Goal: Task Accomplishment & Management: Complete application form

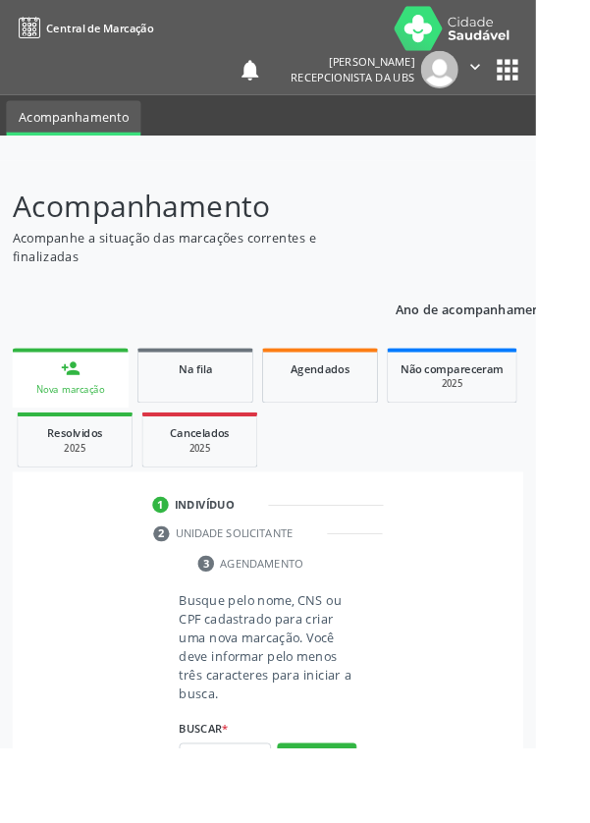
click at [38, 415] on link "person_add Nova marcação" at bounding box center [78, 416] width 128 height 66
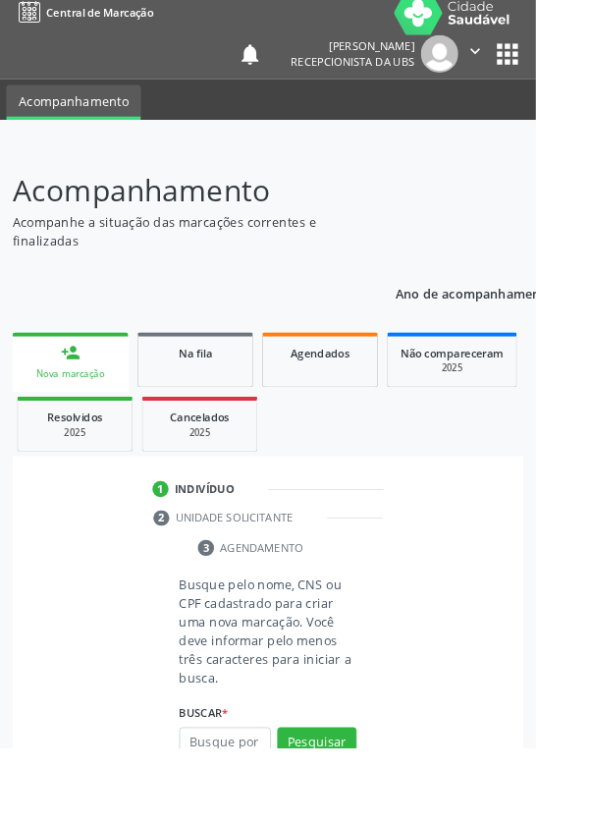
scroll to position [154, 0]
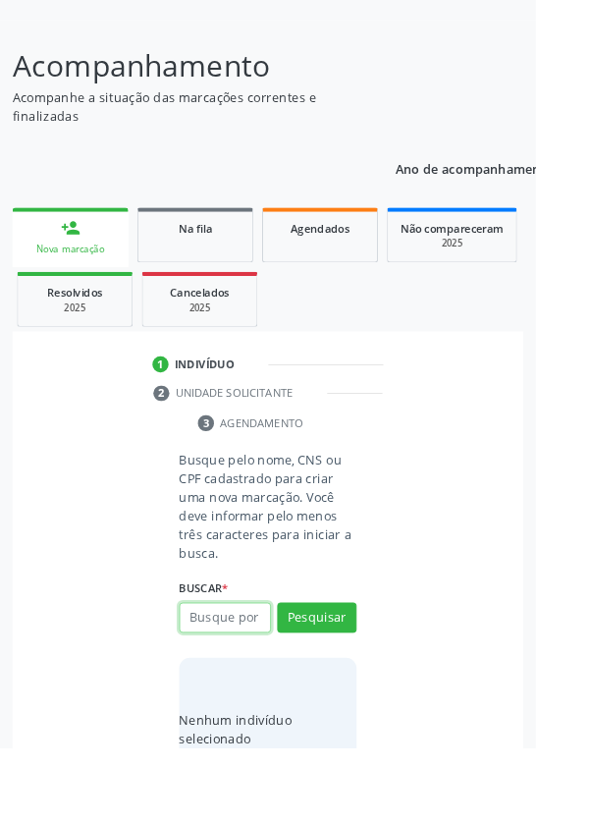
click at [269, 674] on input "text" at bounding box center [247, 680] width 101 height 33
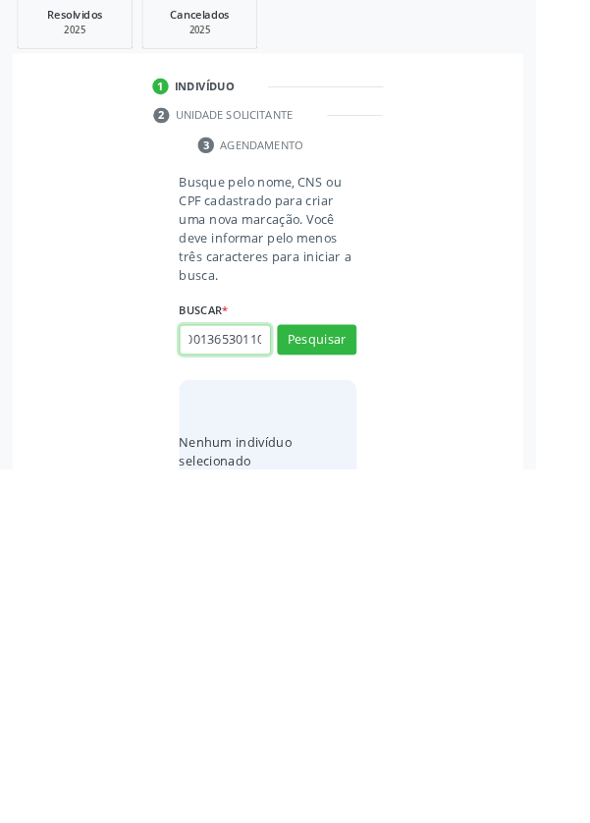
scroll to position [0, 35]
type input "700001365301103"
click at [376, 679] on button "Pesquisar" at bounding box center [349, 680] width 87 height 33
type input "700001365301103"
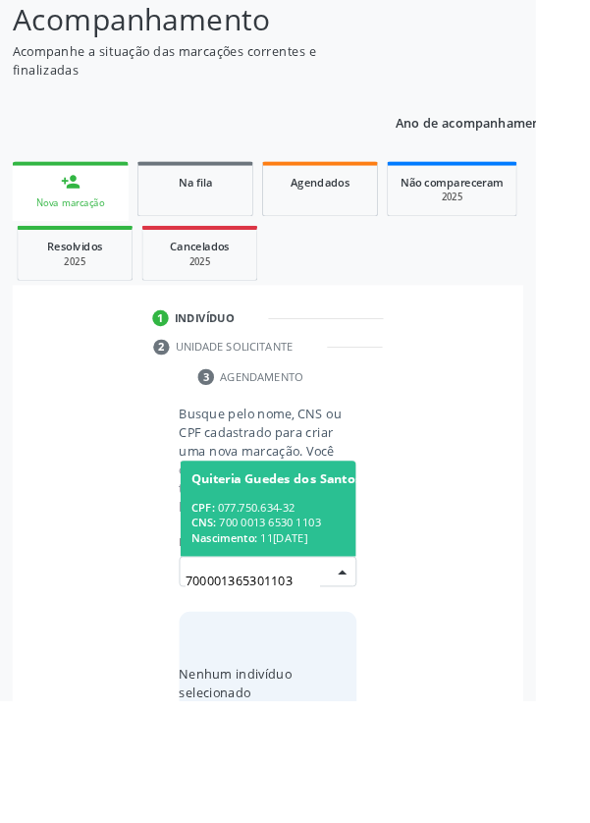
scroll to position [154, 0]
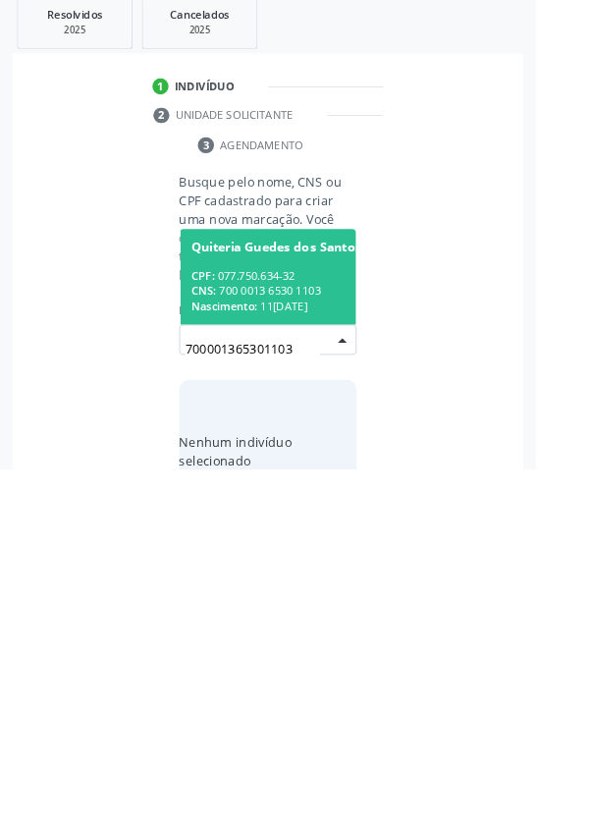
click at [329, 622] on div "CNS: 700 0013 6530 1103" at bounding box center [341, 627] width 263 height 17
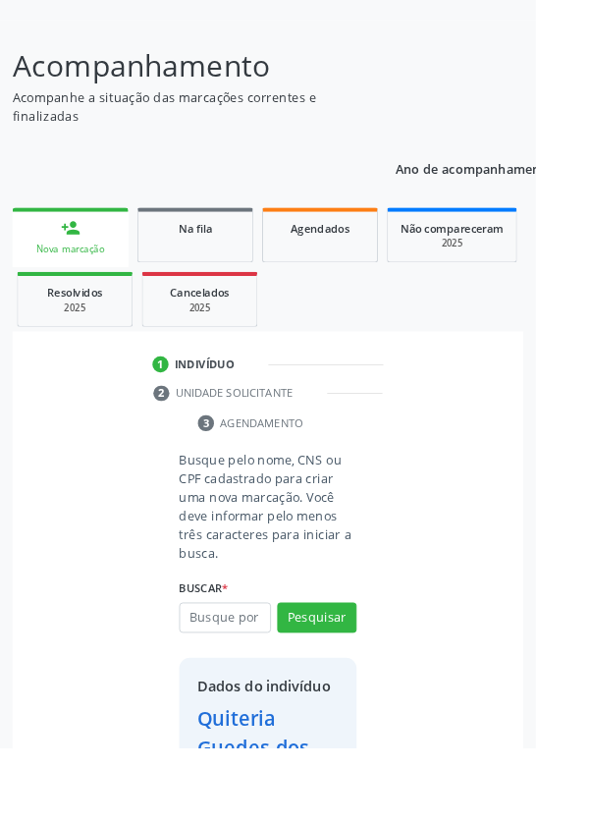
scroll to position [178, 0]
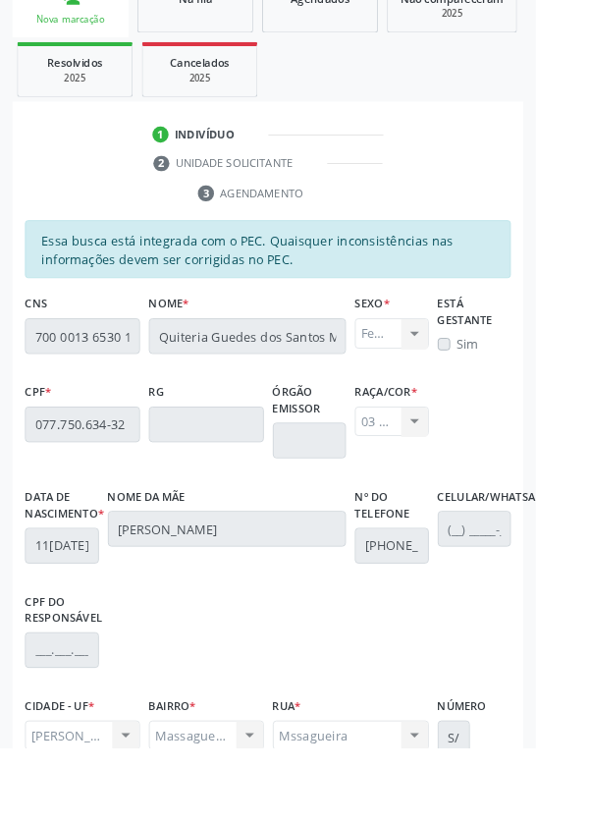
scroll to position [467, 0]
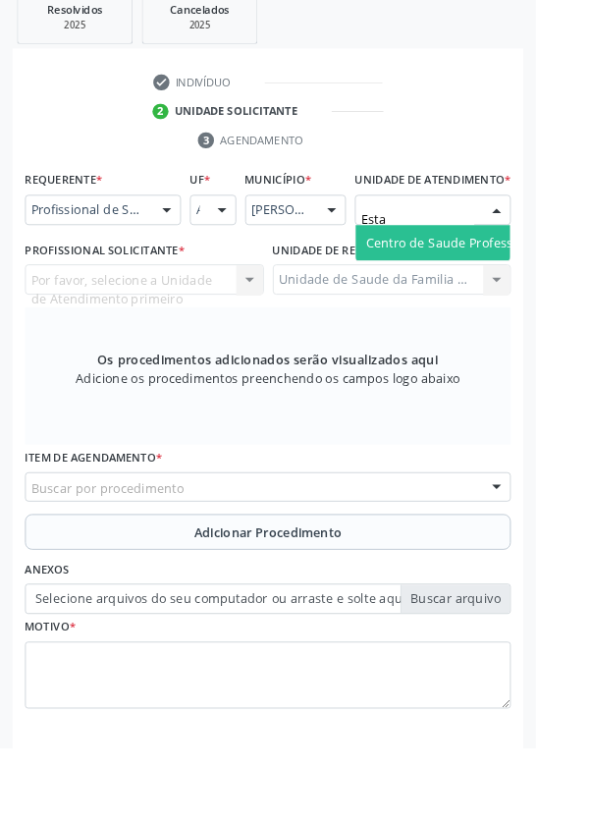
type input "Estac"
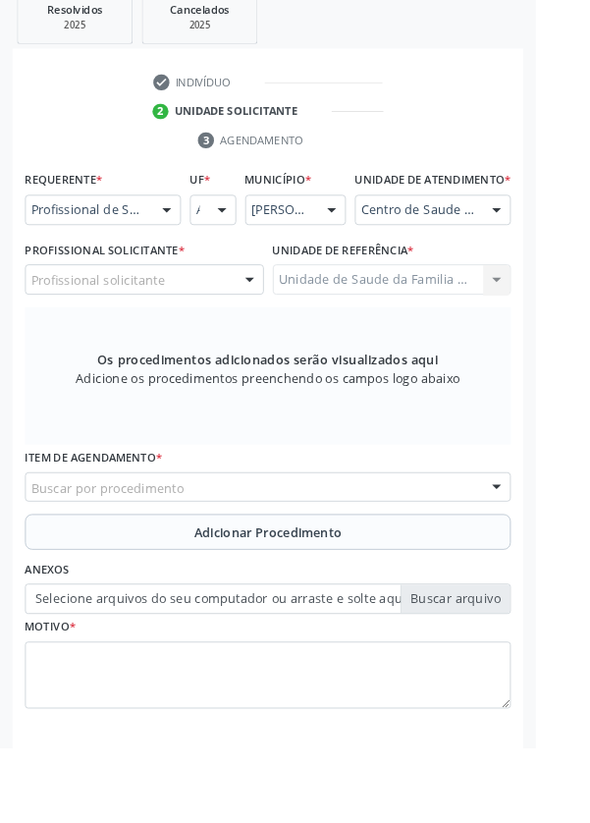
click at [208, 320] on div "Profissional solicitante" at bounding box center [159, 307] width 263 height 33
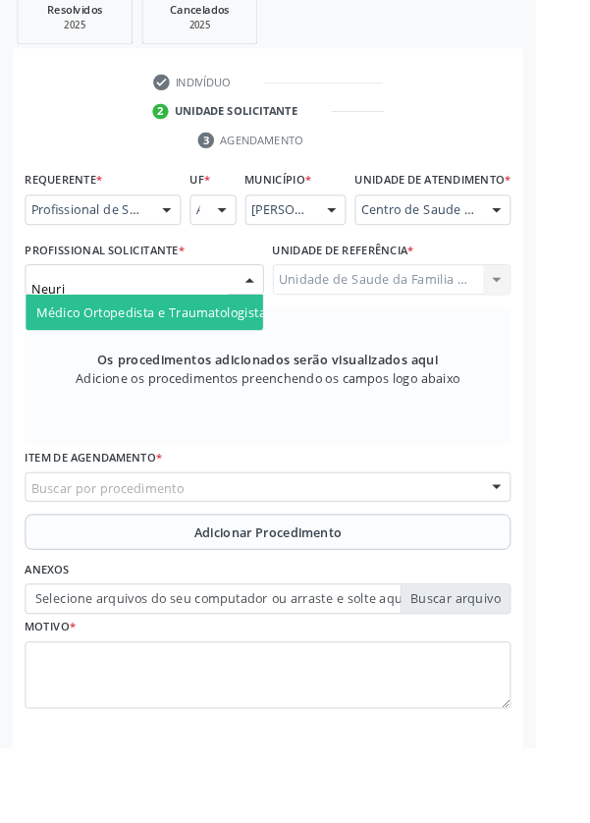
type input "Neuriv"
click at [229, 353] on span "Médico Ortopedista e Traumatologista - Neurivan [PERSON_NAME]" at bounding box center [260, 343] width 441 height 19
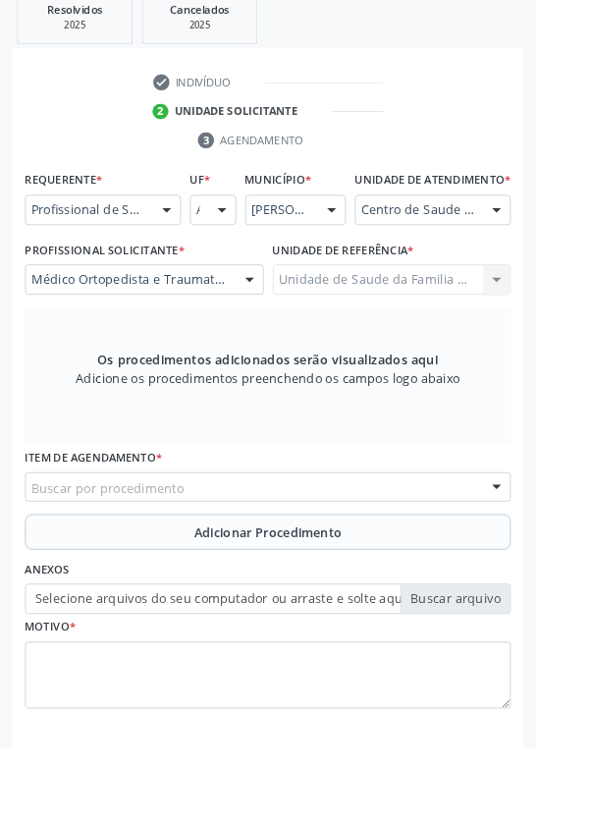
click at [431, 553] on div "Buscar por procedimento" at bounding box center [295, 536] width 535 height 33
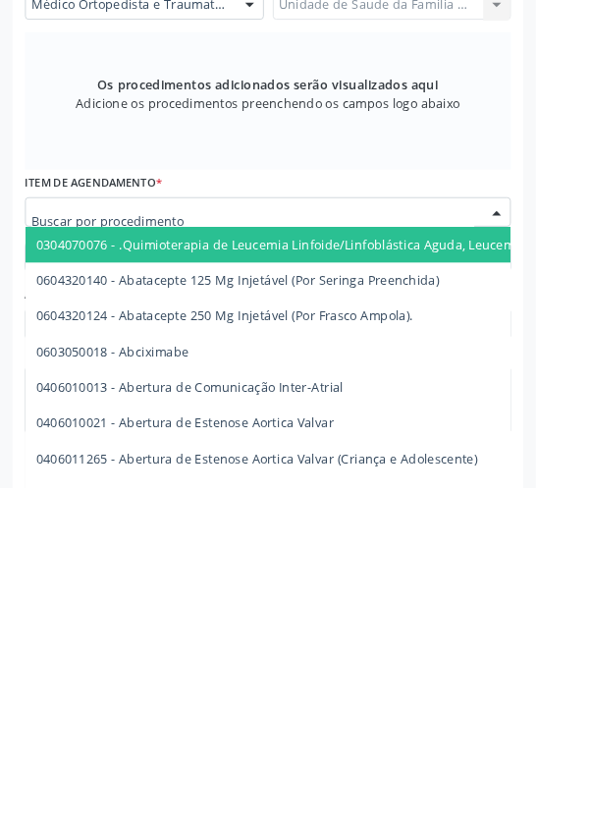
scroll to position [483, 0]
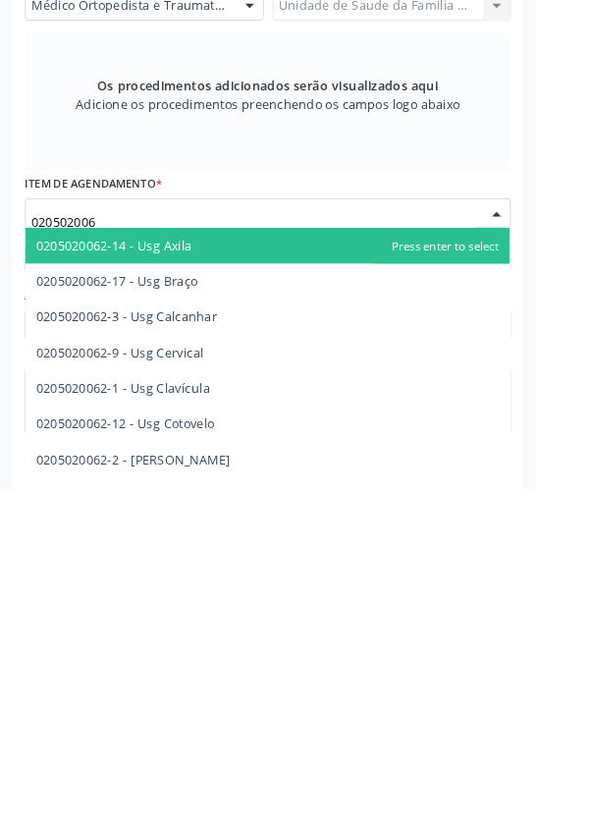
type input "0205020062"
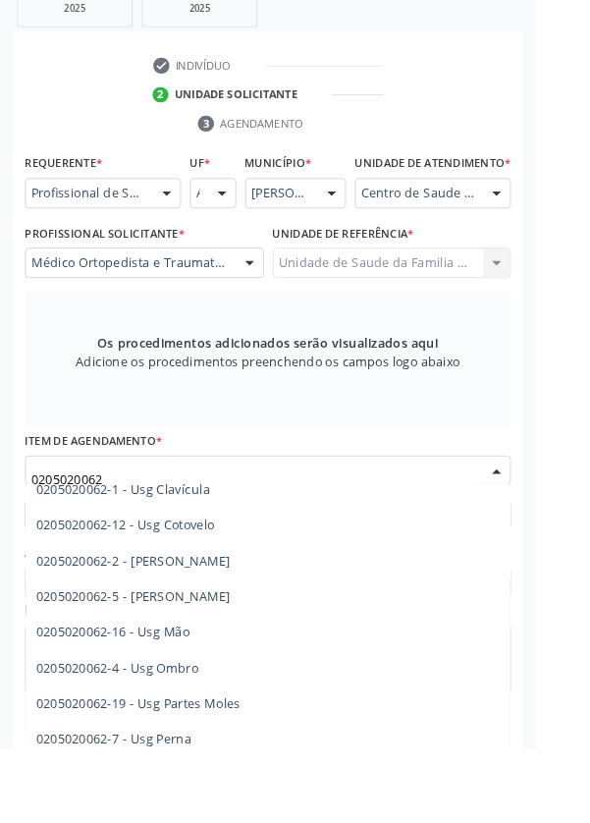
scroll to position [189, 0]
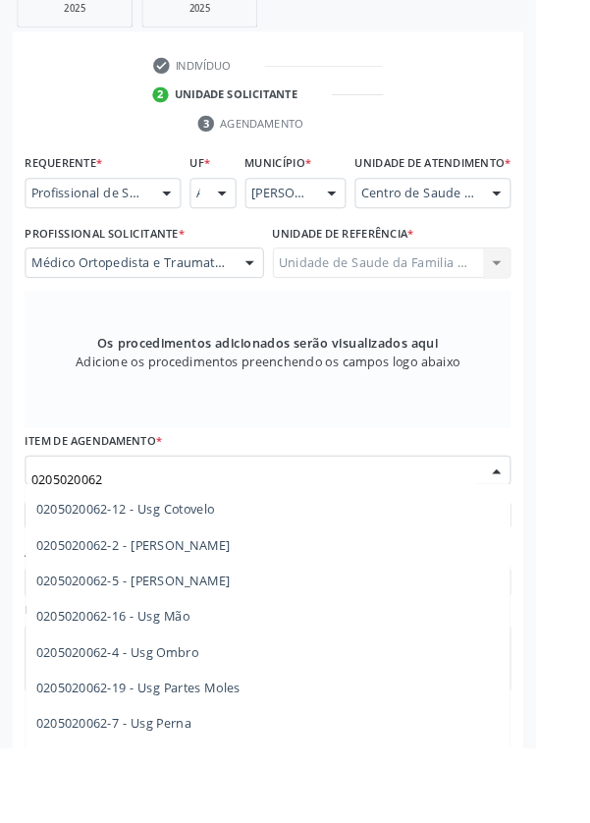
click at [213, 728] on span "0205020062-4 - Usg Ombro" at bounding box center [129, 718] width 179 height 19
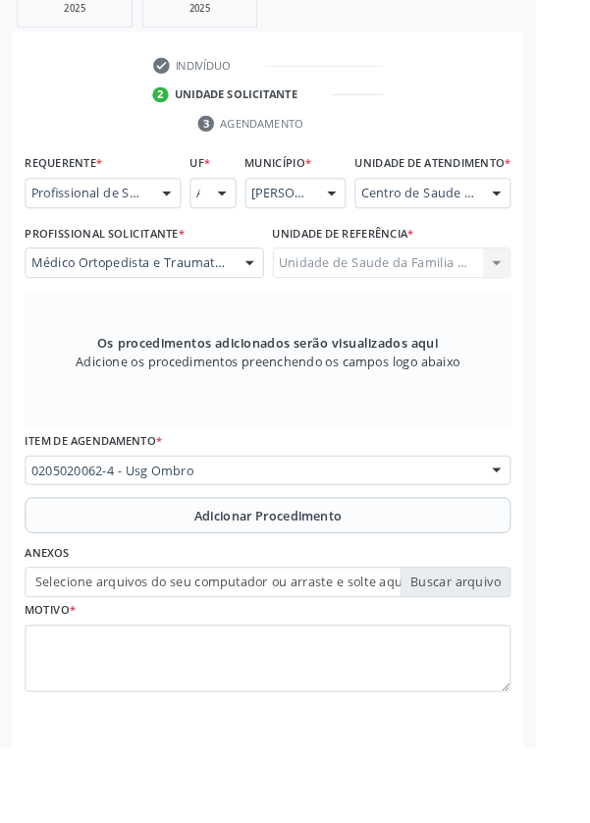
click at [338, 579] on span "Adicionar Procedimento" at bounding box center [295, 568] width 163 height 21
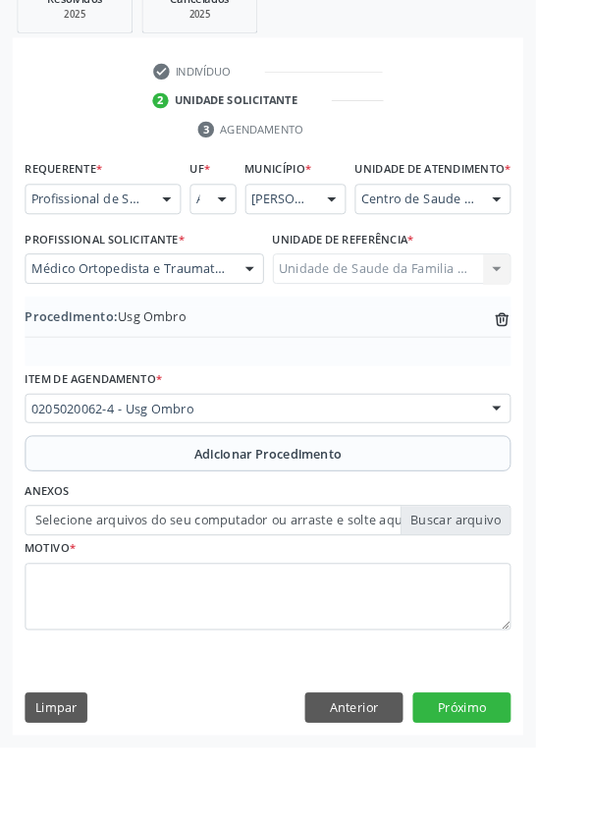
scroll to position [410, 0]
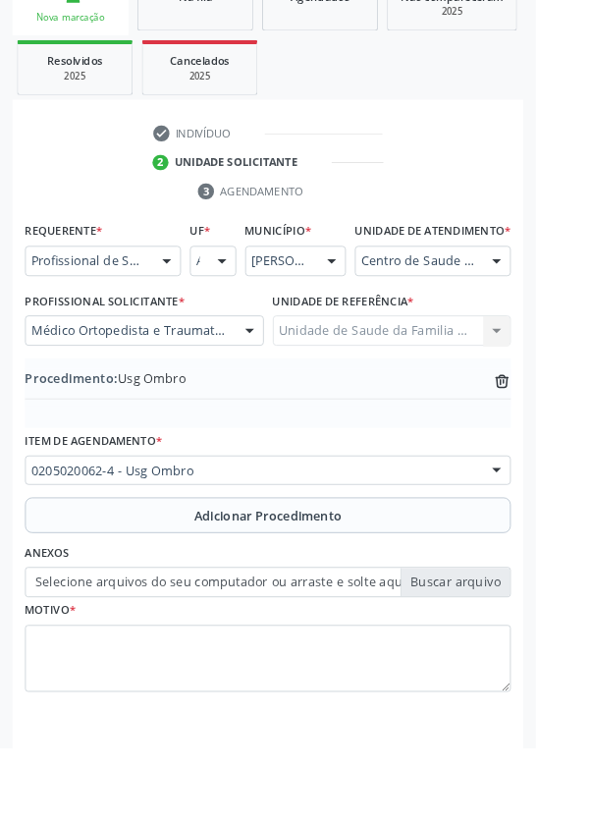
click at [530, 657] on label "Selecione arquivos do seu computador ou arraste e solte aqui" at bounding box center [295, 641] width 535 height 33
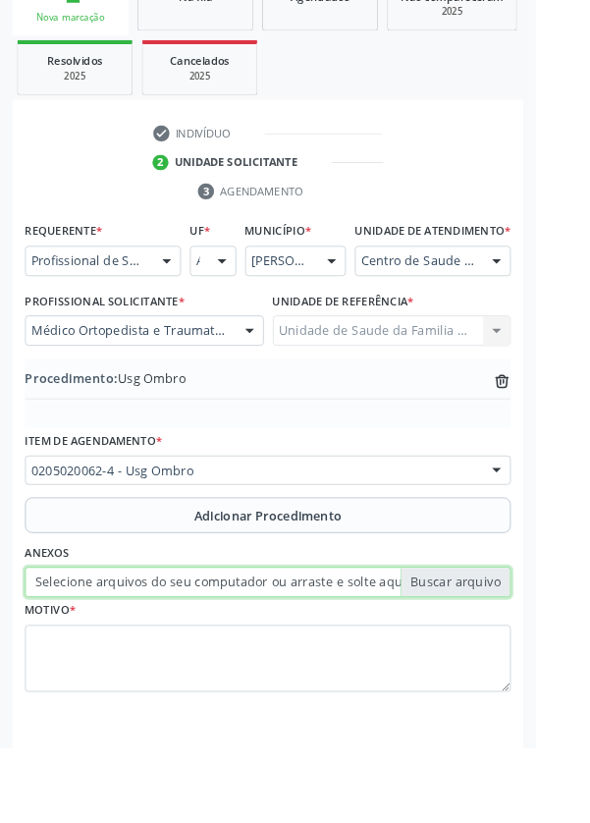
click at [530, 657] on input "Selecione arquivos do seu computador ou arraste e solte aqui" at bounding box center [295, 641] width 535 height 33
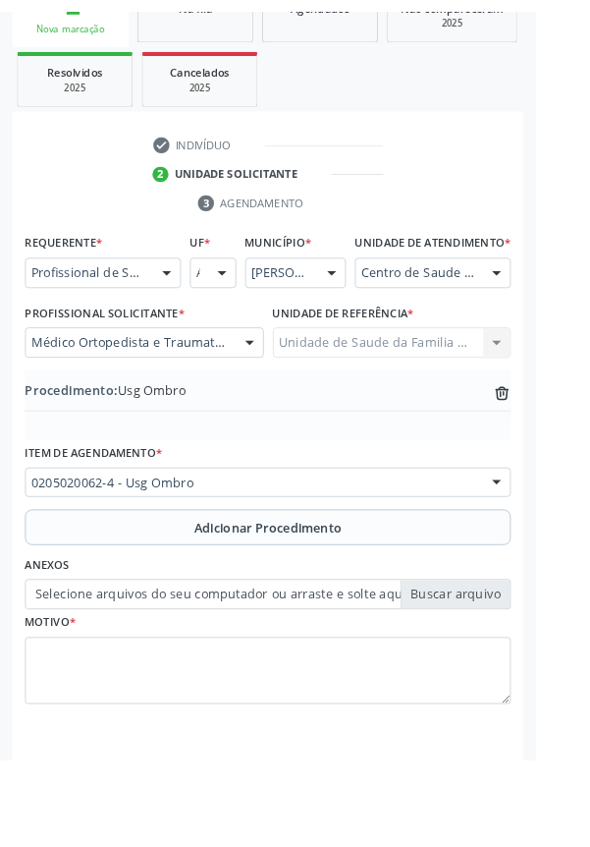
scroll to position [383, 0]
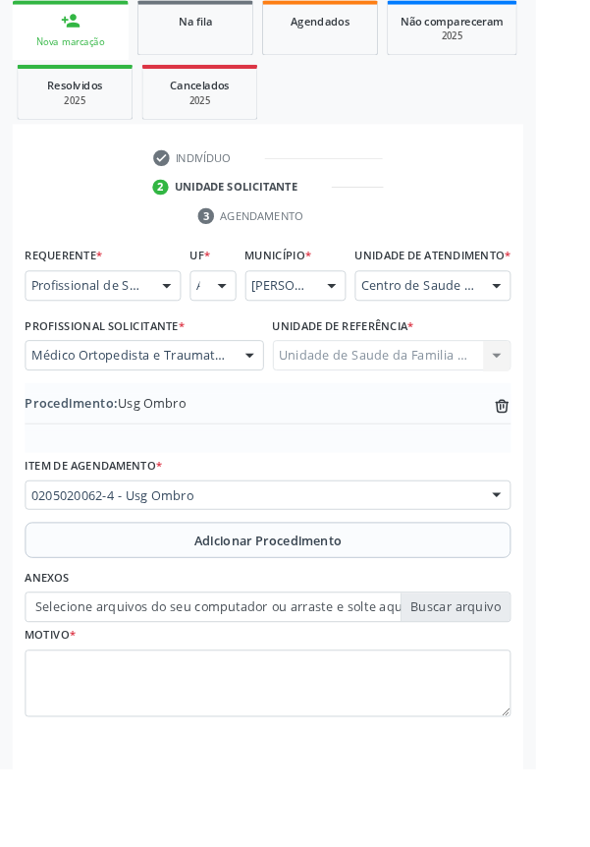
type input "C:\fakepath\17600939020874876998763570601912.jpg"
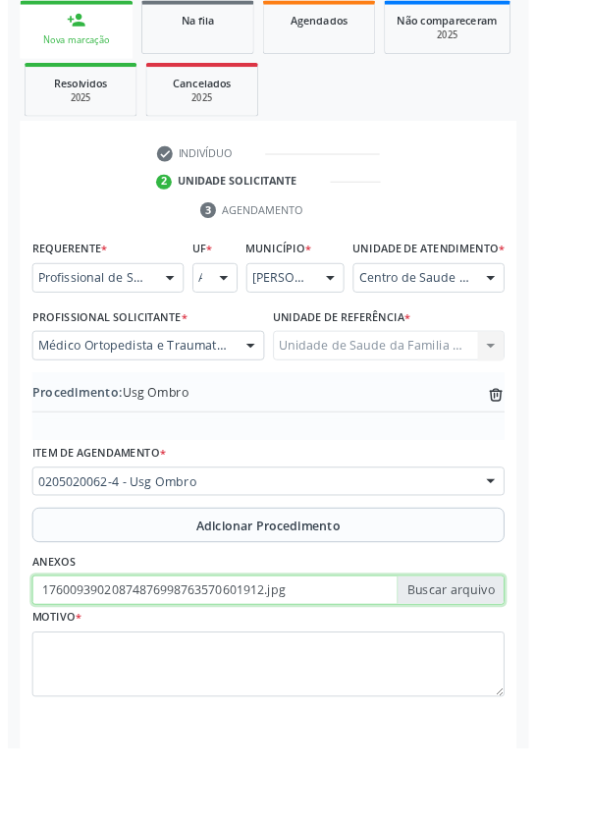
scroll to position [410, 0]
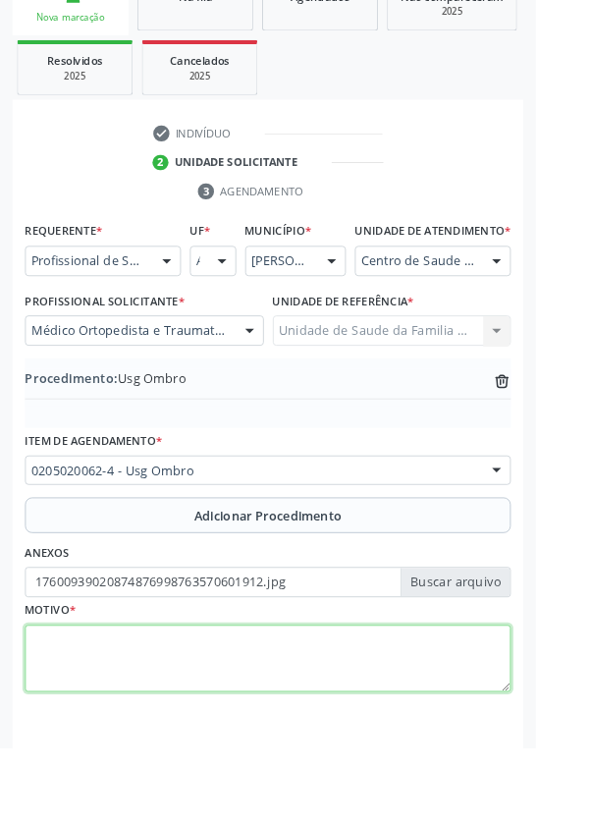
click at [201, 719] on textarea at bounding box center [295, 726] width 535 height 75
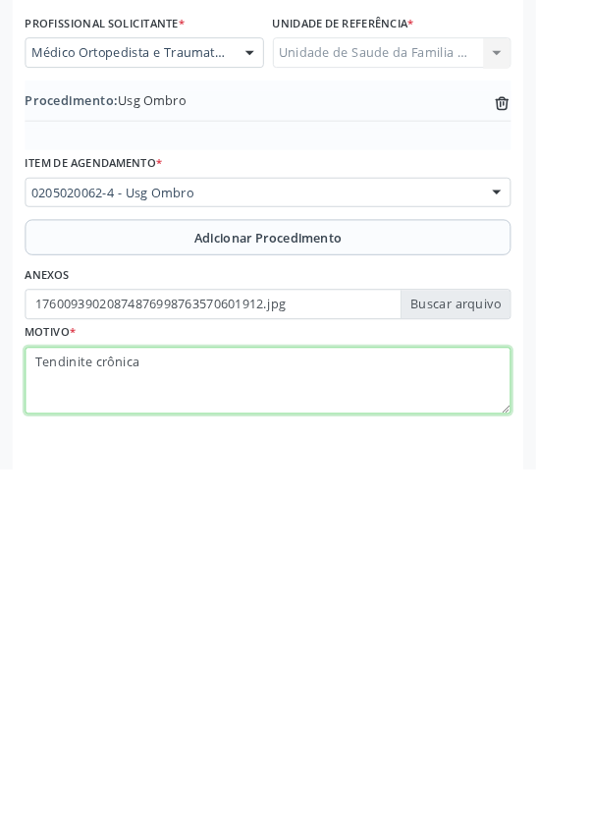
type textarea "Tendinite crônica"
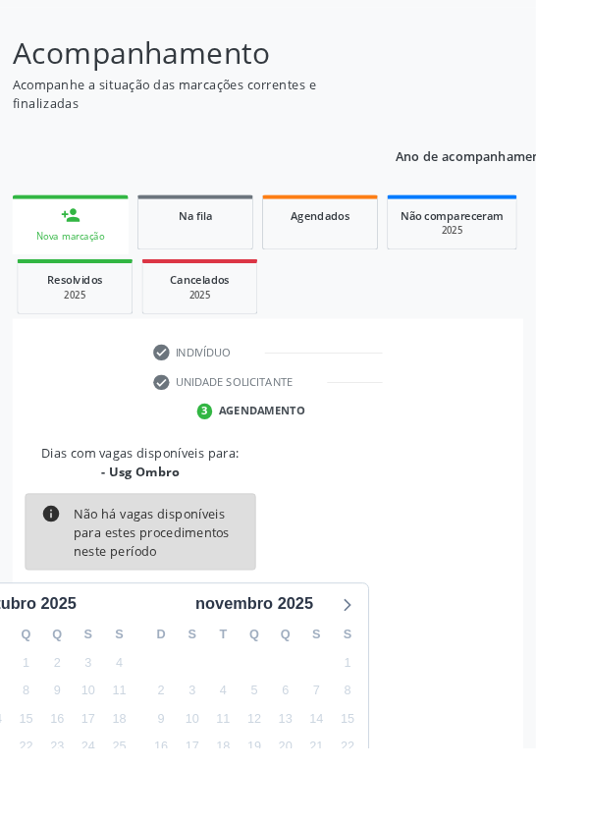
scroll to position [163, 0]
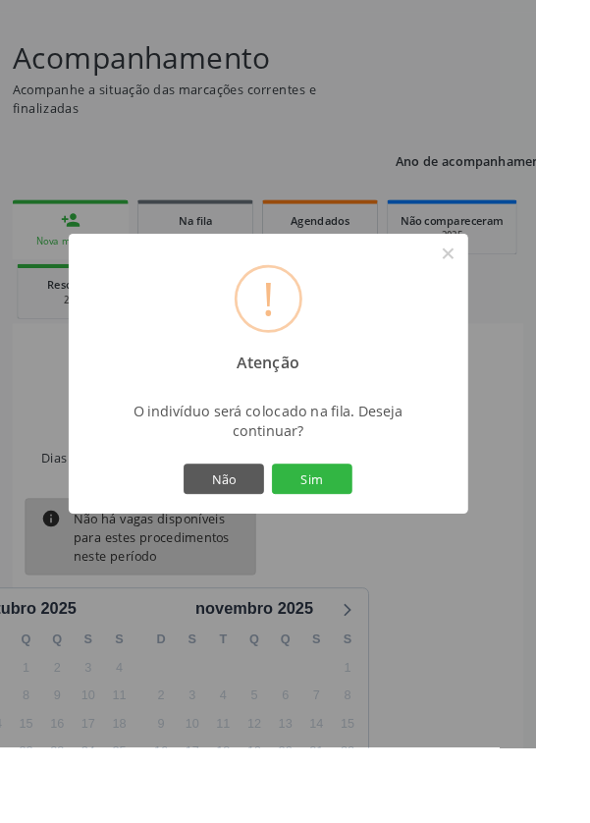
click at [388, 544] on button "Sim" at bounding box center [344, 527] width 88 height 33
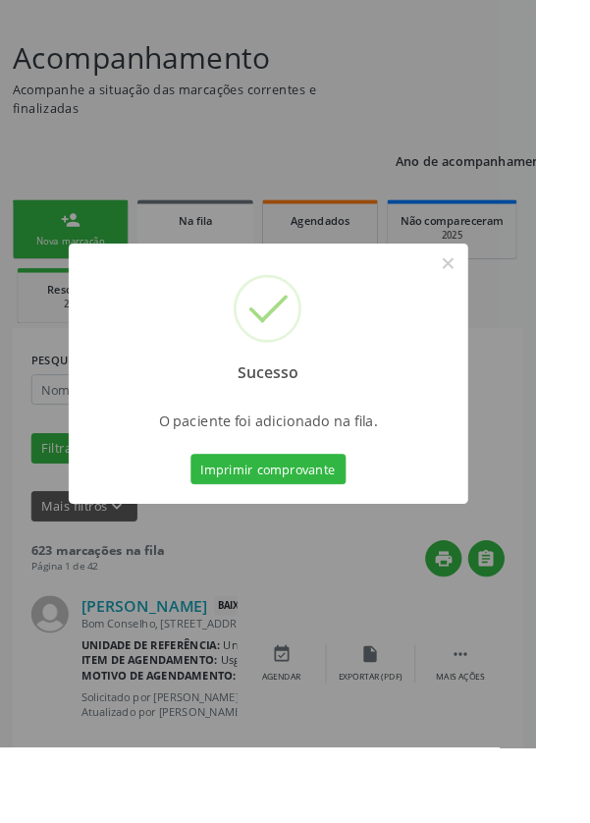
scroll to position [0, 0]
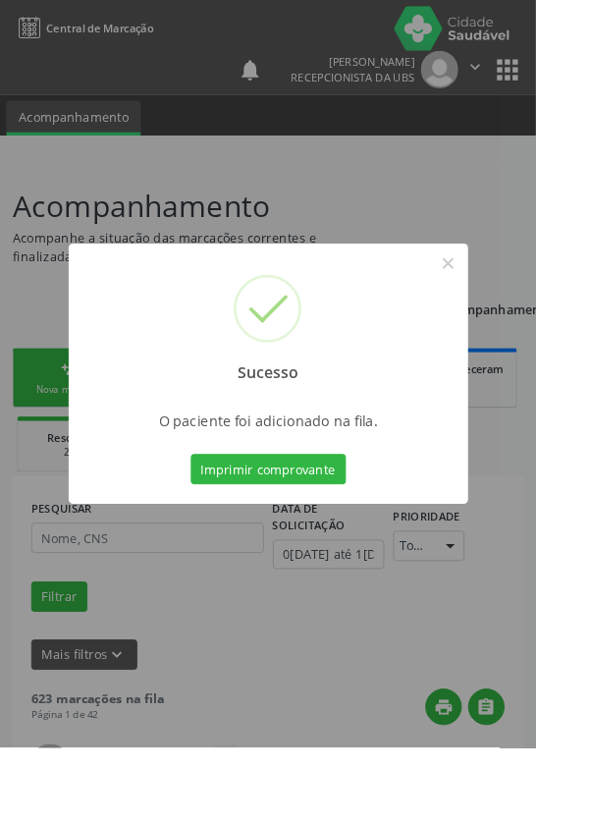
click at [516, 364] on div "Sucesso ×" at bounding box center [296, 352] width 440 height 169
click at [511, 306] on button "×" at bounding box center [493, 289] width 33 height 33
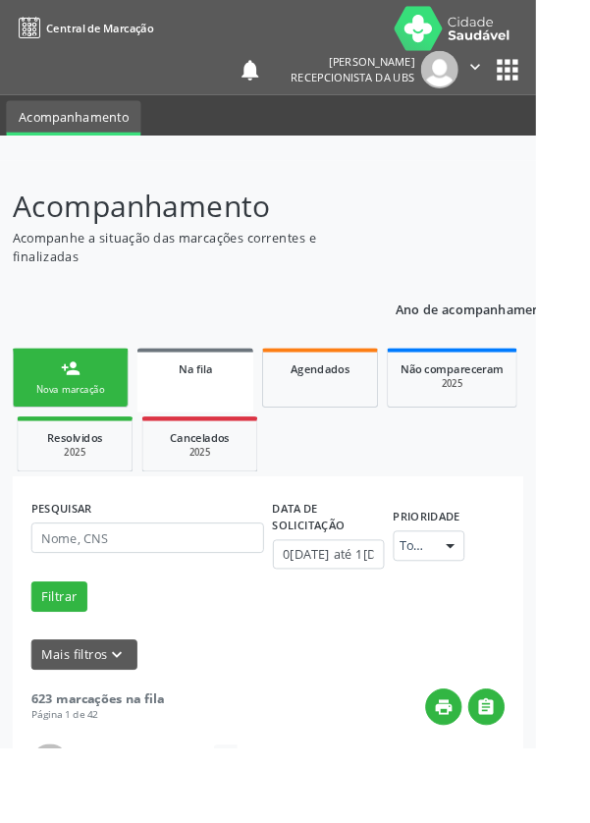
click at [93, 417] on link "person_add Nova marcação" at bounding box center [78, 416] width 128 height 66
click at [103, 426] on div "Nova marcação" at bounding box center [77, 428] width 98 height 15
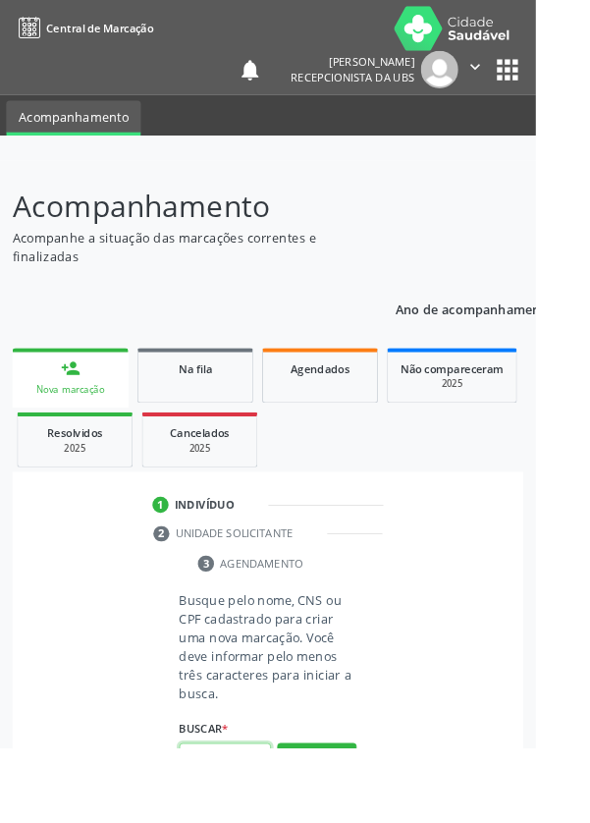
click at [253, 822] on input "text" at bounding box center [247, 834] width 101 height 33
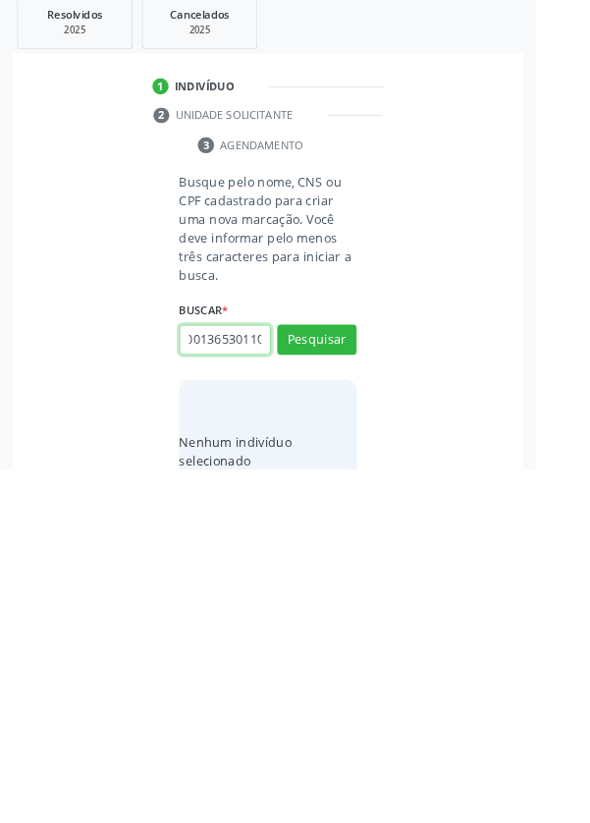
scroll to position [0, 35]
type input "700001365301103"
click at [375, 681] on button "Pesquisar" at bounding box center [349, 680] width 87 height 33
type input "700001365301103"
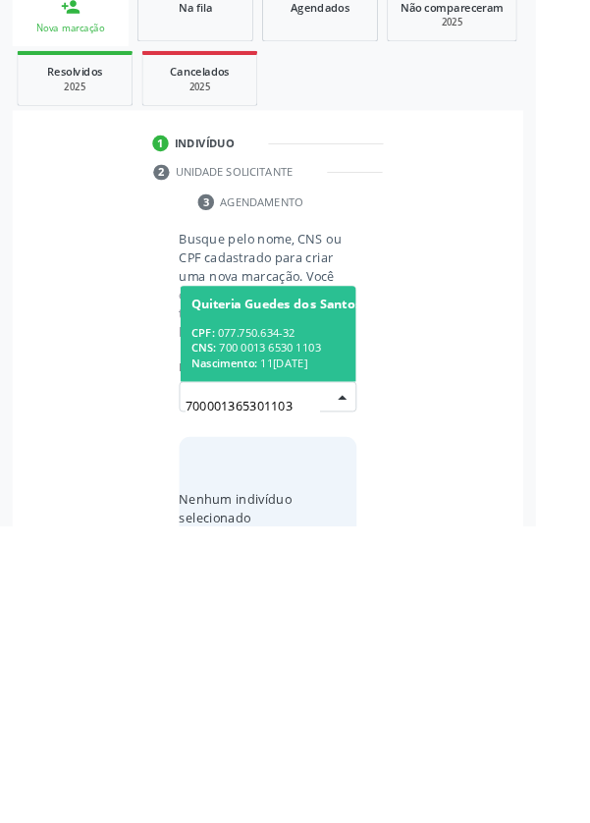
scroll to position [154, 0]
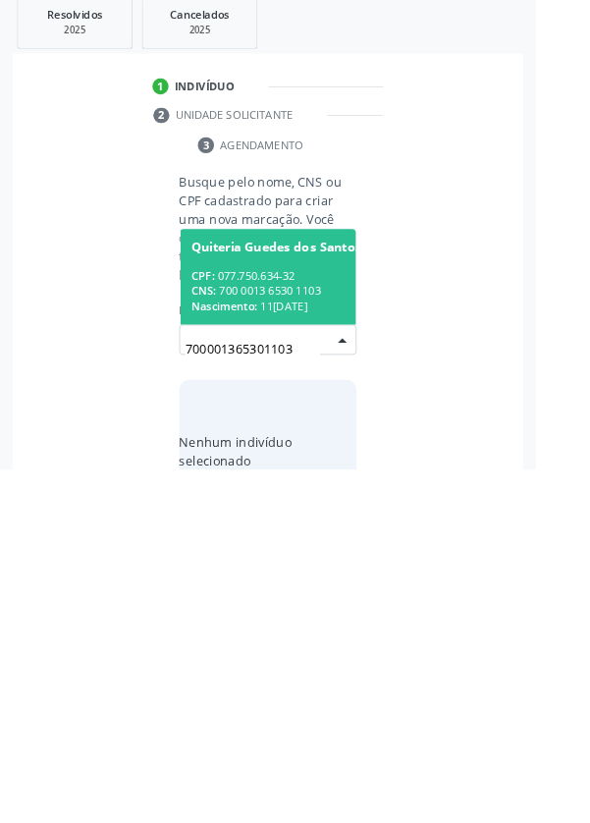
click at [290, 613] on div "CPF: 077.750.634-32" at bounding box center [341, 610] width 263 height 17
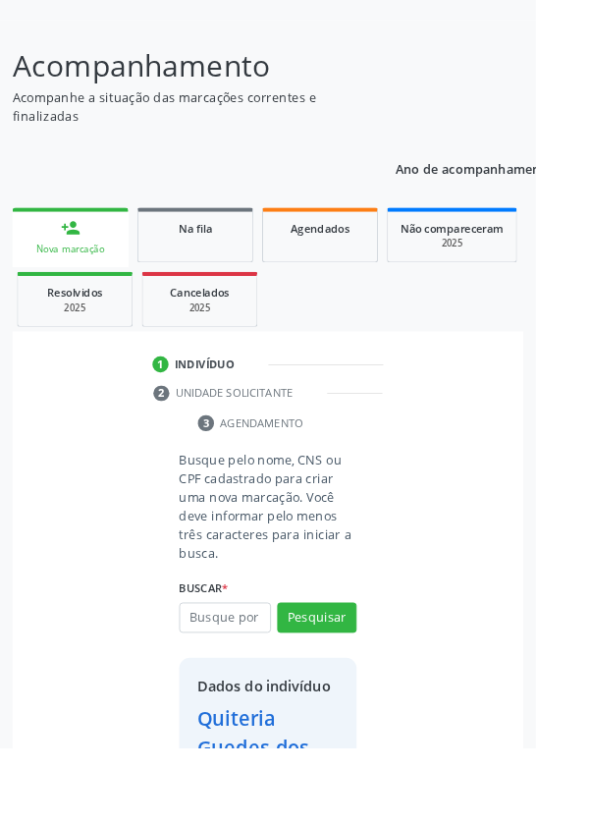
scroll to position [178, 0]
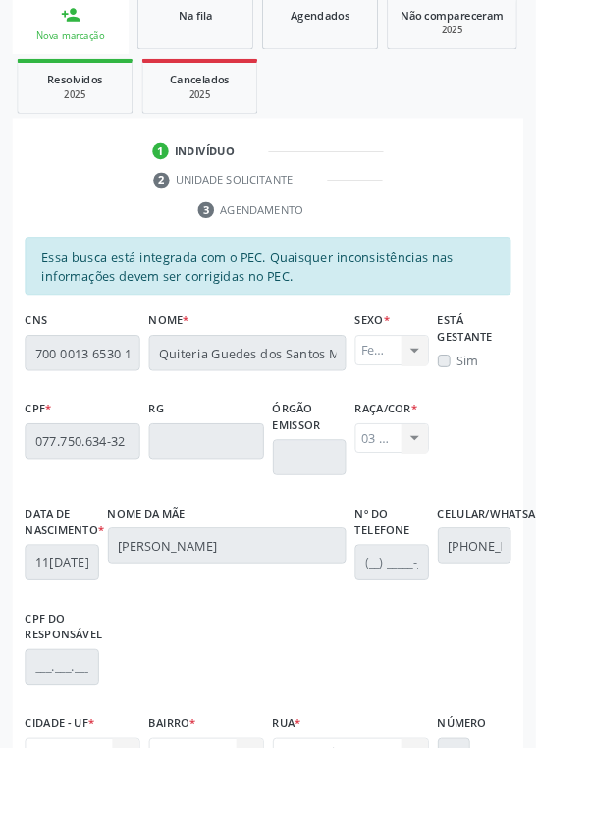
scroll to position [467, 0]
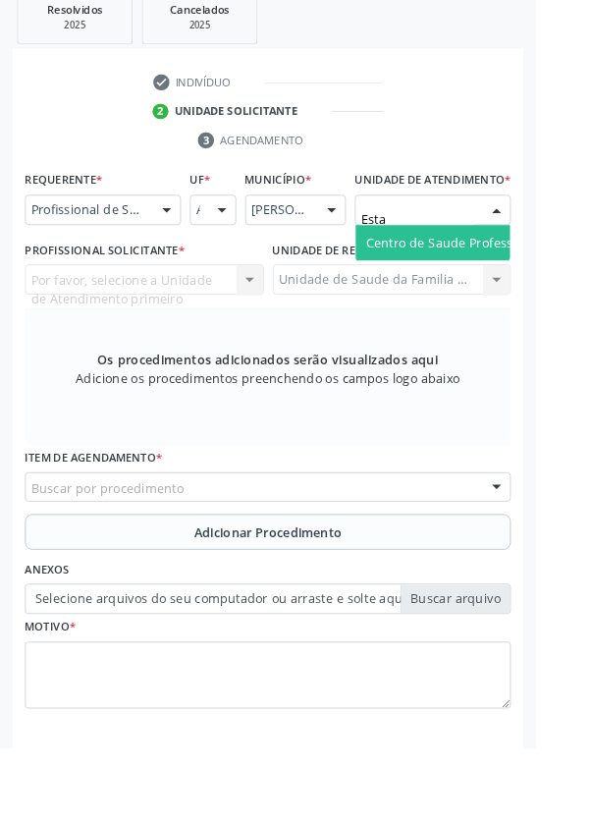
type input "Estac"
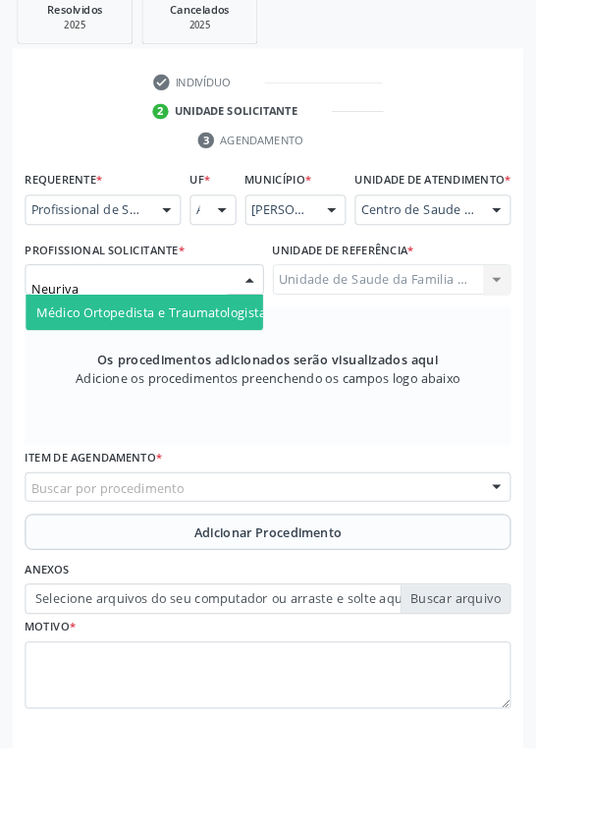
type input "Neurivan"
click at [244, 353] on span "Médico Ortopedista e Traumatologista - Neurivan [PERSON_NAME]" at bounding box center [260, 343] width 441 height 19
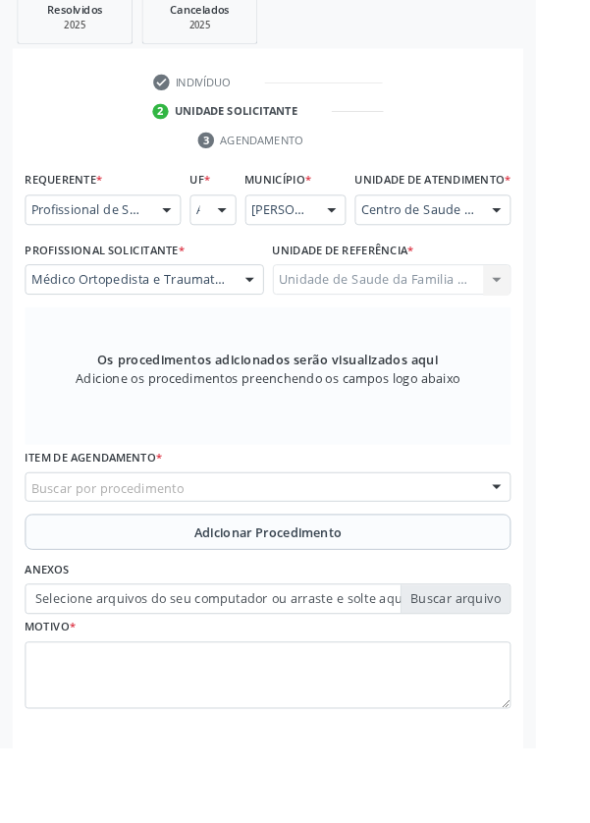
click at [367, 553] on div "Buscar por procedimento" at bounding box center [295, 536] width 535 height 33
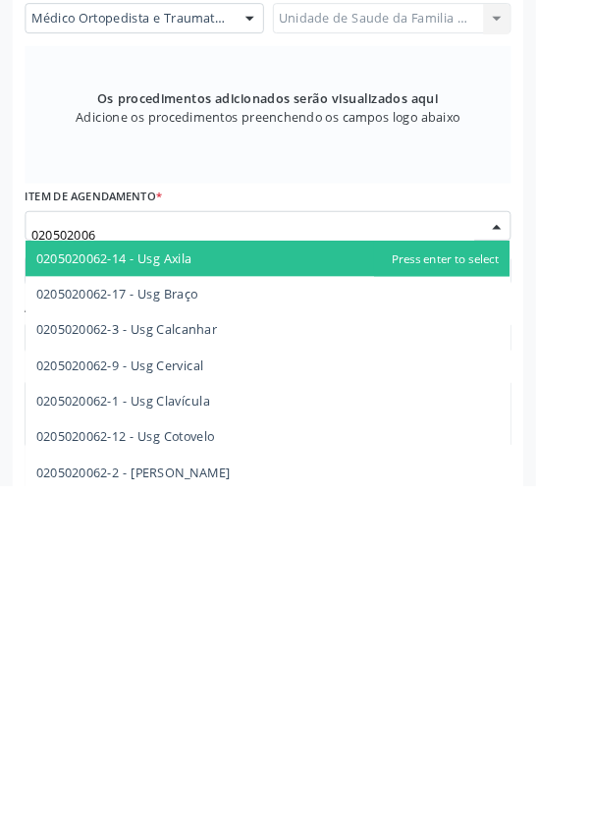
type input "0205020062"
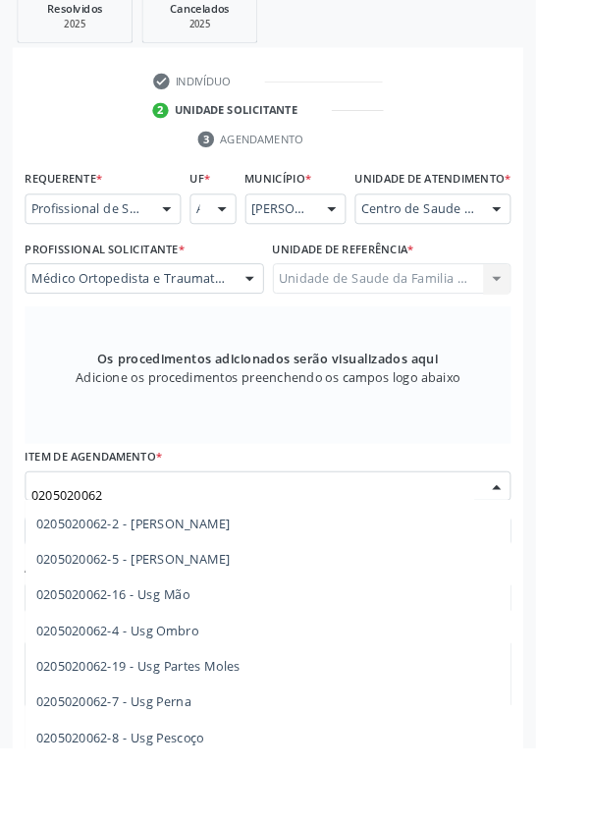
scroll to position [231, 0]
click at [222, 633] on span "0205020062-5 - [PERSON_NAME]" at bounding box center [294, 614] width 533 height 39
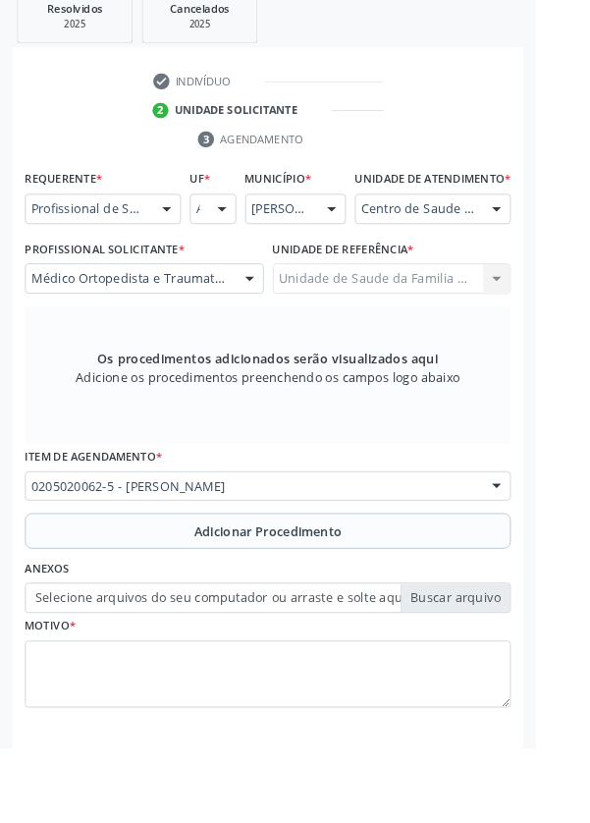
click at [369, 595] on span "Adicionar Procedimento" at bounding box center [295, 585] width 163 height 21
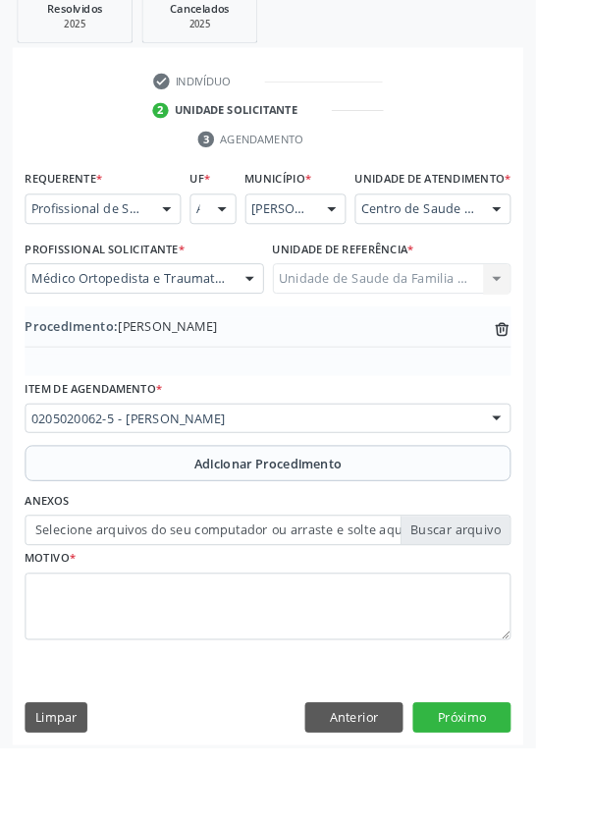
scroll to position [410, 0]
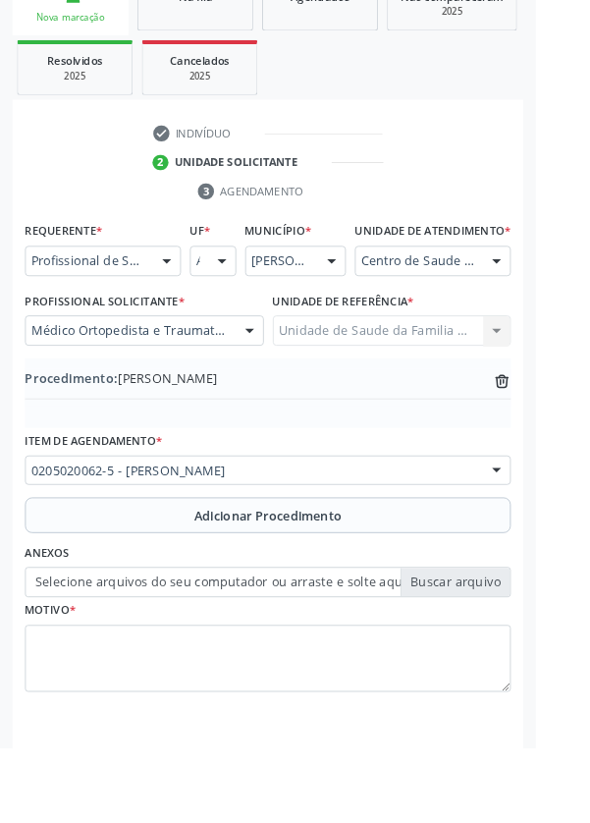
click at [516, 655] on label "Selecione arquivos do seu computador ou arraste e solte aqui" at bounding box center [295, 641] width 535 height 33
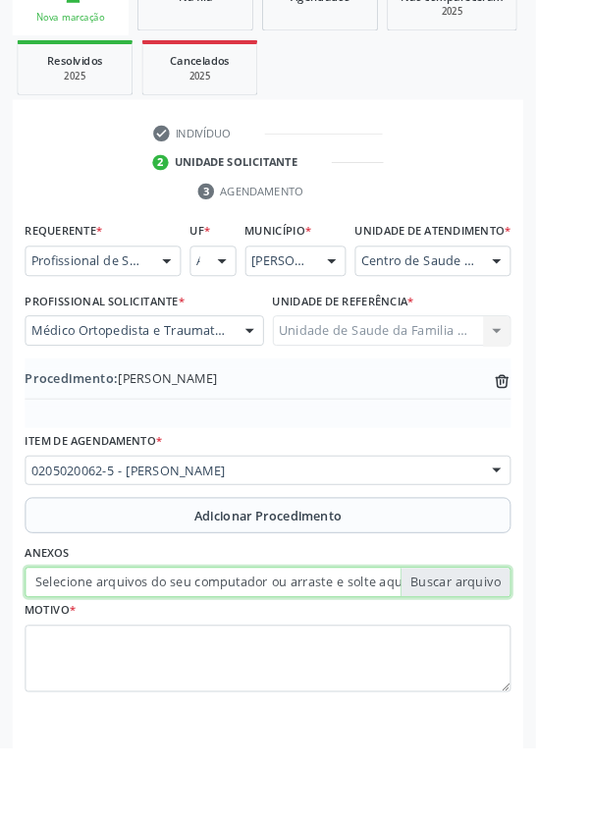
click at [516, 655] on input "Selecione arquivos do seu computador ou arraste e solte aqui" at bounding box center [295, 641] width 535 height 33
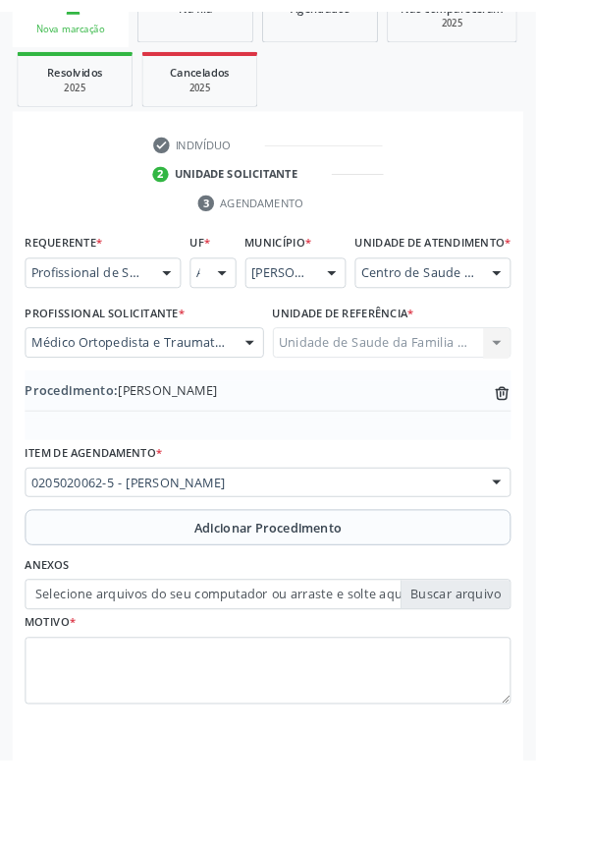
scroll to position [383, 0]
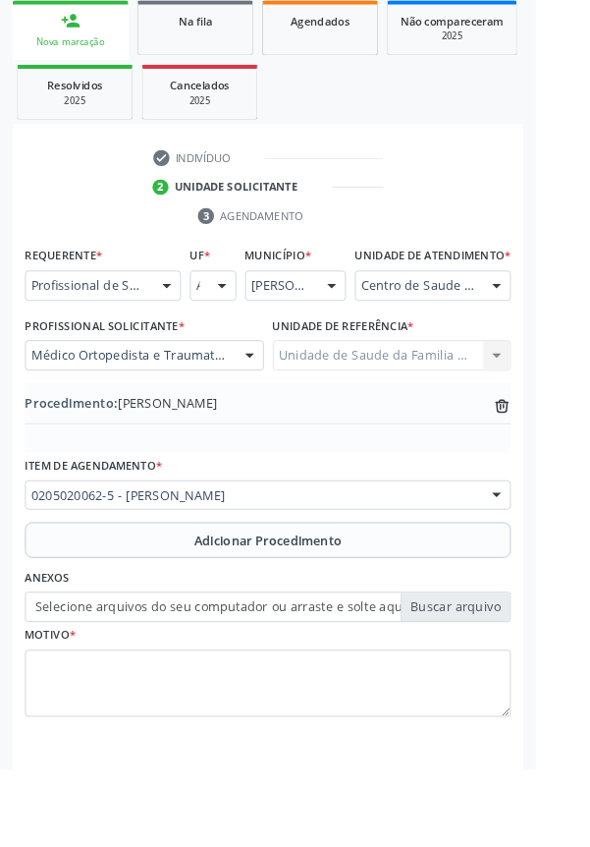
type input "C:\fakepath\17600941646357950593679675220884.jpg"
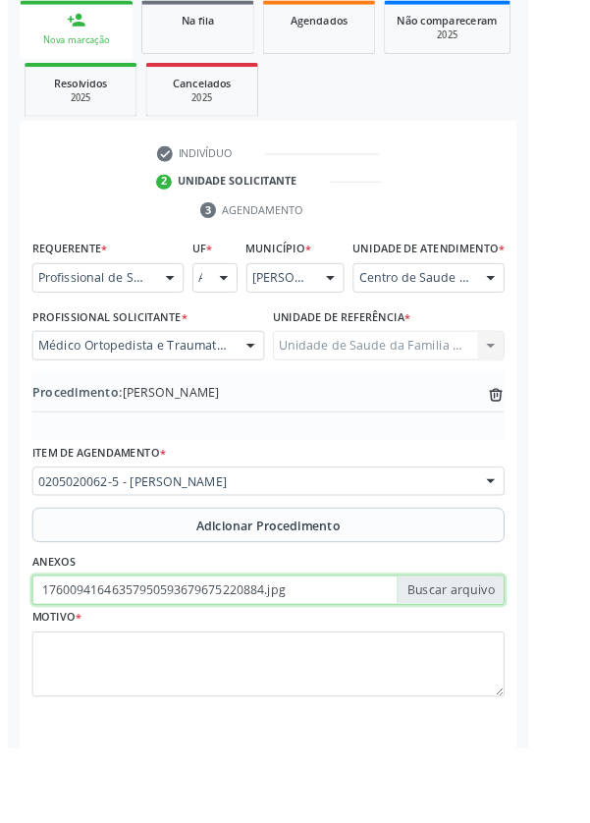
scroll to position [410, 0]
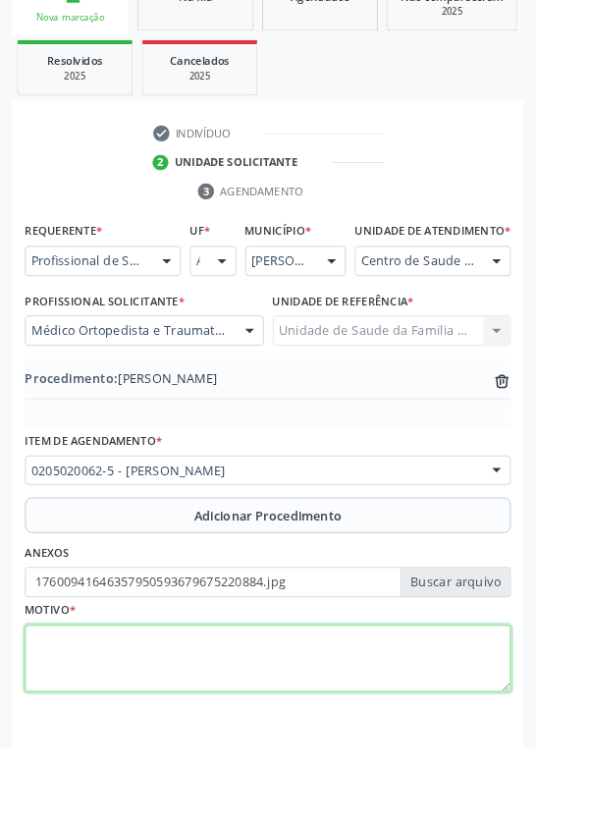
click at [322, 719] on textarea at bounding box center [295, 726] width 535 height 75
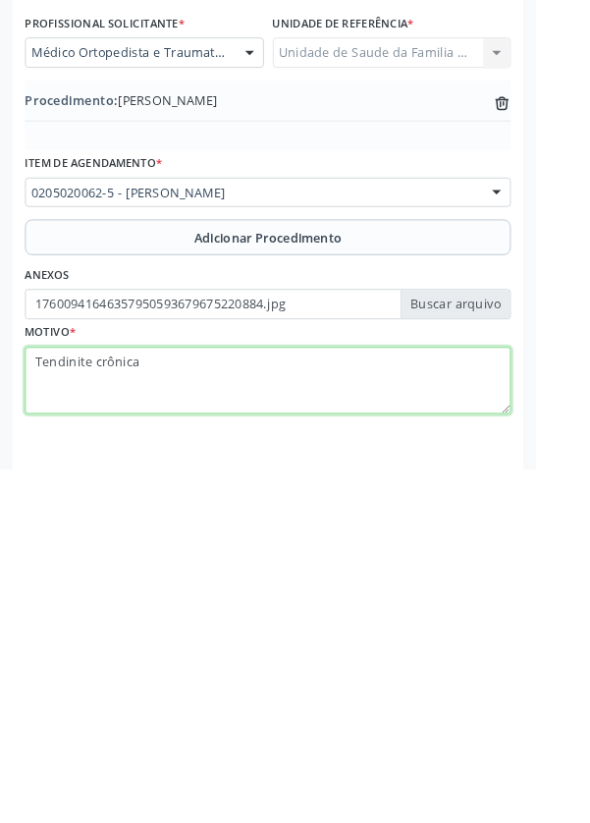
type textarea "Tendinite crônica"
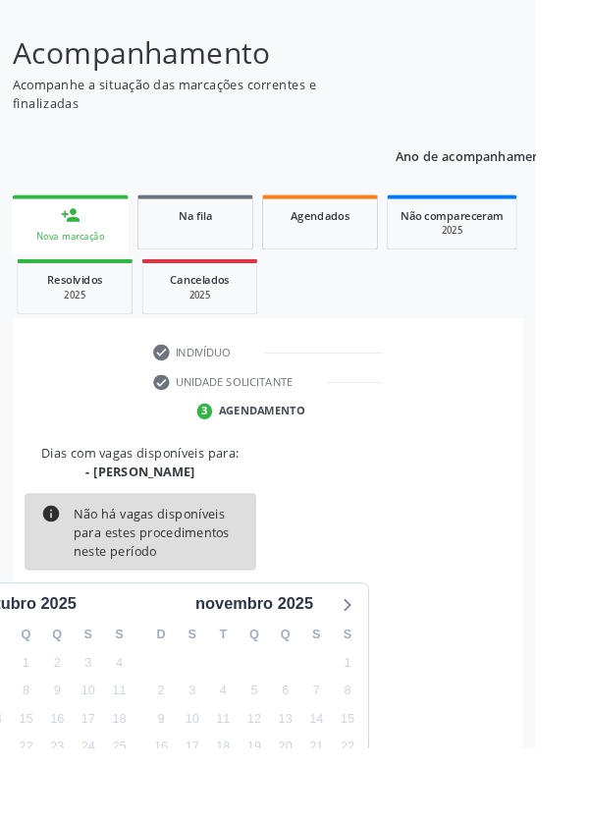
scroll to position [163, 0]
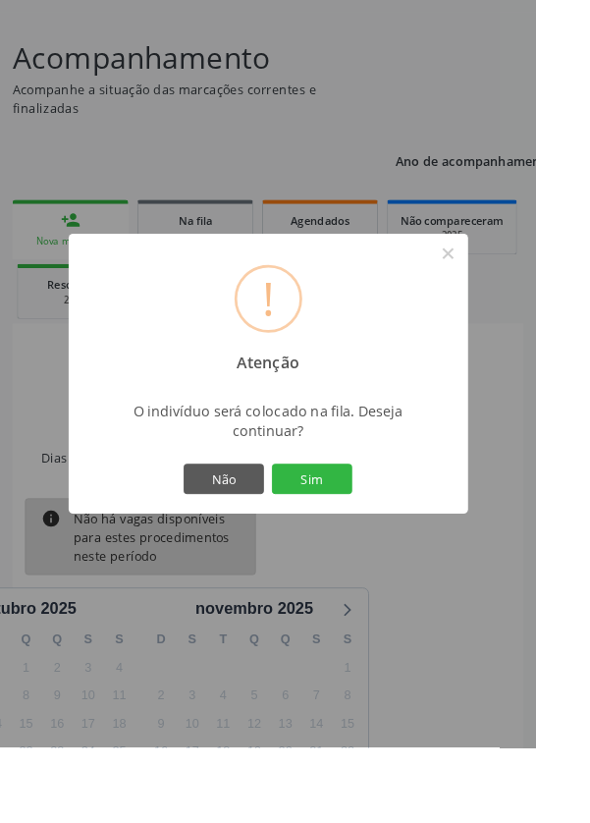
click at [388, 544] on button "Sim" at bounding box center [344, 527] width 88 height 33
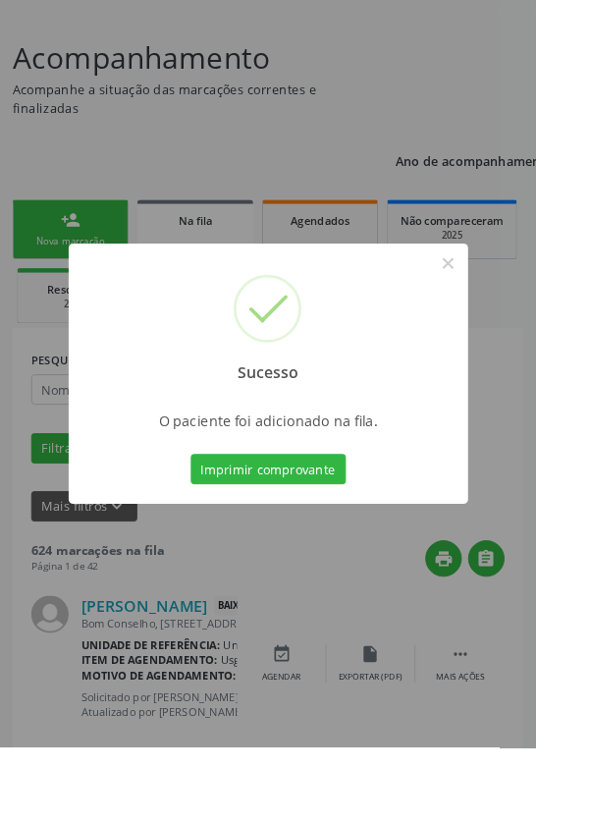
scroll to position [0, 0]
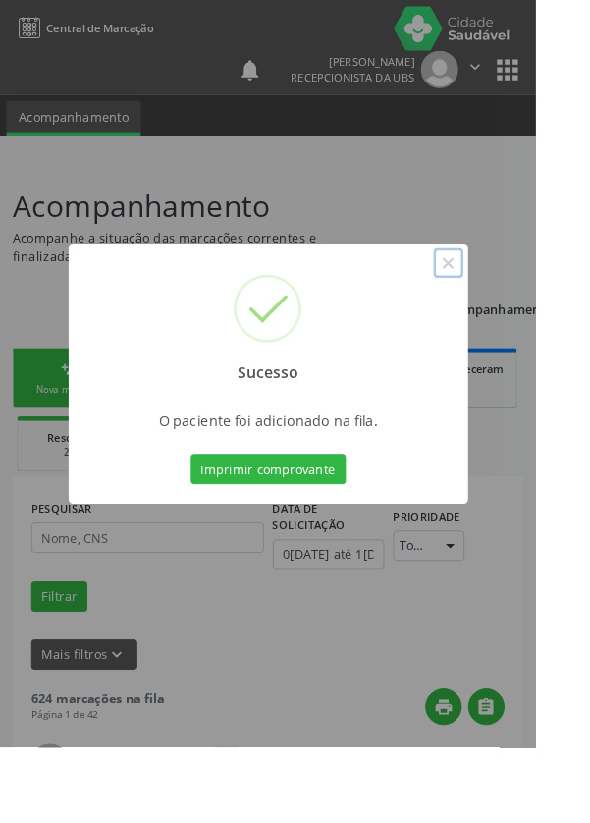
click at [511, 306] on button "×" at bounding box center [493, 289] width 33 height 33
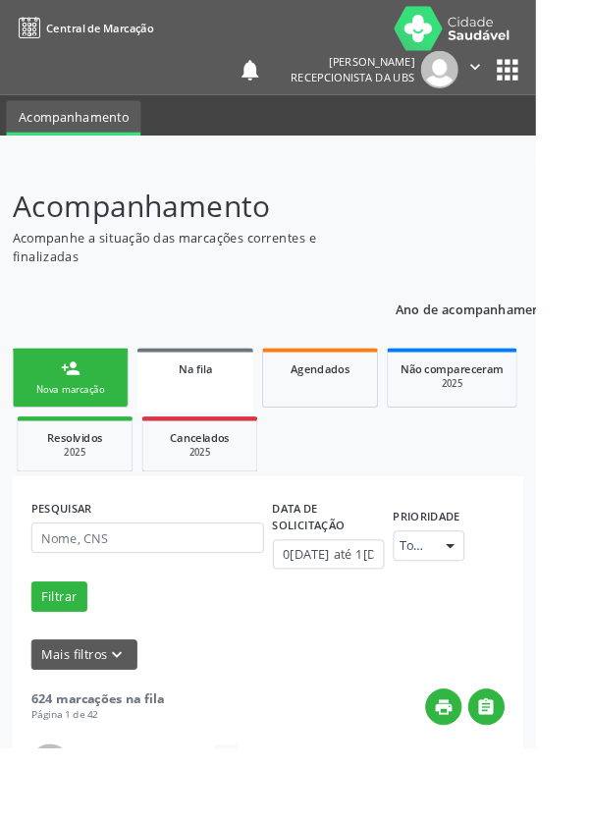
click at [77, 415] on div "person_add" at bounding box center [78, 406] width 22 height 22
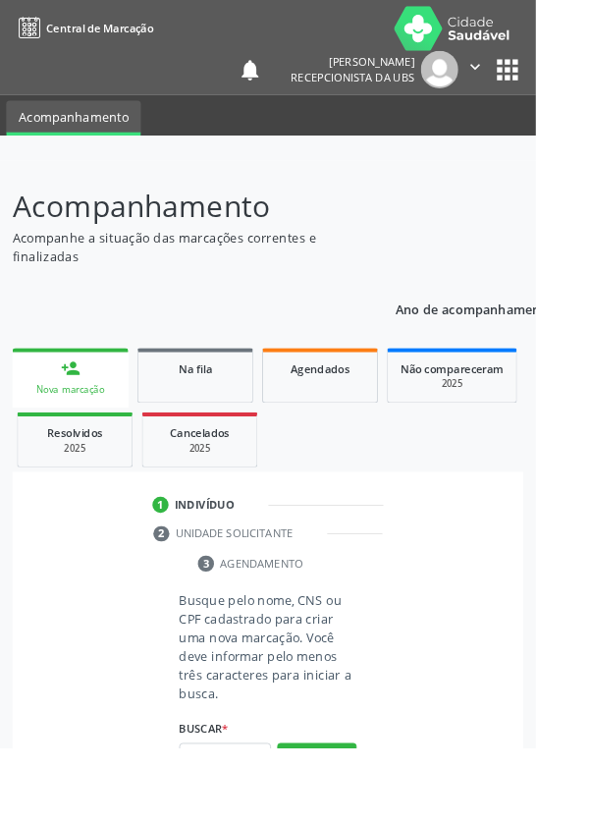
click at [93, 426] on div "Nova marcação" at bounding box center [78, 428] width 100 height 15
click at [263, 822] on input "text" at bounding box center [247, 834] width 101 height 33
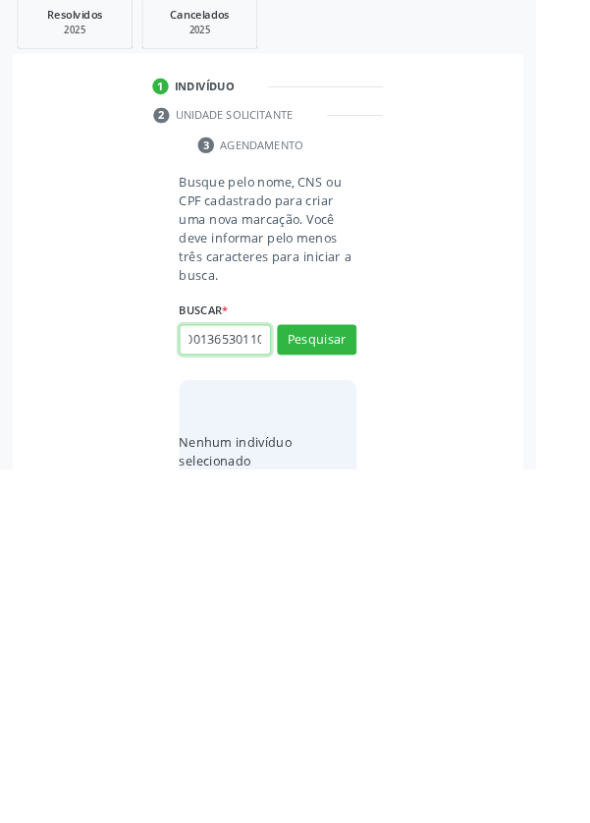
scroll to position [0, 35]
type input "700001365301103"
click at [370, 682] on button "Pesquisar" at bounding box center [349, 680] width 87 height 33
type input "700001365301103"
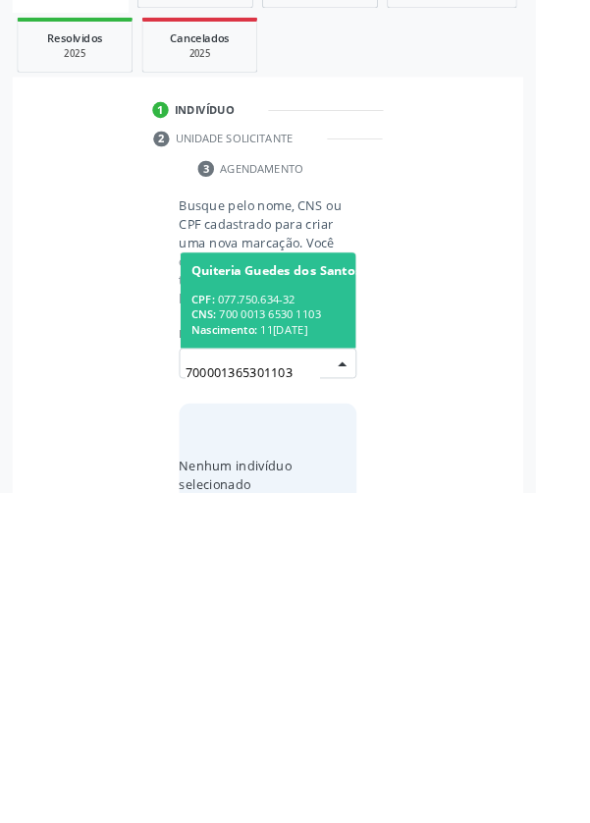
scroll to position [154, 0]
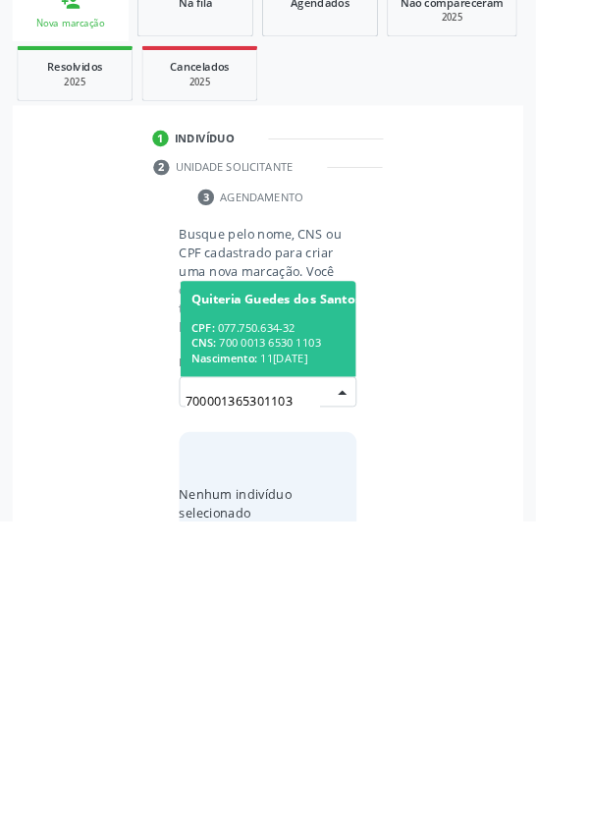
click at [307, 632] on div "CNS: 700 0013 6530 1103" at bounding box center [341, 627] width 263 height 17
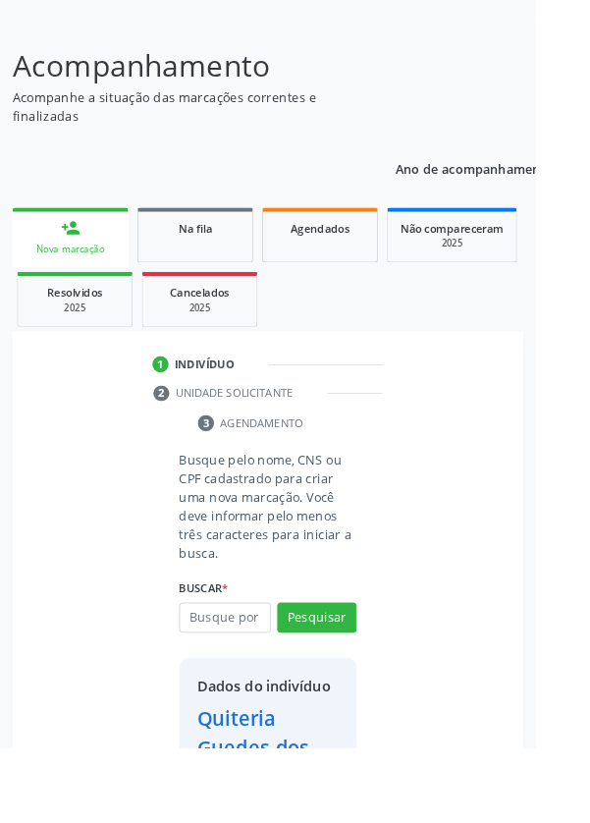
scroll to position [178, 0]
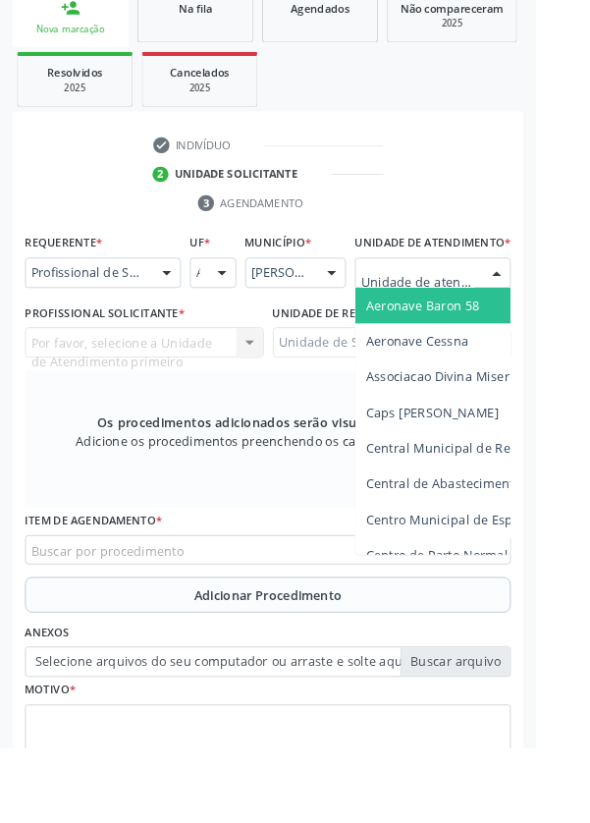
scroll to position [463, 0]
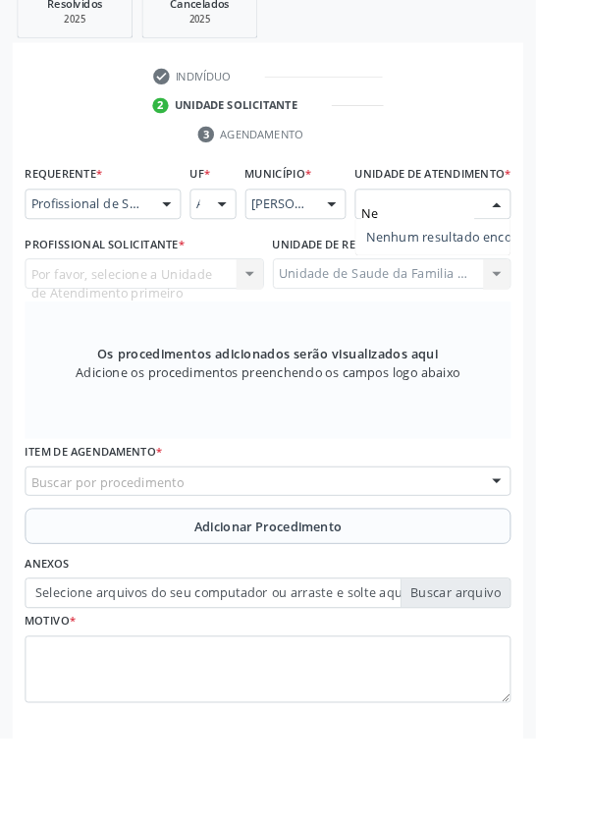
type input "N"
type input "Estac"
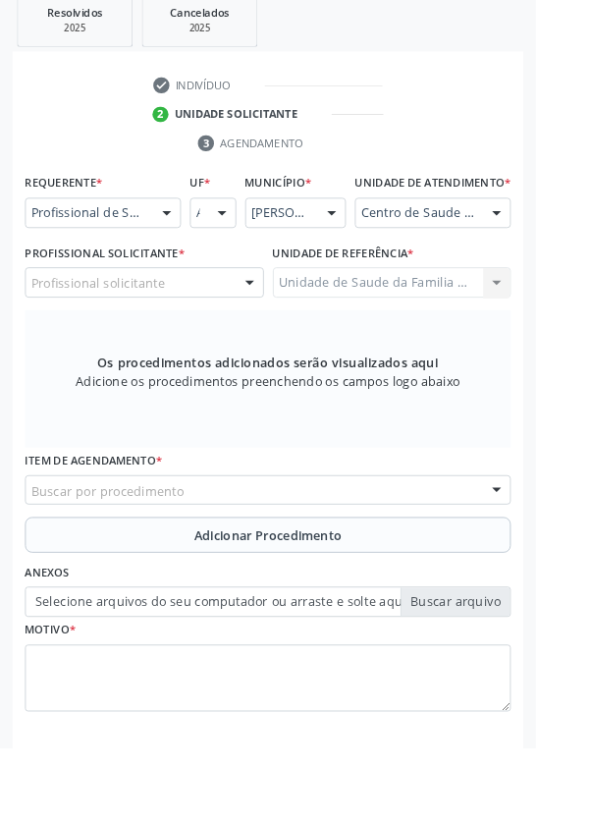
click at [190, 325] on div "Profissional solicitante" at bounding box center [159, 311] width 263 height 33
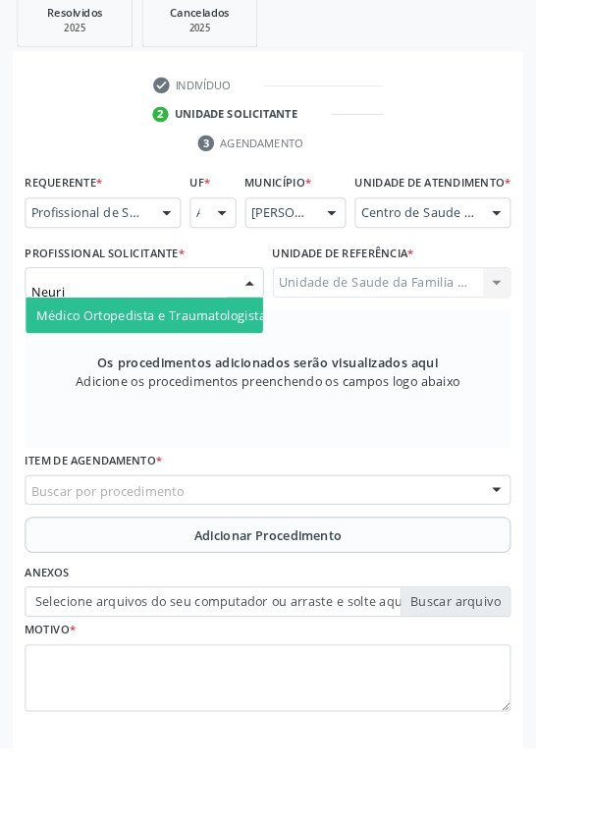
type input "Neuriv"
click at [230, 355] on span "Médico Ortopedista e Traumatologista - Neurivan [PERSON_NAME]" at bounding box center [260, 347] width 441 height 19
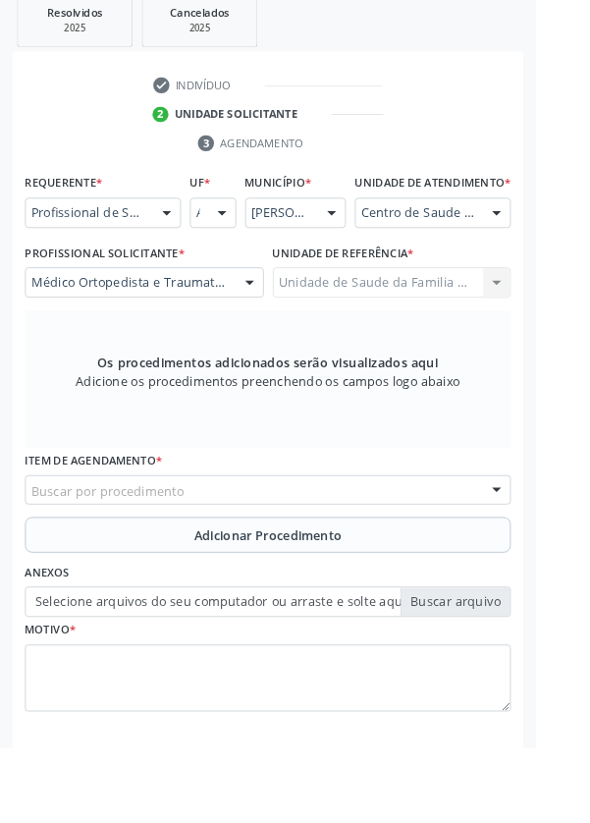
click at [362, 555] on div "Buscar por procedimento" at bounding box center [295, 540] width 535 height 33
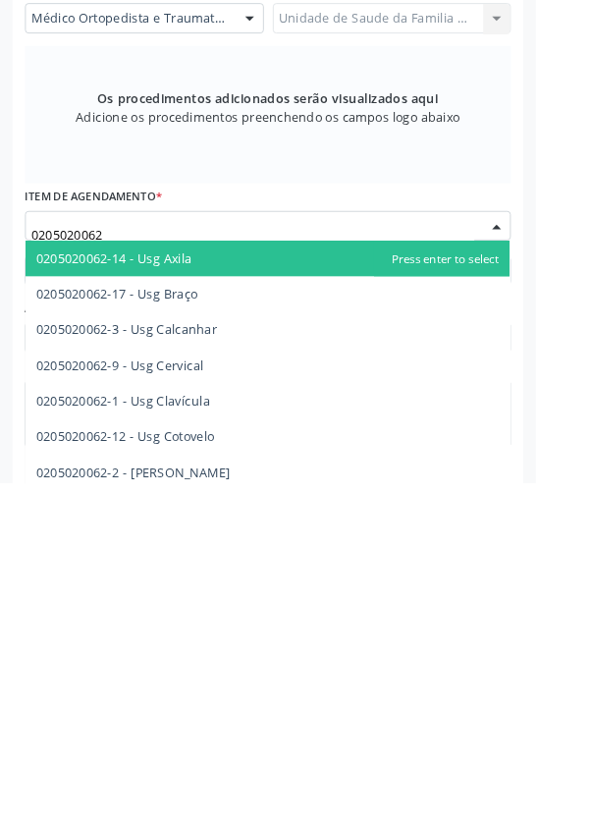
click at [411, 732] on span "0205020062-1 - Usg Clavícula" at bounding box center [294, 732] width 533 height 39
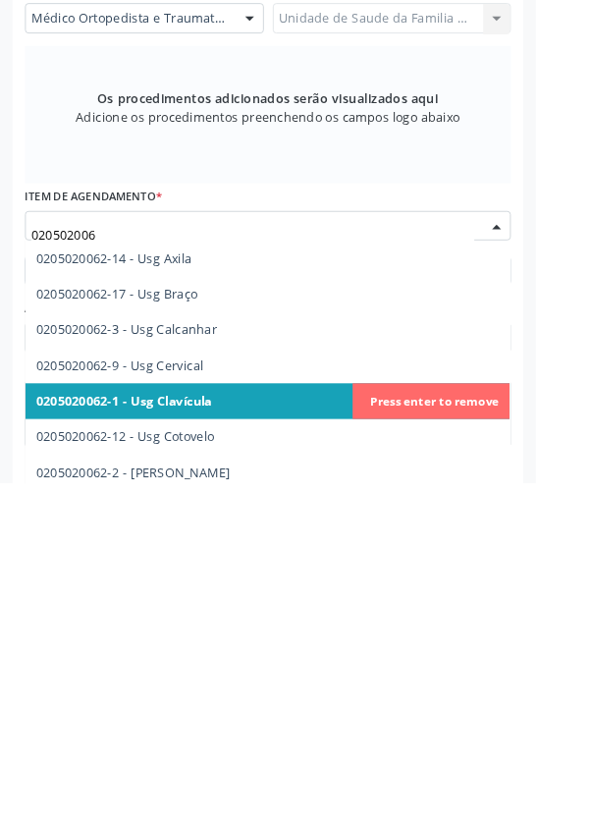
type input "0205020062"
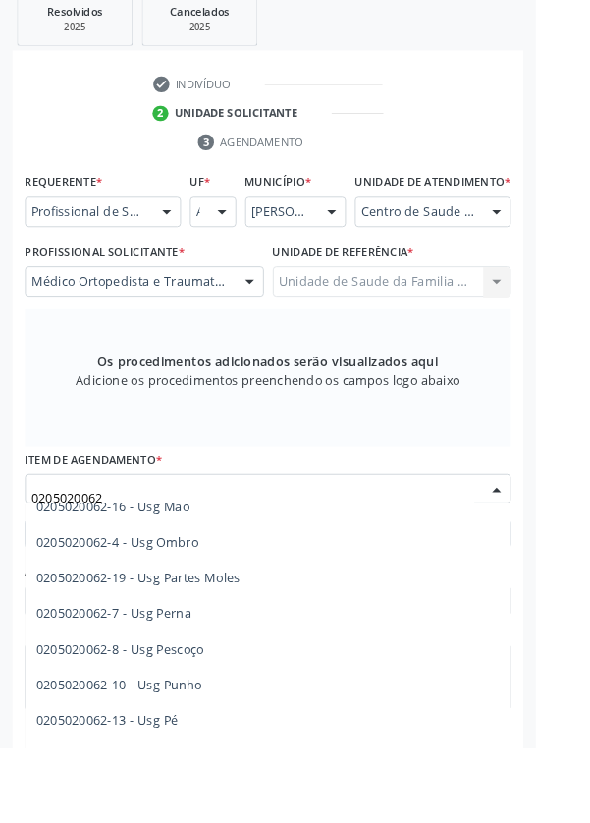
scroll to position [346, 0]
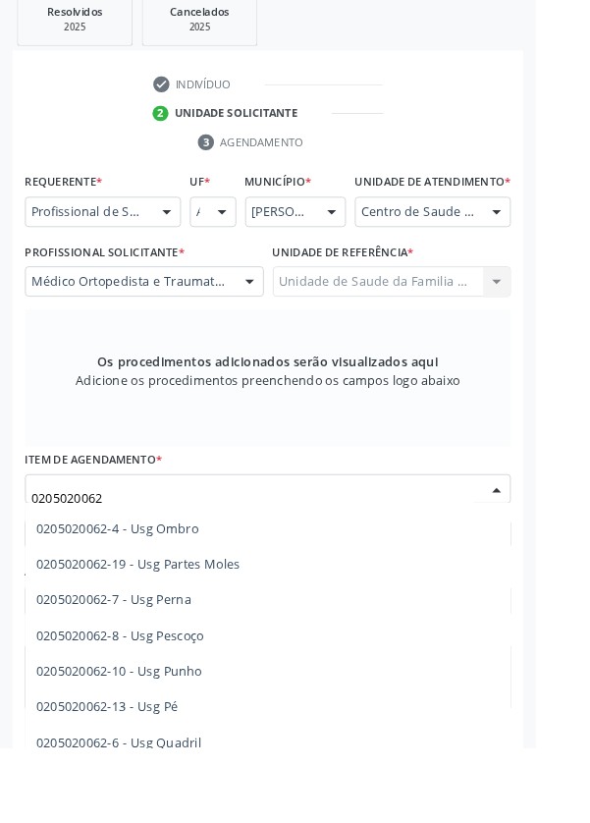
click at [243, 755] on span "0205020062-10 - Usg Punho" at bounding box center [294, 739] width 533 height 39
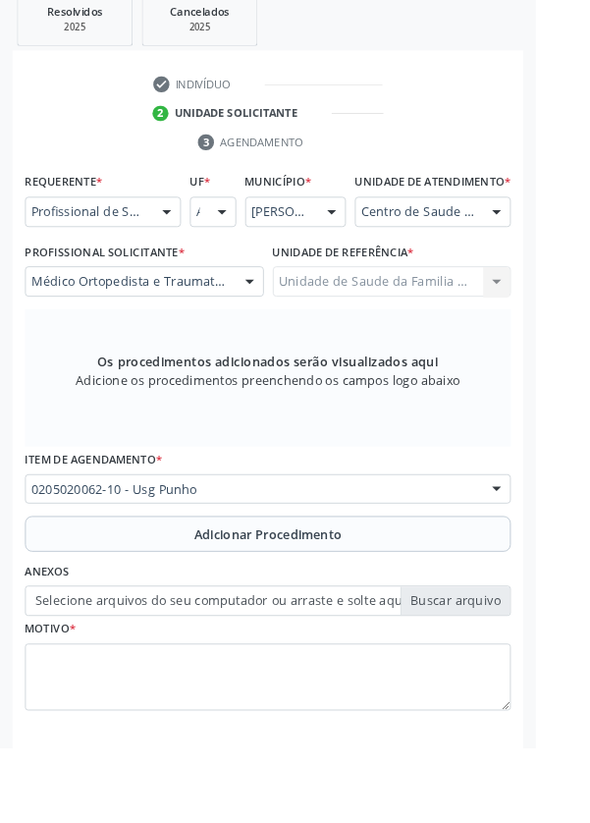
click at [417, 604] on button "Adicionar Procedimento" at bounding box center [295, 588] width 535 height 39
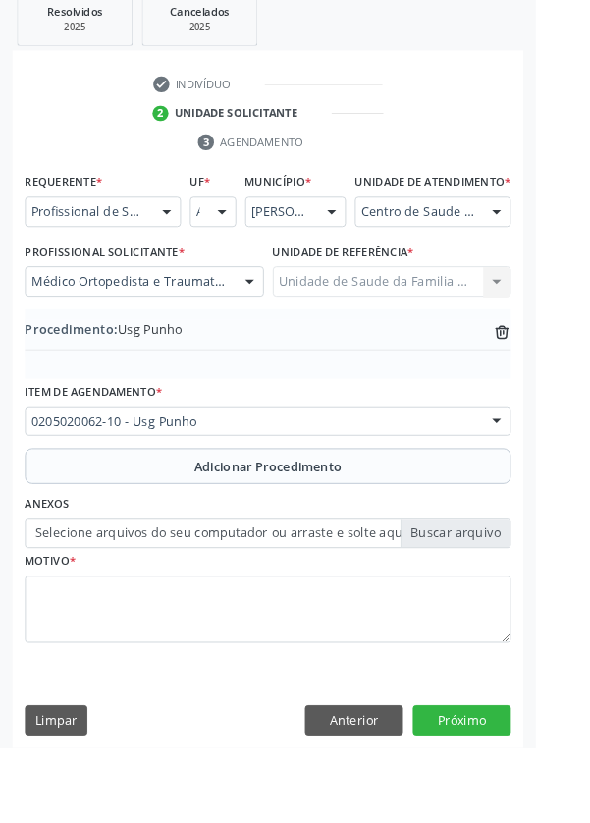
scroll to position [410, 0]
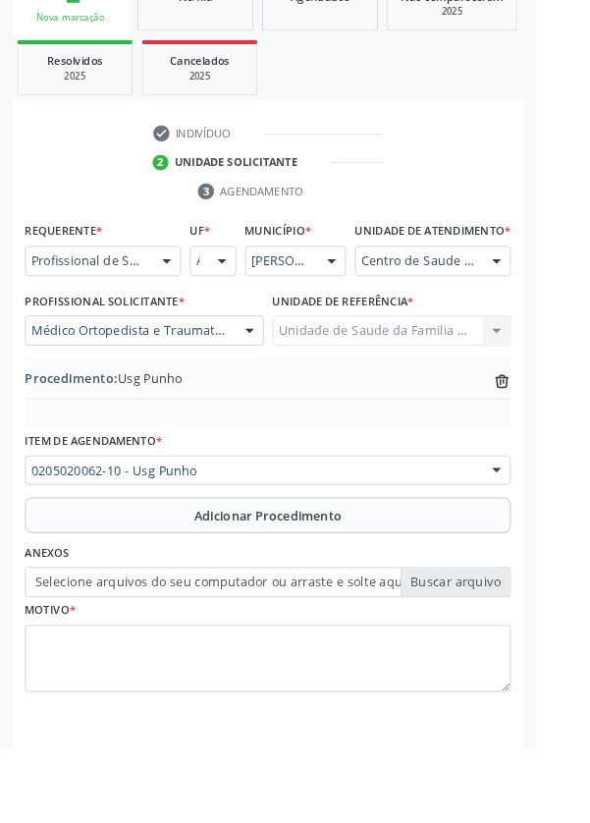
click at [519, 658] on label "Selecione arquivos do seu computador ou arraste e solte aqui" at bounding box center [295, 641] width 535 height 33
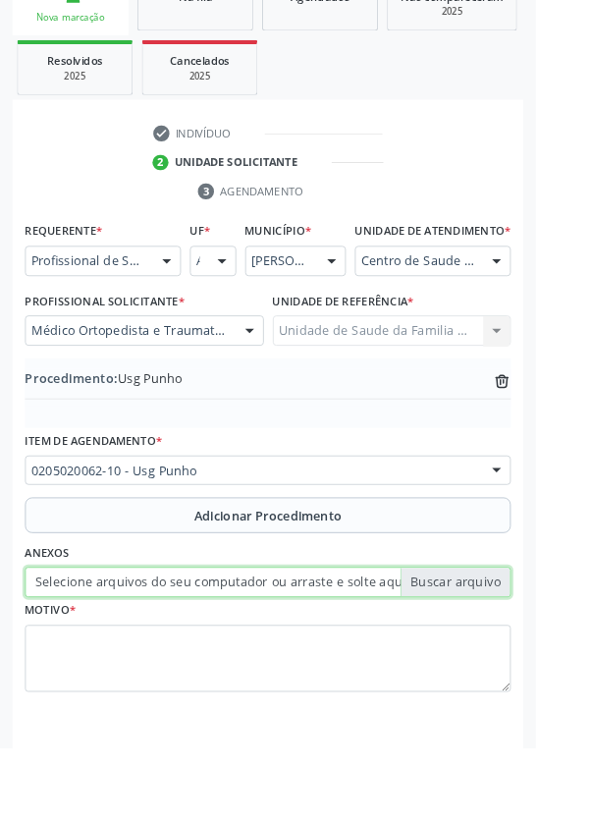
click at [519, 658] on input "Selecione arquivos do seu computador ou arraste e solte aqui" at bounding box center [295, 641] width 535 height 33
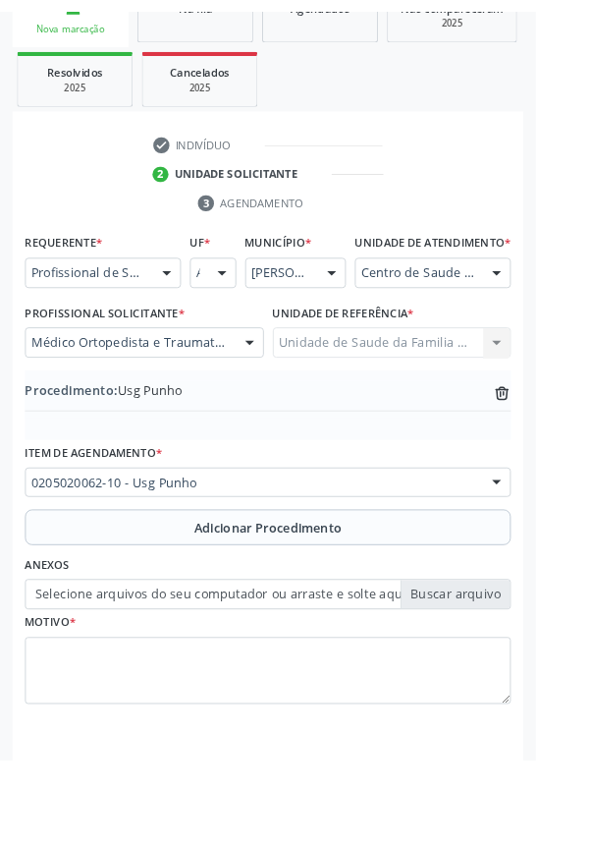
scroll to position [383, 0]
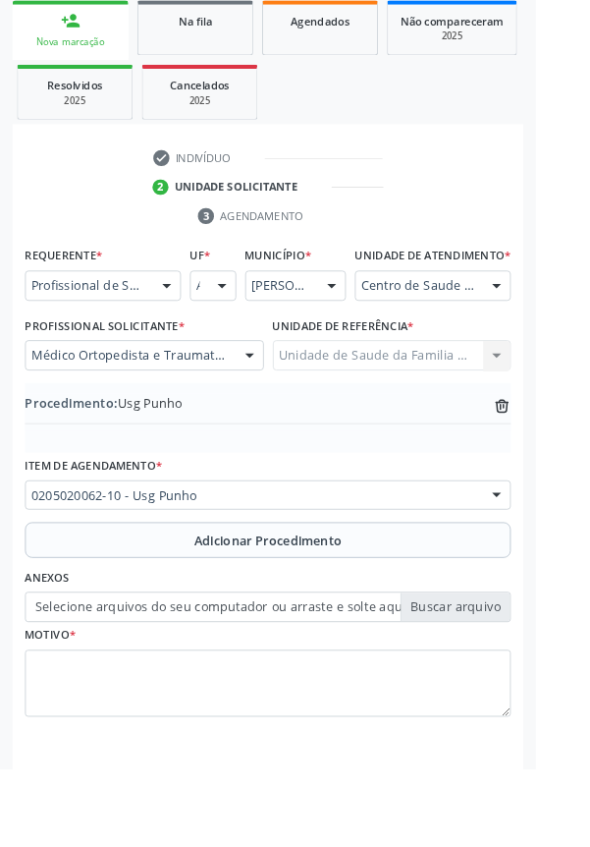
type input "C:\fakepath\17600943297026877973899118254625.jpg"
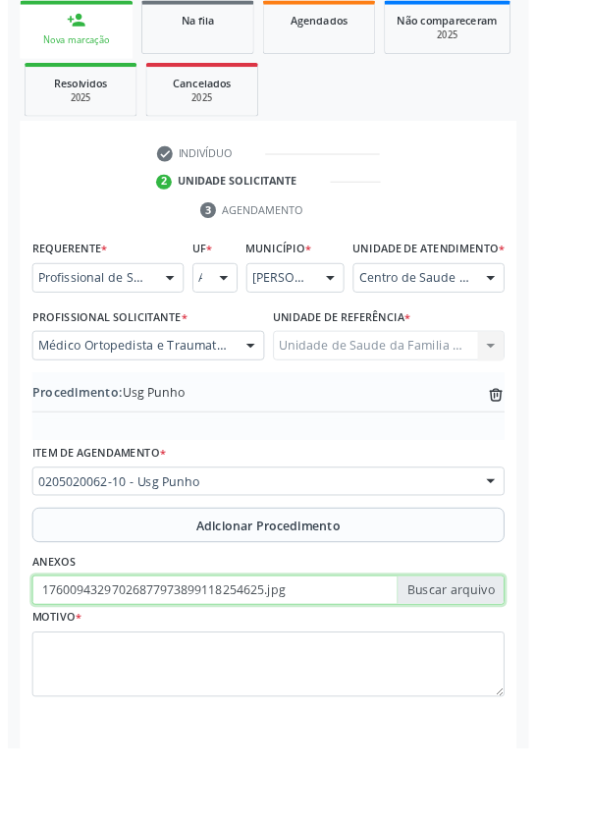
scroll to position [410, 0]
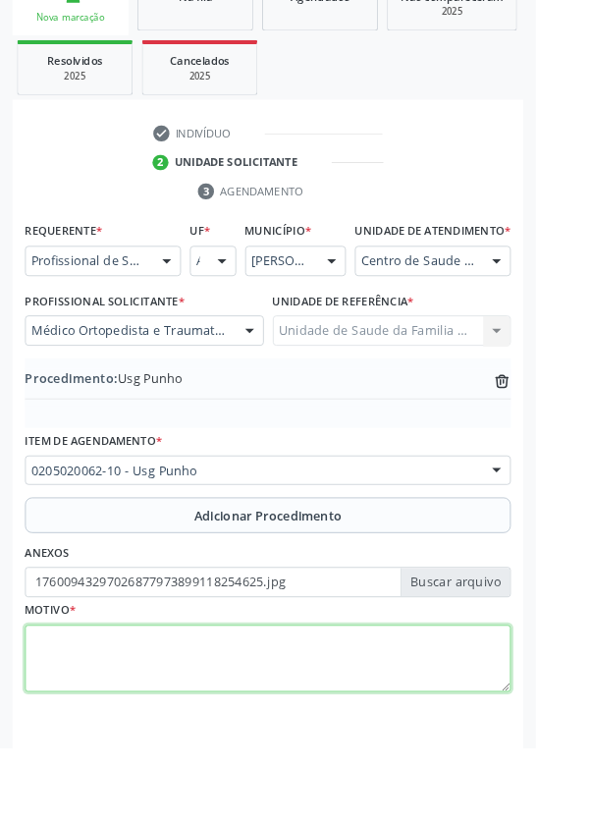
click at [273, 725] on textarea at bounding box center [295, 726] width 535 height 75
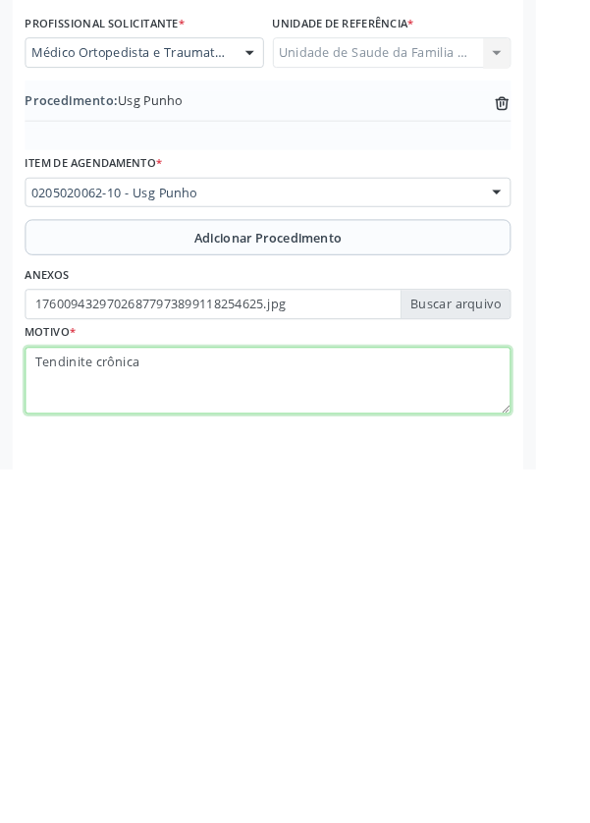
type textarea "Tendinite crônica"
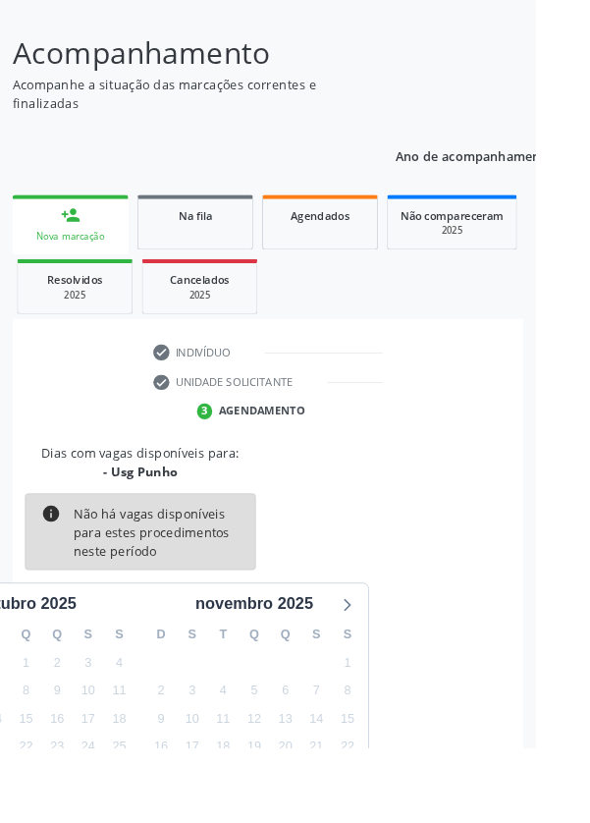
scroll to position [163, 0]
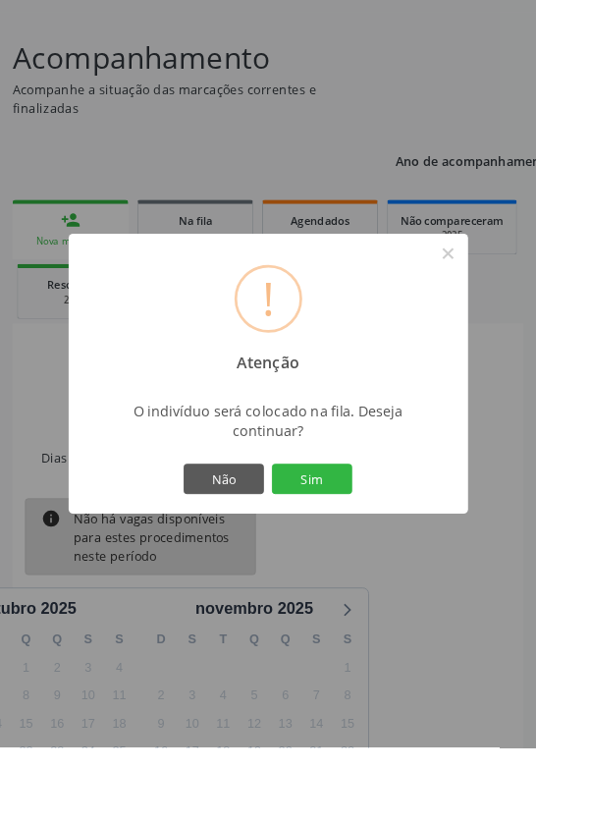
click at [388, 544] on button "Sim" at bounding box center [344, 527] width 88 height 33
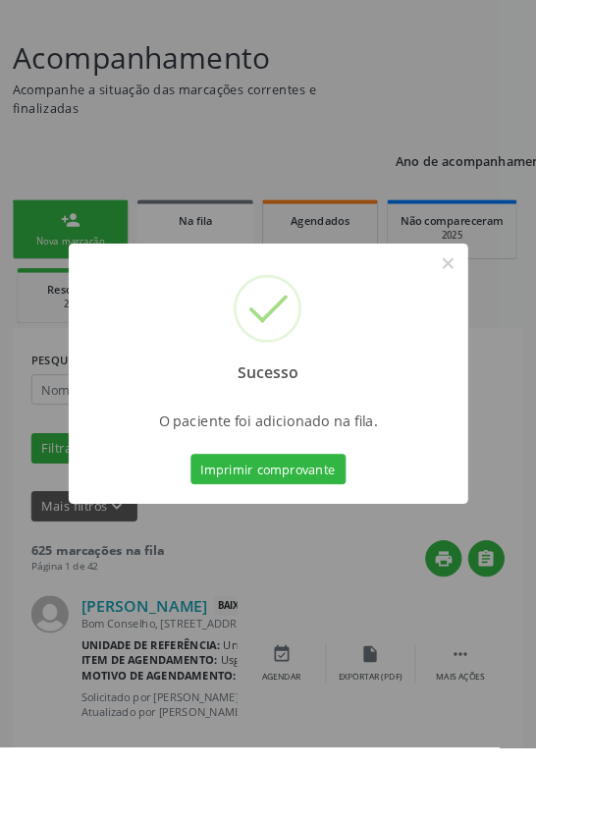
scroll to position [0, 0]
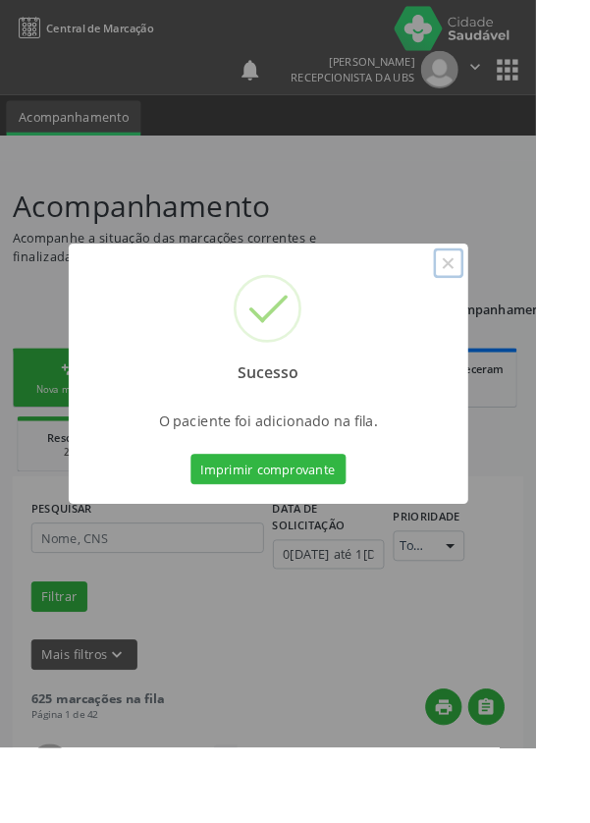
click at [511, 306] on button "×" at bounding box center [493, 289] width 33 height 33
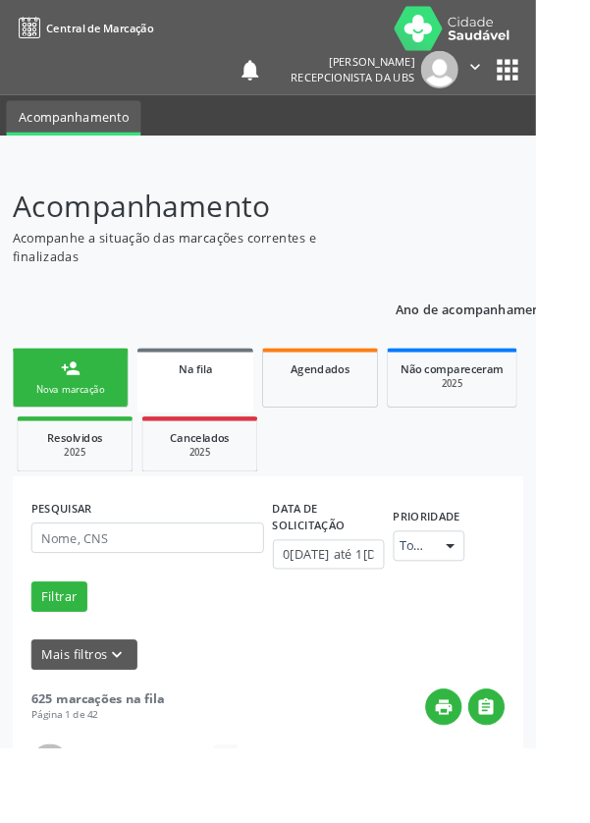
click at [67, 412] on div "person_add" at bounding box center [78, 406] width 22 height 22
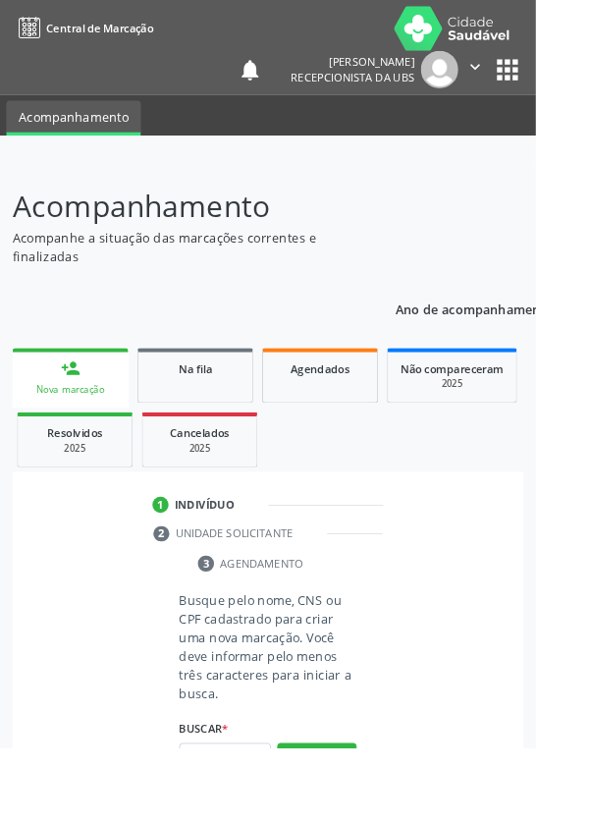
click at [91, 400] on link "person_add Nova marcação" at bounding box center [78, 416] width 128 height 66
click at [250, 822] on input "text" at bounding box center [247, 834] width 101 height 33
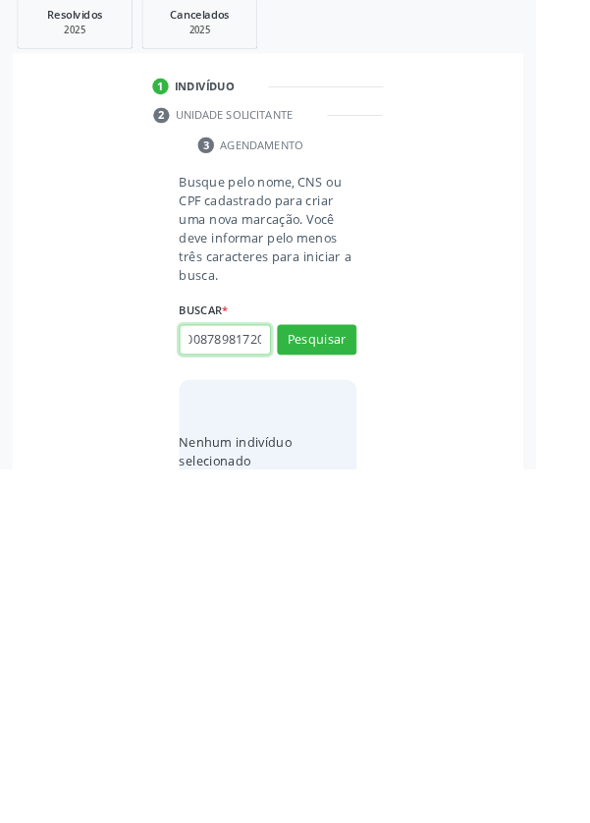
scroll to position [0, 35]
type input "700008789817200"
click at [382, 676] on button "Pesquisar" at bounding box center [349, 680] width 87 height 33
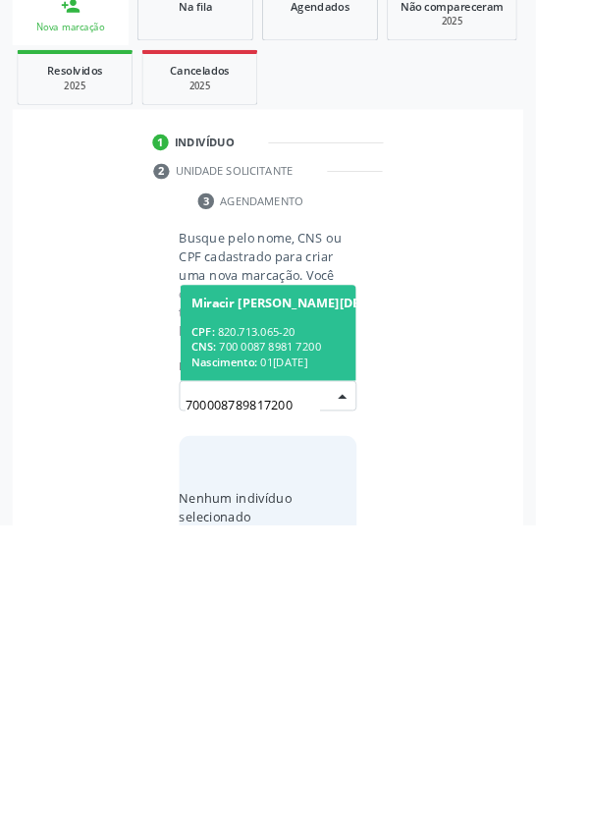
scroll to position [154, 0]
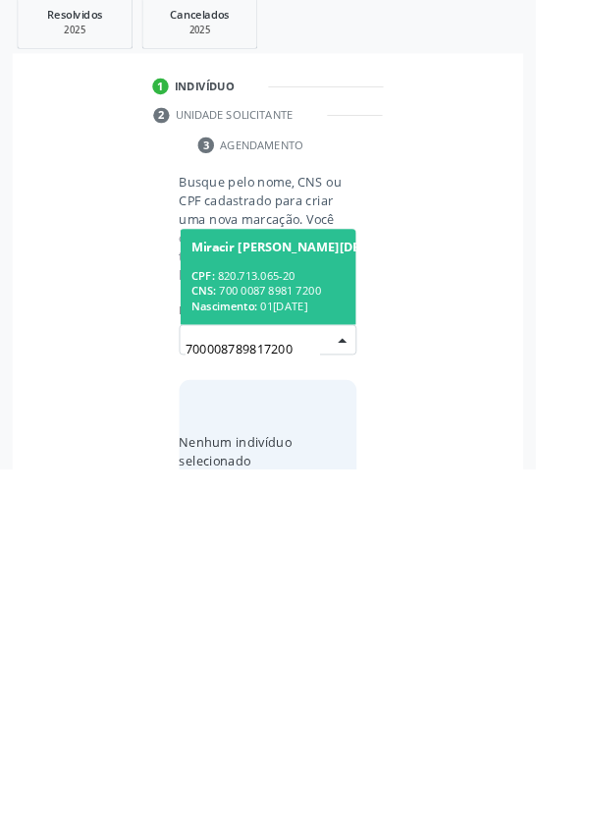
click at [307, 602] on div "CPF: 820.713.065-20" at bounding box center [369, 610] width 319 height 17
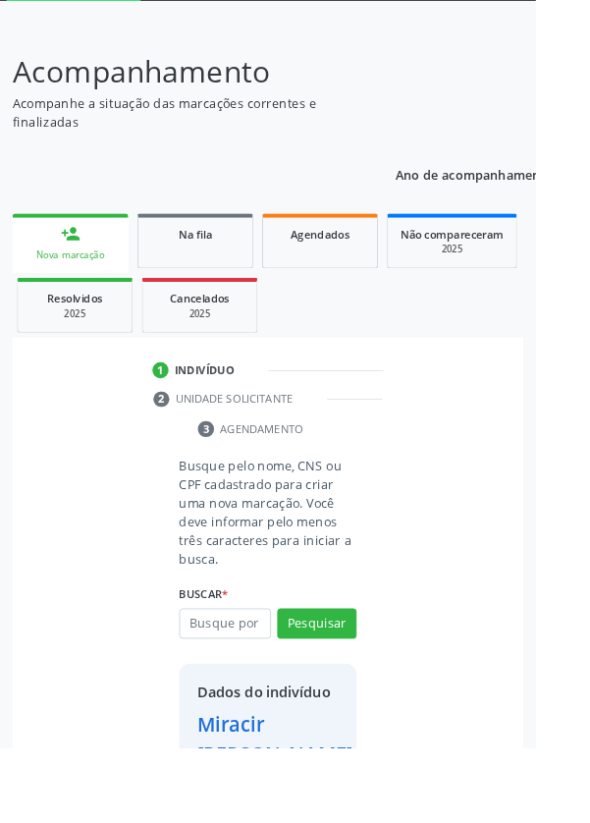
scroll to position [145, 0]
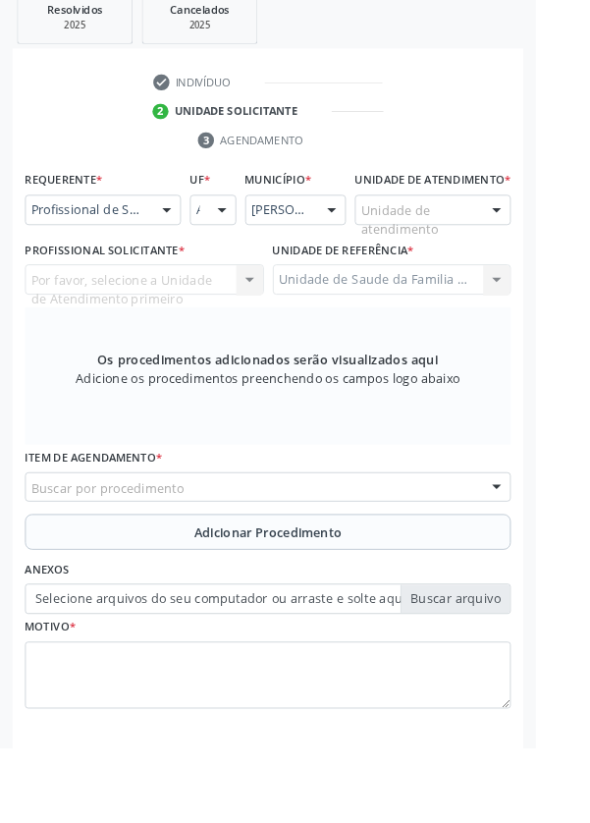
scroll to position [380, 0]
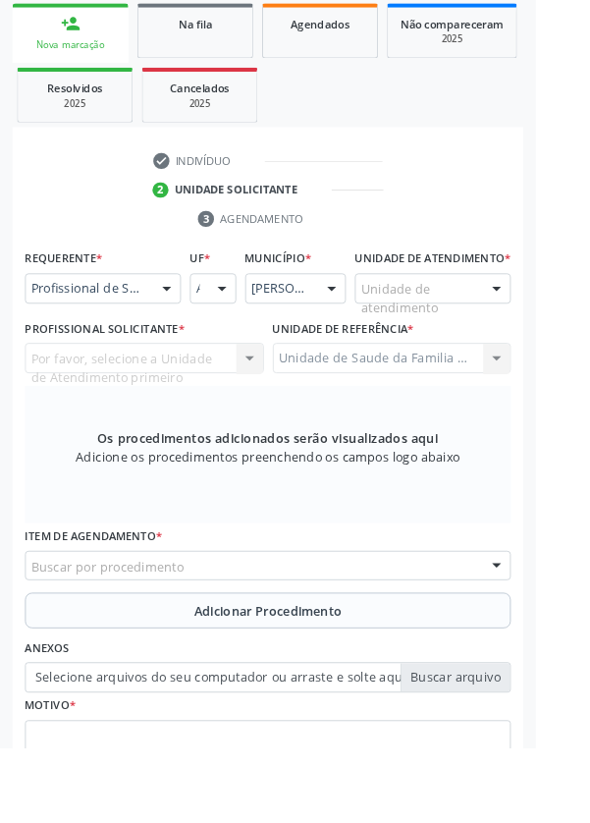
click at [162, 314] on div "Profissional de Saúde" at bounding box center [114, 317] width 172 height 33
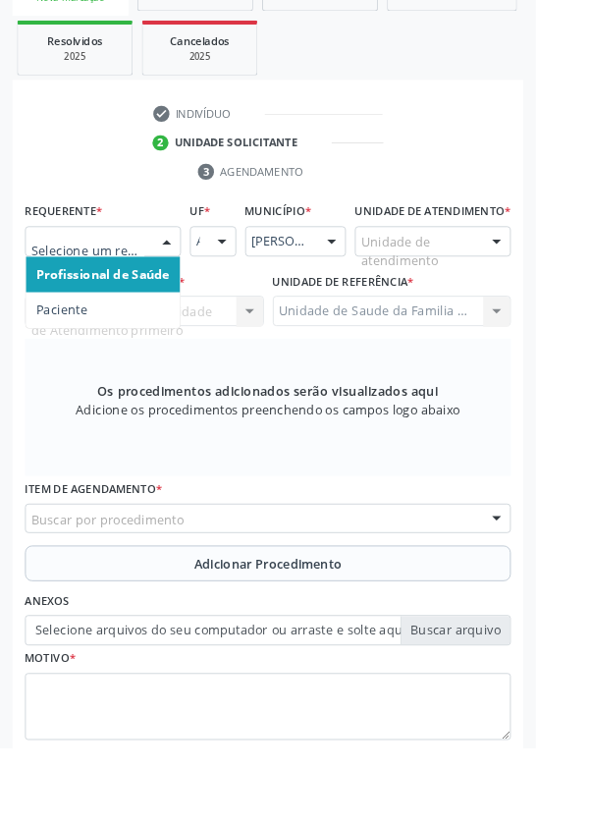
scroll to position [474, 0]
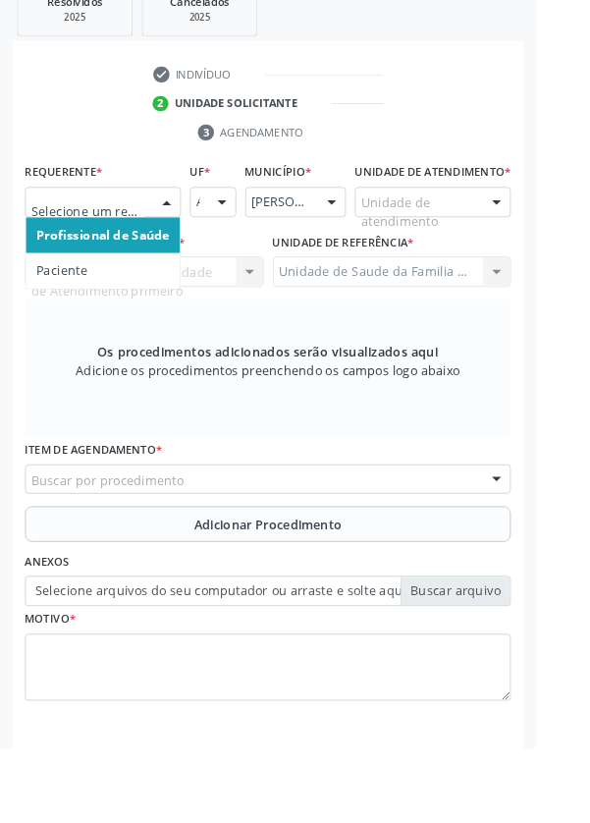
click at [105, 297] on span "Paciente" at bounding box center [113, 298] width 170 height 39
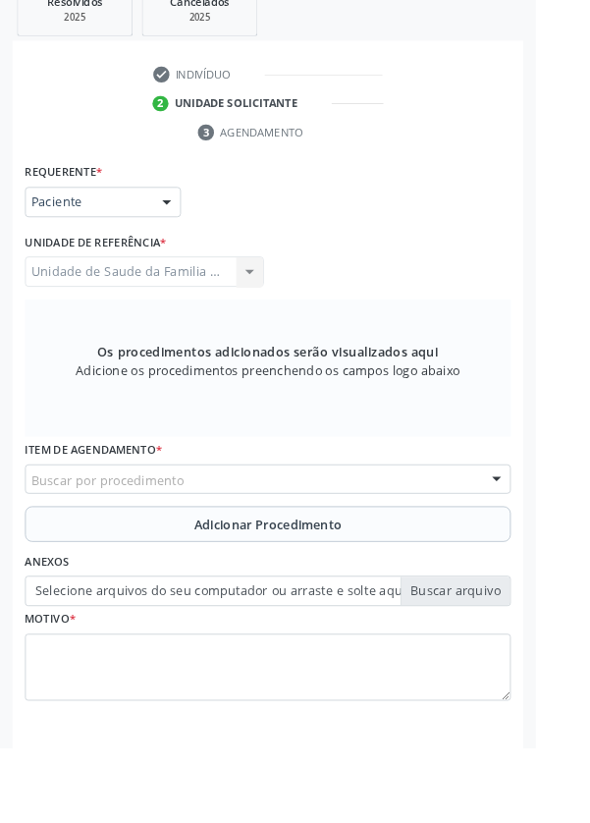
scroll to position [467, 0]
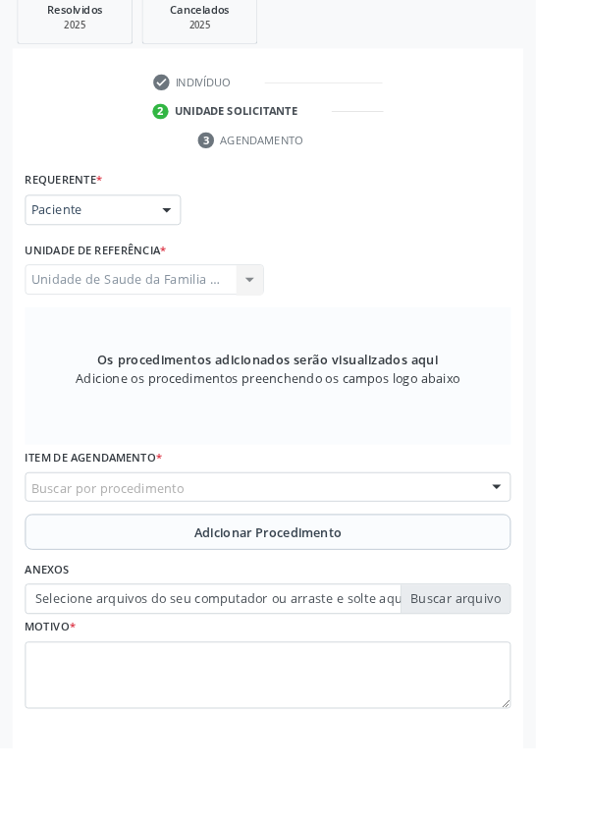
click at [287, 568] on button "Adicionar Procedimento" at bounding box center [295, 585] width 535 height 39
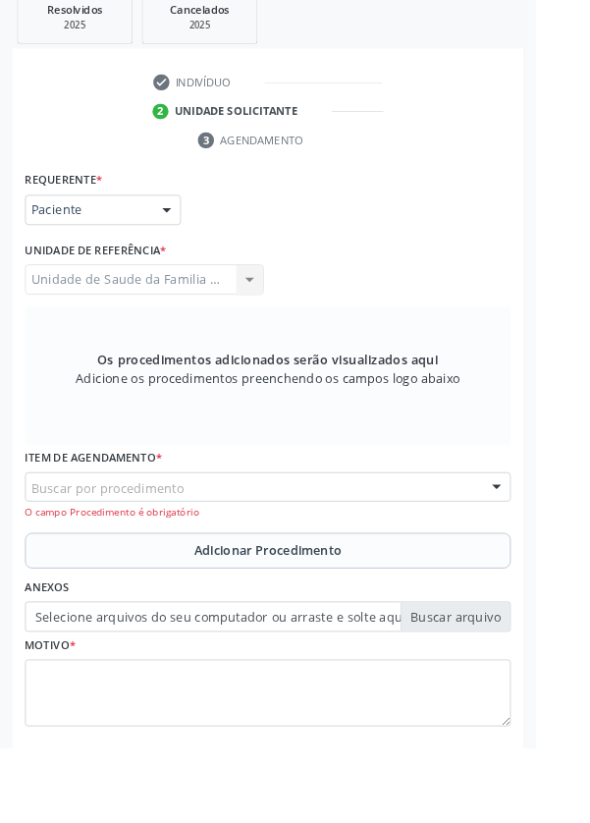
click at [323, 532] on div "Buscar por procedimento" at bounding box center [295, 536] width 535 height 33
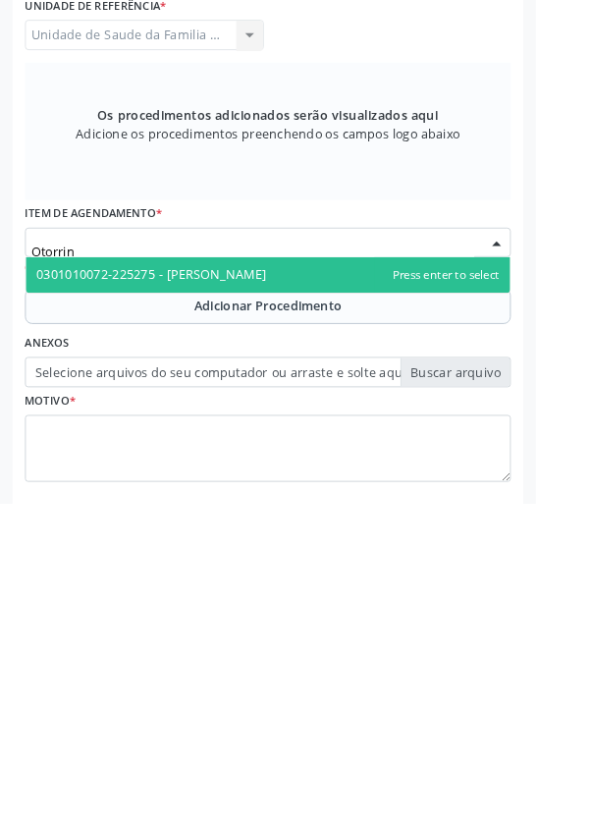
type input "Otorrino"
click at [294, 563] on span "0301010072-225275 - [PERSON_NAME]" at bounding box center [166, 571] width 253 height 19
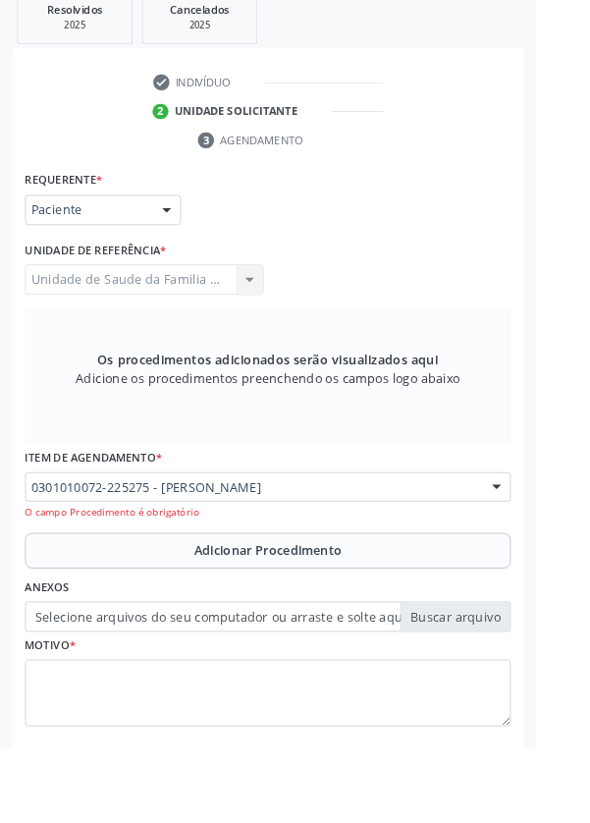
click at [343, 612] on span "Adicionar Procedimento" at bounding box center [295, 605] width 163 height 21
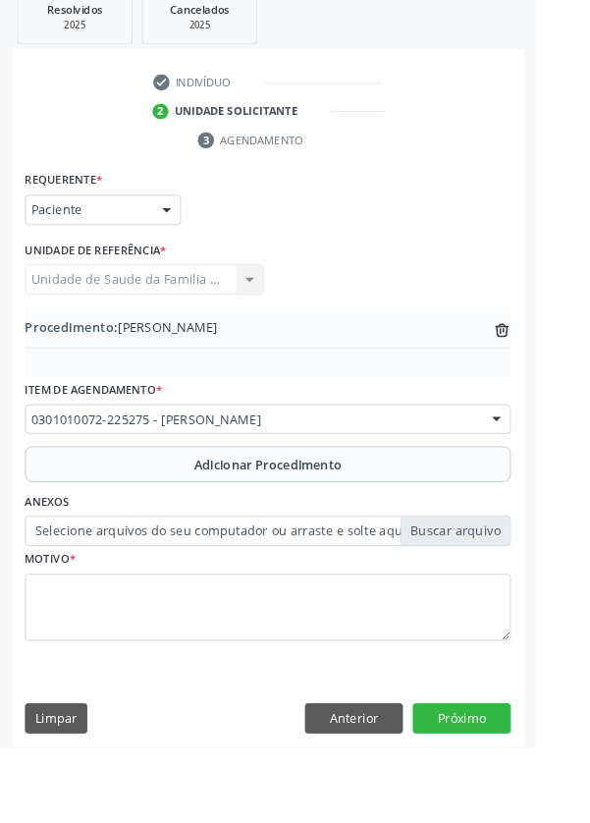
scroll to position [391, 0]
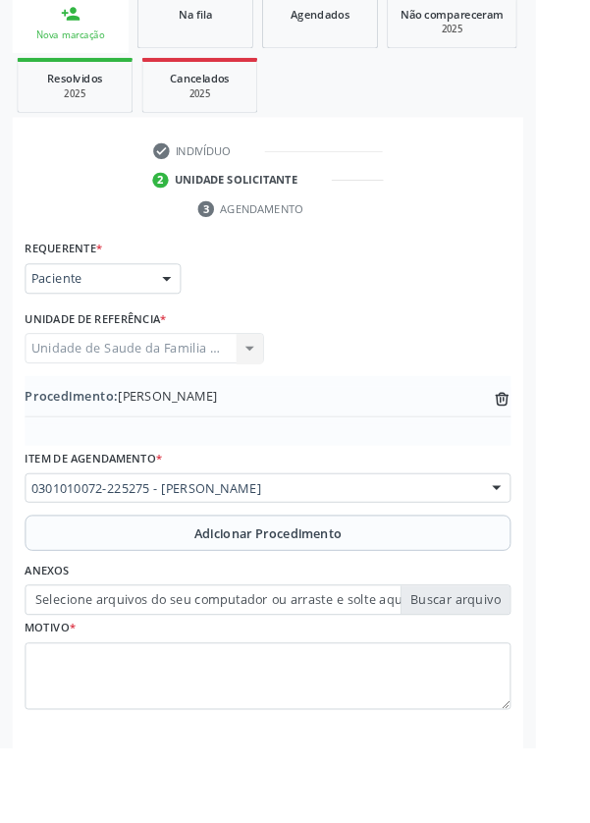
click at [516, 658] on label "Selecione arquivos do seu computador ou arraste e solte aqui" at bounding box center [295, 659] width 535 height 33
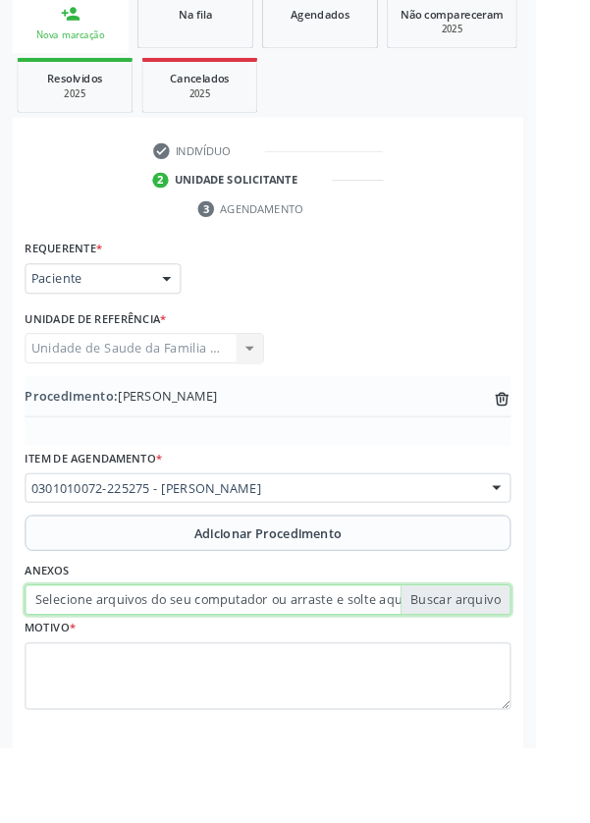
click at [516, 658] on input "Selecione arquivos do seu computador ou arraste e solte aqui" at bounding box center [295, 659] width 535 height 33
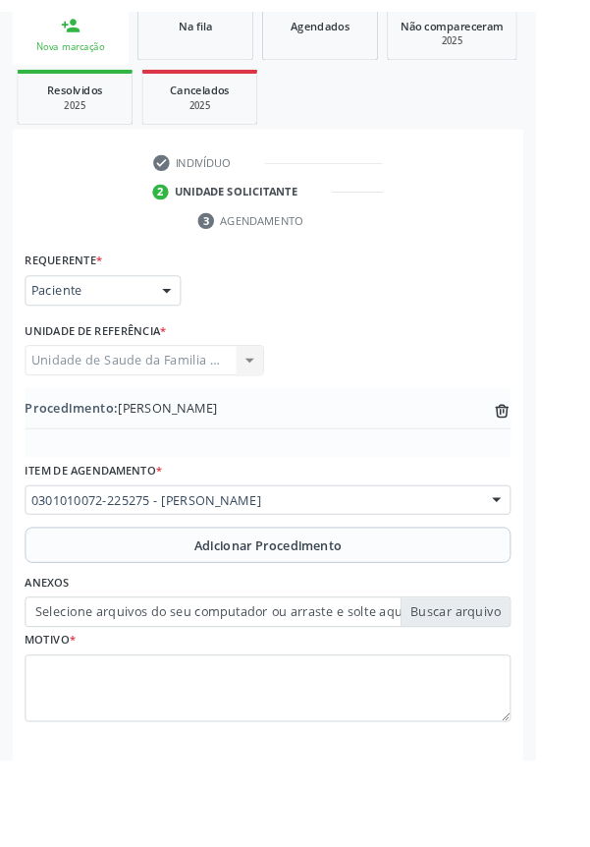
scroll to position [364, 0]
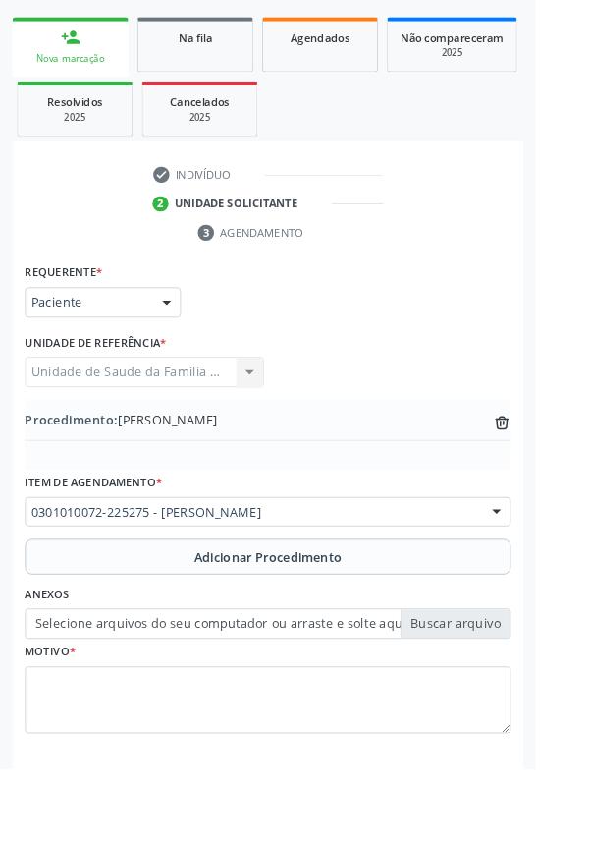
type input "C:\fakepath\17600944888443960962971668579036.jpg"
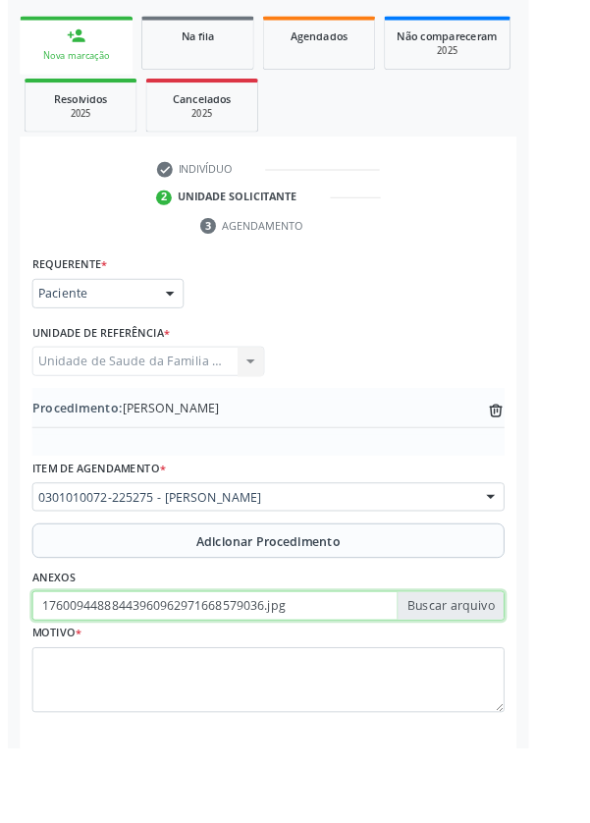
scroll to position [391, 0]
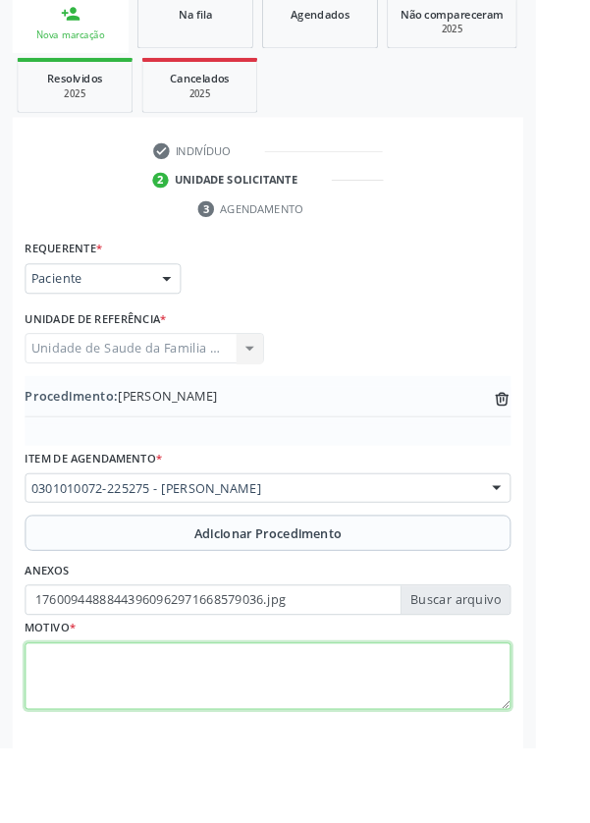
click at [196, 729] on textarea at bounding box center [295, 744] width 535 height 75
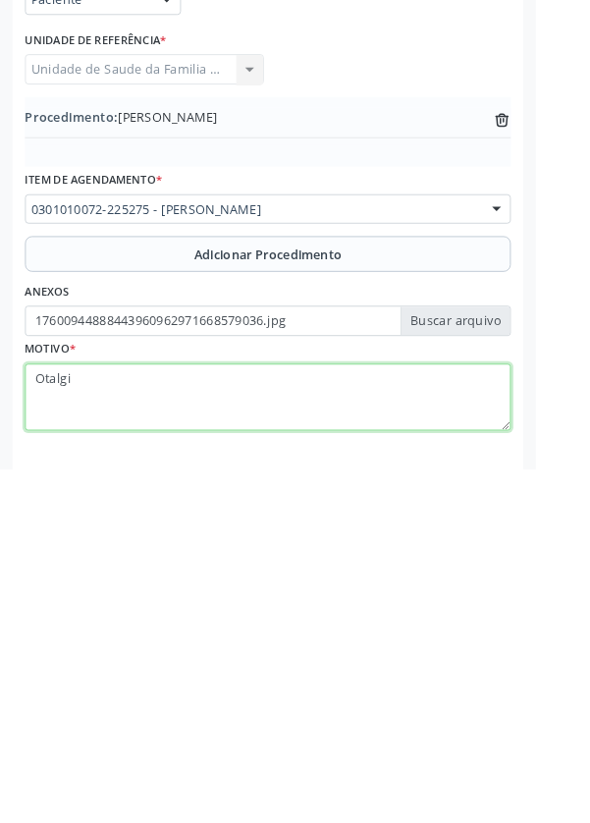
type textarea "[MEDICAL_DATA]"
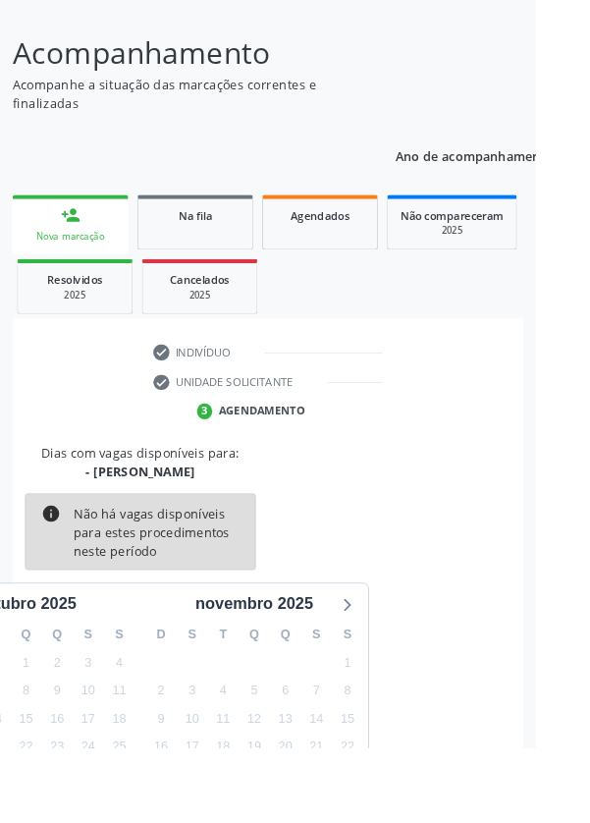
scroll to position [163, 0]
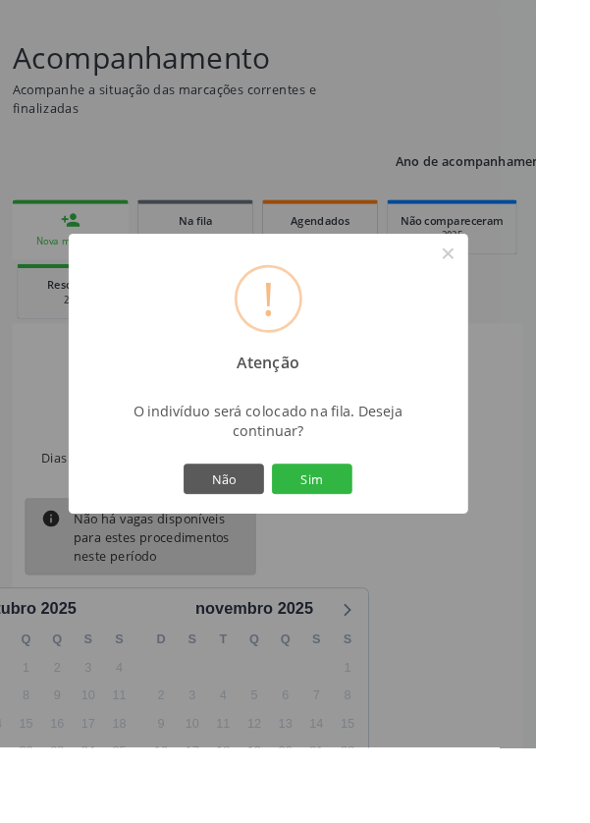
click at [388, 544] on button "Sim" at bounding box center [344, 527] width 88 height 33
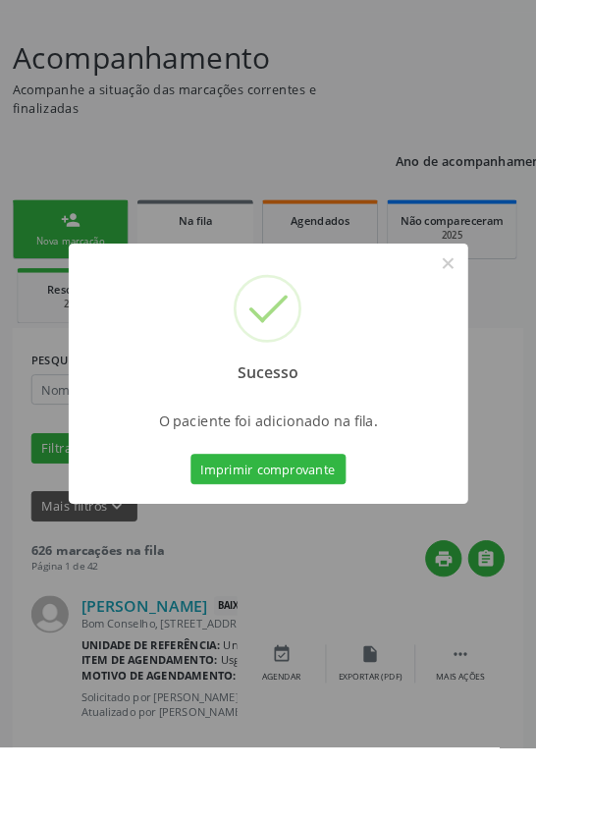
scroll to position [0, 0]
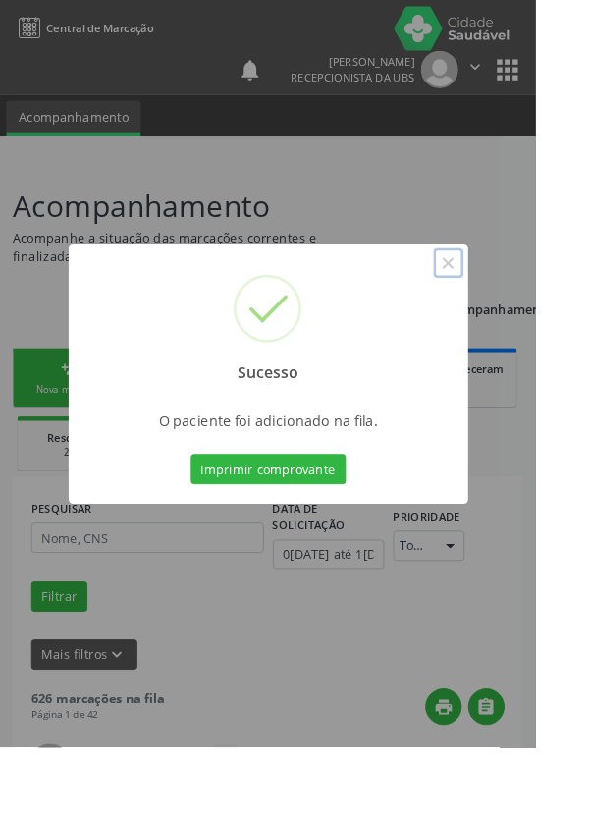
click at [511, 306] on button "×" at bounding box center [493, 289] width 33 height 33
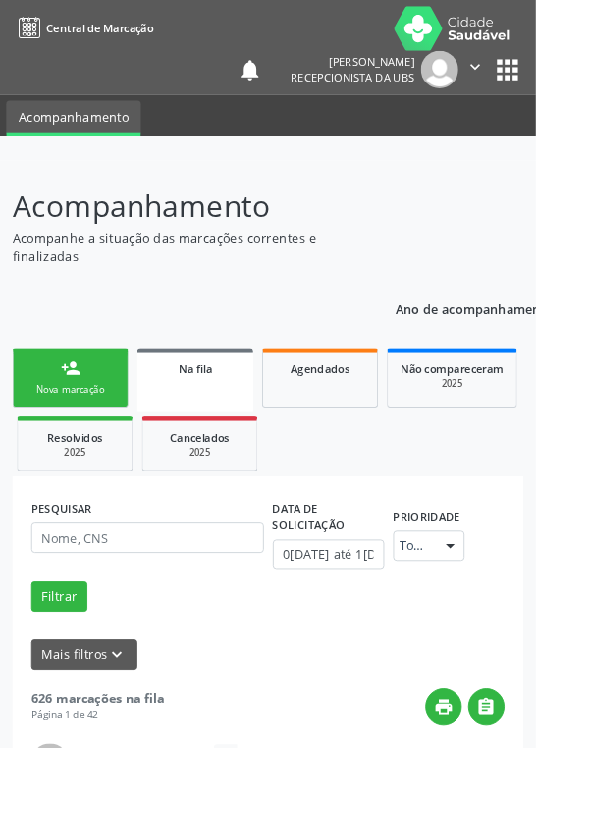
click at [88, 421] on div "Nova marcação" at bounding box center [77, 428] width 98 height 15
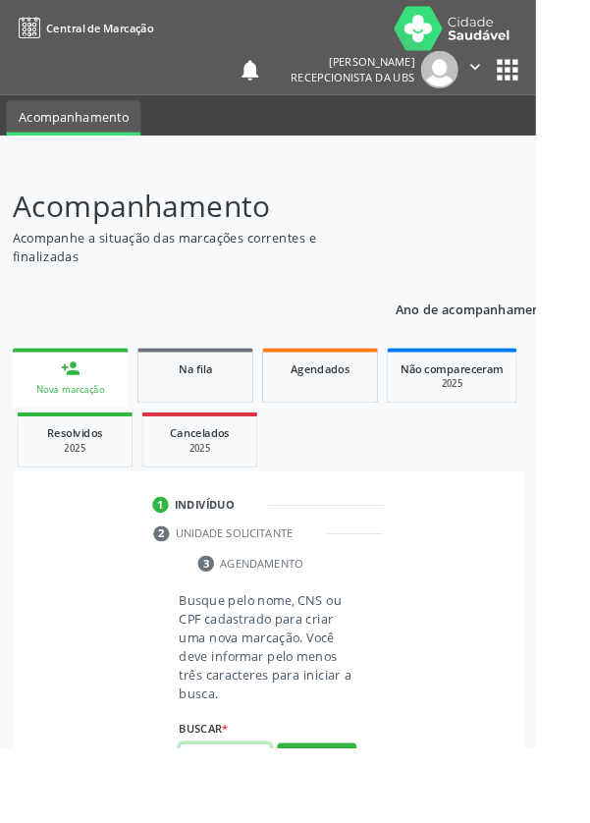
click at [269, 822] on input "text" at bounding box center [247, 834] width 101 height 33
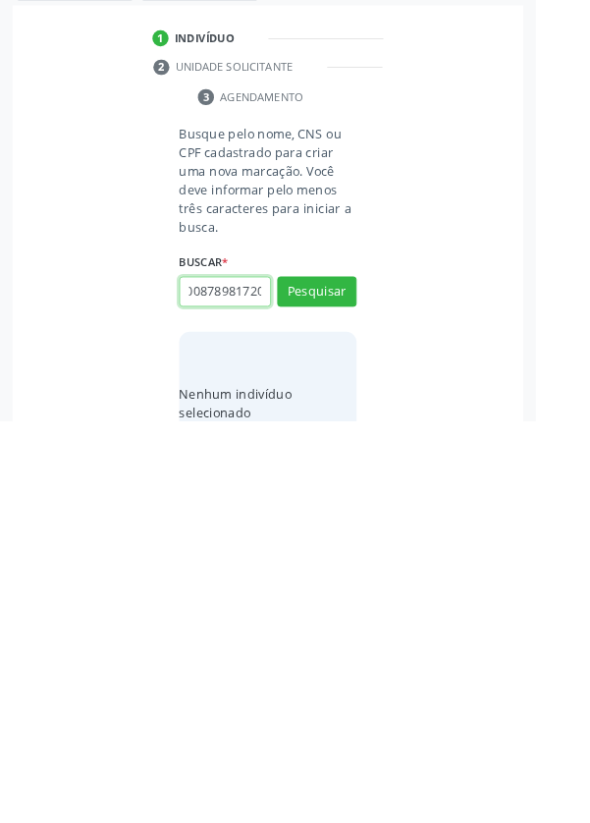
scroll to position [0, 35]
type input "700008789817200"
click at [370, 675] on button "Pesquisar" at bounding box center [349, 680] width 87 height 33
type input "700008789817200"
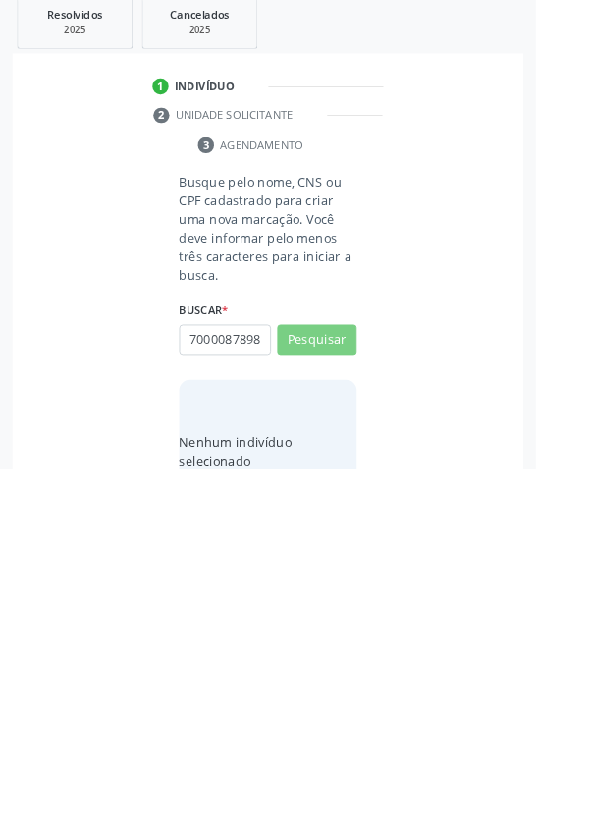
scroll to position [154, 0]
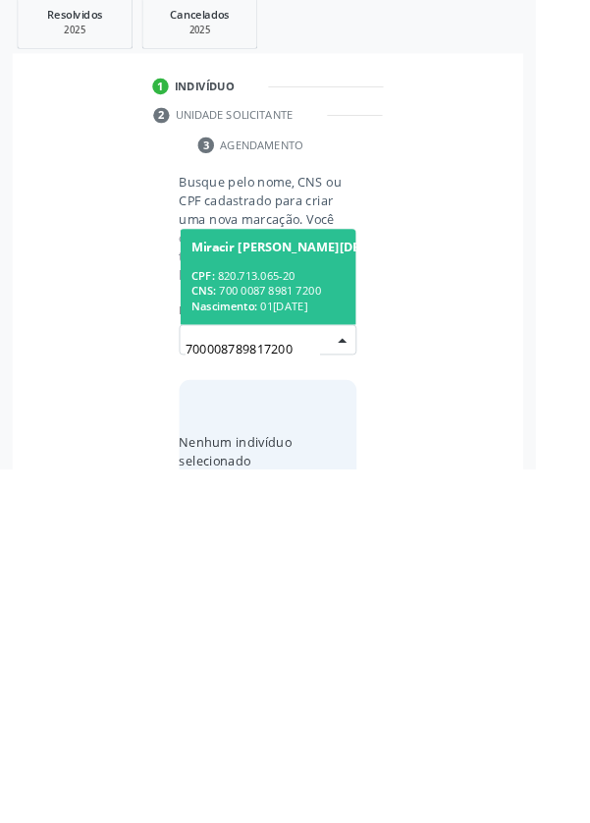
click at [321, 619] on div "CNS: 700 0087 8981 7200" at bounding box center [369, 627] width 319 height 17
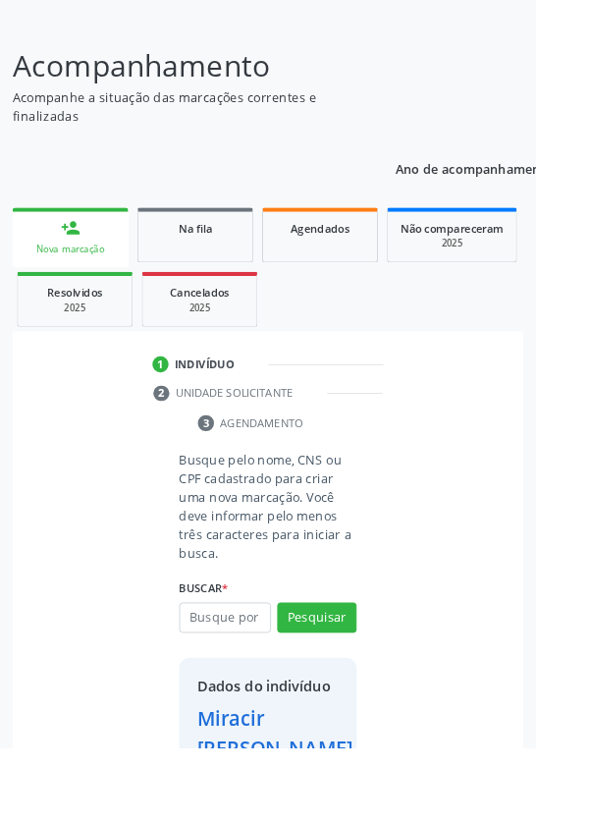
scroll to position [145, 0]
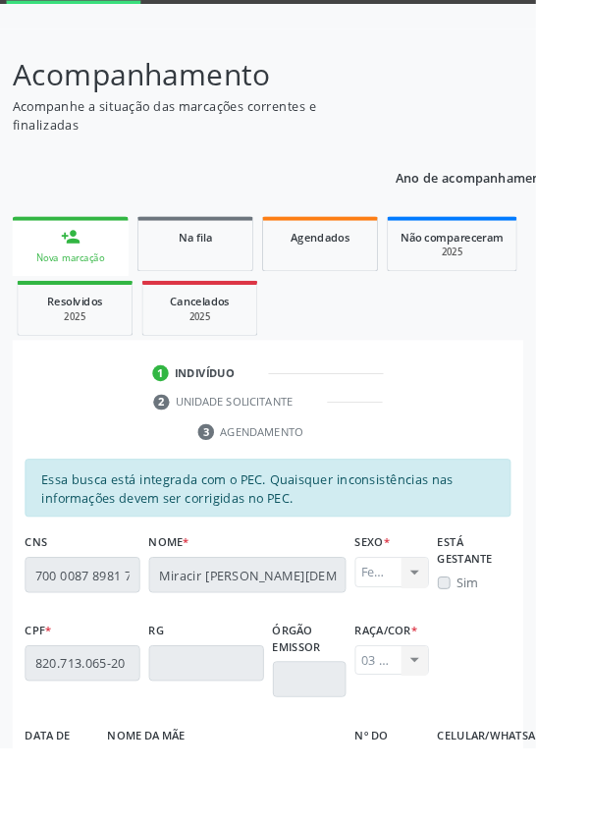
scroll to position [467, 0]
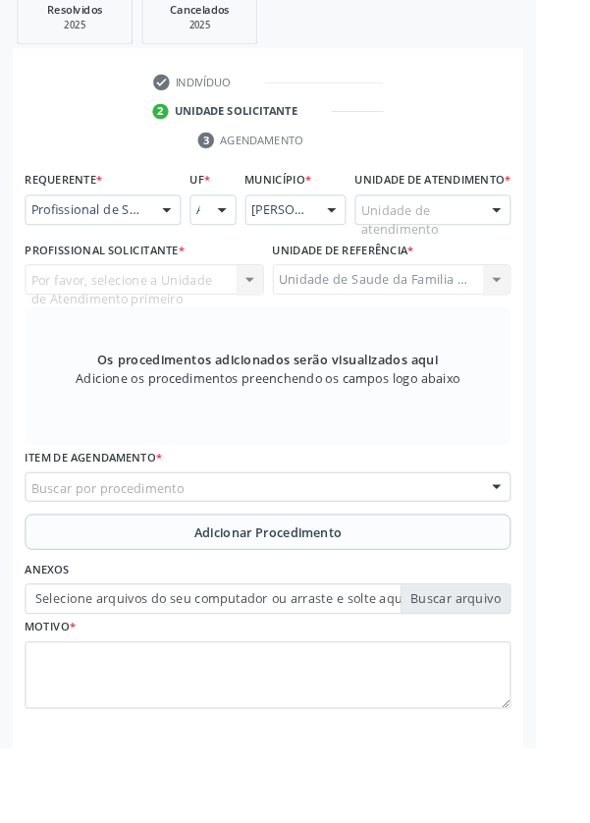
scroll to position [380, 0]
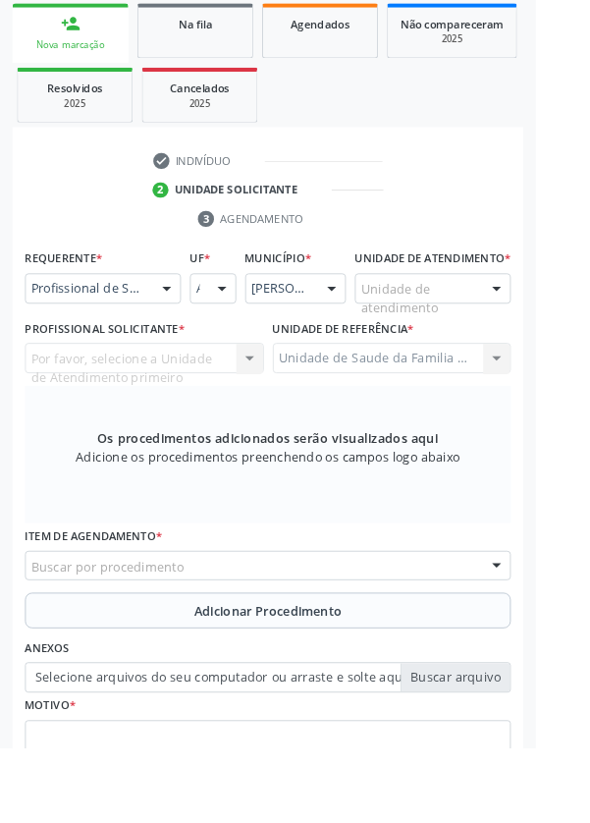
click at [183, 312] on div at bounding box center [183, 318] width 29 height 33
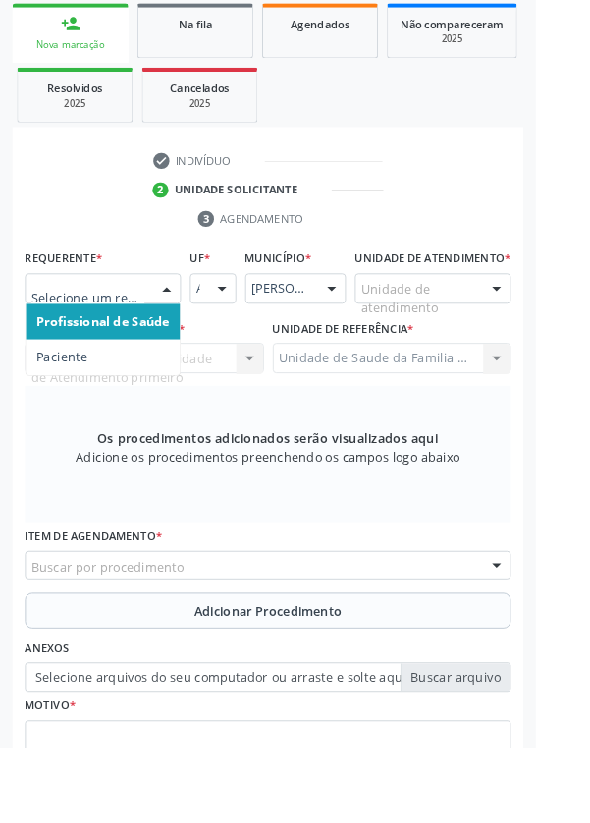
scroll to position [474, 0]
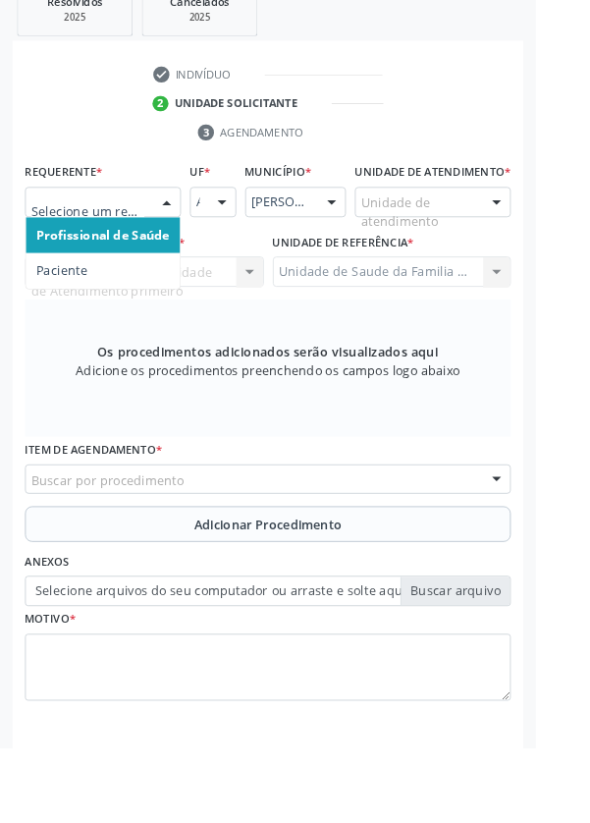
click at [110, 306] on span "Paciente" at bounding box center [113, 298] width 170 height 39
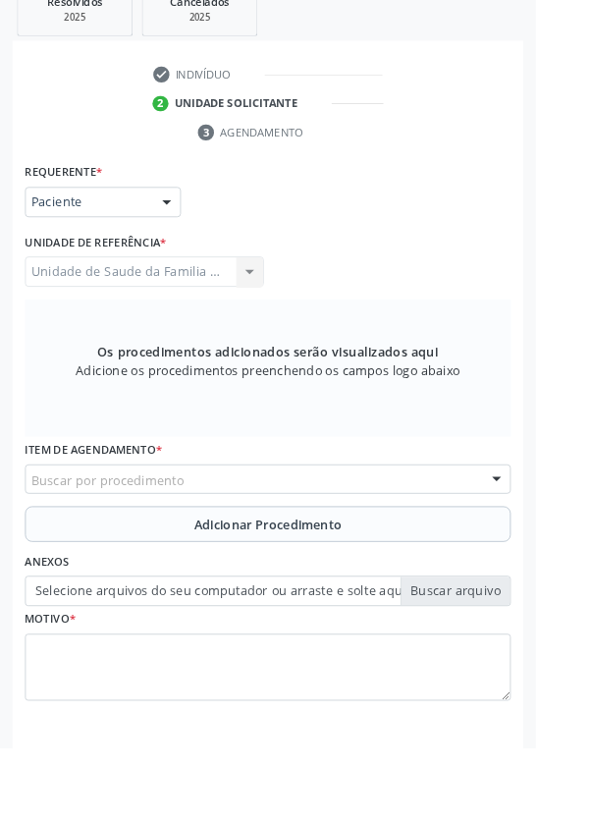
scroll to position [467, 0]
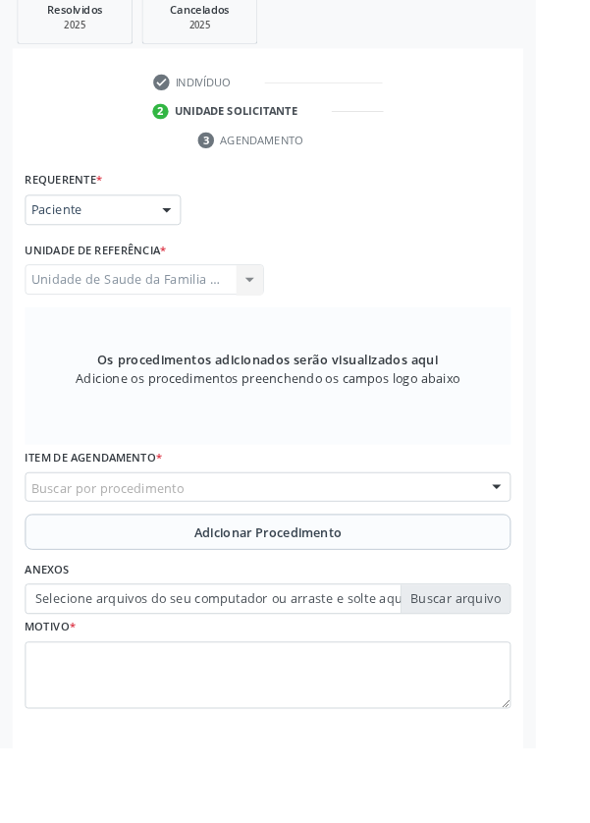
click at [341, 539] on div "Buscar por procedimento" at bounding box center [295, 536] width 535 height 33
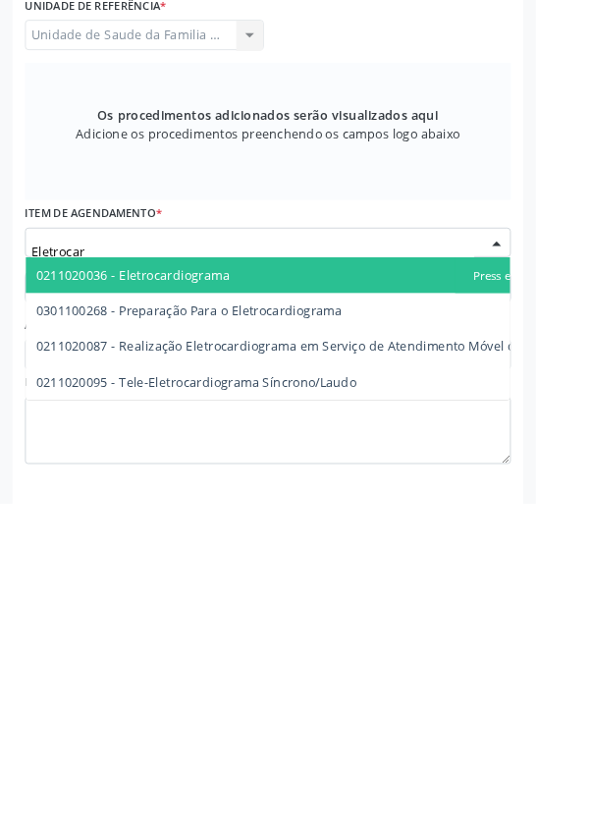
type input "Eletrocard"
click at [289, 560] on span "0211020036 - Eletrocardiograma" at bounding box center [339, 571] width 623 height 39
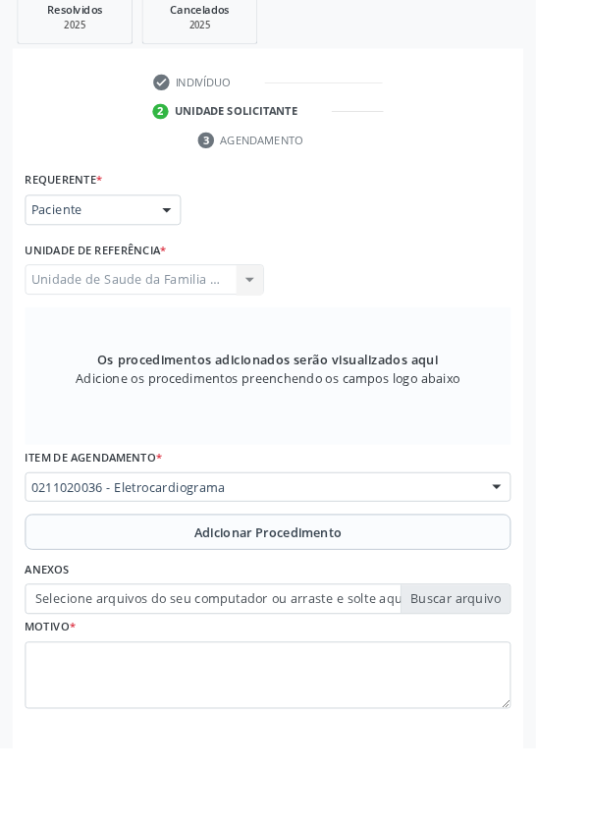
click at [388, 582] on button "Adicionar Procedimento" at bounding box center [295, 585] width 535 height 39
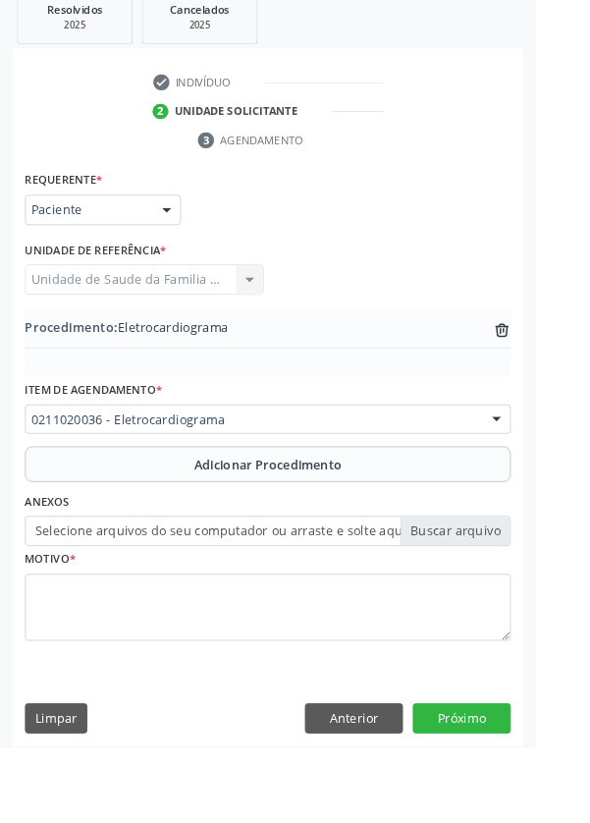
scroll to position [391, 0]
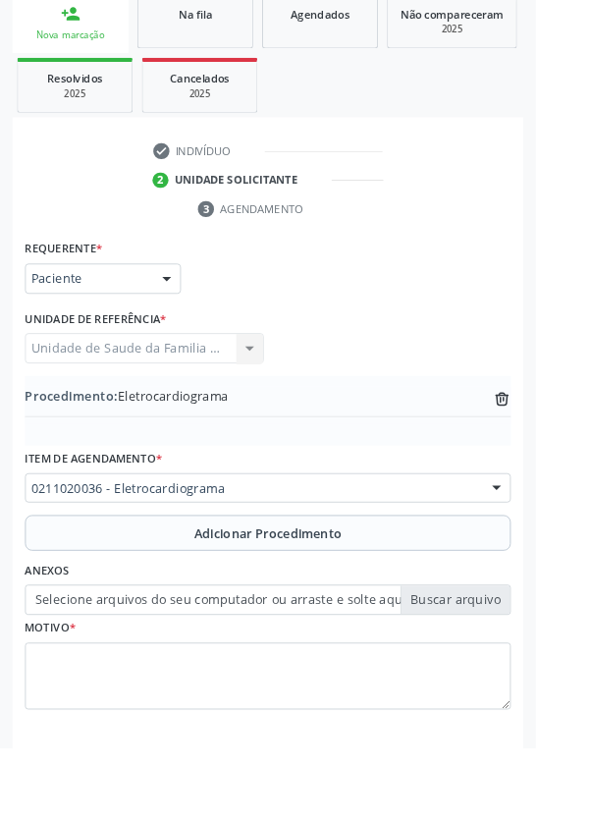
click at [530, 658] on label "Selecione arquivos do seu computador ou arraste e solte aqui" at bounding box center [295, 659] width 535 height 33
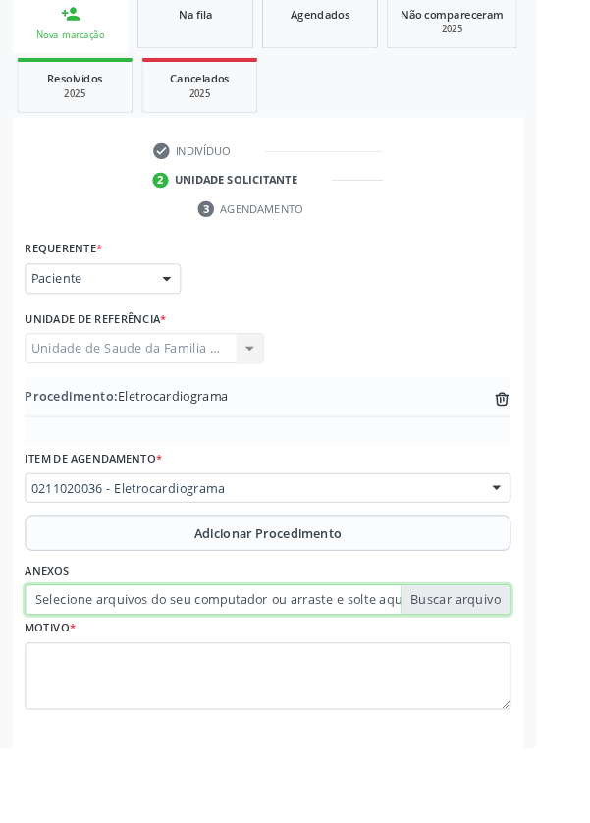
click at [530, 658] on input "Selecione arquivos do seu computador ou arraste e solte aqui" at bounding box center [295, 659] width 535 height 33
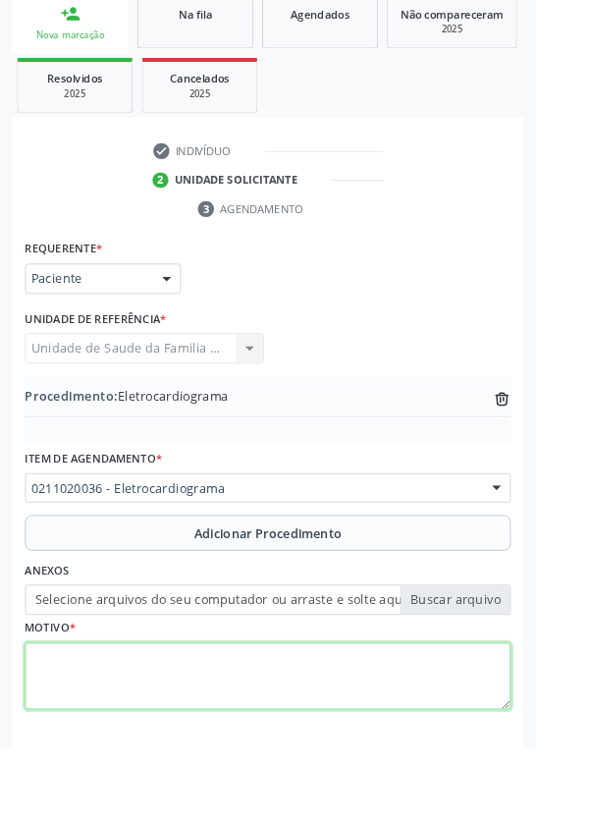
click at [190, 729] on textarea at bounding box center [295, 744] width 535 height 75
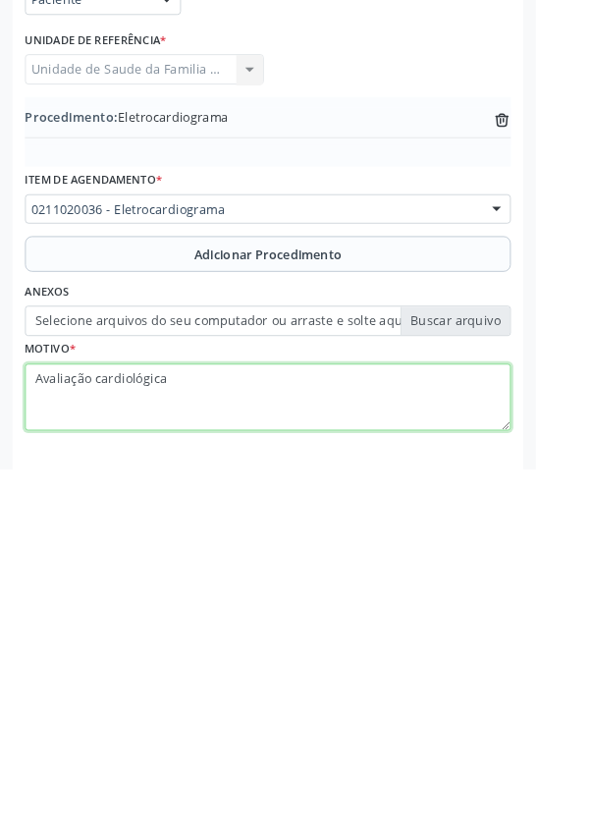
type textarea "Avaliação cardiológica"
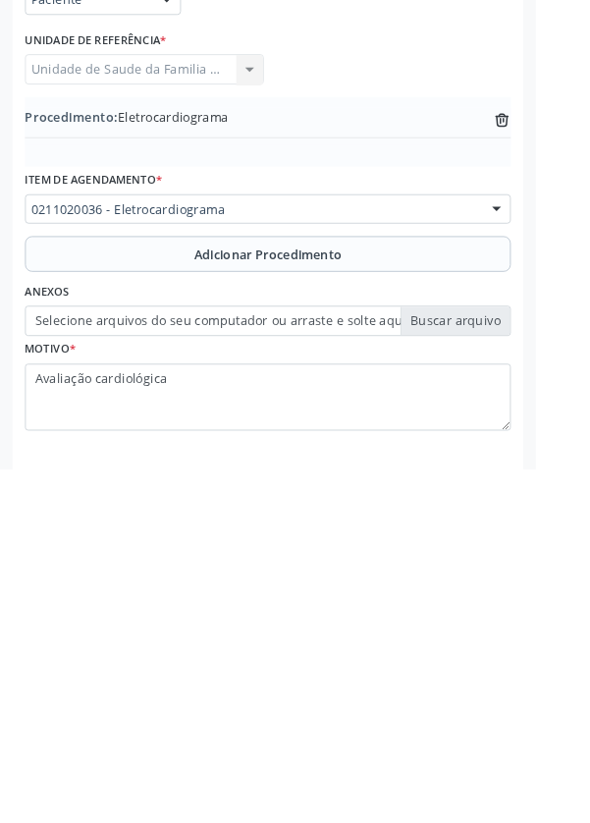
click at [531, 666] on label "Selecione arquivos do seu computador ou arraste e solte aqui" at bounding box center [295, 659] width 535 height 33
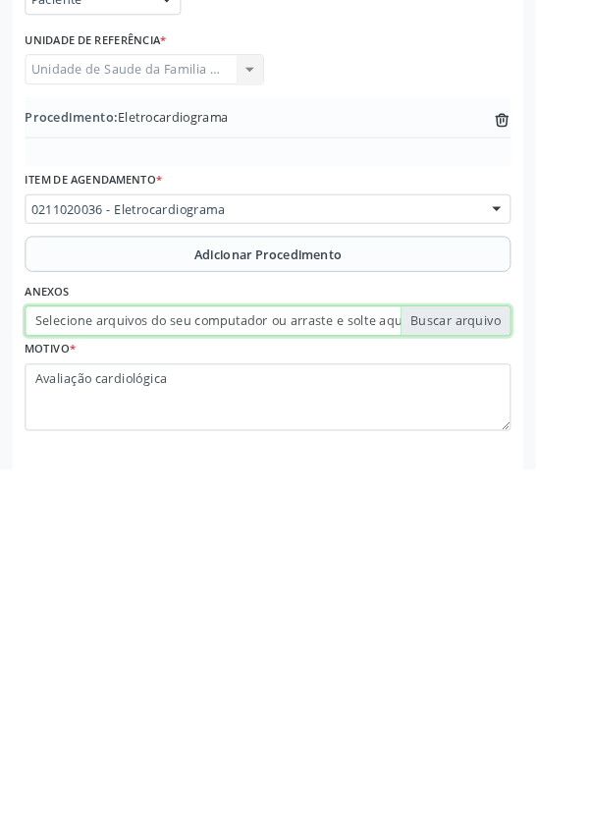
click at [531, 666] on input "Selecione arquivos do seu computador ou arraste e solte aqui" at bounding box center [295, 659] width 535 height 33
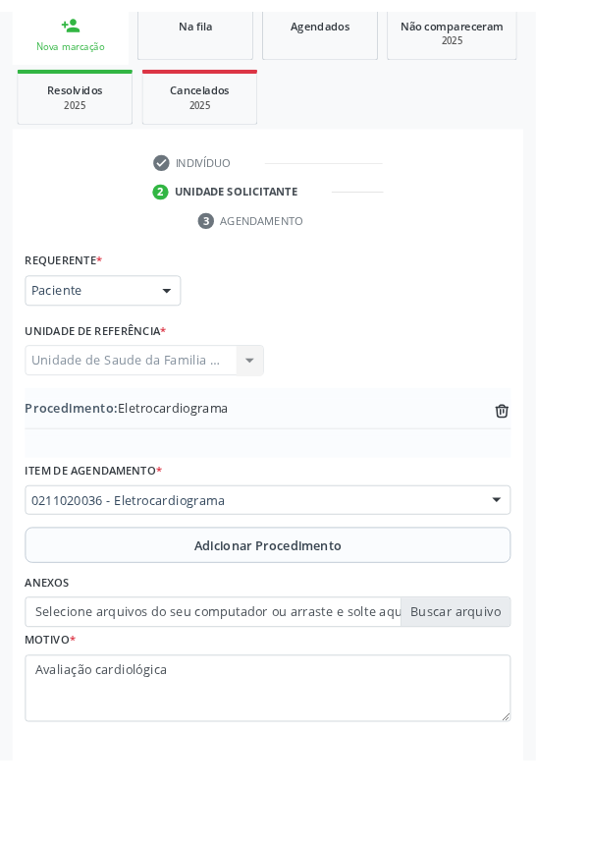
scroll to position [364, 0]
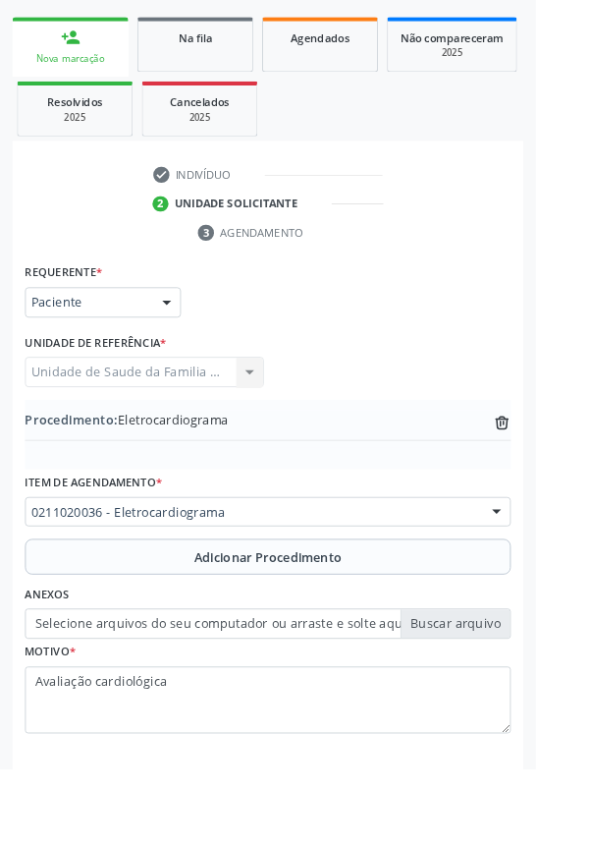
type input "C:\fakepath\17600949517153476844745104486655.jpg"
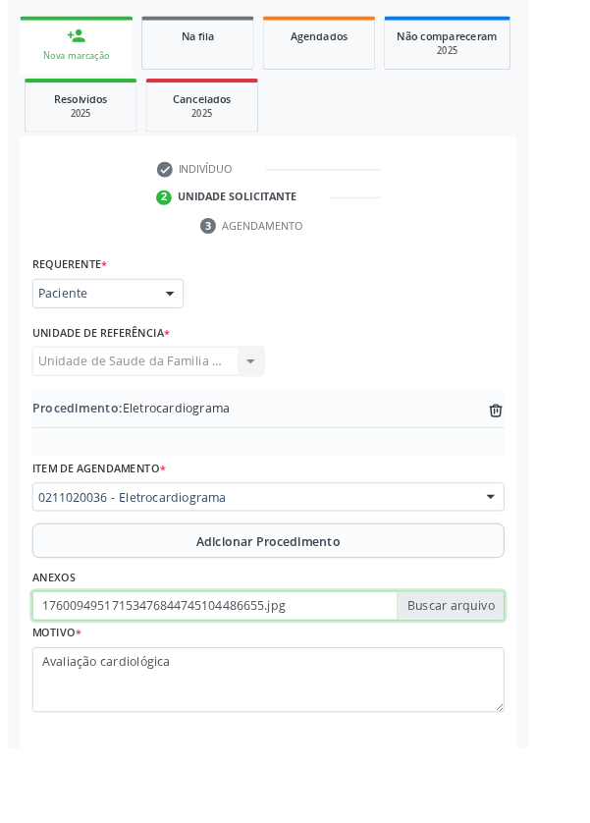
scroll to position [391, 0]
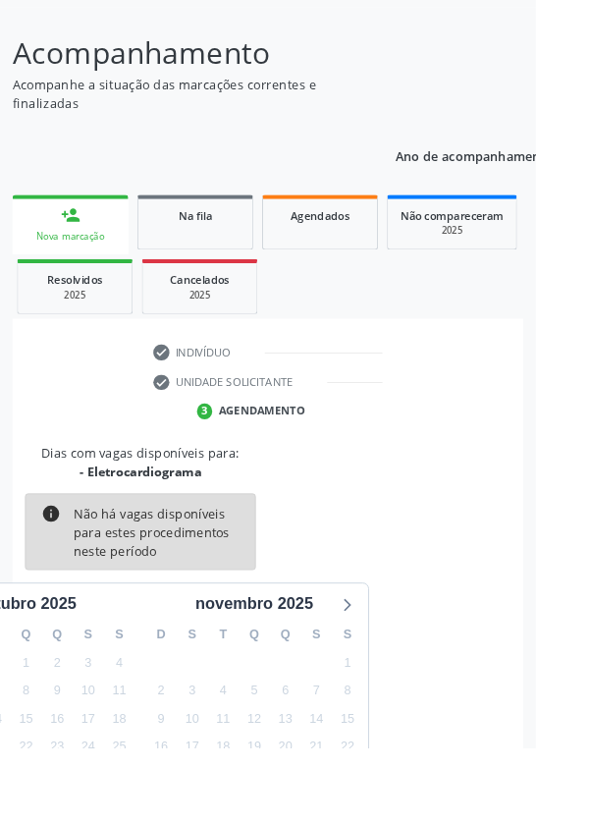
scroll to position [266, 0]
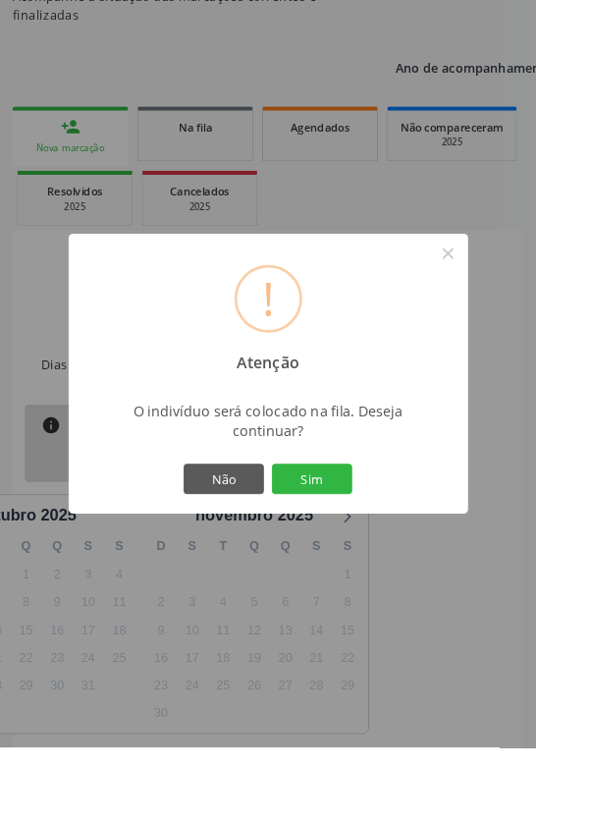
click at [388, 544] on button "Sim" at bounding box center [344, 527] width 88 height 33
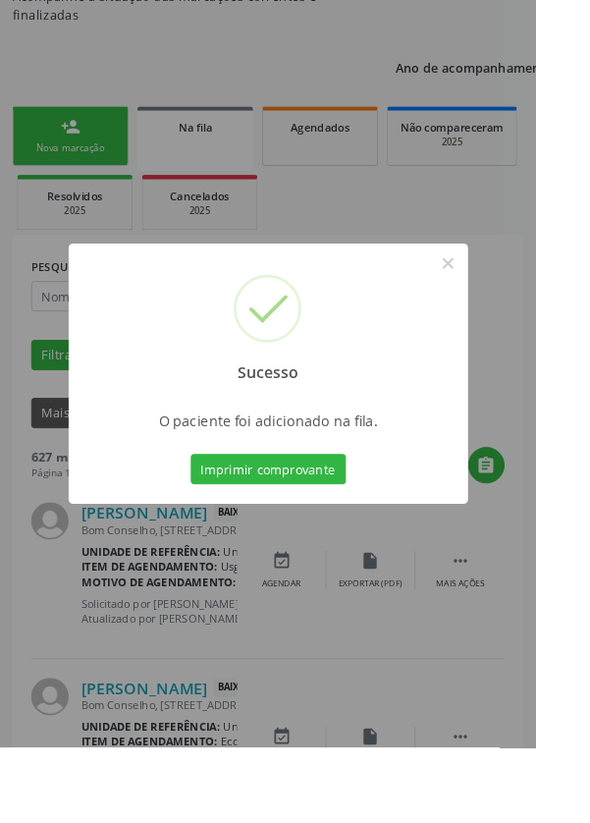
scroll to position [0, 0]
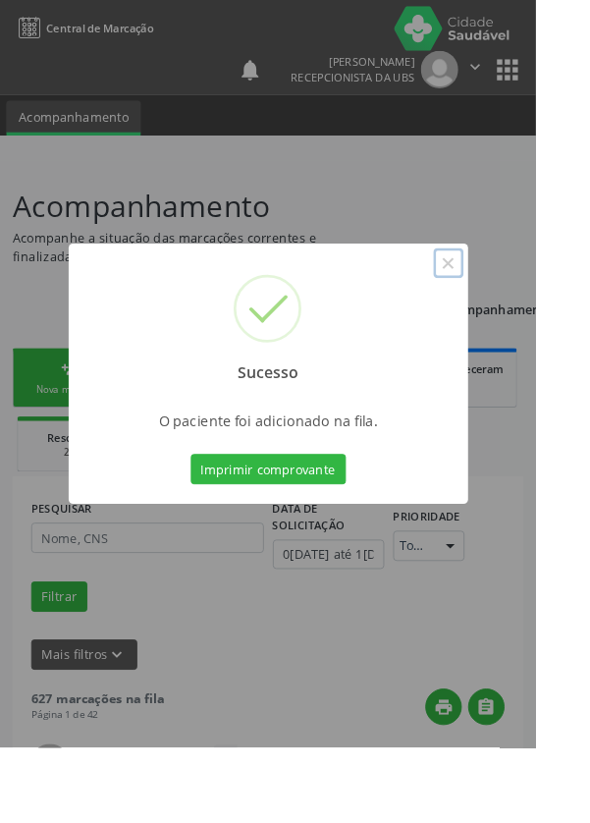
click at [511, 306] on button "×" at bounding box center [493, 289] width 33 height 33
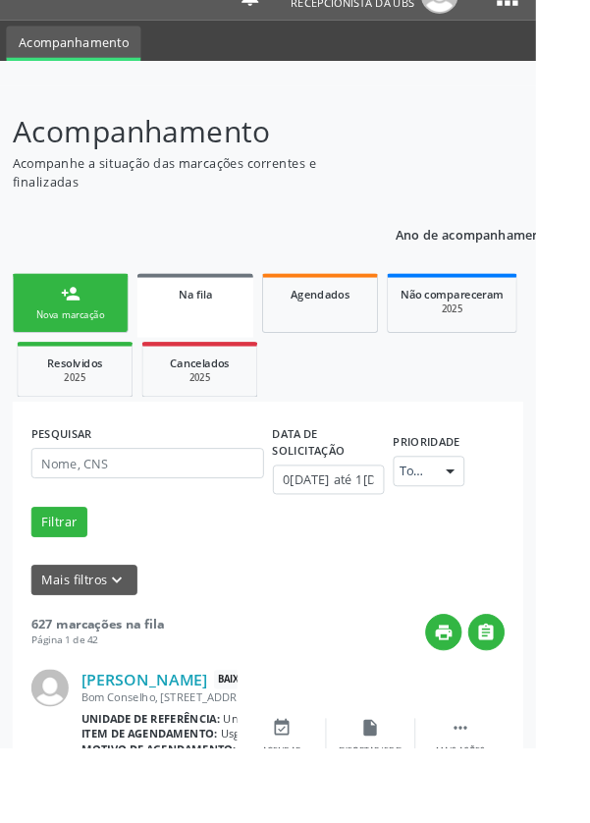
scroll to position [80, 0]
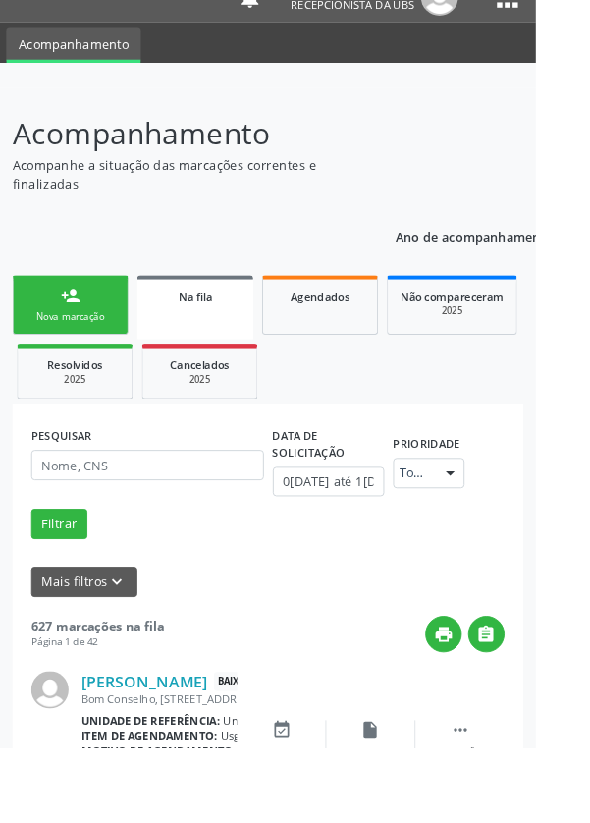
click at [103, 437] on link "Resolvidos 2025" at bounding box center [83, 409] width 128 height 61
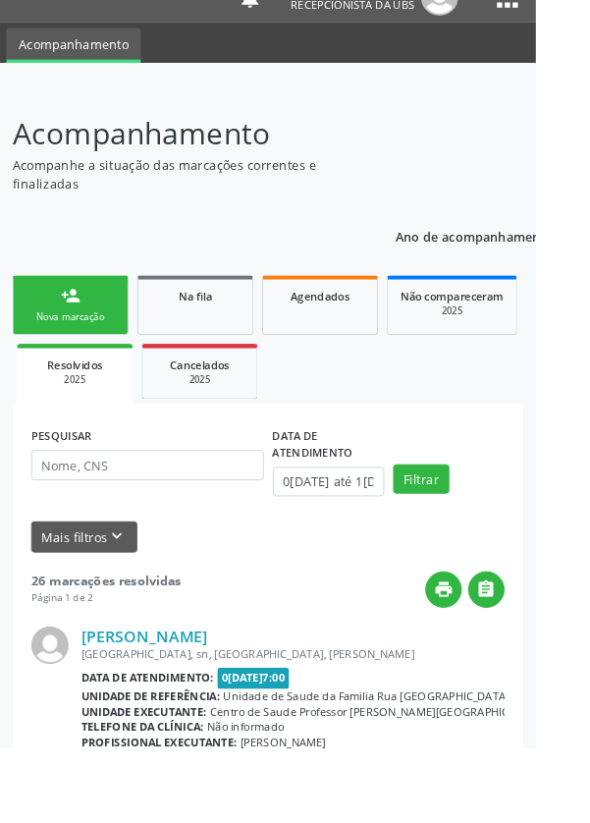
scroll to position [0, 0]
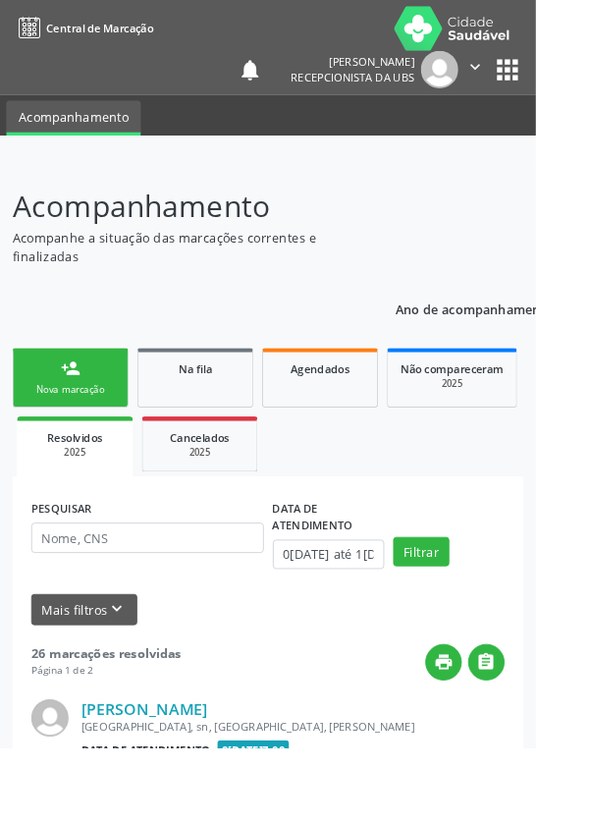
click at [96, 415] on link "person_add Nova marcação" at bounding box center [78, 416] width 128 height 66
click at [103, 425] on div "Nova marcação" at bounding box center [77, 428] width 98 height 15
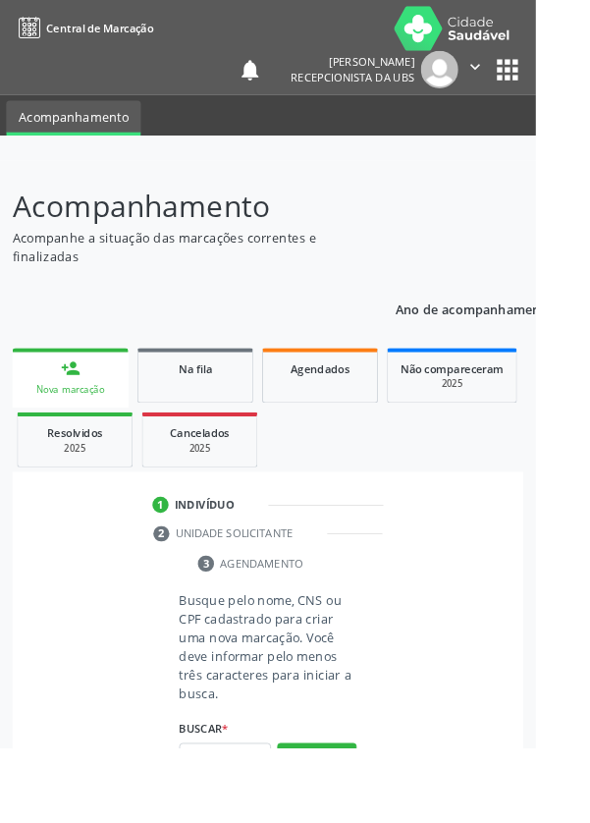
click at [80, 416] on link "person_add Nova marcação" at bounding box center [78, 416] width 128 height 66
click at [271, 822] on input "text" at bounding box center [247, 834] width 101 height 33
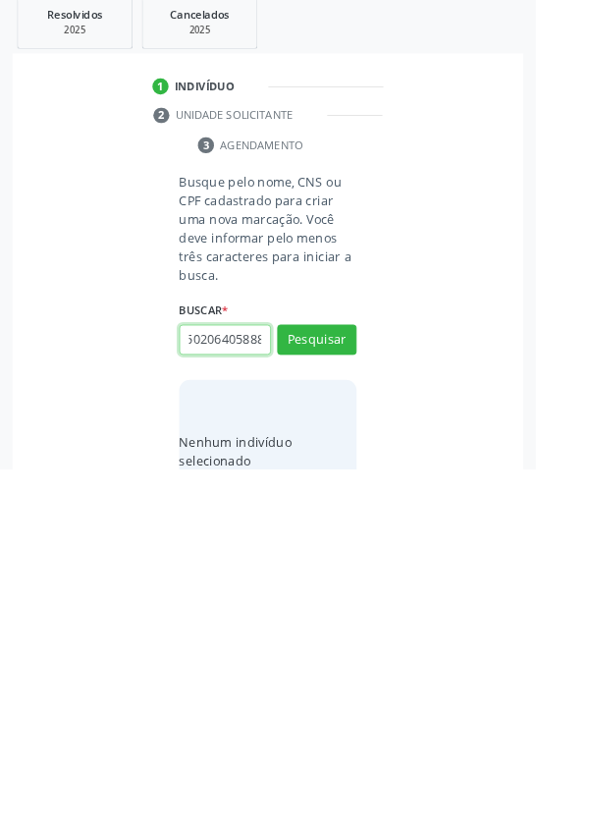
scroll to position [0, 35]
type input "708502064058880"
click at [354, 664] on button "Pesquisar" at bounding box center [349, 680] width 87 height 33
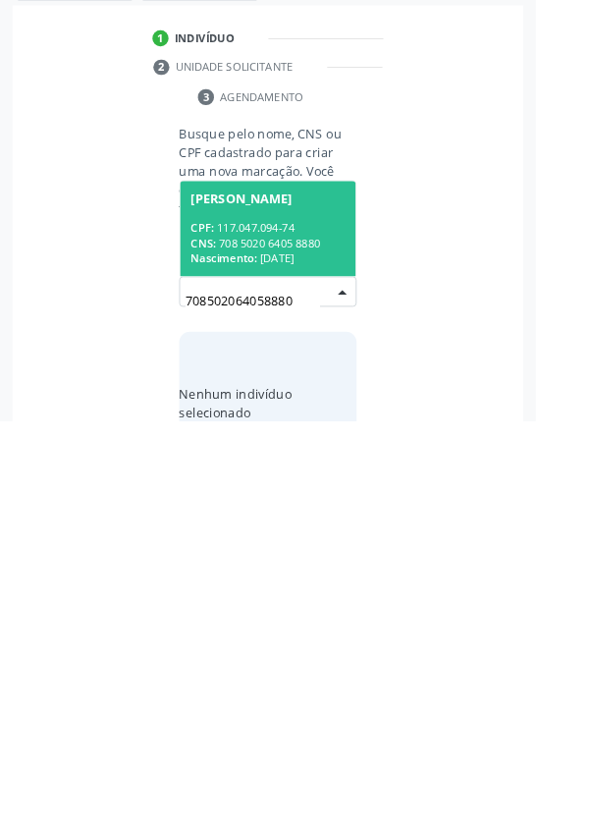
click at [302, 612] on div "CPF: 117.047.094-74" at bounding box center [295, 610] width 170 height 17
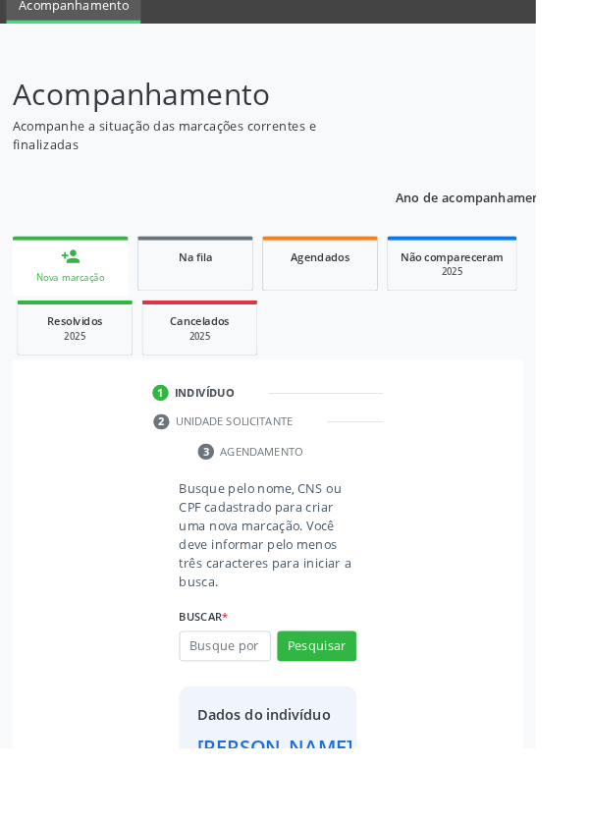
scroll to position [113, 0]
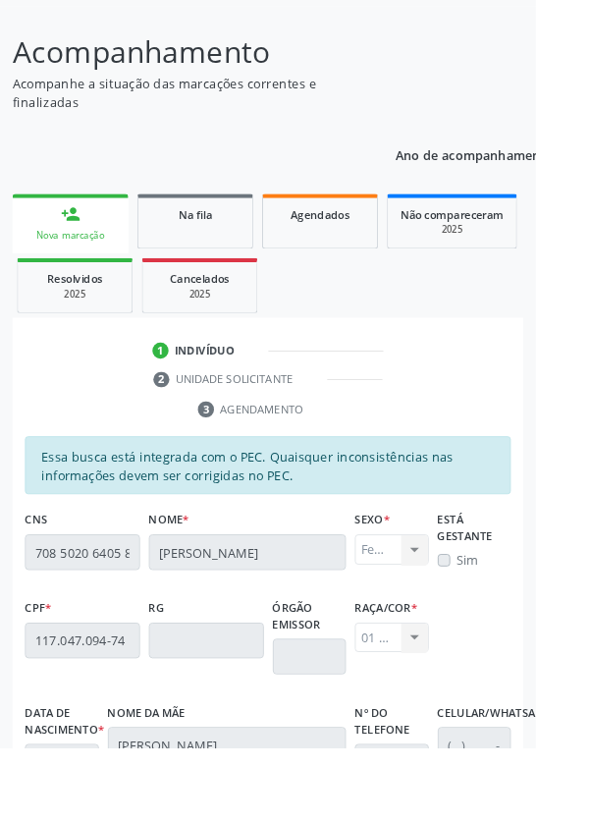
scroll to position [467, 0]
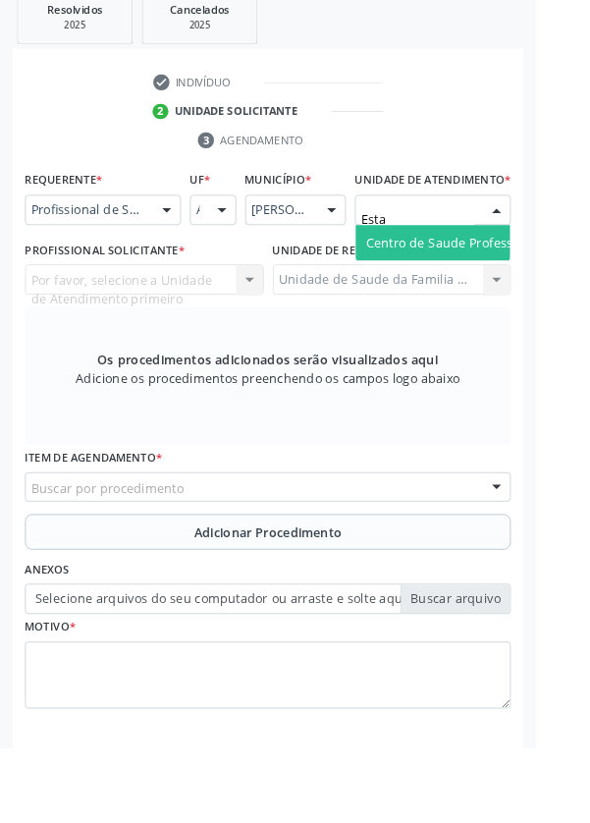
type input "Estac"
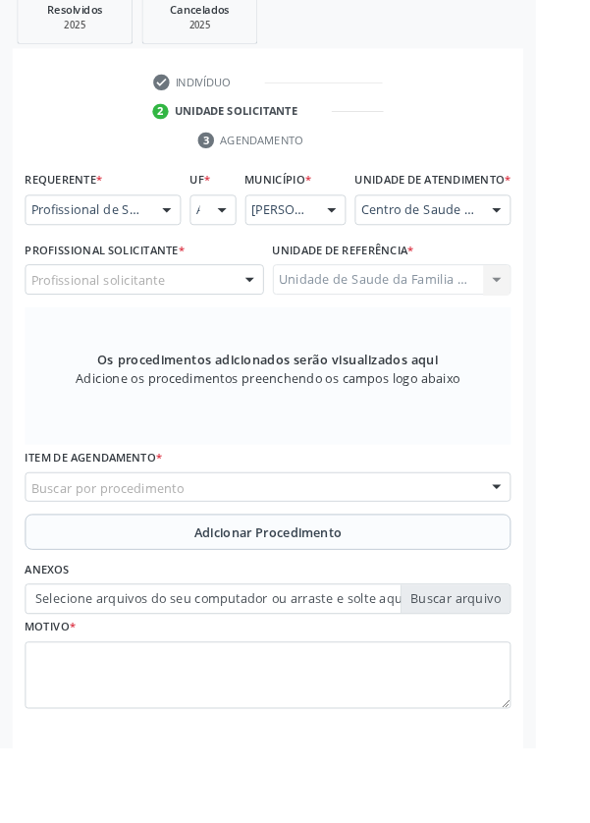
click at [190, 324] on div "Profissional solicitante" at bounding box center [159, 307] width 263 height 33
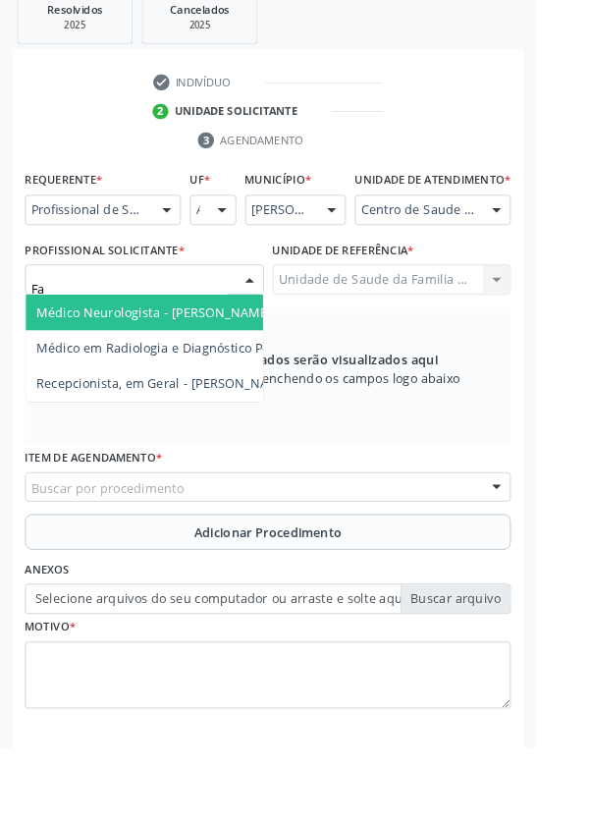
type input "F"
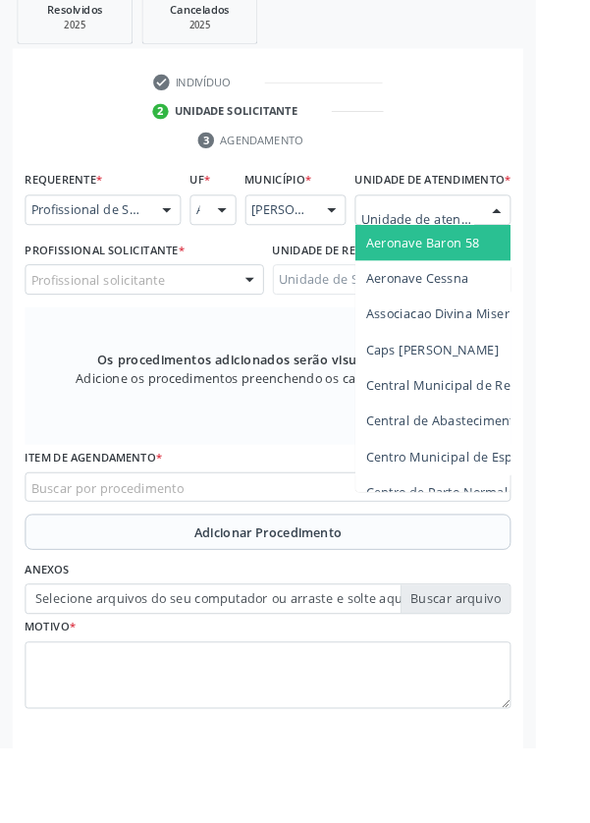
type input "Rua n"
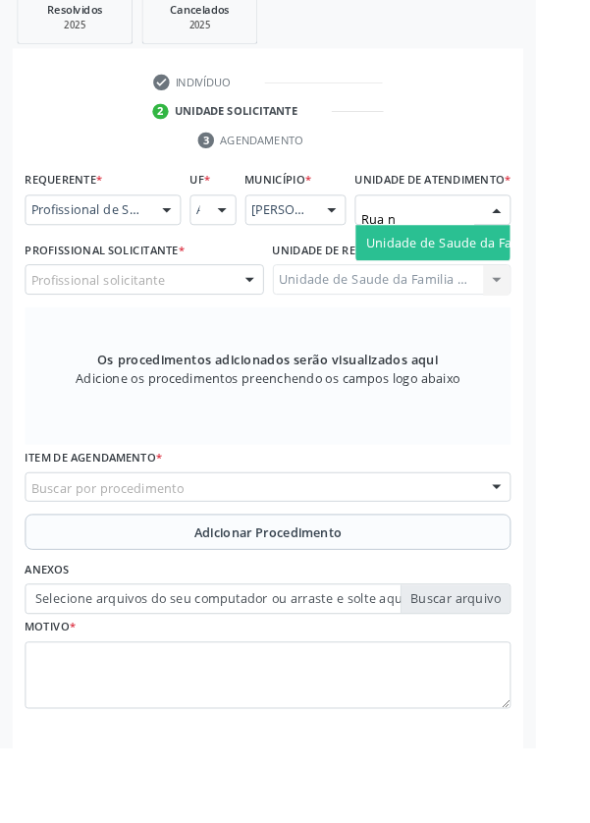
click at [507, 276] on span "Unidade de Saude da Familia Rua [GEOGRAPHIC_DATA]" at bounding box center [586, 266] width 364 height 19
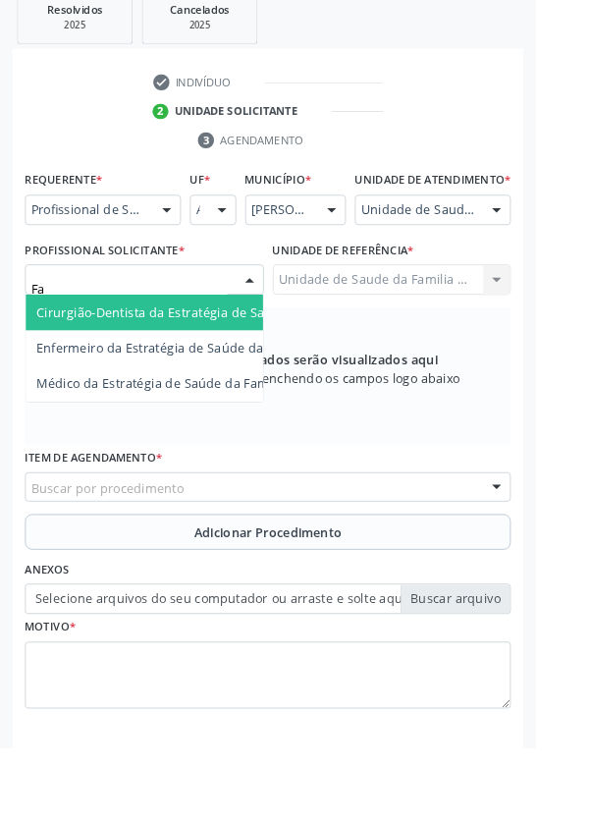
type input "F"
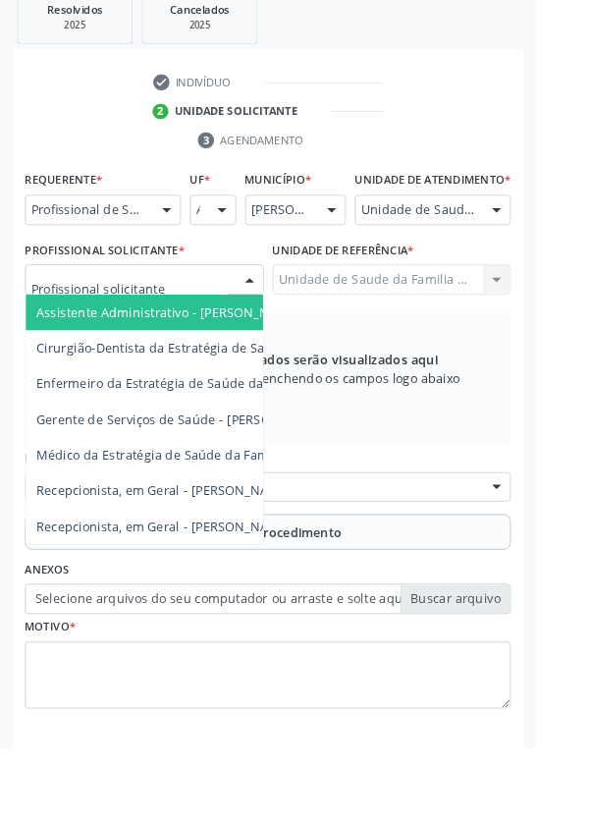
click at [526, 248] on div "Unidade de Saude da Familia Rua [GEOGRAPHIC_DATA]" at bounding box center [477, 230] width 172 height 33
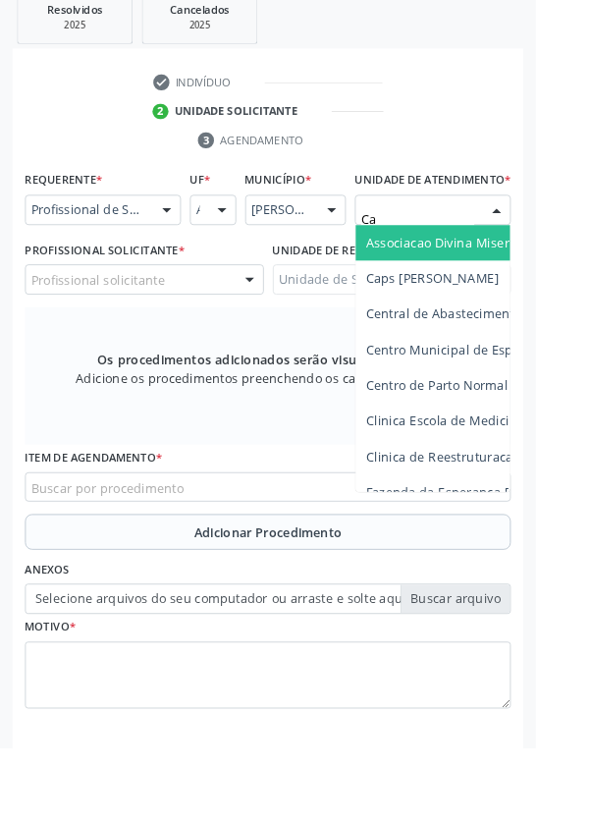
type input "C"
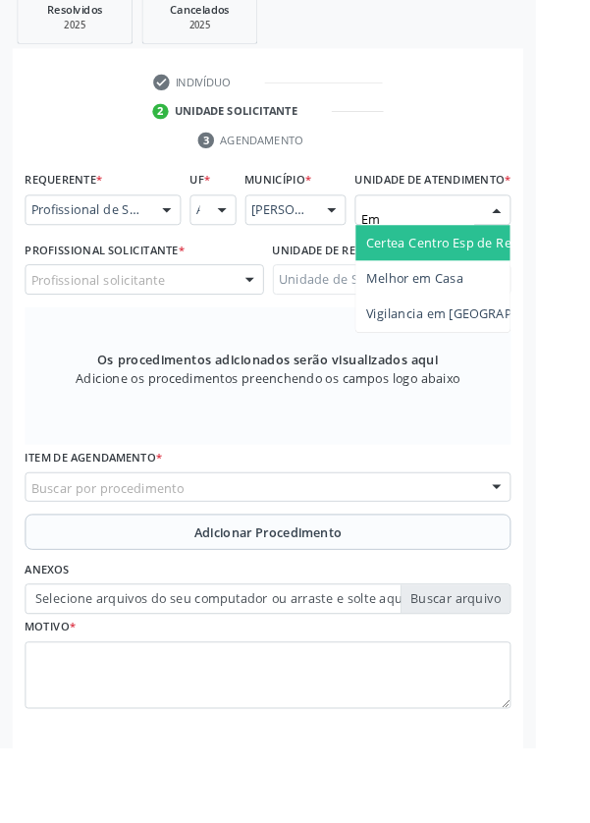
type input "E"
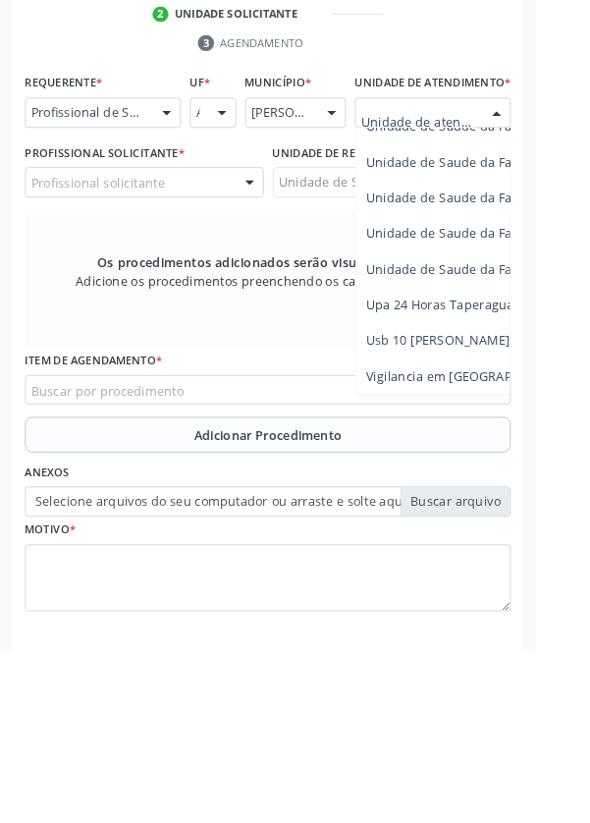
click at [183, 228] on div at bounding box center [183, 231] width 29 height 33
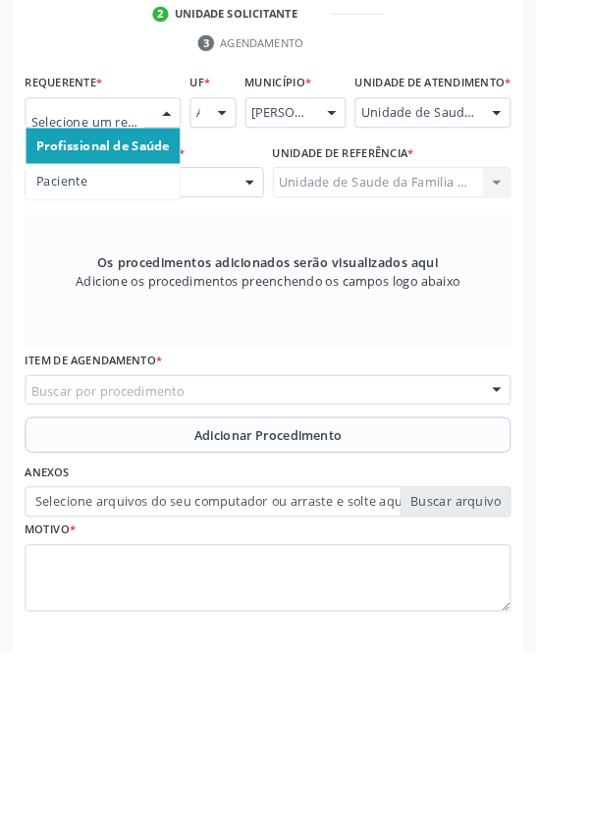
click at [111, 307] on span "Paciente" at bounding box center [113, 306] width 170 height 39
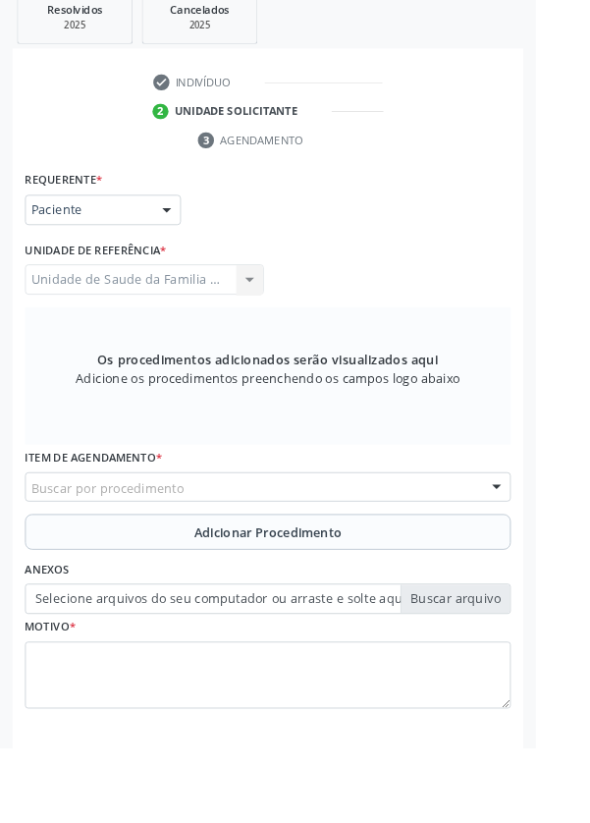
click at [296, 524] on div "Buscar por procedimento" at bounding box center [295, 536] width 535 height 33
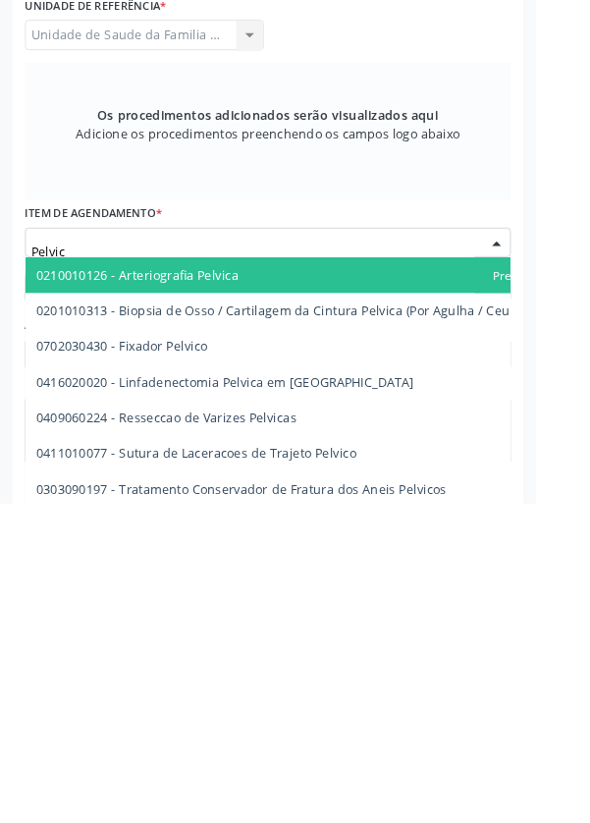
type input "Pelvica"
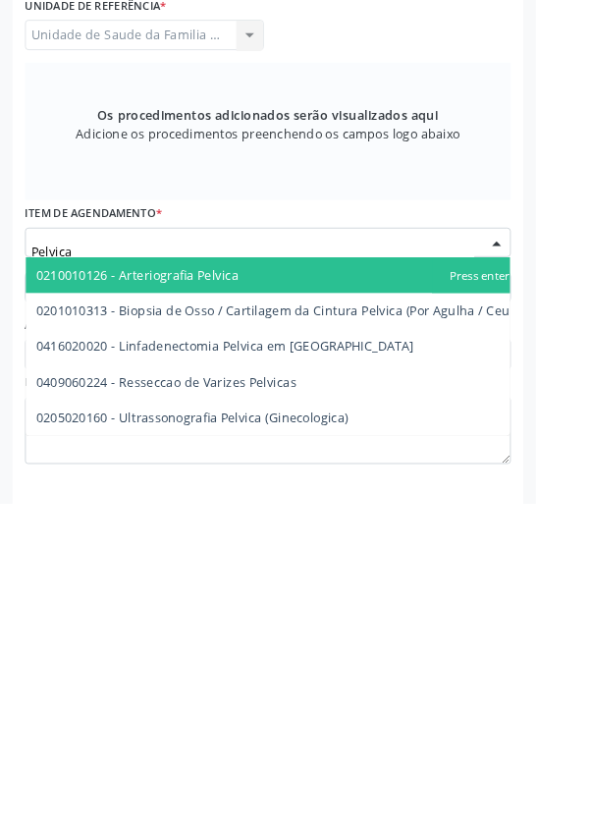
click at [343, 732] on span "0205020160 - Ultrassonografia Pelvica (Ginecologica)" at bounding box center [212, 728] width 344 height 19
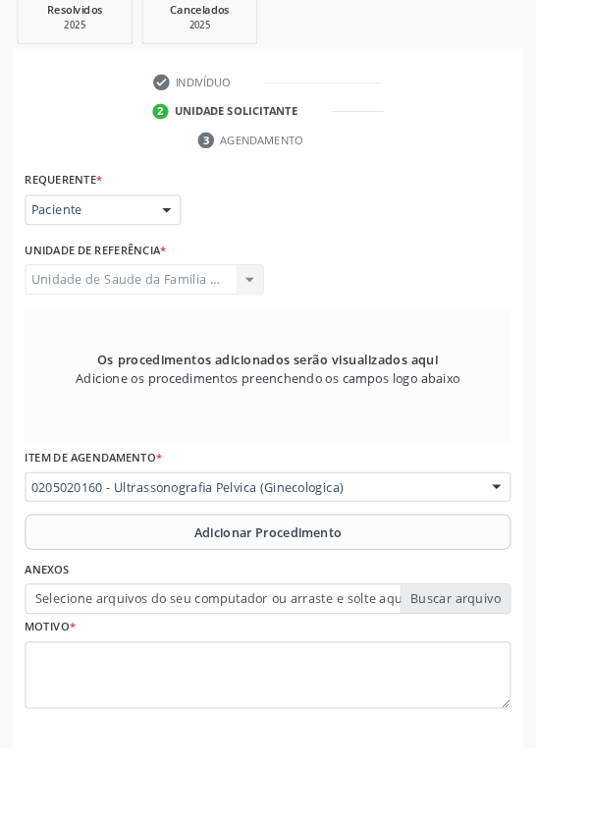
click at [387, 578] on button "Adicionar Procedimento" at bounding box center [295, 585] width 535 height 39
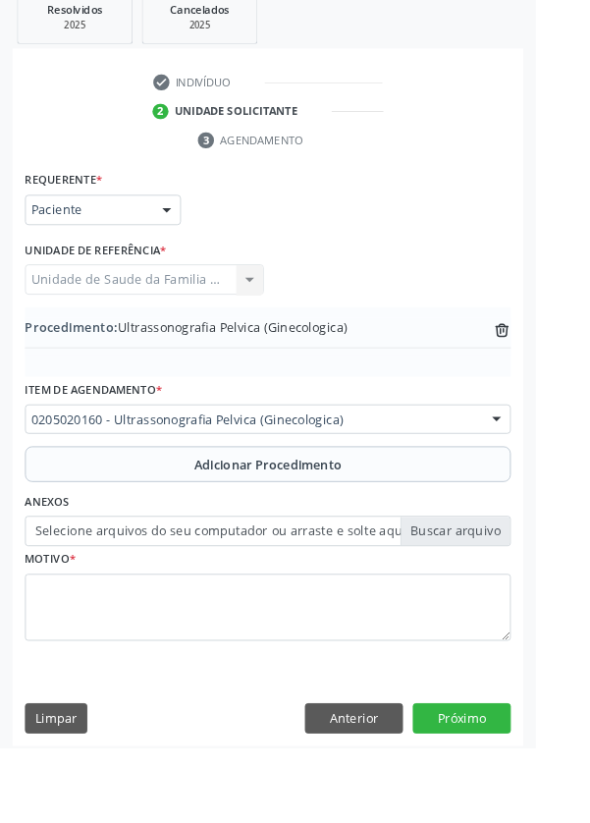
scroll to position [391, 0]
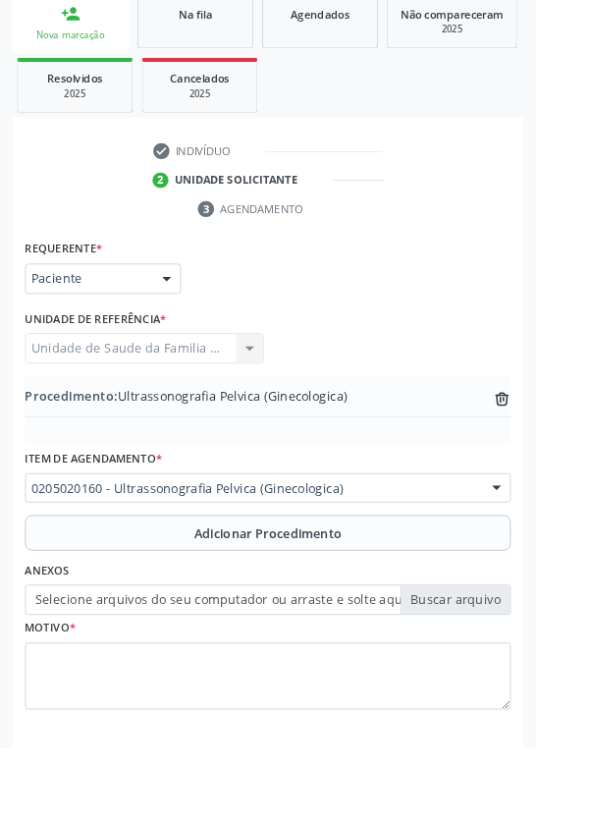
click at [515, 658] on label "Selecione arquivos do seu computador ou arraste e solte aqui" at bounding box center [295, 659] width 535 height 33
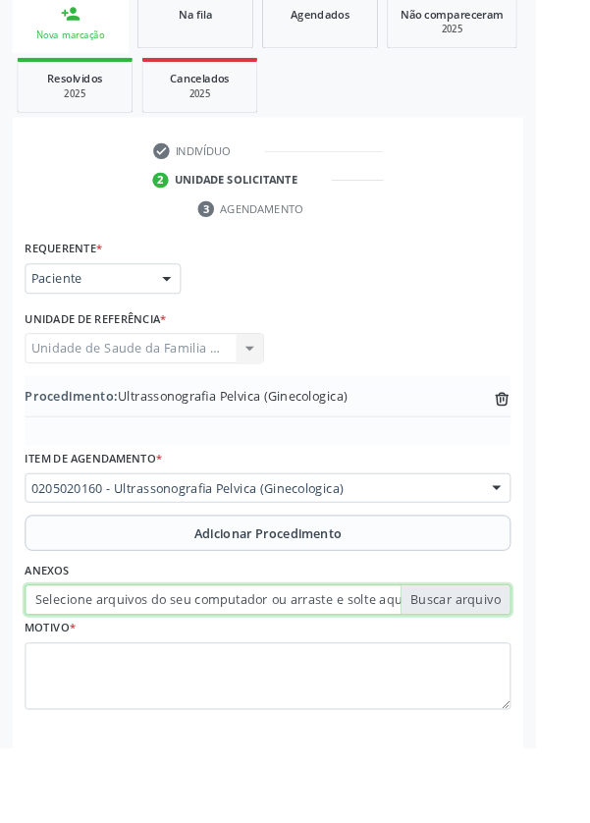
click at [515, 658] on input "Selecione arquivos do seu computador ou arraste e solte aqui" at bounding box center [295, 659] width 535 height 33
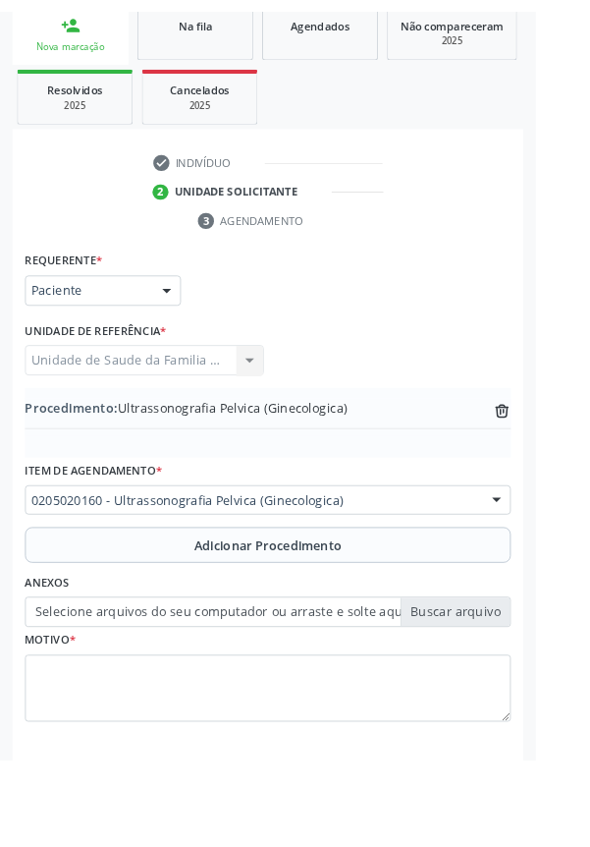
scroll to position [364, 0]
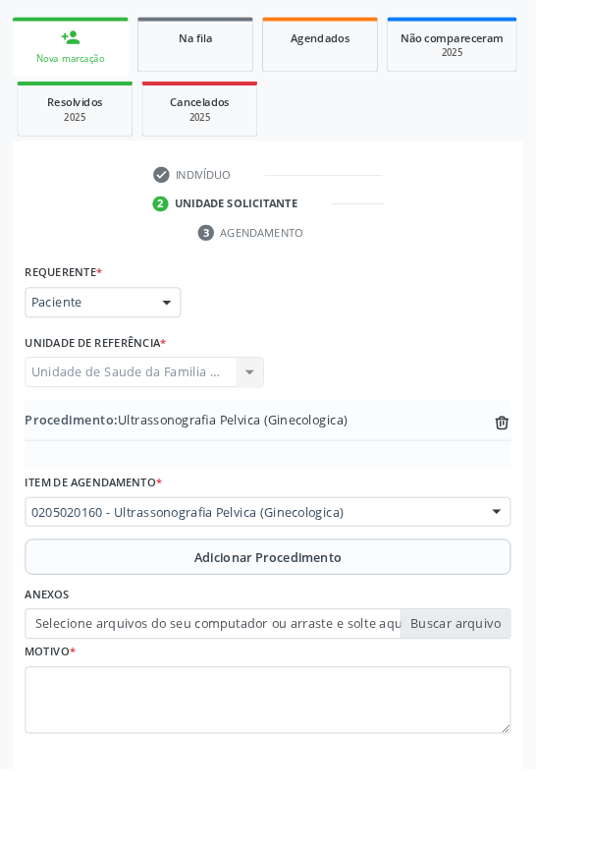
type input "C:\fakepath\17600953130922189752275301908389.jpg"
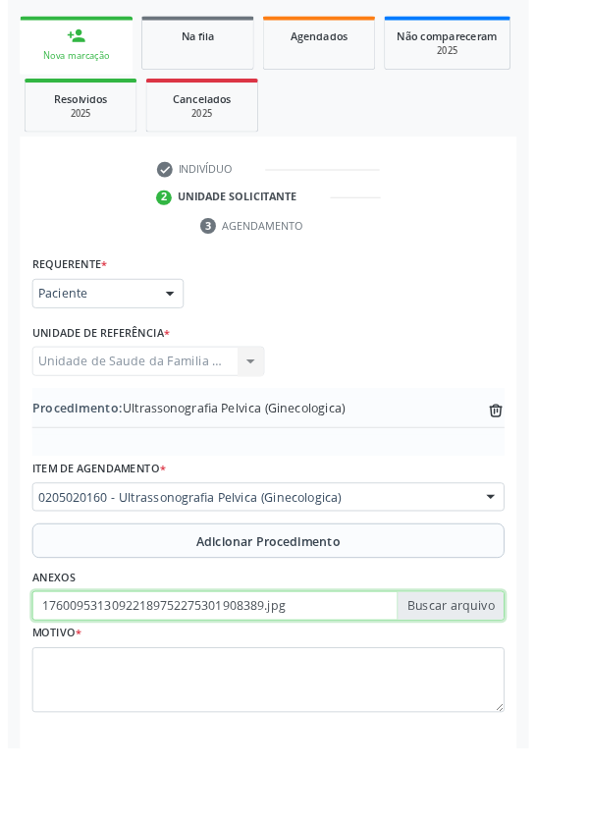
scroll to position [391, 0]
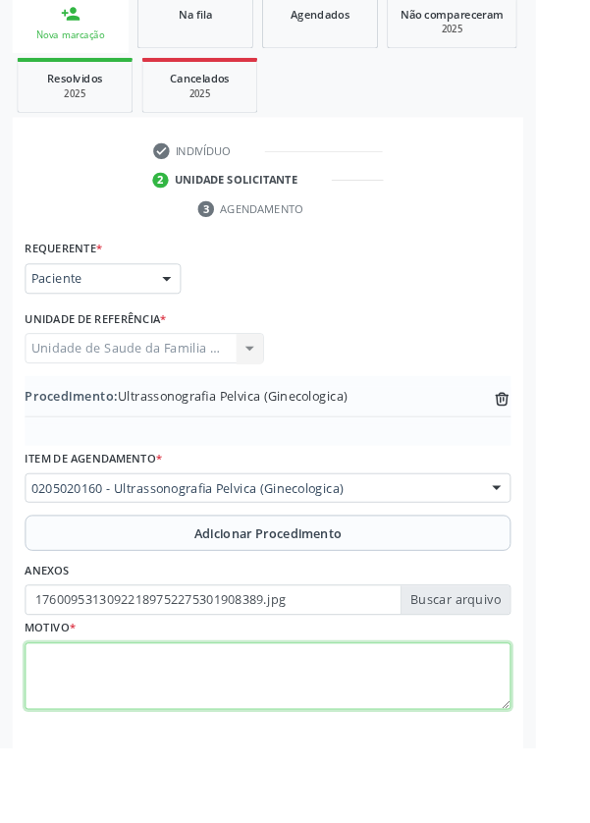
click at [267, 730] on textarea at bounding box center [295, 744] width 535 height 75
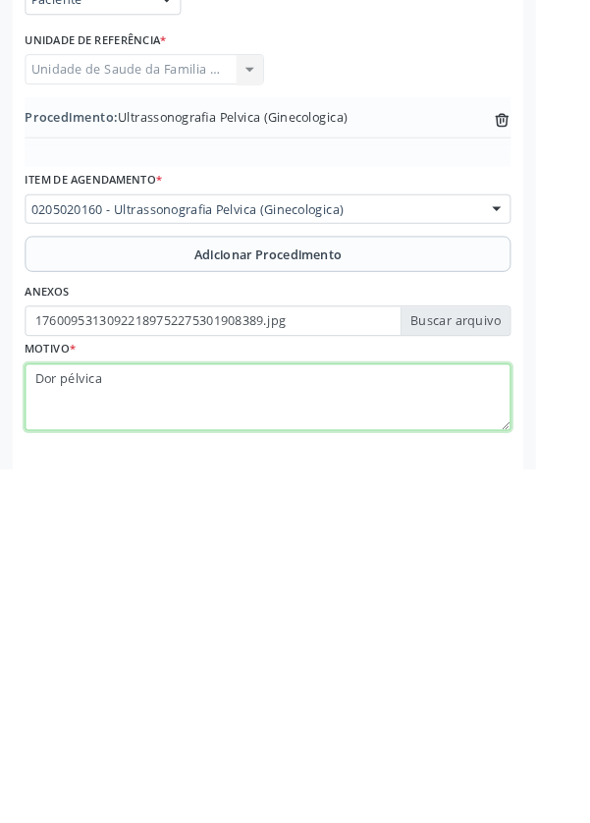
type textarea "Dor pélvica"
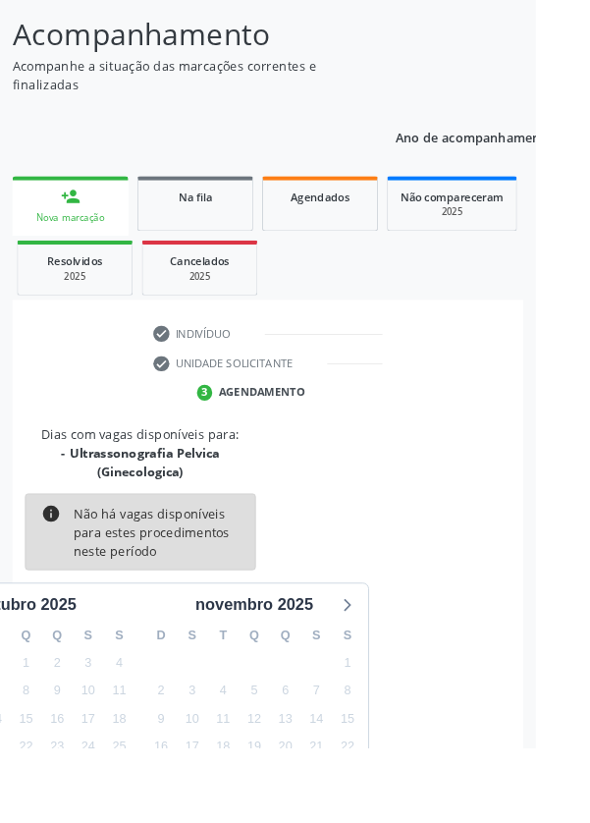
scroll to position [184, 0]
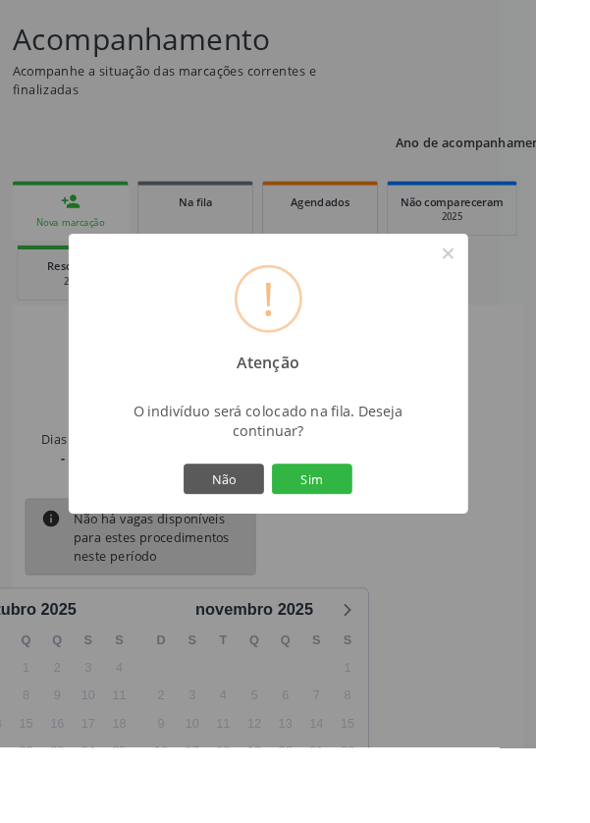
click at [388, 544] on button "Sim" at bounding box center [344, 527] width 88 height 33
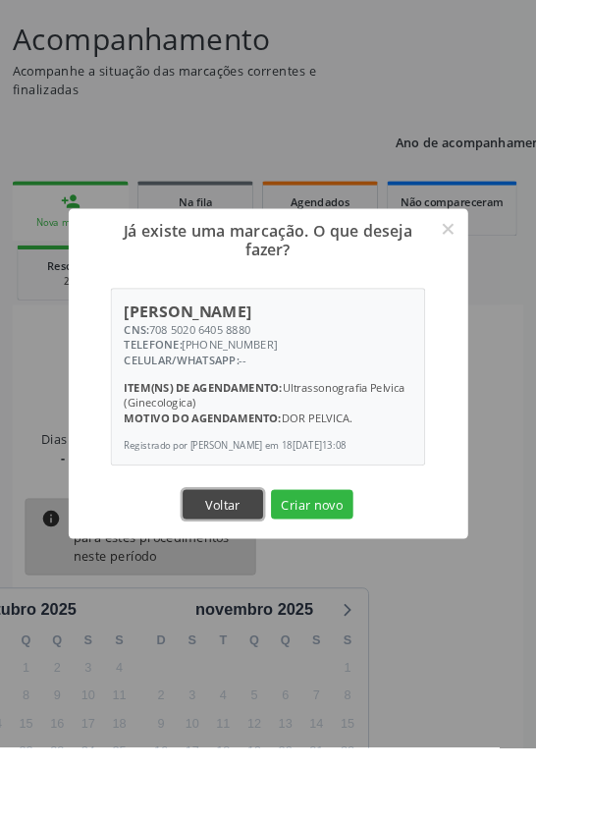
click at [284, 573] on button "Voltar" at bounding box center [245, 555] width 88 height 33
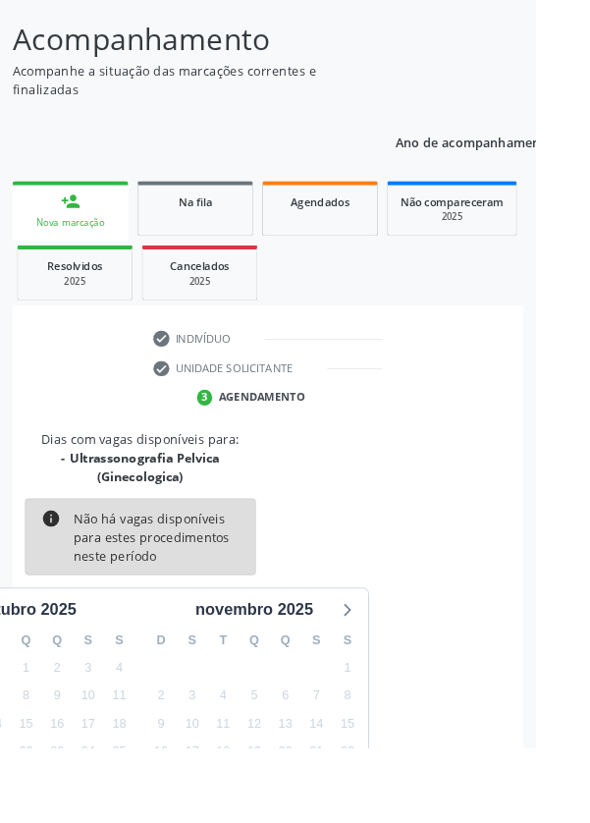
scroll to position [0, 0]
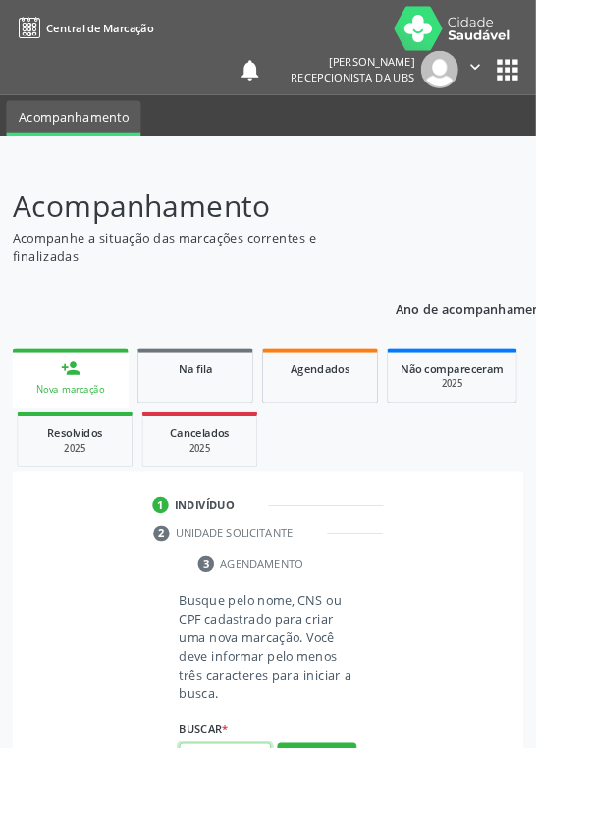
click at [249, 822] on input "text" at bounding box center [247, 834] width 101 height 33
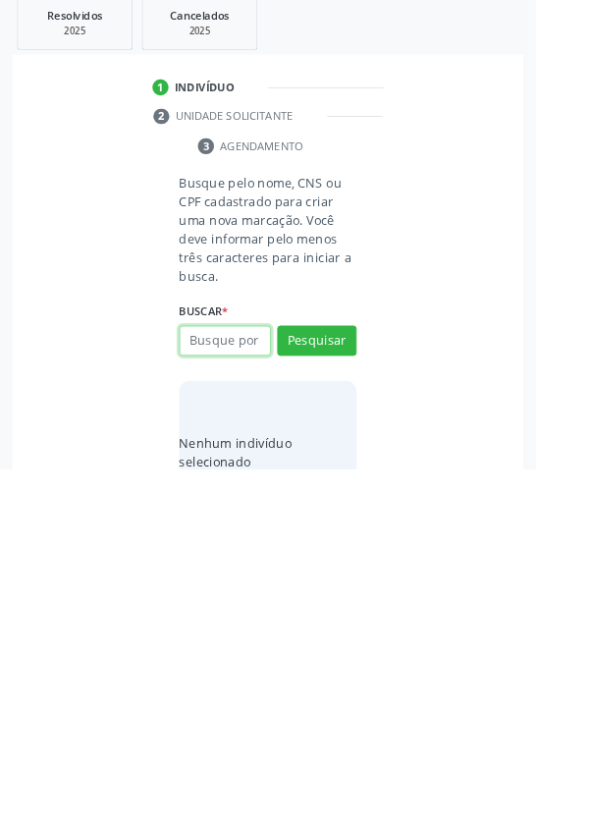
scroll to position [154, 0]
type input "8"
type input "708502064058880"
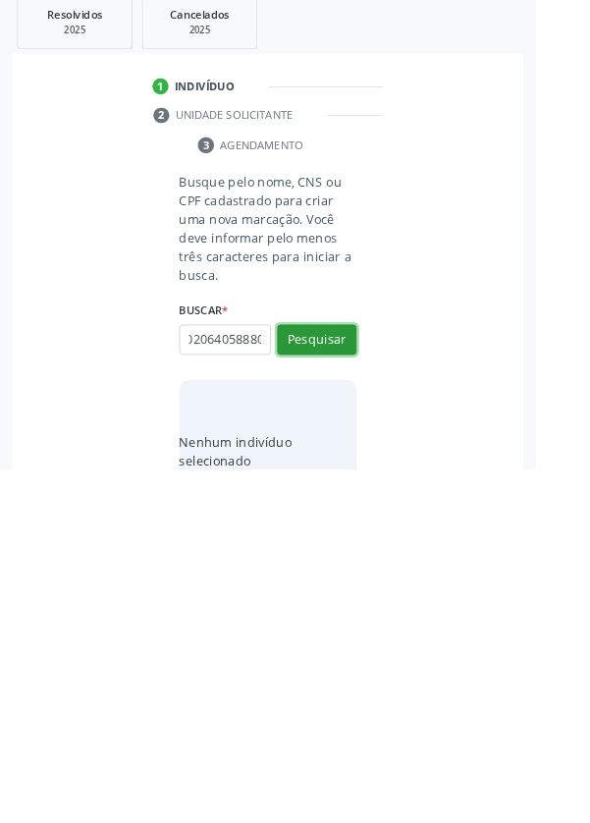
click at [380, 667] on button "Pesquisar" at bounding box center [349, 680] width 87 height 33
type input "708502064058880"
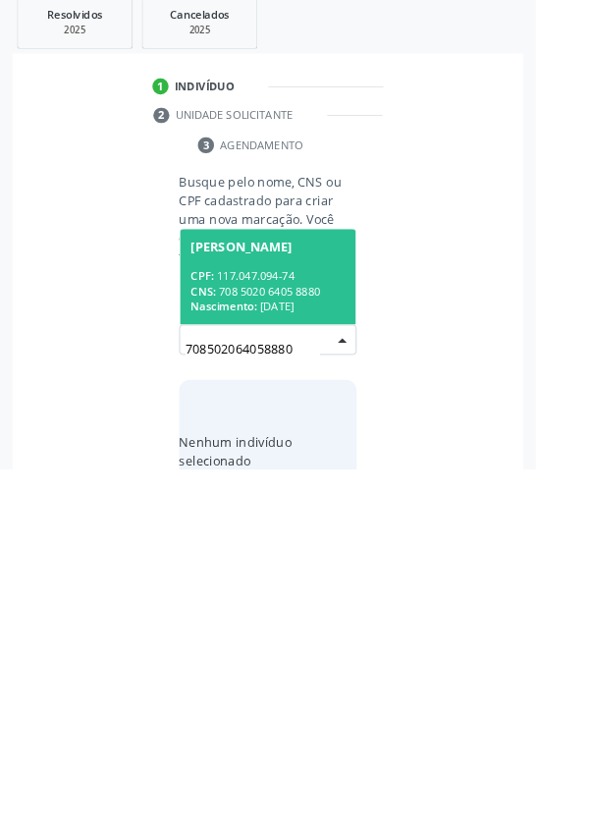
click at [342, 632] on div "CNS: 708 5020 6405 8880" at bounding box center [295, 627] width 170 height 17
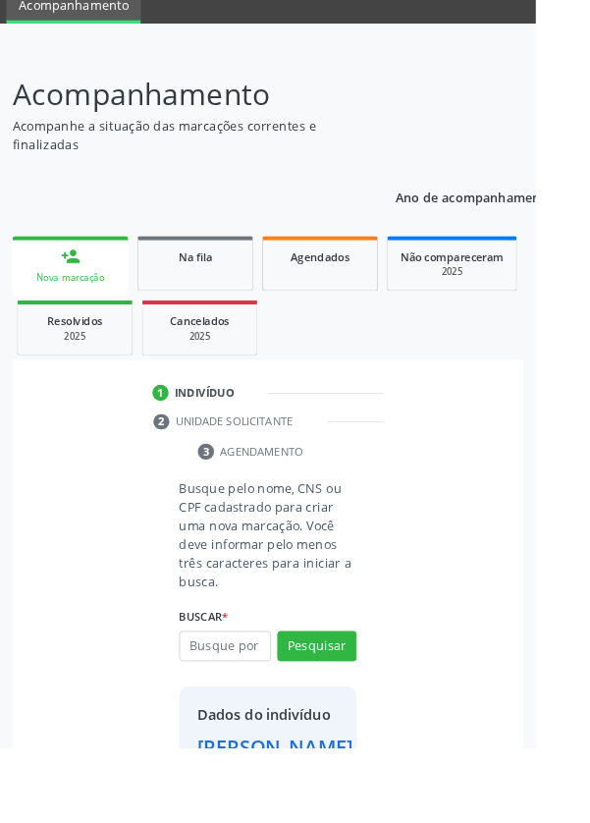
scroll to position [113, 0]
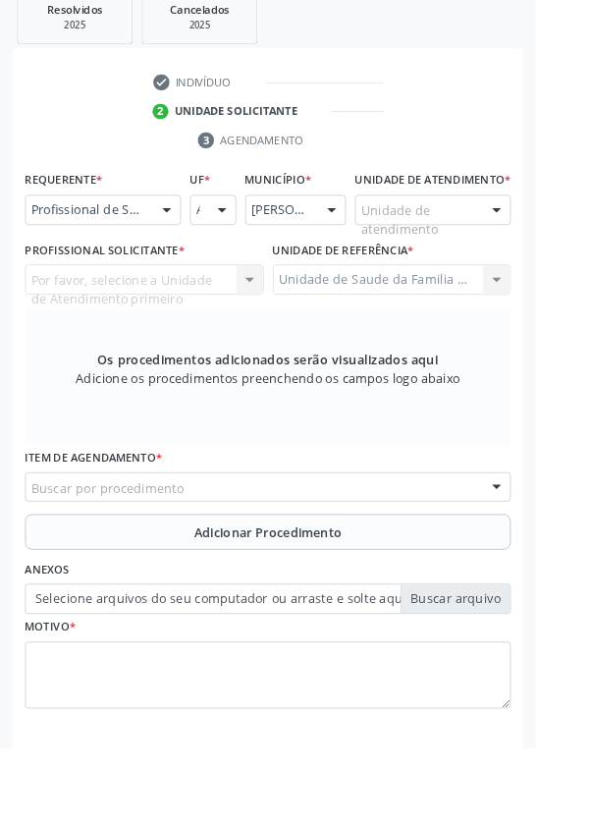
scroll to position [380, 0]
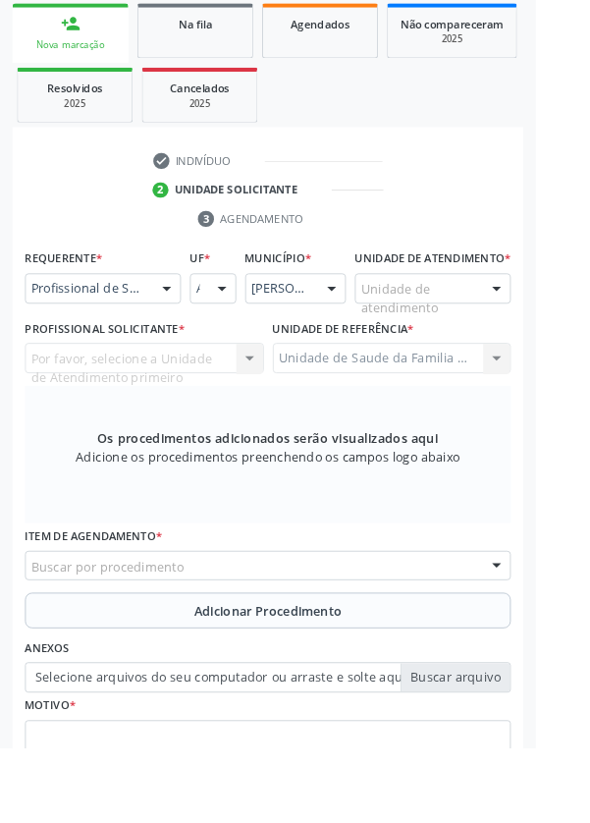
click at [532, 335] on div at bounding box center [546, 318] width 29 height 33
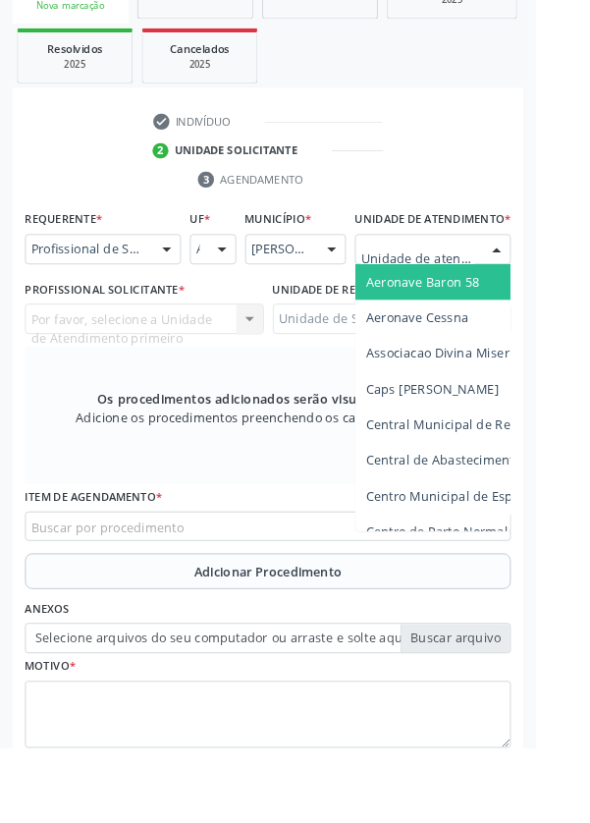
scroll to position [467, 0]
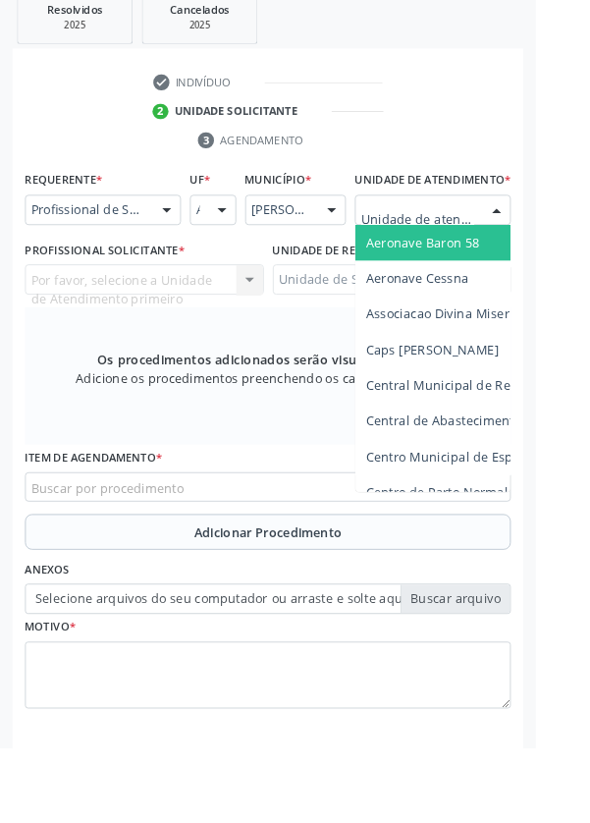
click at [182, 238] on div at bounding box center [183, 231] width 29 height 33
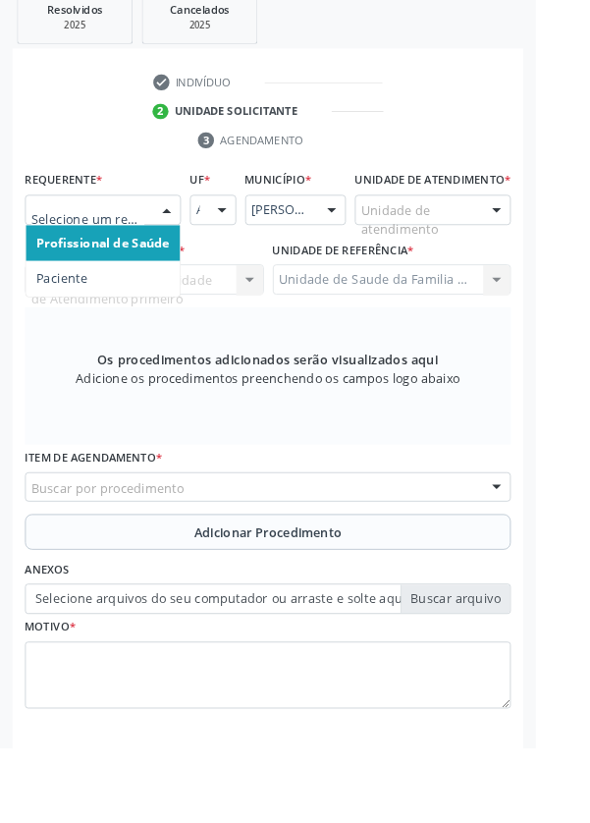
click at [106, 307] on span "Paciente" at bounding box center [113, 306] width 170 height 39
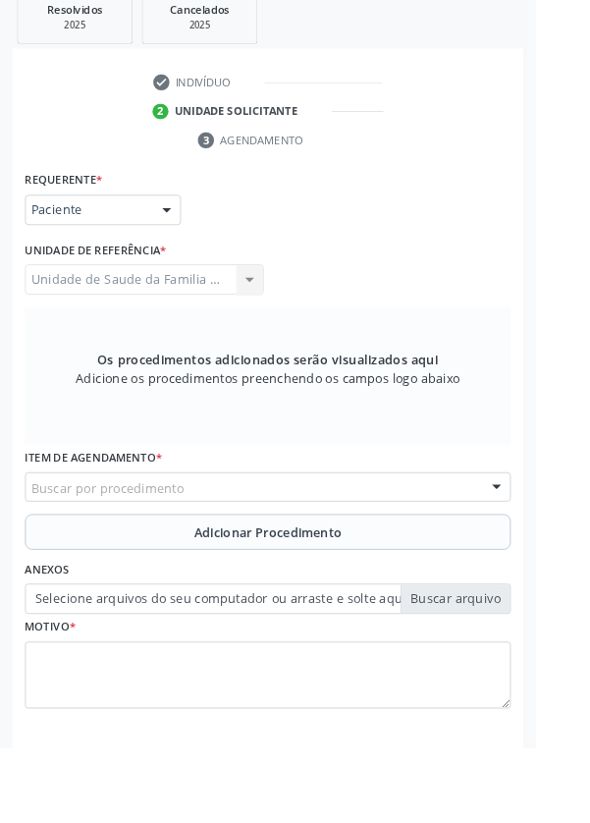
click at [275, 538] on div "Buscar por procedimento" at bounding box center [295, 536] width 535 height 33
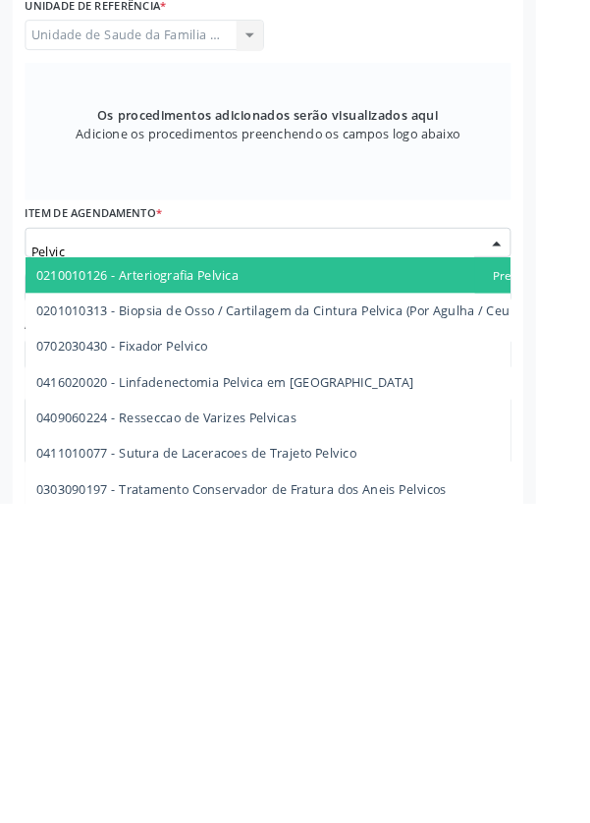
type input "Pelvica"
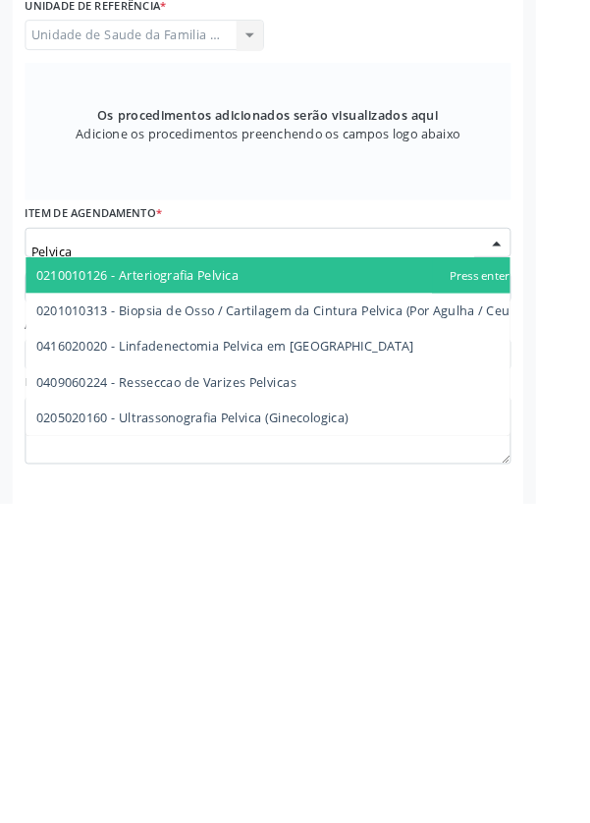
click at [331, 720] on span "0205020160 - Ultrassonografia Pelvica (Ginecologica)" at bounding box center [212, 728] width 344 height 19
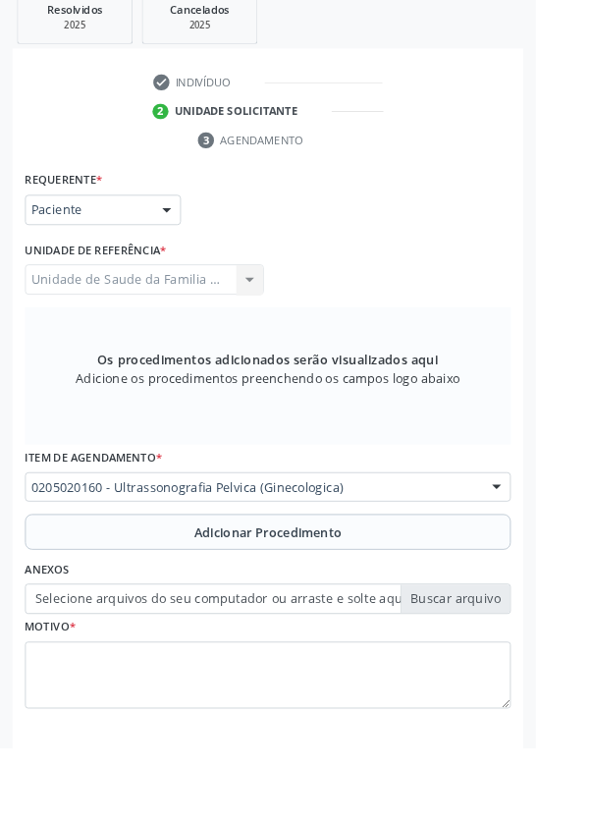
click at [388, 585] on button "Adicionar Procedimento" at bounding box center [295, 585] width 535 height 39
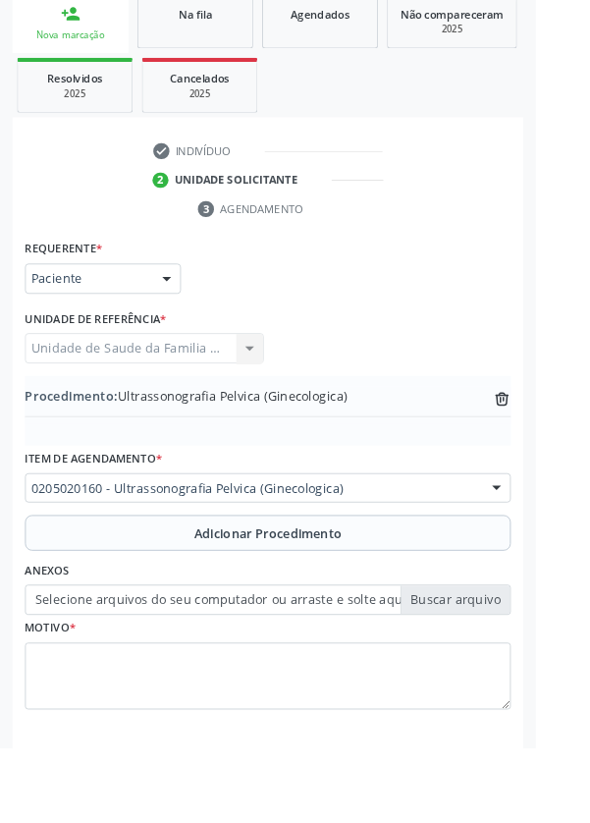
click at [520, 667] on label "Selecione arquivos do seu computador ou arraste e solte aqui" at bounding box center [295, 659] width 535 height 33
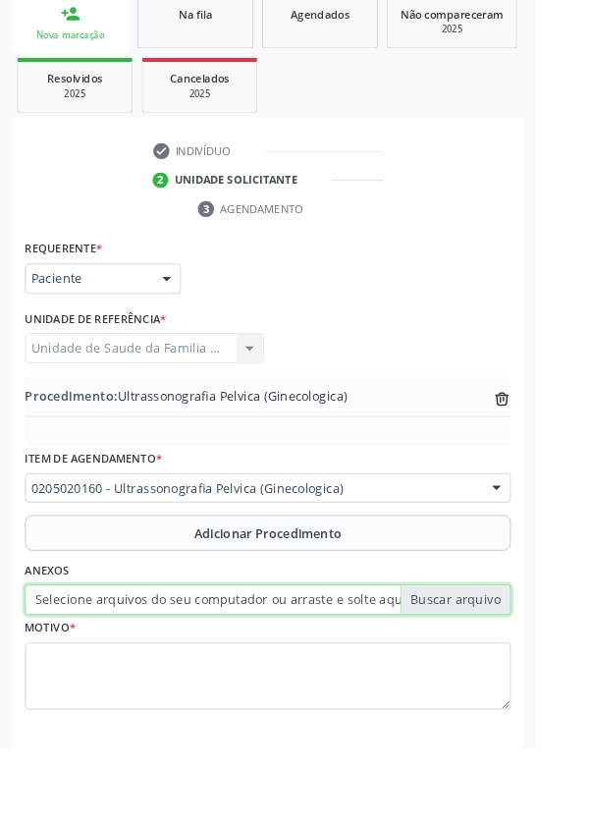
click at [520, 667] on input "Selecione arquivos do seu computador ou arraste e solte aqui" at bounding box center [295, 659] width 535 height 33
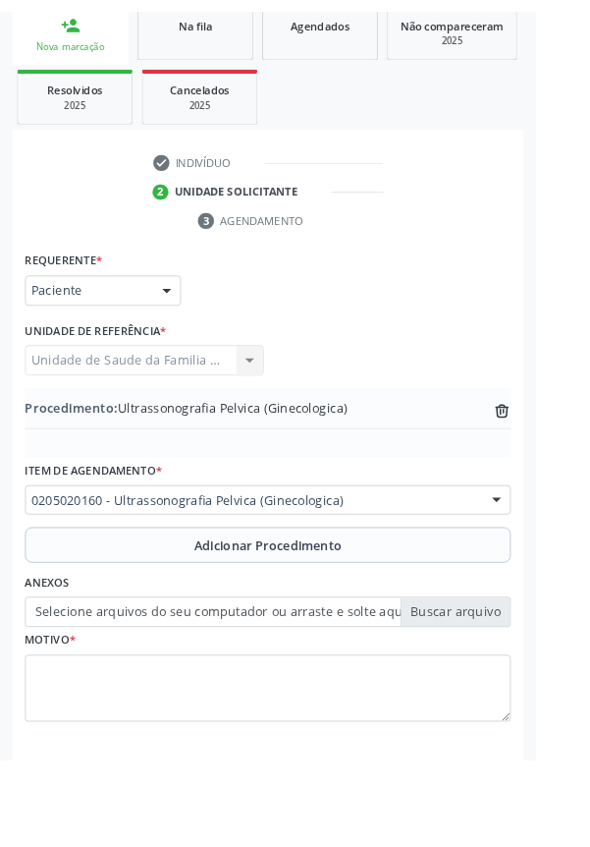
scroll to position [364, 0]
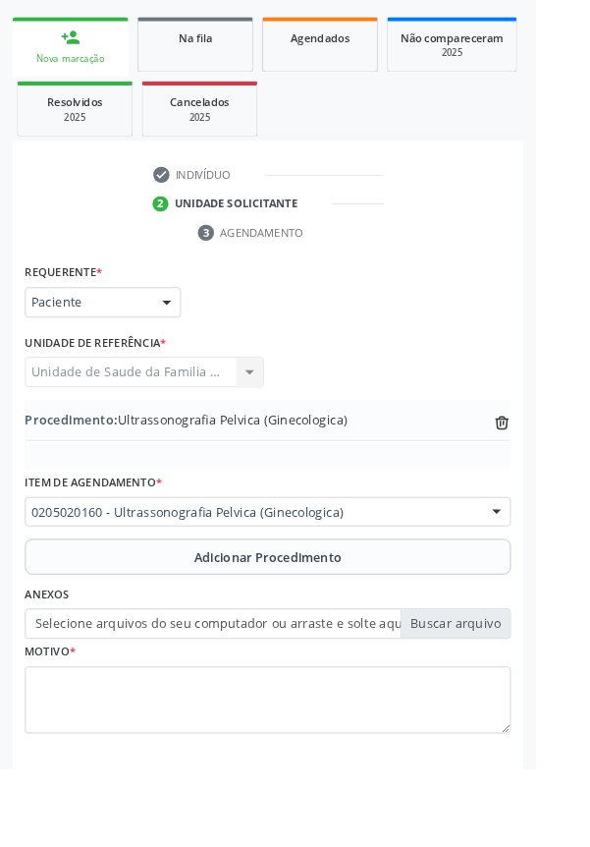
type input "C:\fakepath\17600955248303887123041815286948.jpg"
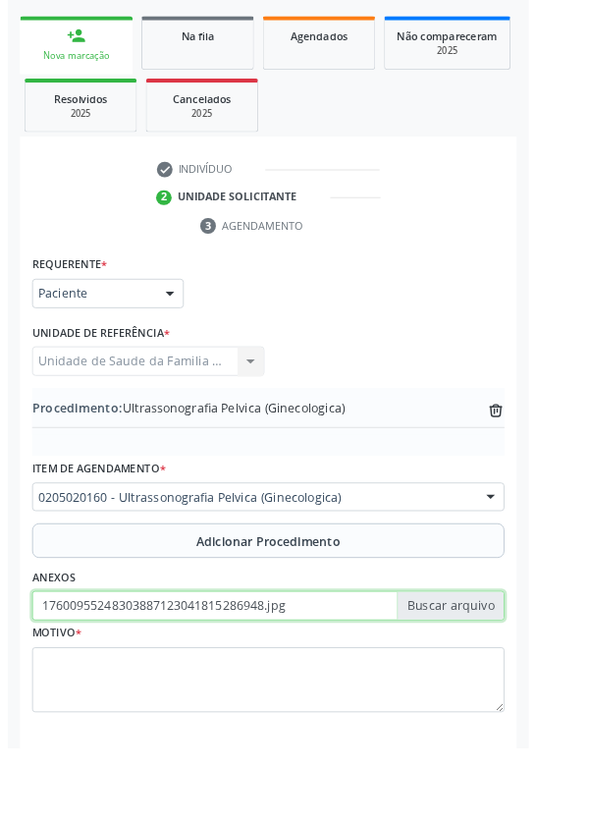
scroll to position [391, 0]
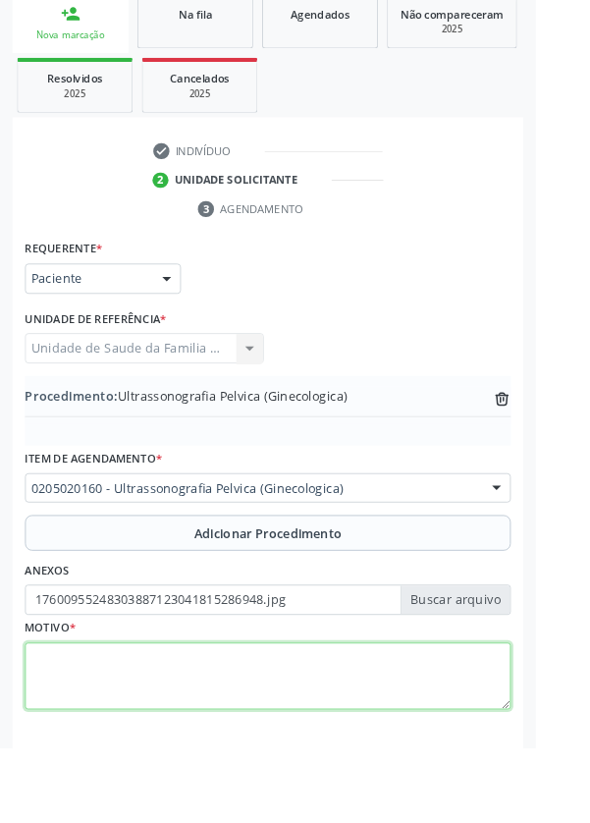
click at [222, 717] on textarea at bounding box center [295, 744] width 535 height 75
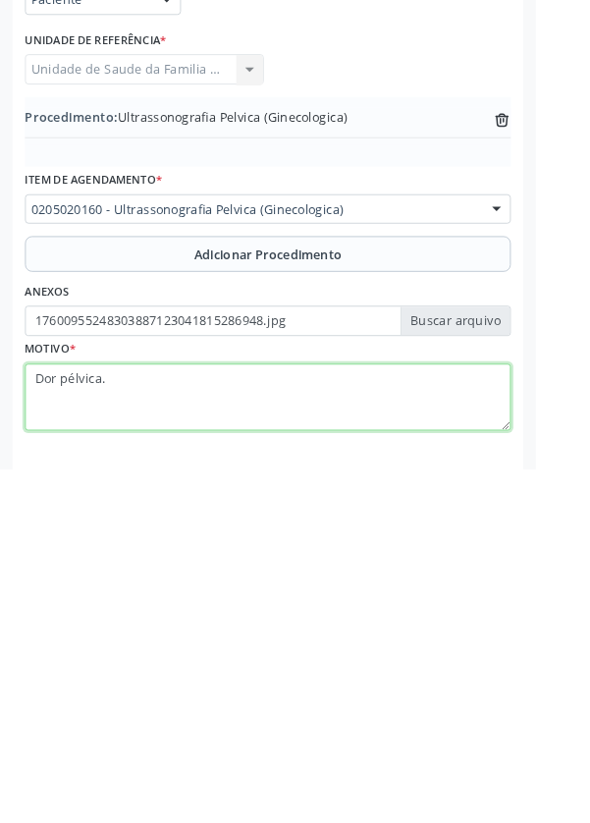
type textarea "Dor pélvica."
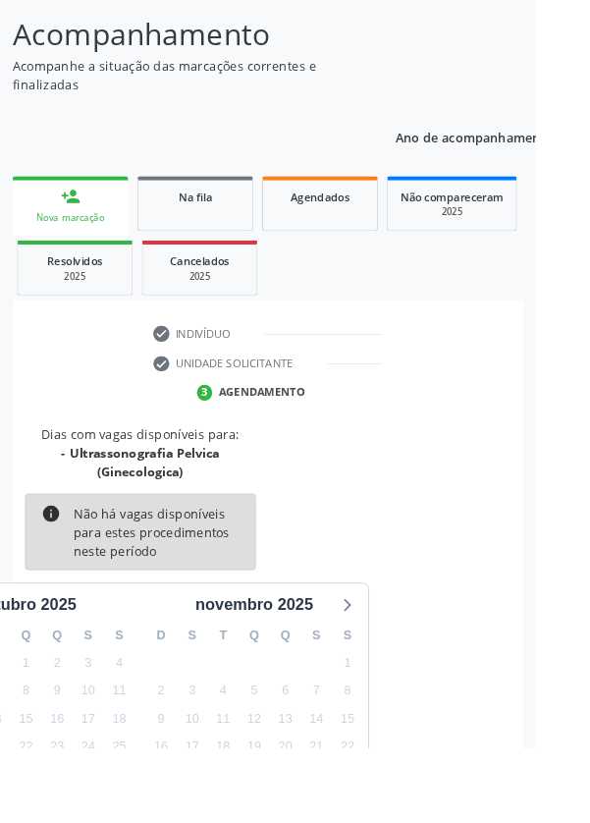
scroll to position [184, 0]
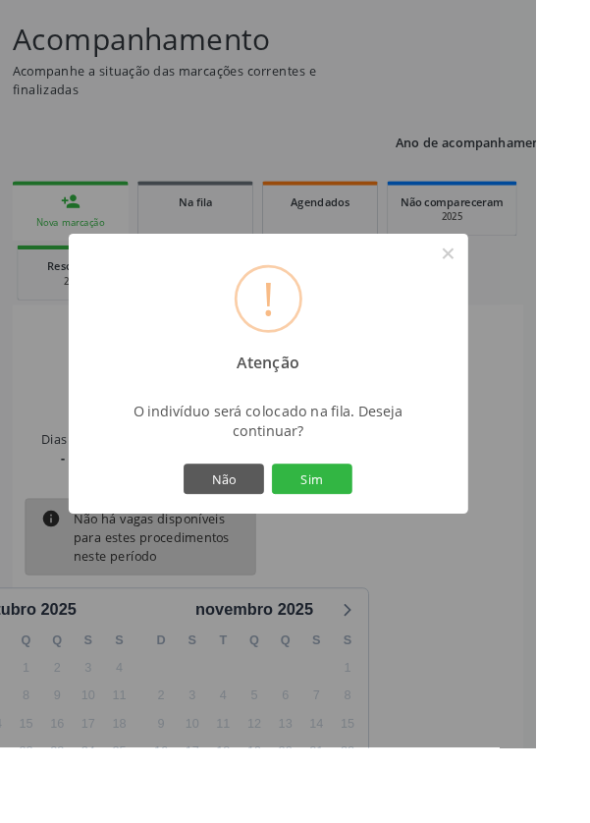
click at [388, 544] on button "Sim" at bounding box center [344, 527] width 88 height 33
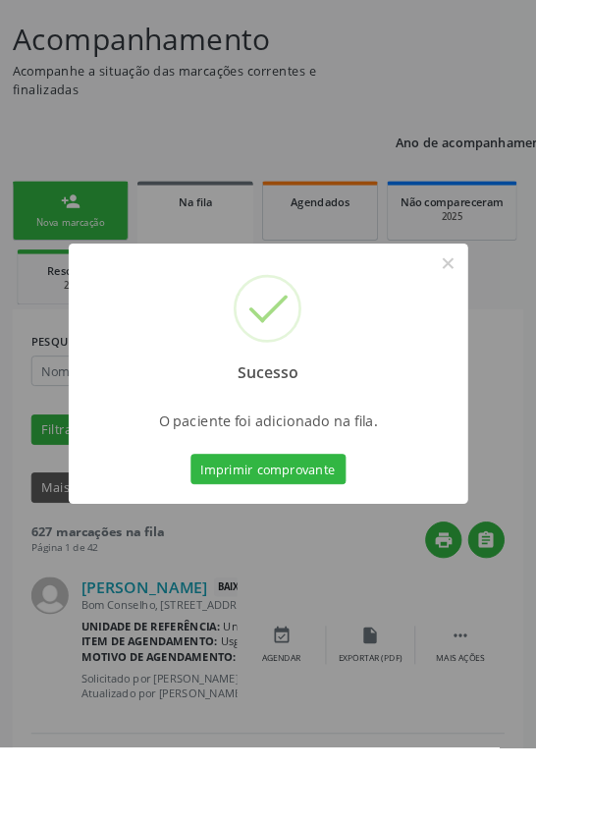
scroll to position [0, 0]
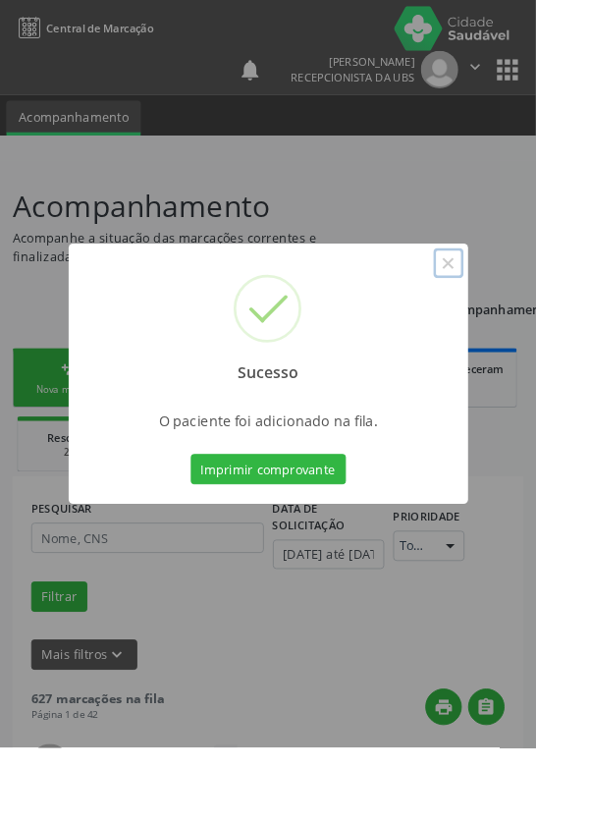
click at [511, 306] on button "×" at bounding box center [493, 289] width 33 height 33
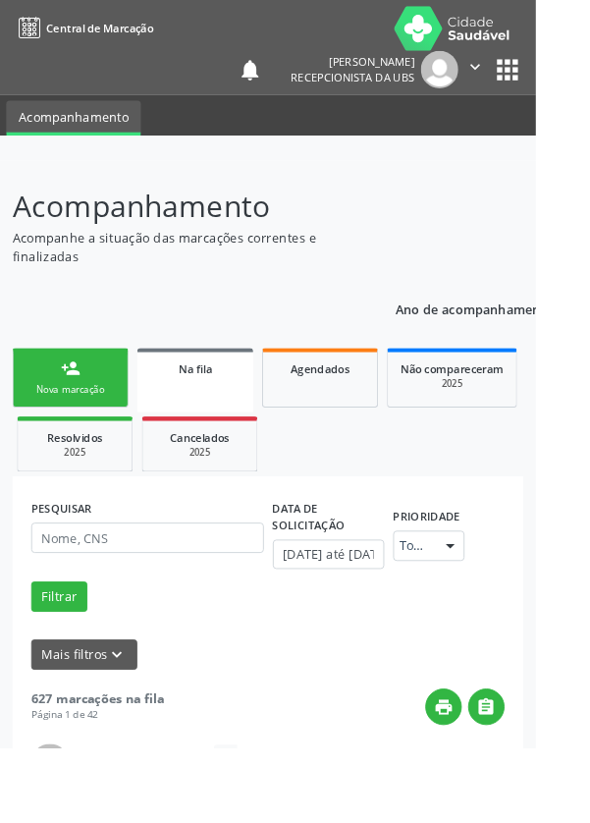
click at [102, 418] on link "person_add Nova marcação" at bounding box center [78, 416] width 128 height 66
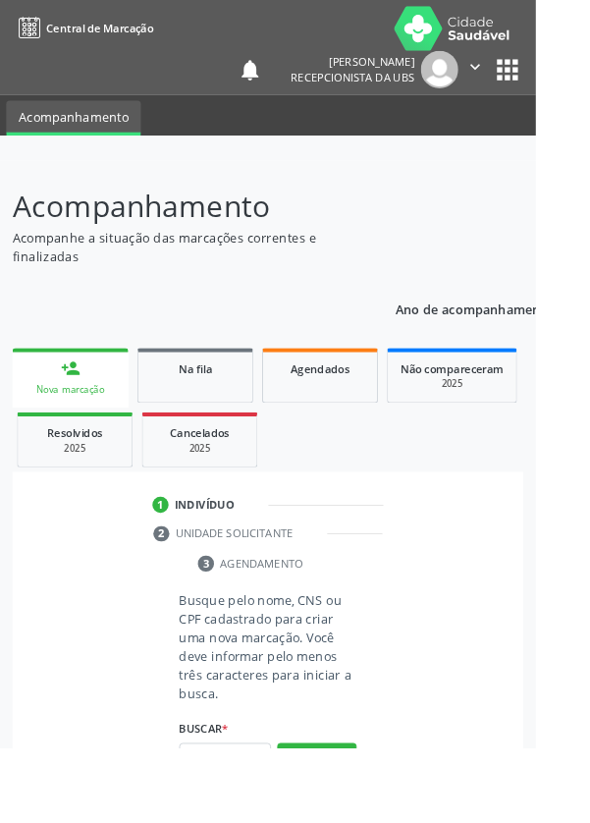
click at [74, 417] on link "person_add Nova marcação" at bounding box center [78, 416] width 128 height 66
click at [271, 822] on input "text" at bounding box center [247, 834] width 101 height 33
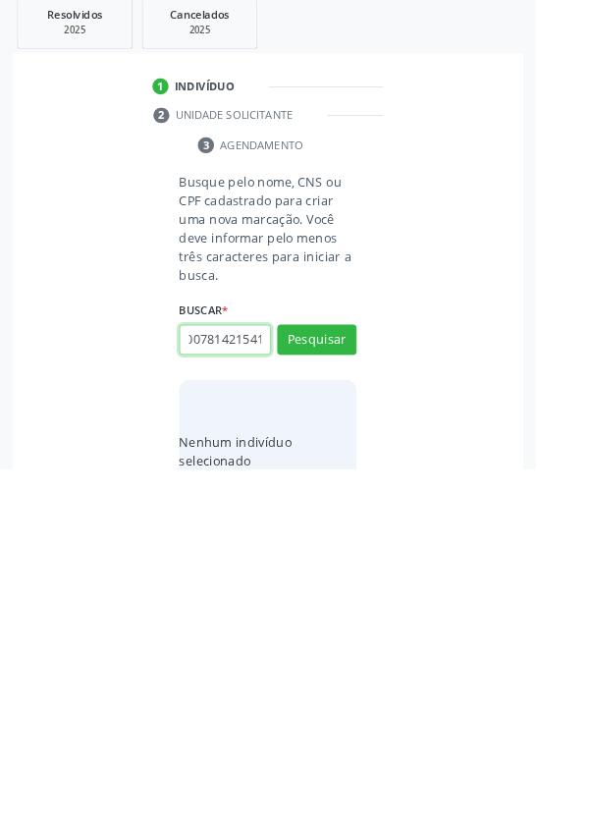
scroll to position [0, 35]
type input "709007814215410"
click at [373, 671] on button "Pesquisar" at bounding box center [349, 680] width 87 height 33
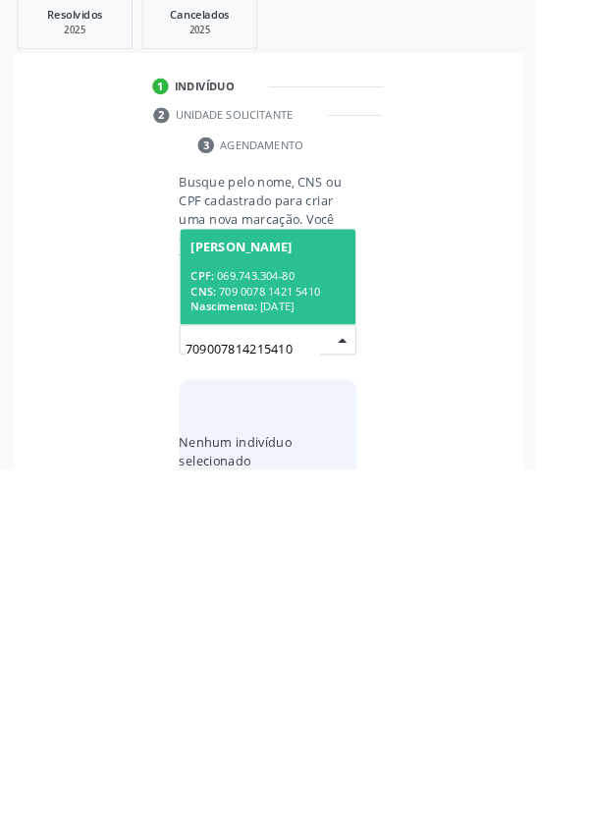
click at [305, 626] on div "CNS: 709 0078 1421 5410" at bounding box center [295, 627] width 170 height 17
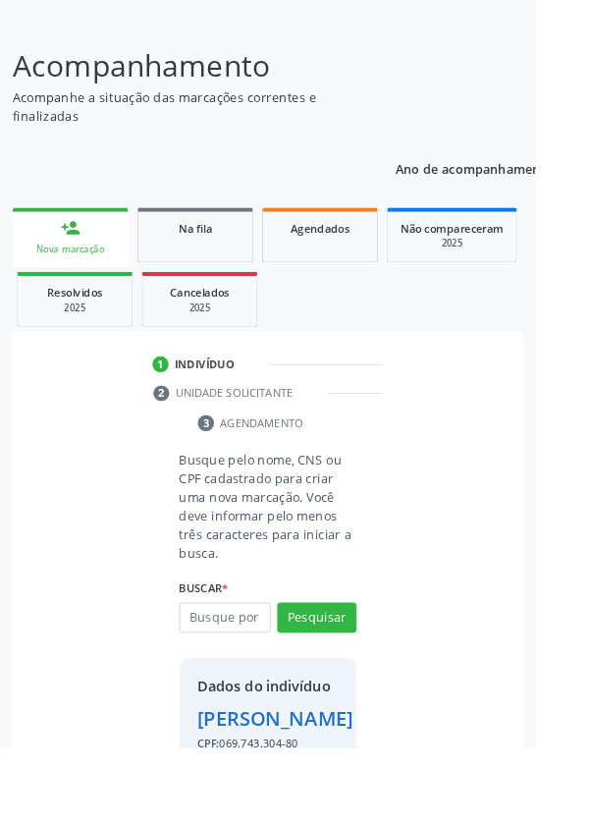
scroll to position [178, 0]
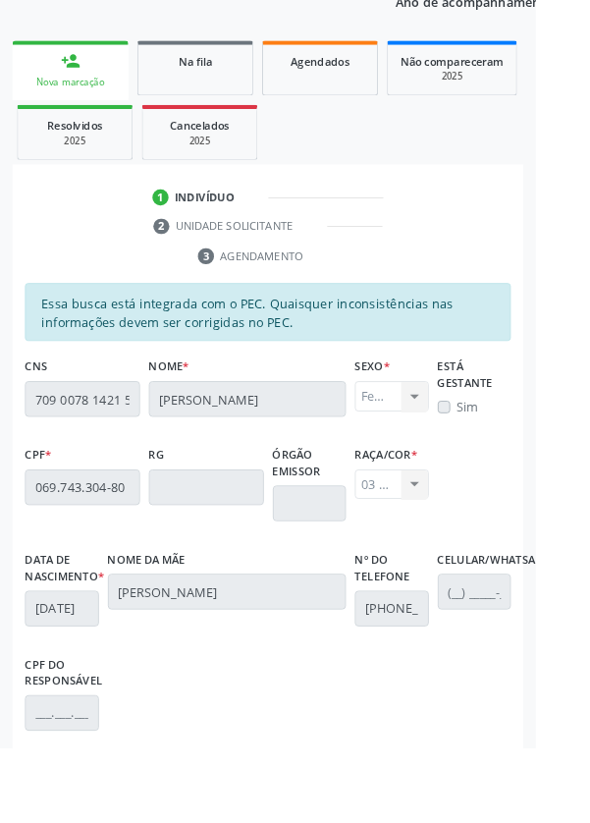
scroll to position [467, 0]
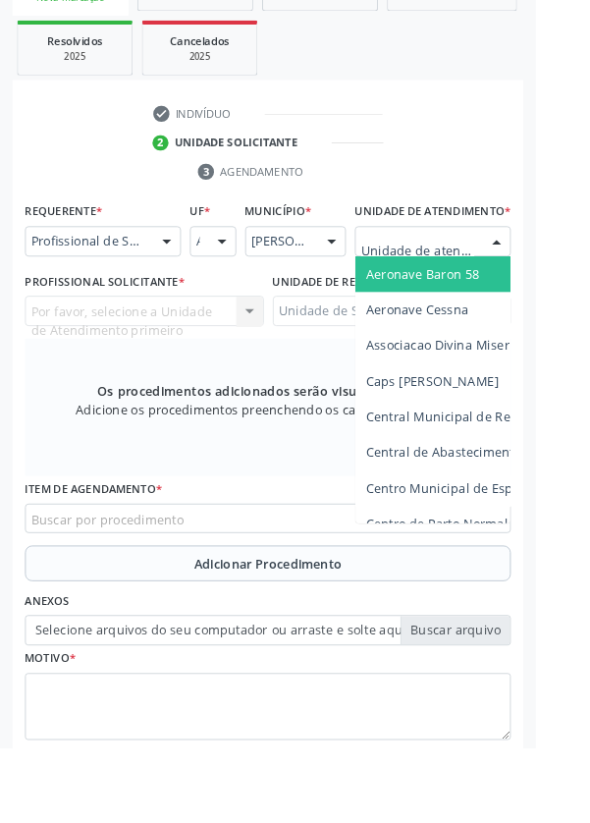
scroll to position [472, 0]
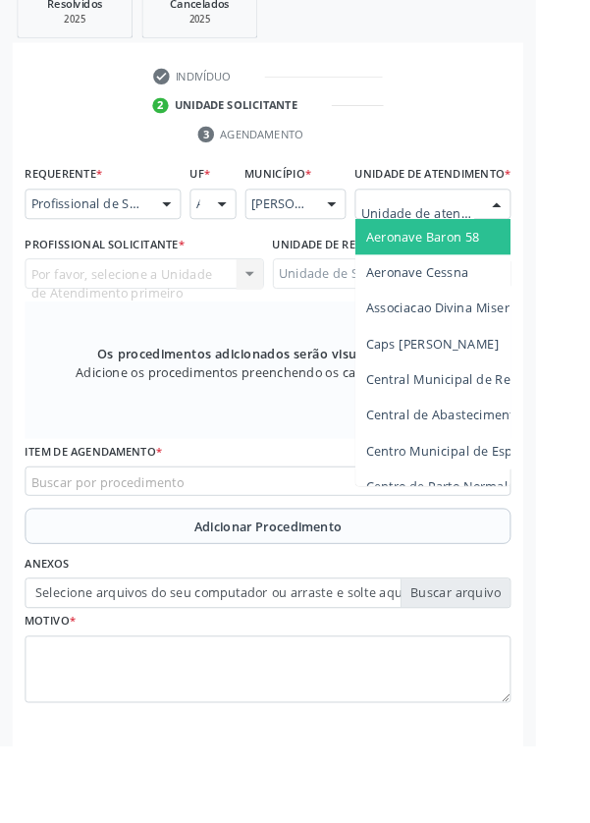
type input "Rua n"
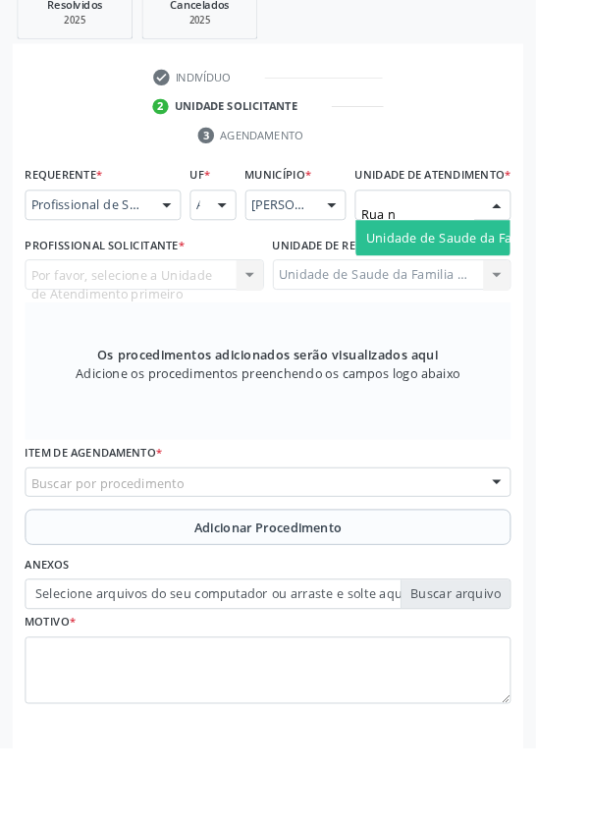
click at [512, 271] on span "Unidade de Saude da Familia Rua [GEOGRAPHIC_DATA]" at bounding box center [586, 261] width 364 height 19
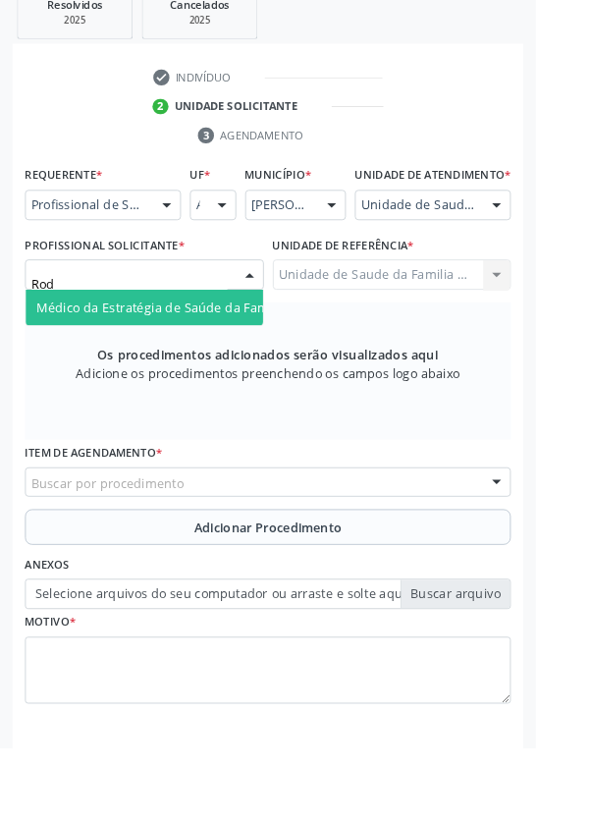
type input "Rodr"
click at [229, 348] on span "Médico da Estratégia de Saúde da Família - [PERSON_NAME]" at bounding box center [239, 338] width 399 height 19
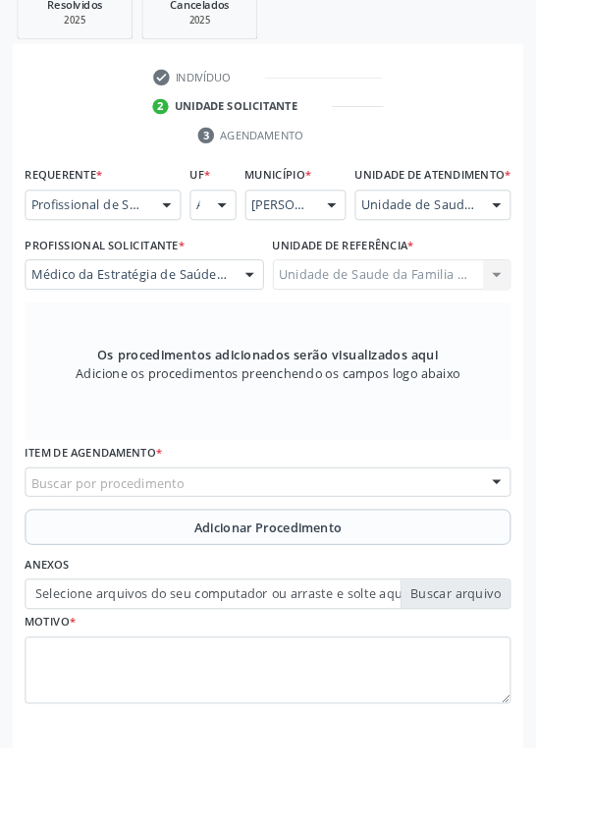
click at [332, 535] on div "Buscar por procedimento" at bounding box center [295, 531] width 535 height 33
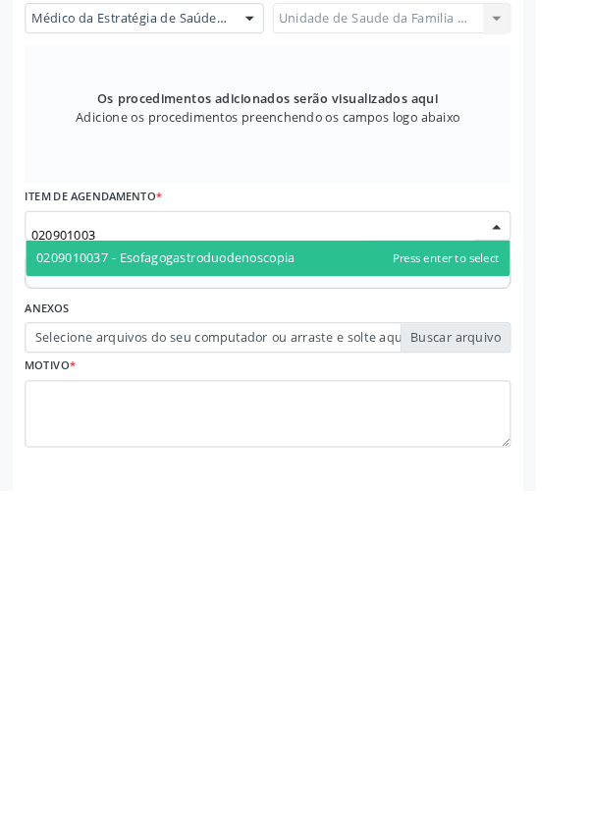
type input "0209010037"
click at [287, 575] on span "0209010037 - Esofagogastroduodenoscopia" at bounding box center [182, 566] width 285 height 19
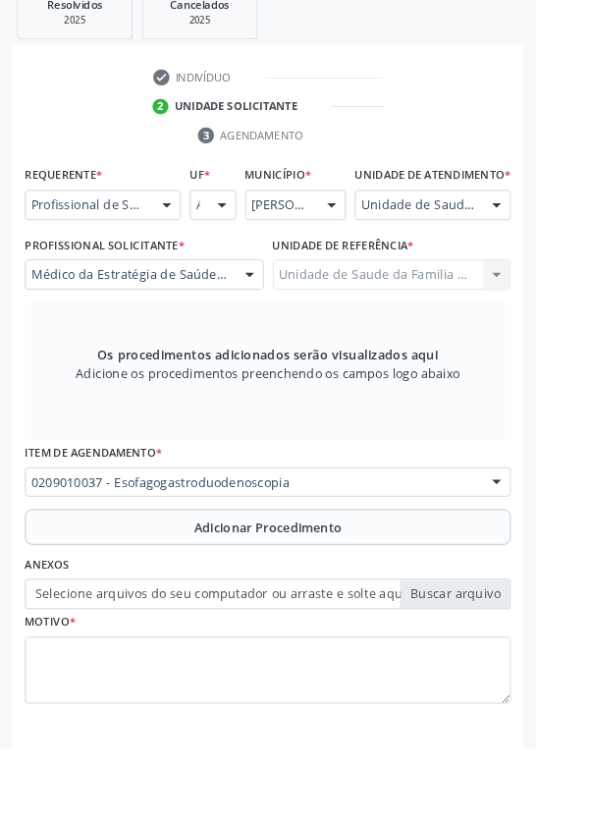
click at [336, 591] on span "Adicionar Procedimento" at bounding box center [295, 581] width 163 height 21
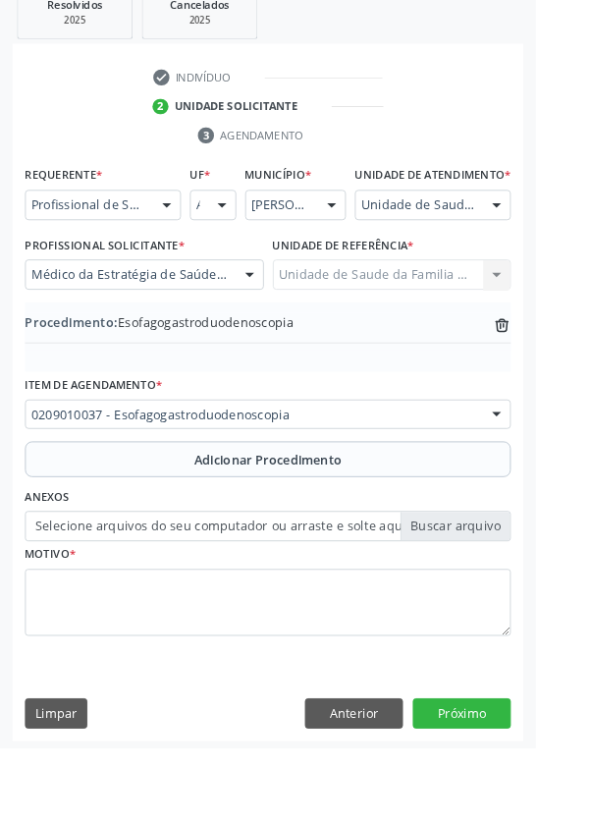
scroll to position [410, 0]
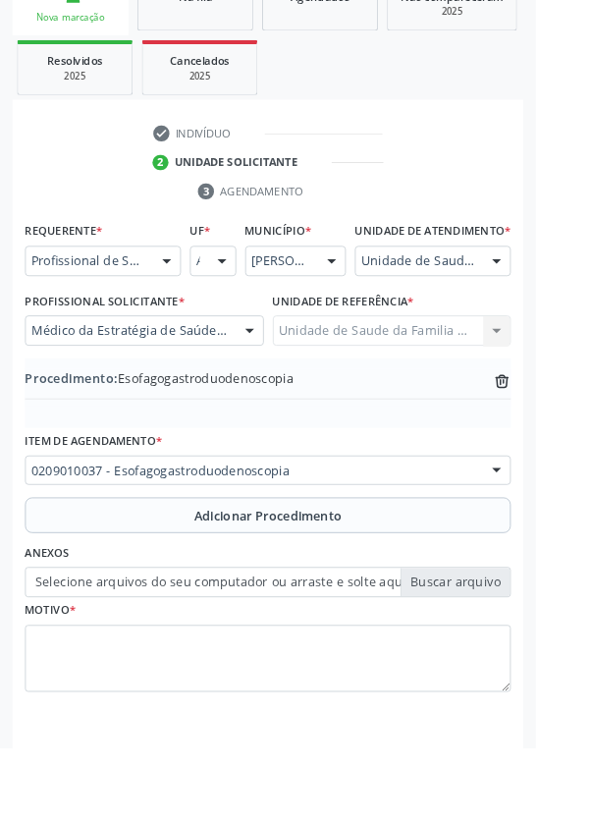
click at [511, 652] on label "Selecione arquivos do seu computador ou arraste e solte aqui" at bounding box center [295, 641] width 535 height 33
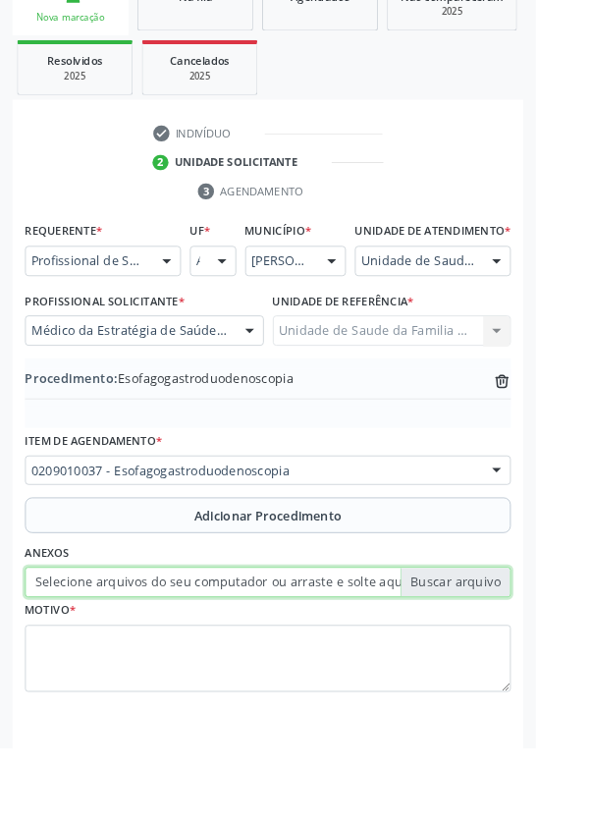
click at [511, 652] on input "Selecione arquivos do seu computador ou arraste e solte aqui" at bounding box center [295, 641] width 535 height 33
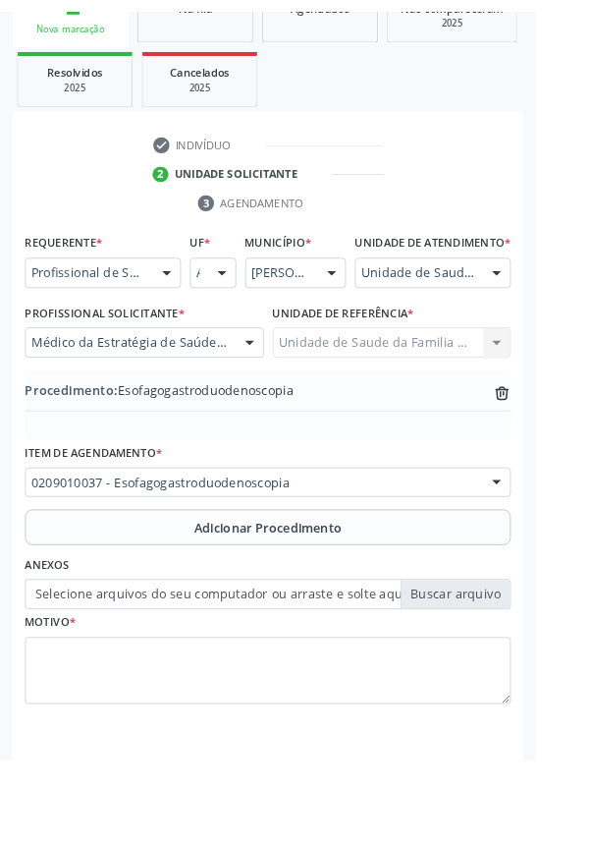
scroll to position [383, 0]
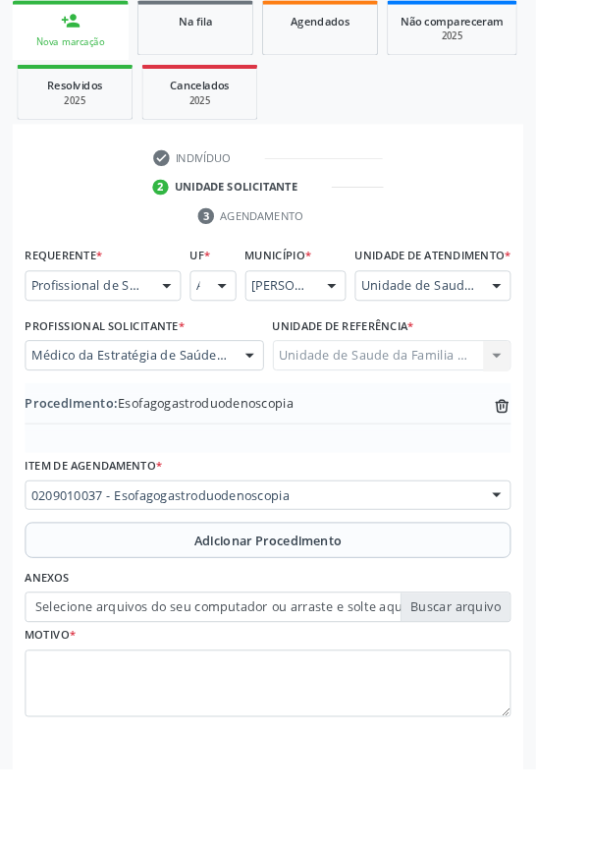
type input "C:\fakepath\17600956348158406266737551320670.jpg"
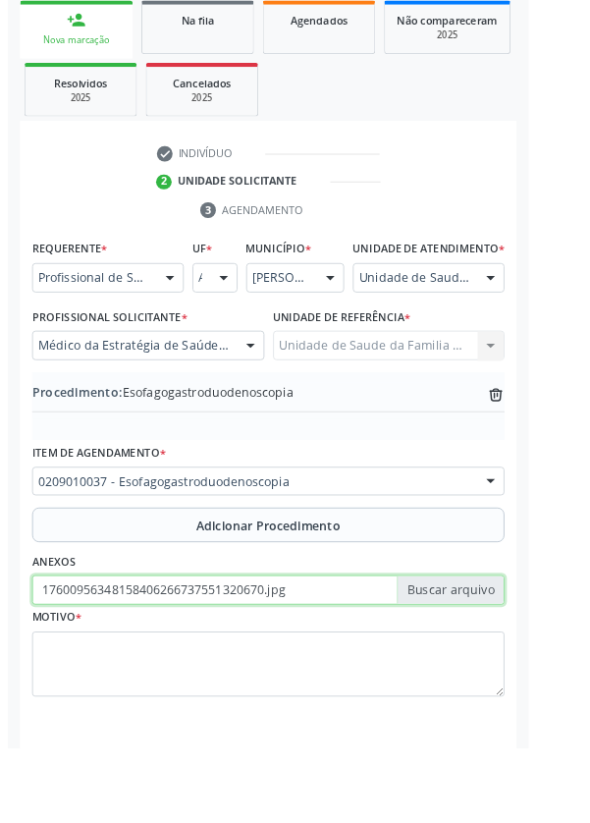
scroll to position [410, 0]
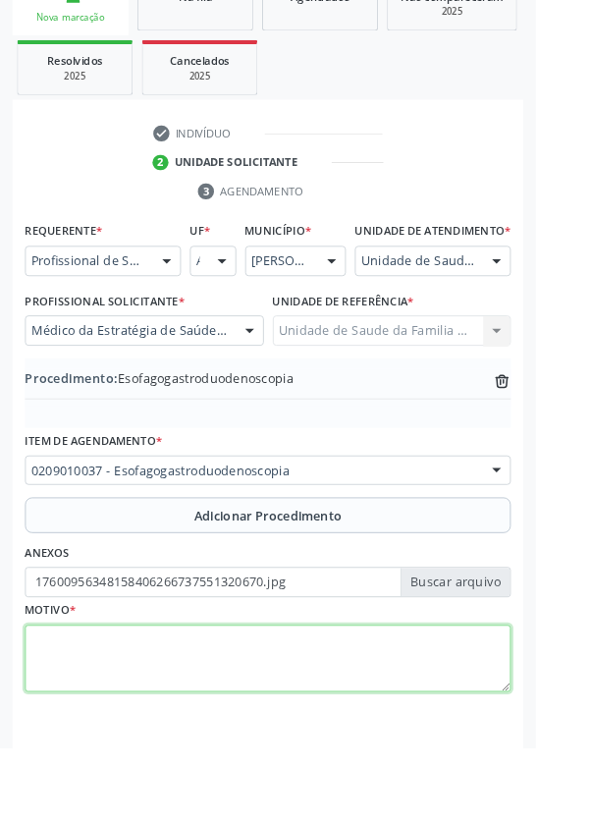
click at [207, 727] on textarea at bounding box center [295, 726] width 535 height 75
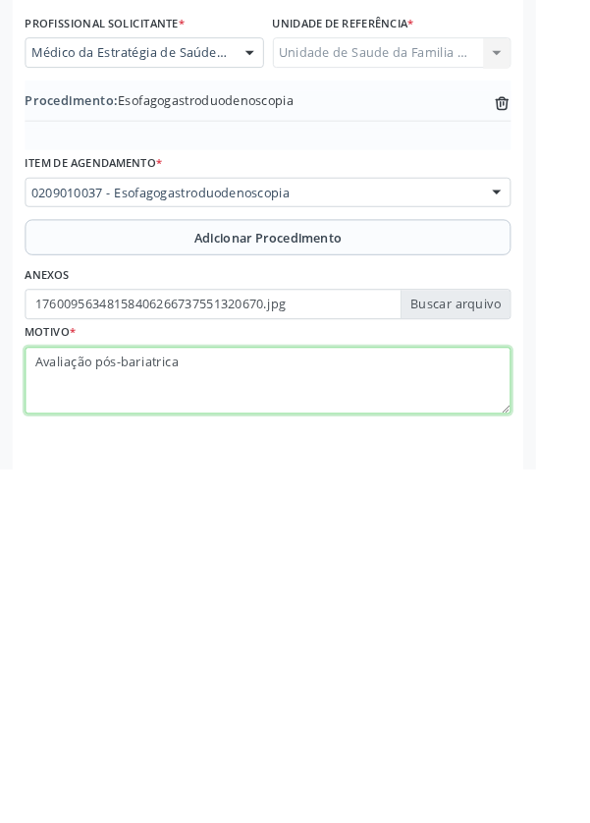
type textarea "Avaliação pós-bariatrica"
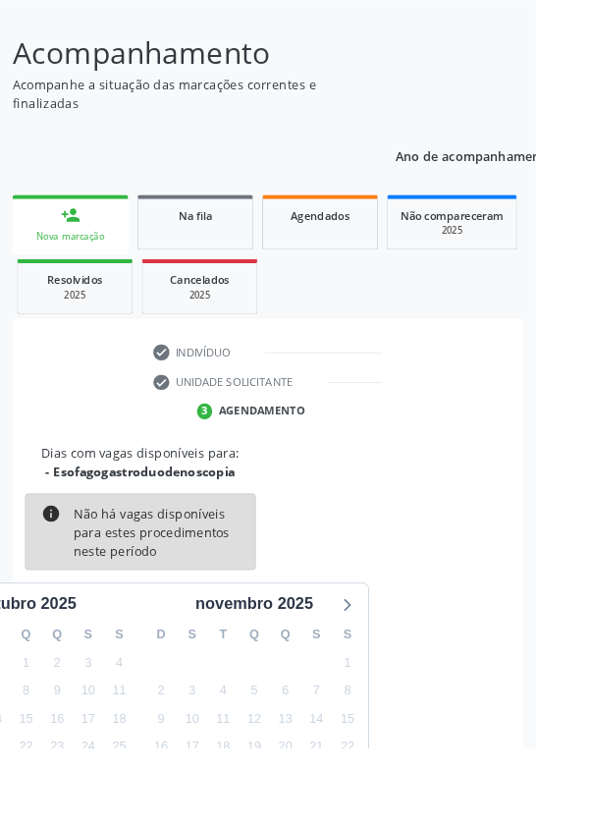
scroll to position [163, 0]
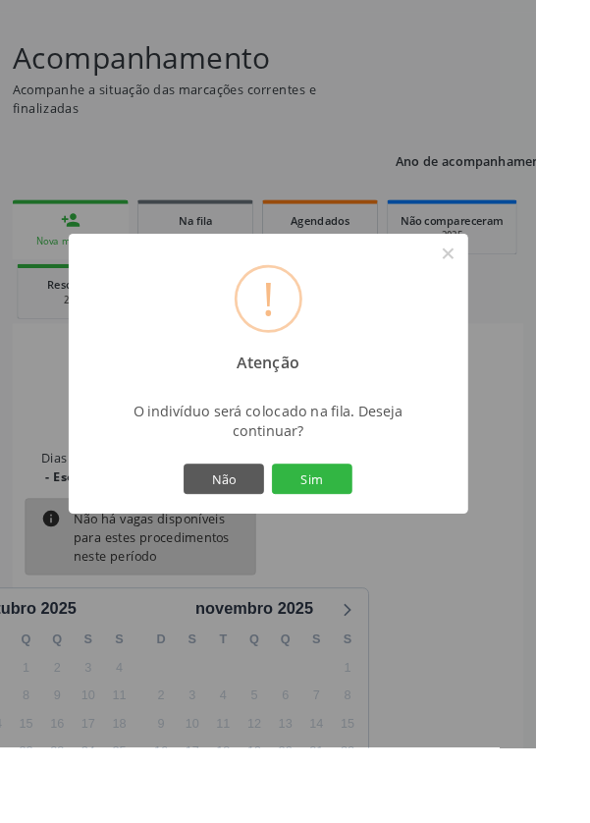
click at [388, 544] on button "Sim" at bounding box center [344, 527] width 88 height 33
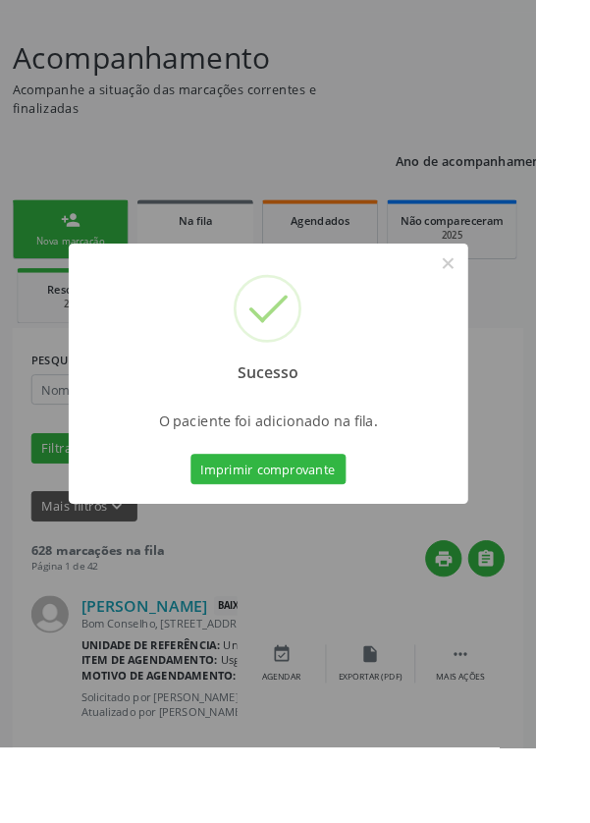
scroll to position [0, 0]
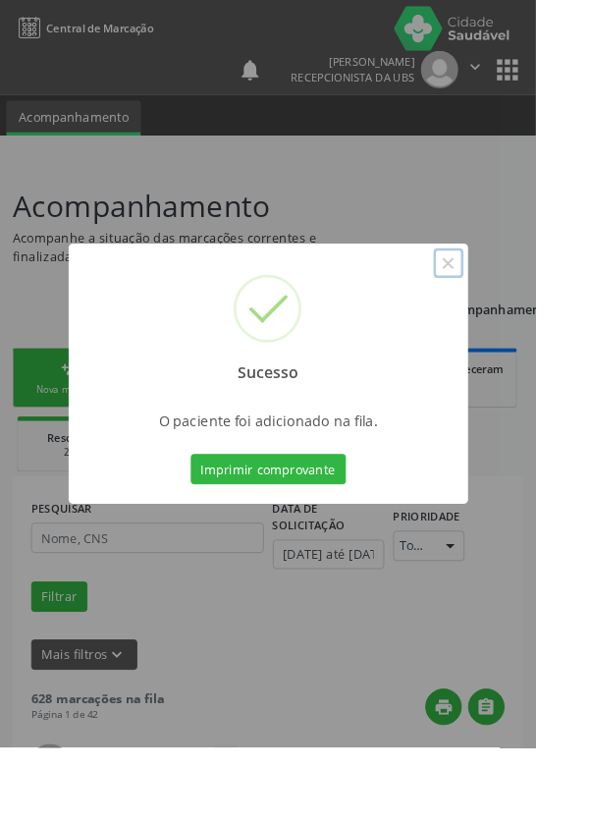
click at [511, 306] on button "×" at bounding box center [493, 289] width 33 height 33
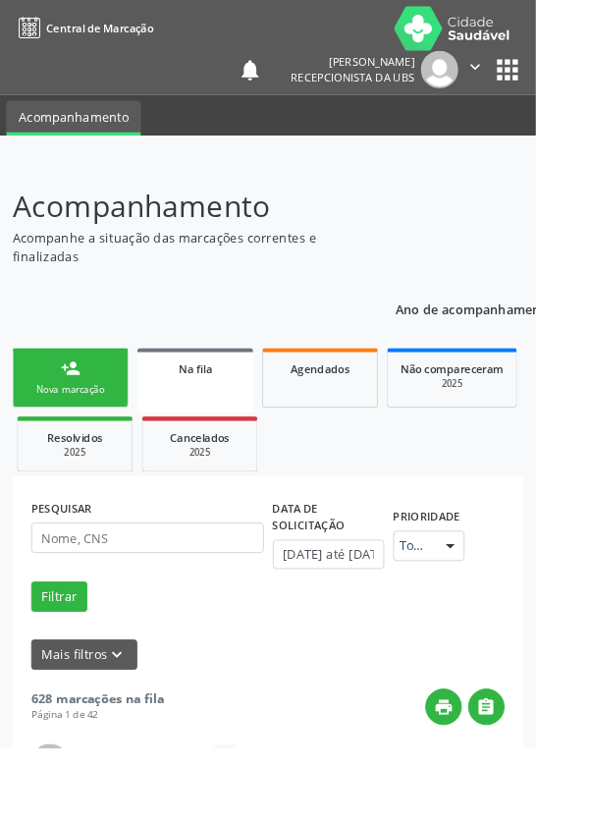
click at [94, 417] on link "person_add Nova marcação" at bounding box center [78, 416] width 128 height 66
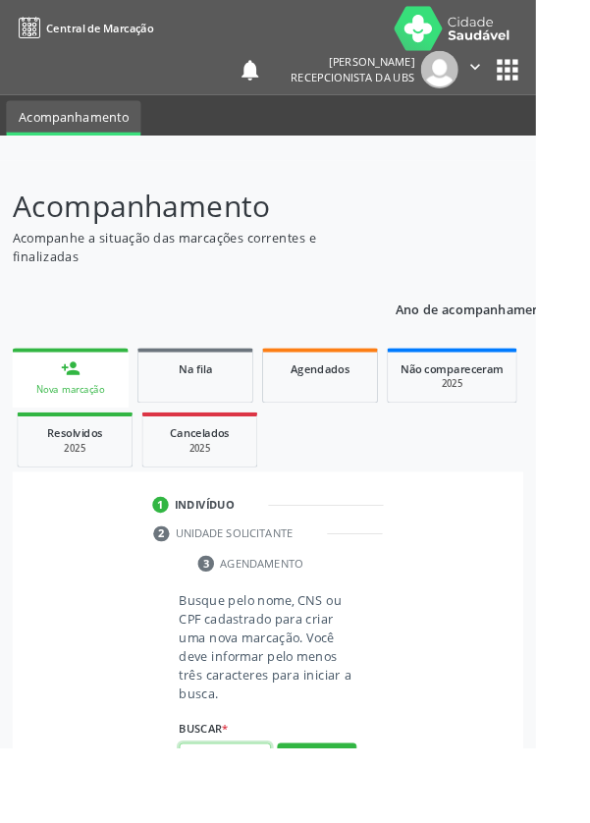
click at [270, 822] on input "text" at bounding box center [247, 834] width 101 height 33
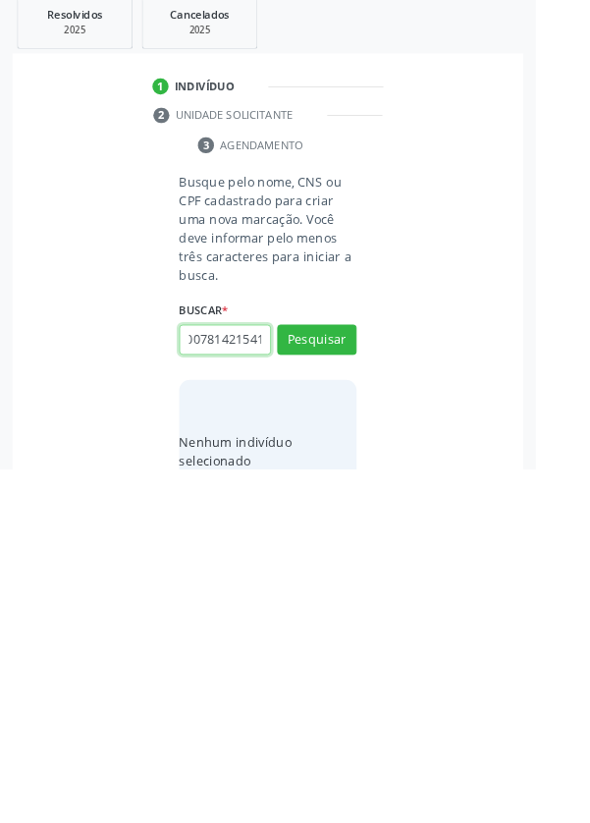
scroll to position [0, 35]
type input "709007814215410"
click at [377, 676] on button "Pesquisar" at bounding box center [349, 680] width 87 height 33
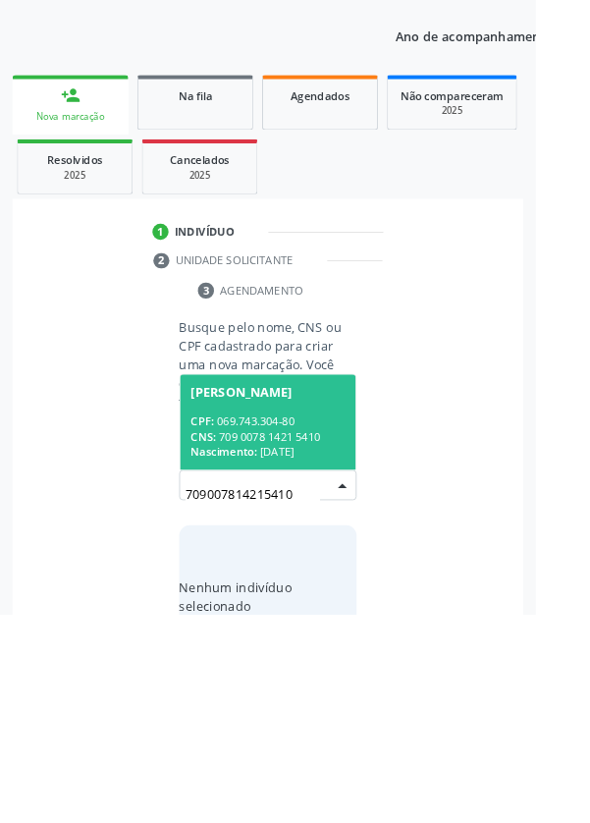
scroll to position [154, 0]
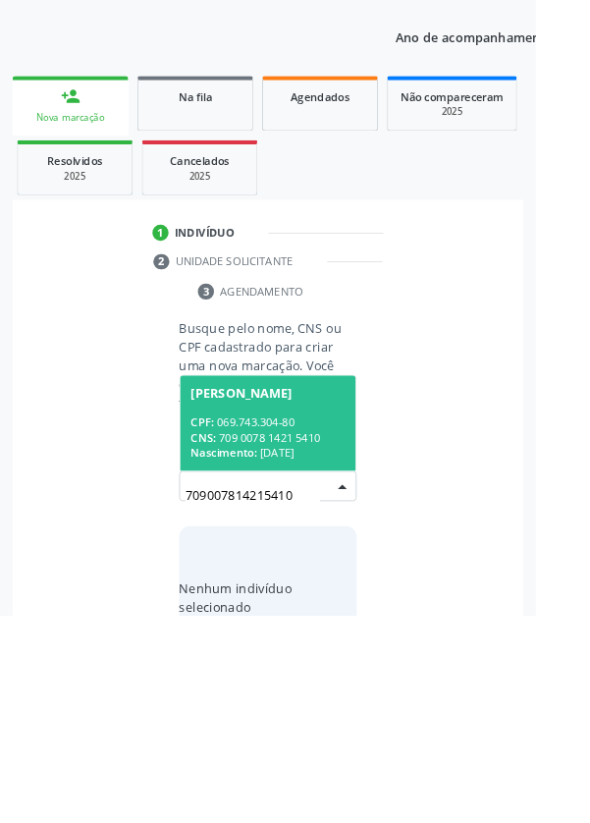
click at [310, 587] on span "Maria da Conceicao Silva dos Santos CPF: 069.743.304-80 CNS: 709 0078 1421 5410…" at bounding box center [295, 611] width 194 height 105
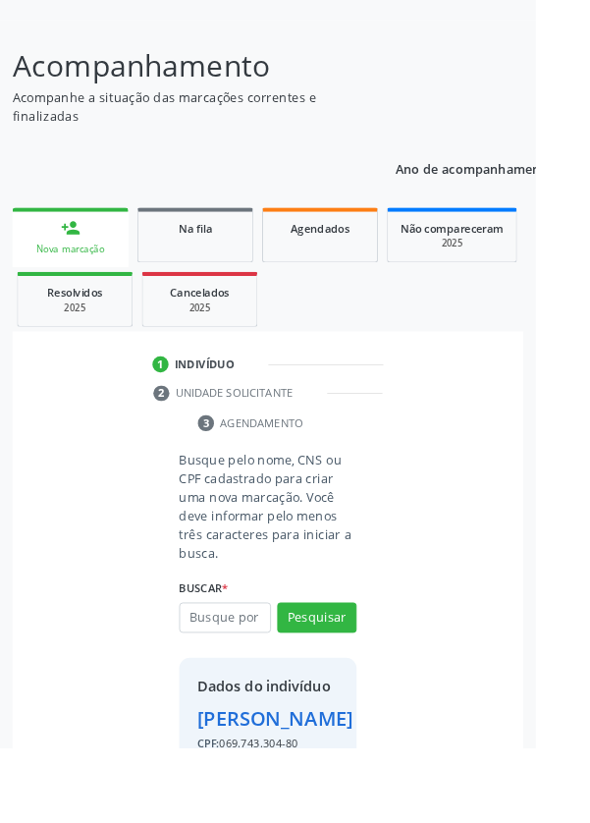
scroll to position [178, 0]
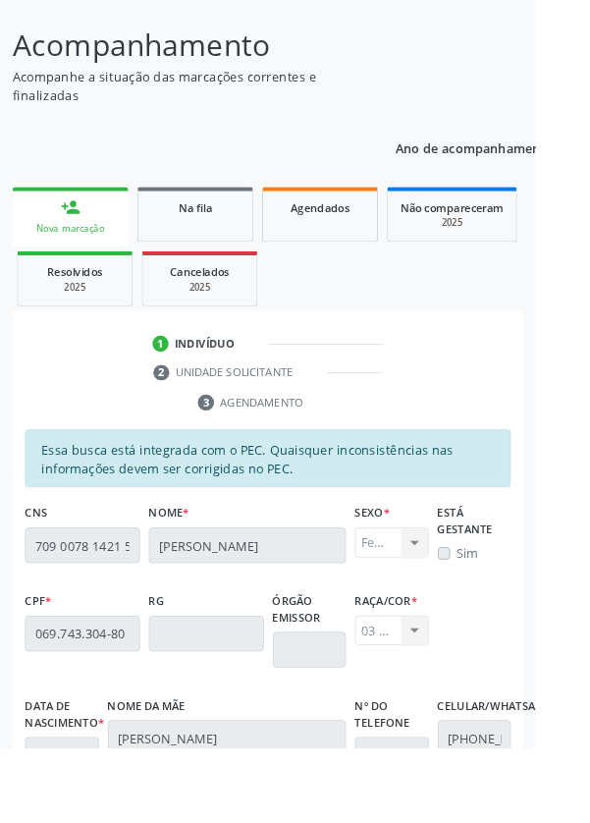
scroll to position [467, 0]
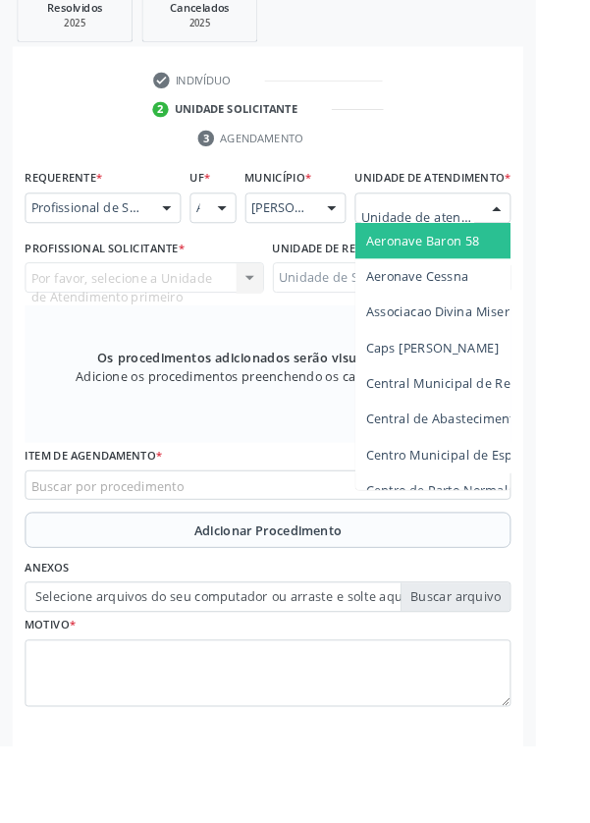
type input "Rua n"
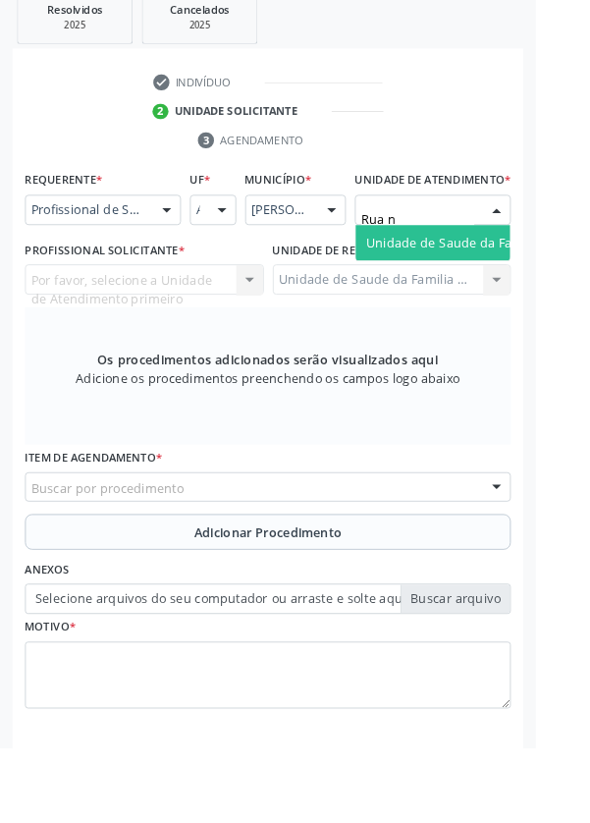
click at [510, 275] on span "Unidade de Saude da Familia Rua [GEOGRAPHIC_DATA]" at bounding box center [586, 266] width 364 height 19
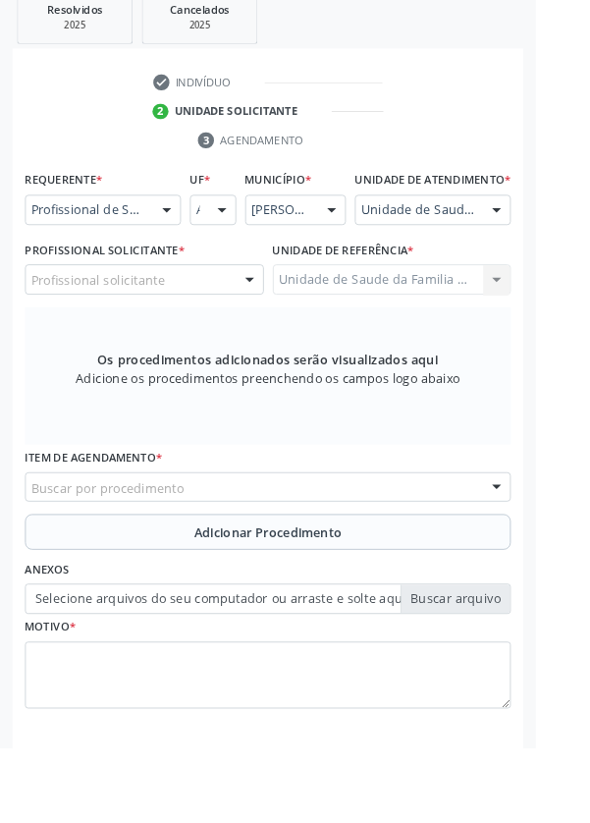
click at [219, 324] on div "Profissional solicitante" at bounding box center [159, 307] width 263 height 33
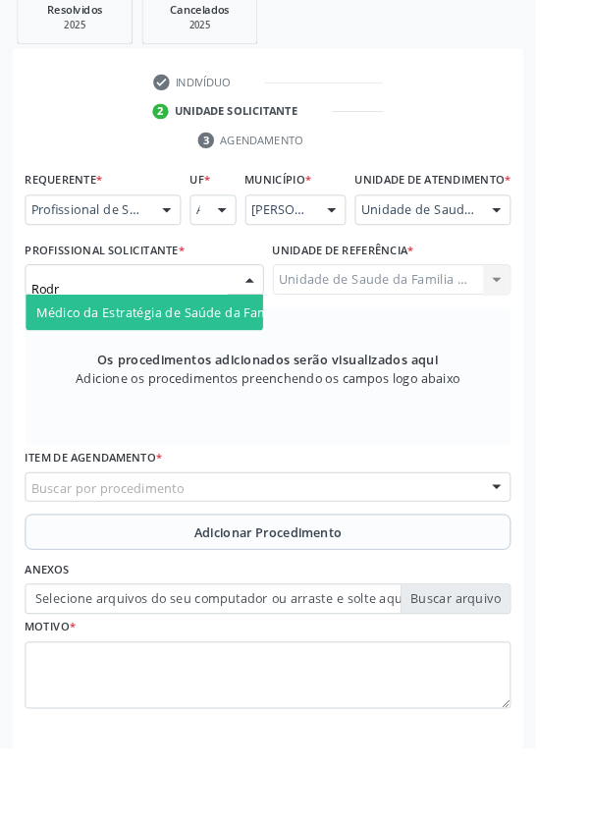
type input "Rodri"
click at [222, 353] on span "Médico da Estratégia de Saúde da Família - [PERSON_NAME]" at bounding box center [239, 343] width 399 height 19
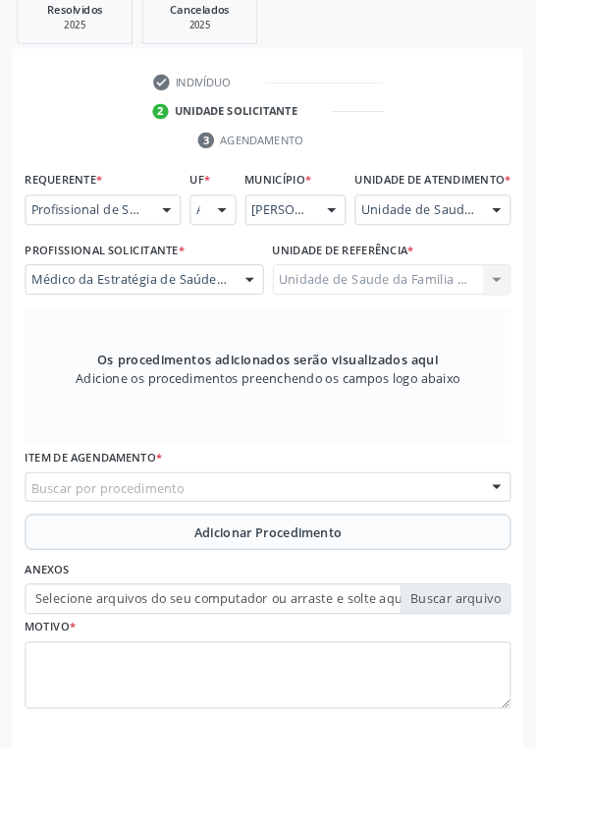
click at [414, 543] on div "Buscar por procedimento" at bounding box center [295, 536] width 535 height 33
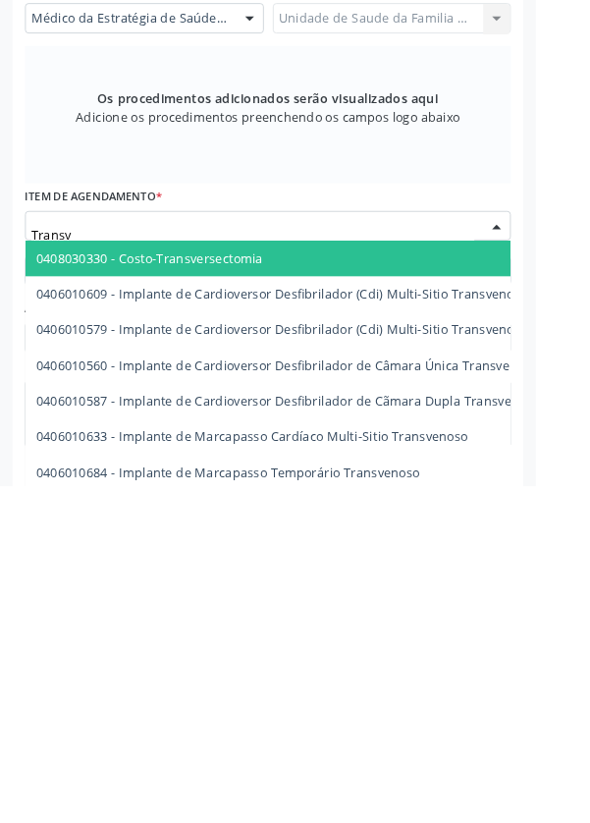
type input "Transva"
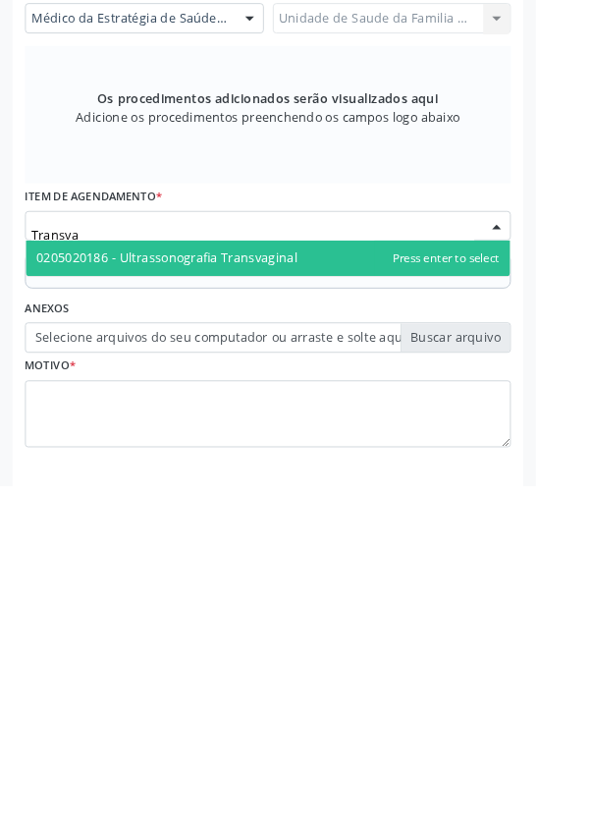
click at [316, 581] on span "0205020186 - Ultrassonografia Transvaginal" at bounding box center [184, 571] width 288 height 19
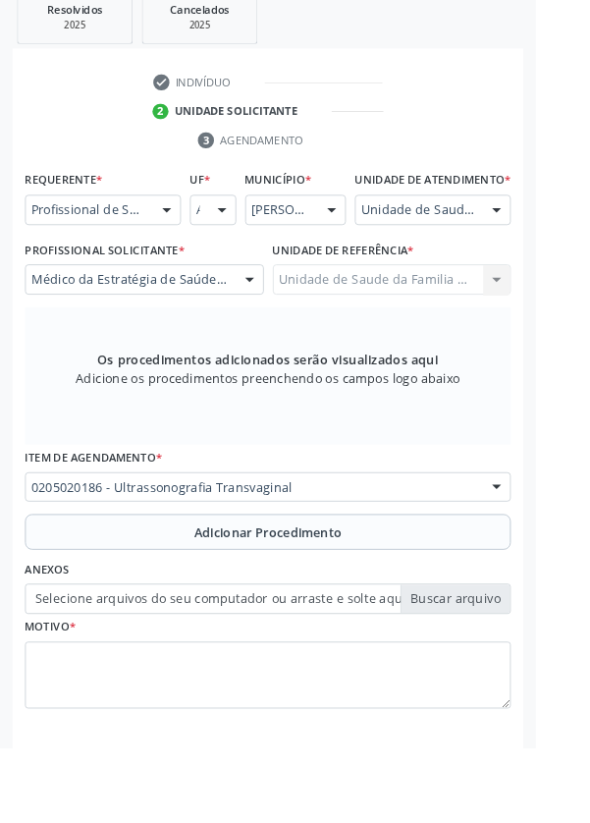
click at [366, 596] on span "Adicionar Procedimento" at bounding box center [295, 586] width 163 height 21
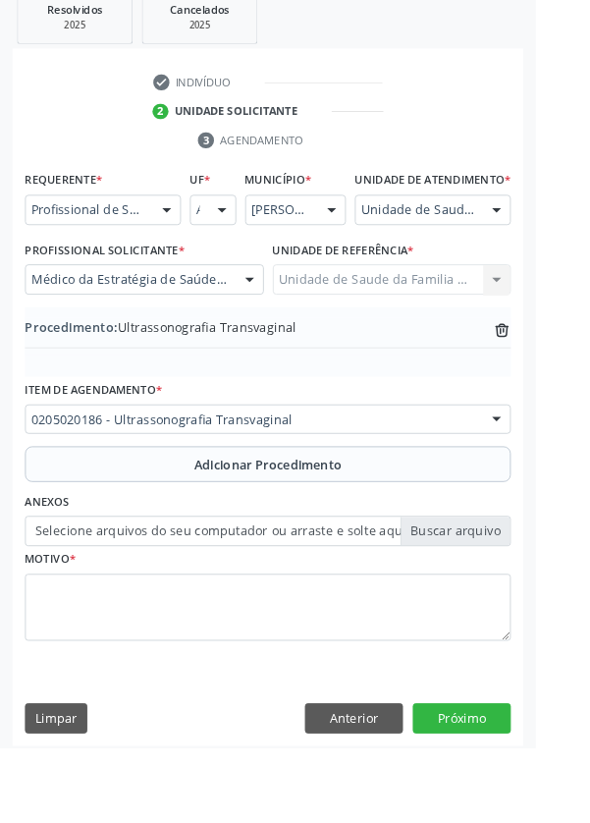
scroll to position [410, 0]
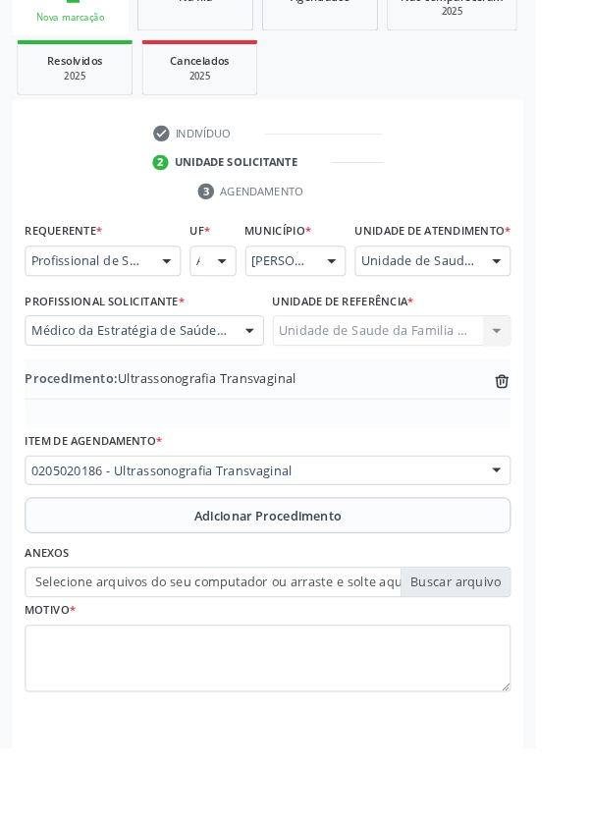
click at [502, 652] on label "Selecione arquivos do seu computador ou arraste e solte aqui" at bounding box center [295, 641] width 535 height 33
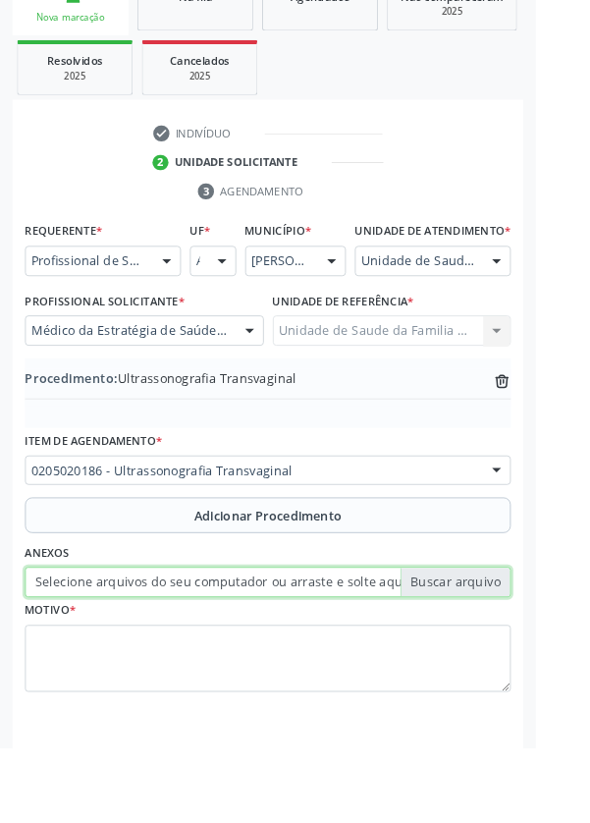
click at [502, 652] on input "Selecione arquivos do seu computador ou arraste e solte aqui" at bounding box center [295, 641] width 535 height 33
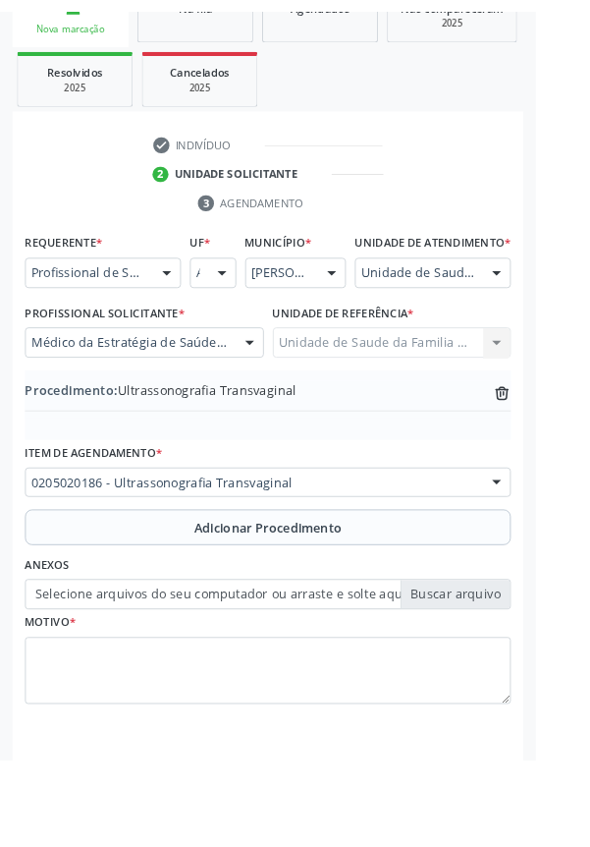
scroll to position [383, 0]
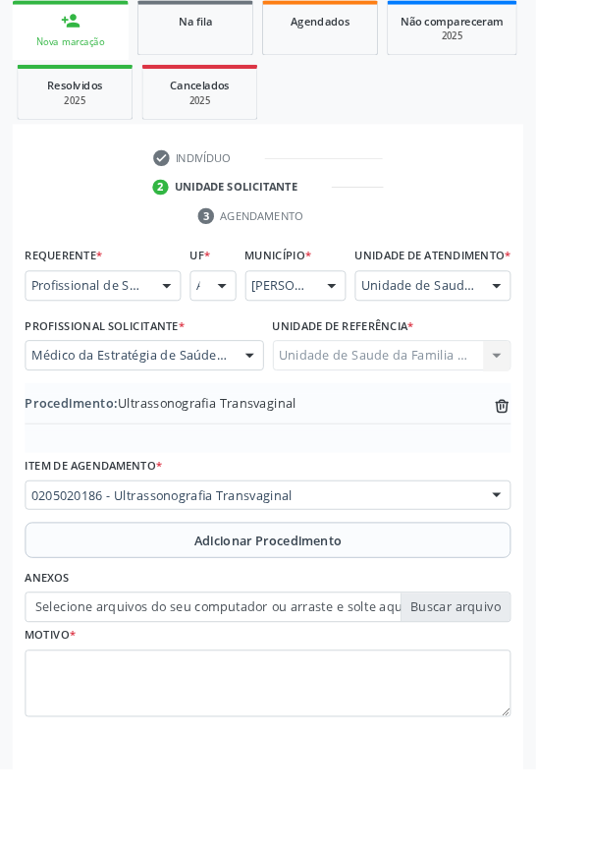
type input "C:\fakepath\17600957339275378006582226790293.jpg"
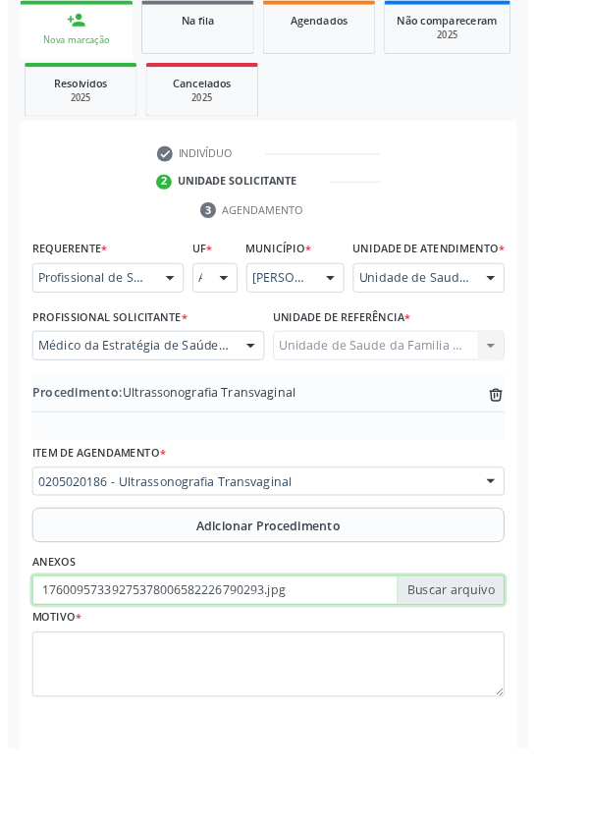
scroll to position [410, 0]
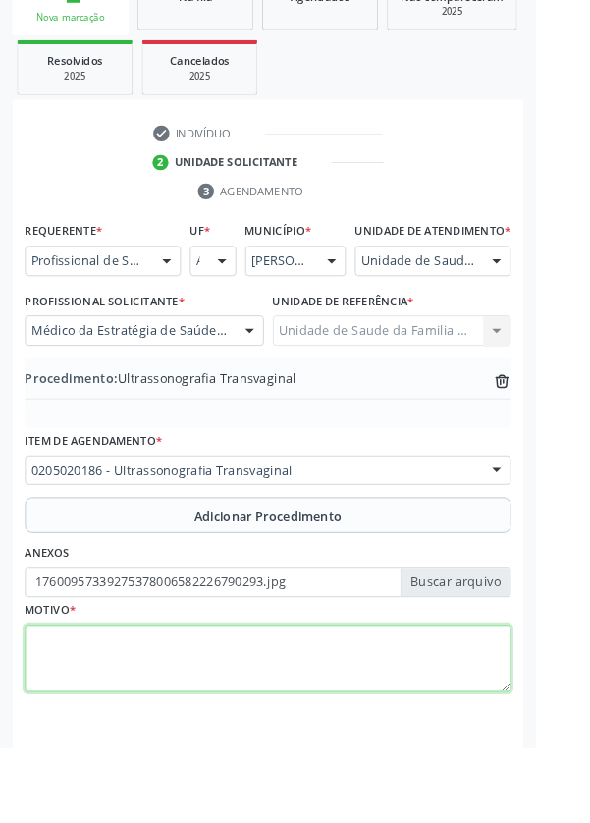
click at [188, 729] on textarea at bounding box center [295, 726] width 535 height 75
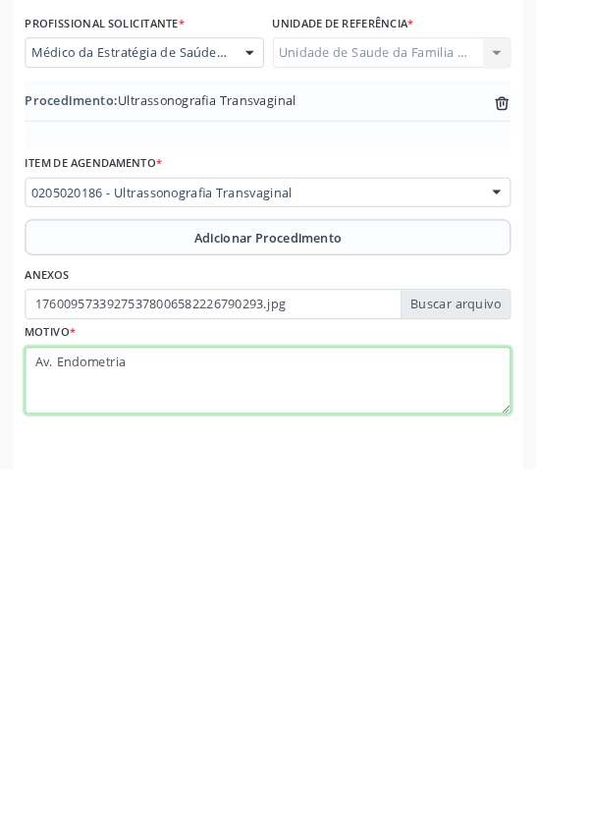
type textarea "Av. Endometrial"
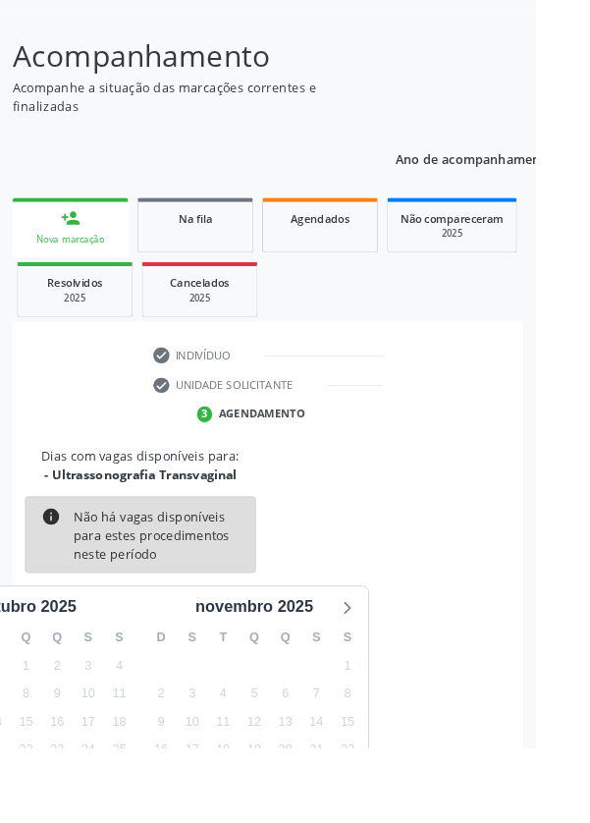
scroll to position [163, 0]
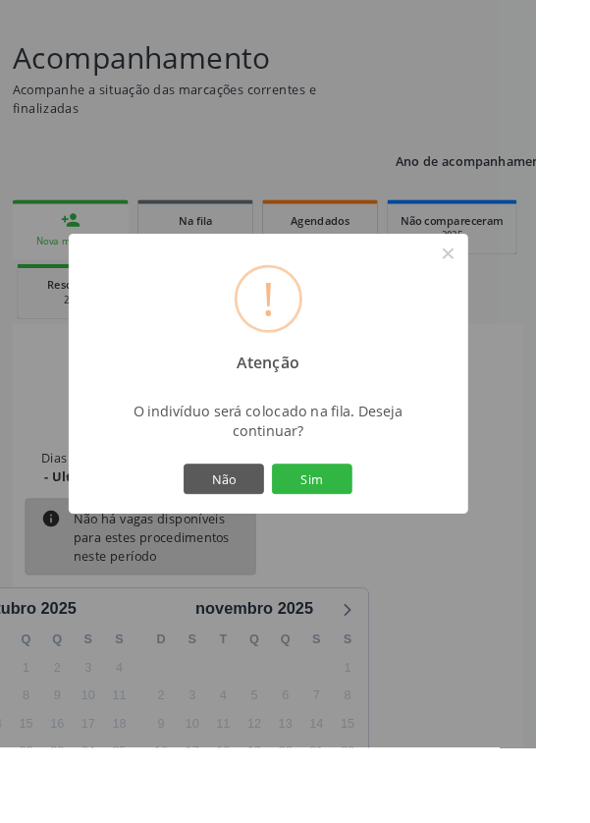
click at [388, 544] on button "Sim" at bounding box center [344, 527] width 88 height 33
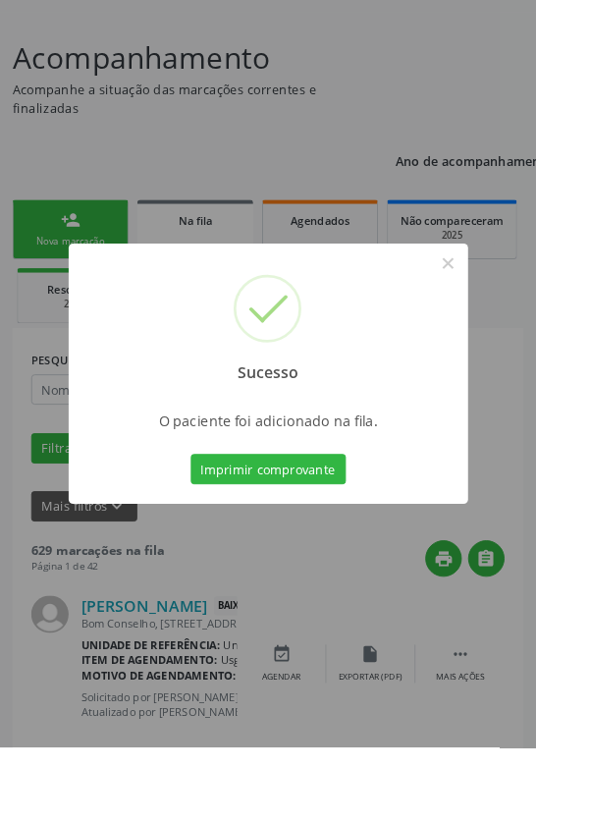
scroll to position [0, 0]
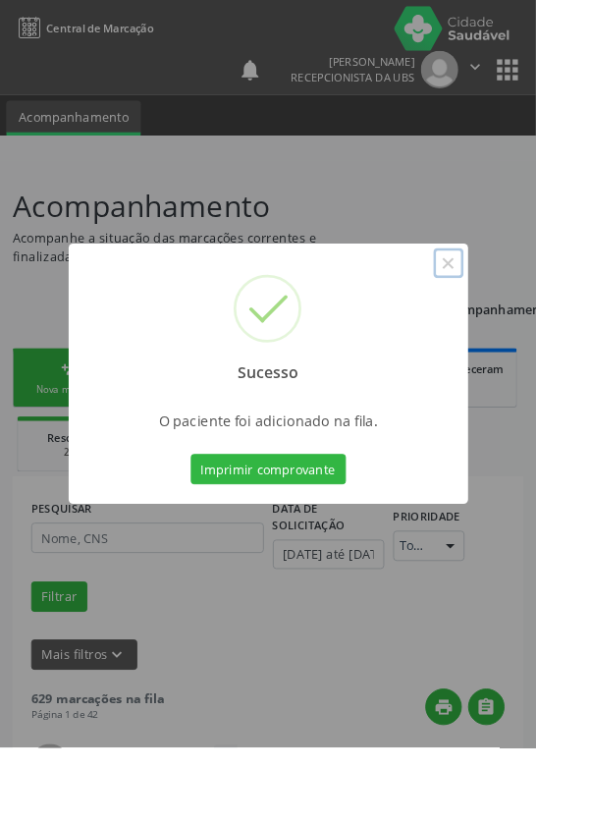
click at [511, 306] on button "×" at bounding box center [493, 289] width 33 height 33
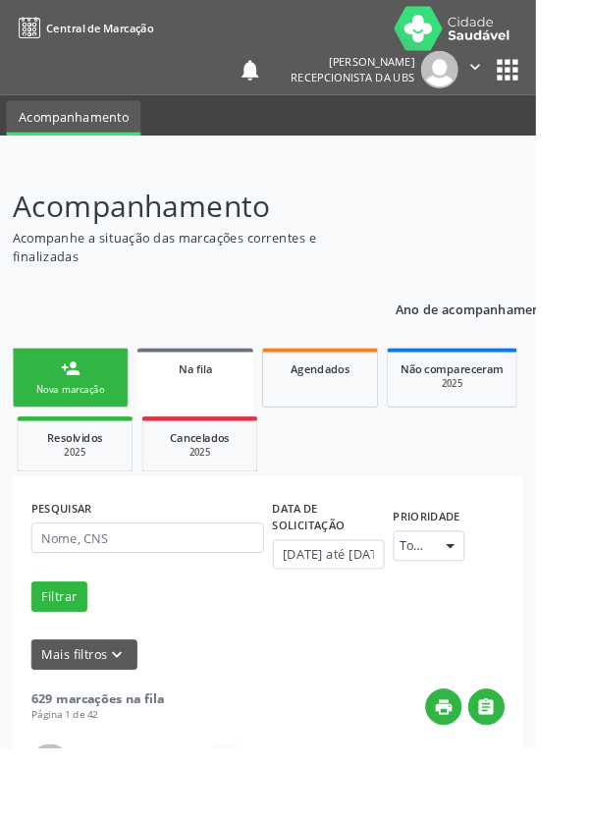
click at [83, 418] on link "person_add Nova marcação" at bounding box center [78, 416] width 128 height 66
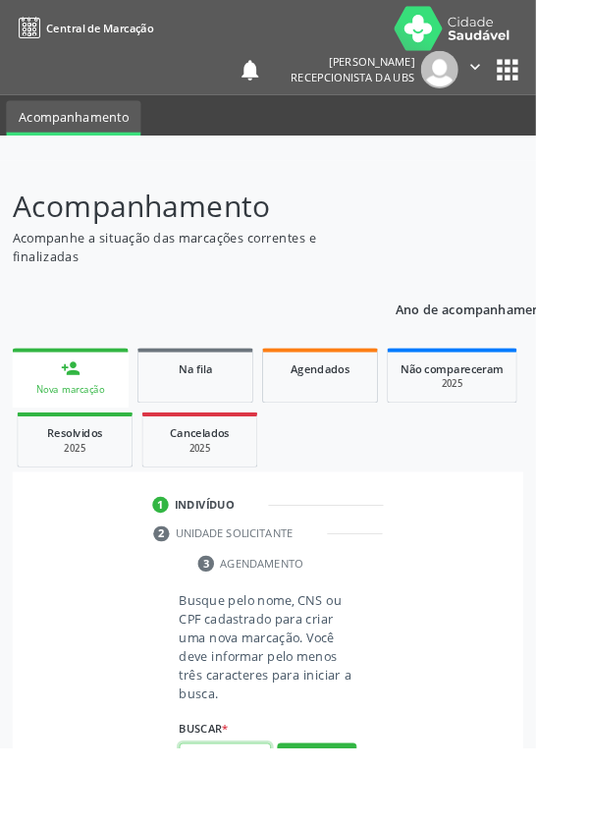
click at [263, 822] on input "text" at bounding box center [247, 834] width 101 height 33
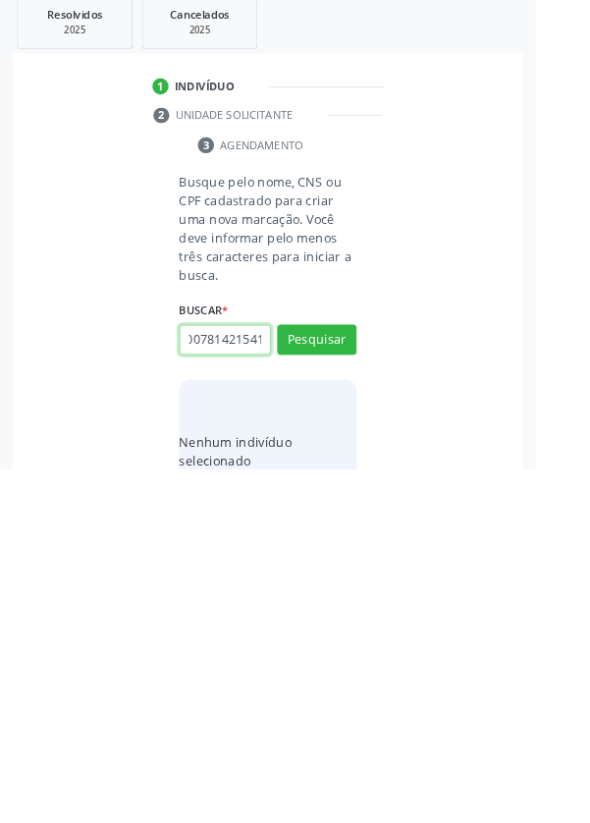
scroll to position [0, 35]
type input "709007814215410"
click at [384, 676] on button "Pesquisar" at bounding box center [349, 680] width 87 height 33
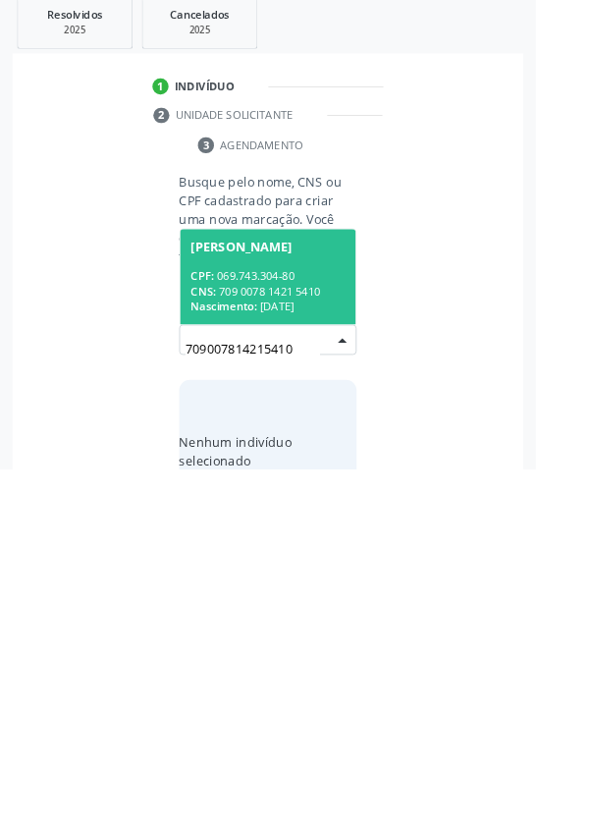
click at [346, 620] on div "CNS: 709 0078 1421 5410" at bounding box center [295, 627] width 170 height 17
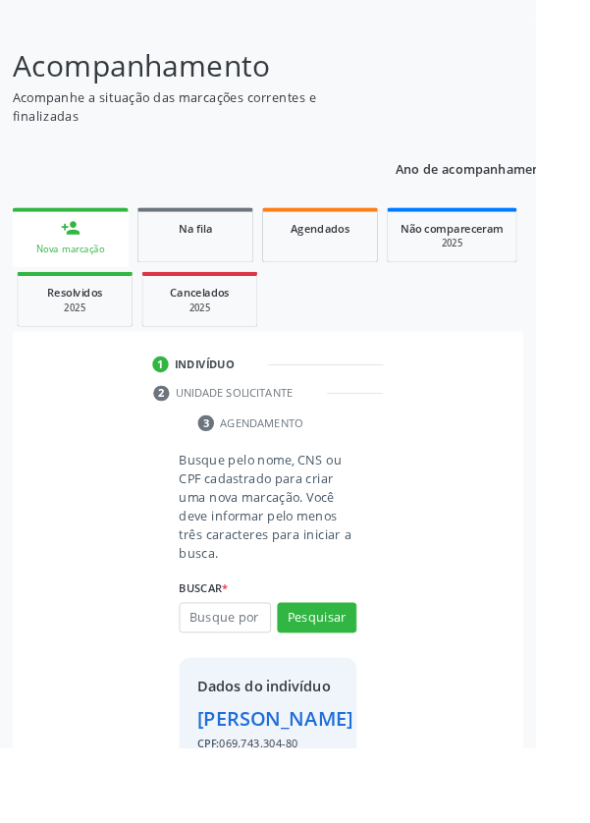
scroll to position [178, 0]
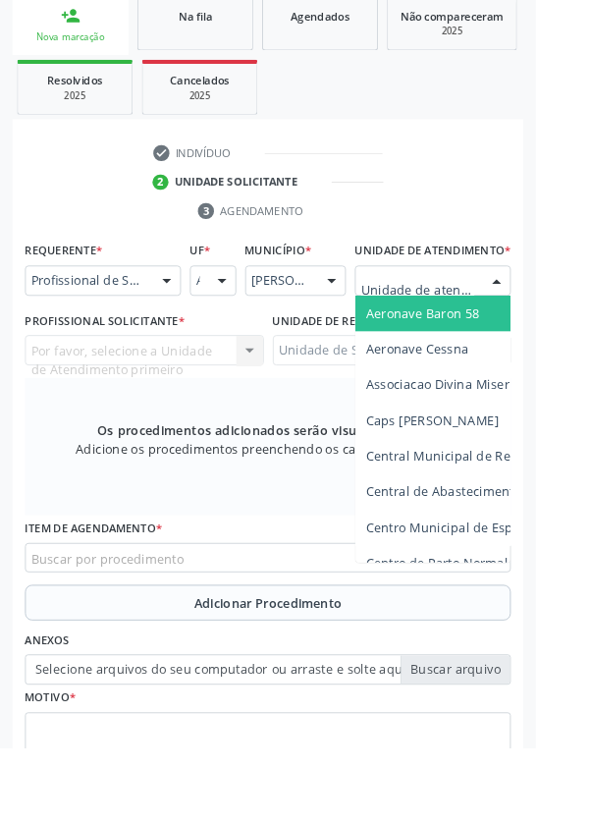
scroll to position [467, 0]
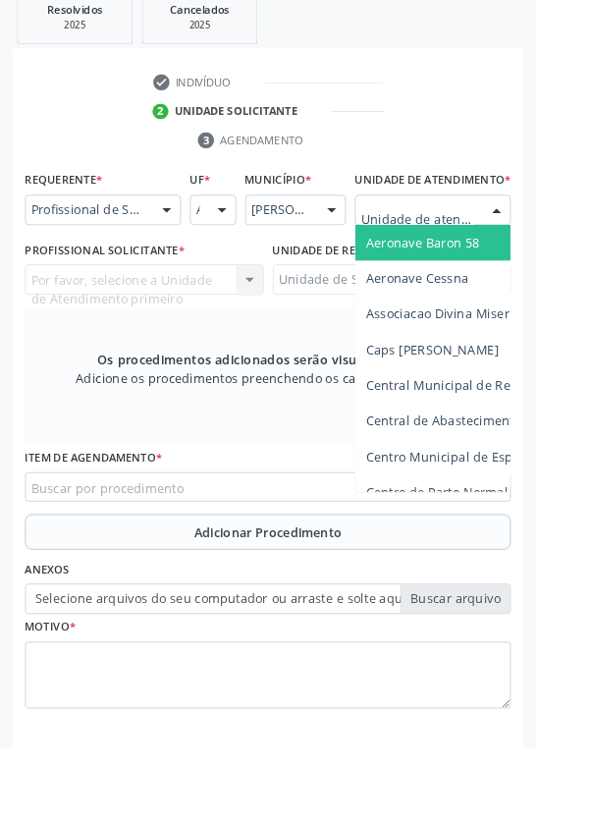
type input "Rua n"
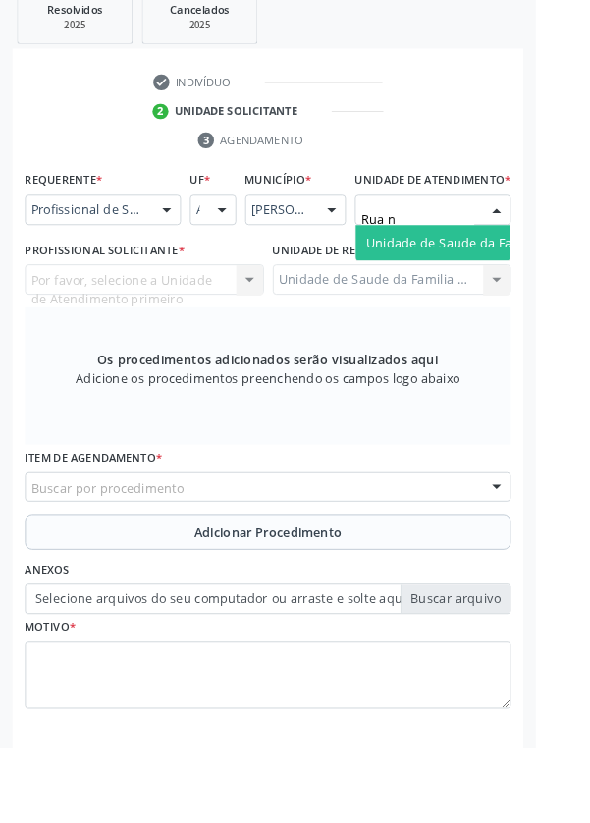
click at [523, 275] on span "Unidade de Saude da Familia Rua [GEOGRAPHIC_DATA]" at bounding box center [586, 266] width 364 height 19
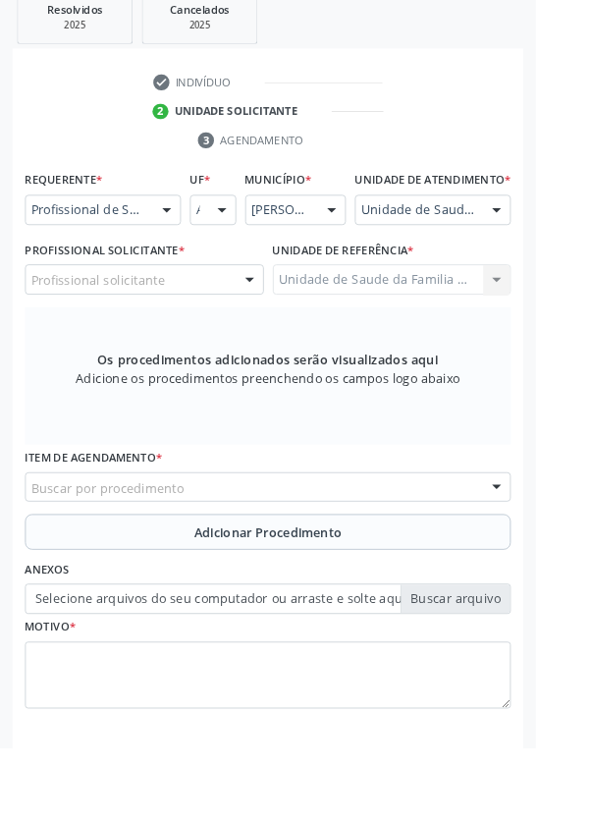
click at [206, 320] on div "Profissional solicitante" at bounding box center [159, 307] width 263 height 33
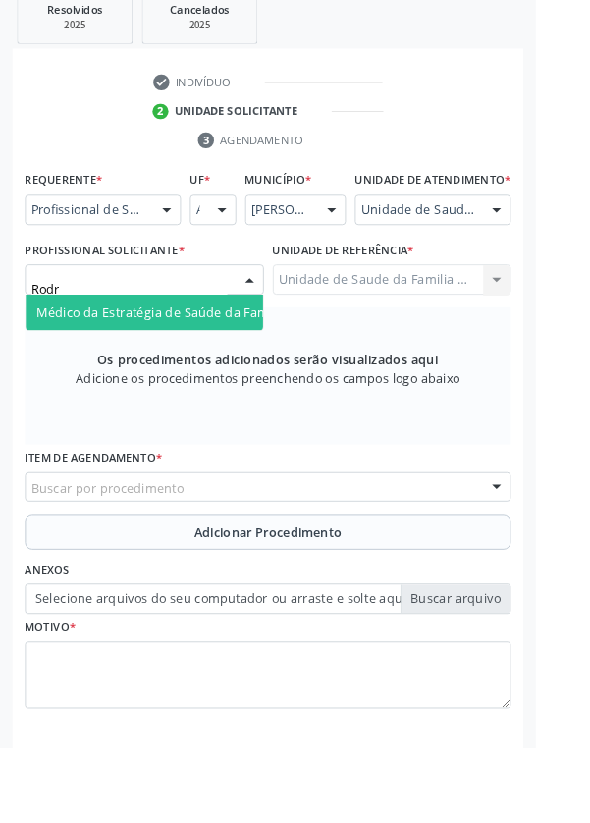
type input "Rodri"
click at [257, 353] on span "Médico da Estratégia de Saúde da Família - [PERSON_NAME]" at bounding box center [239, 343] width 399 height 19
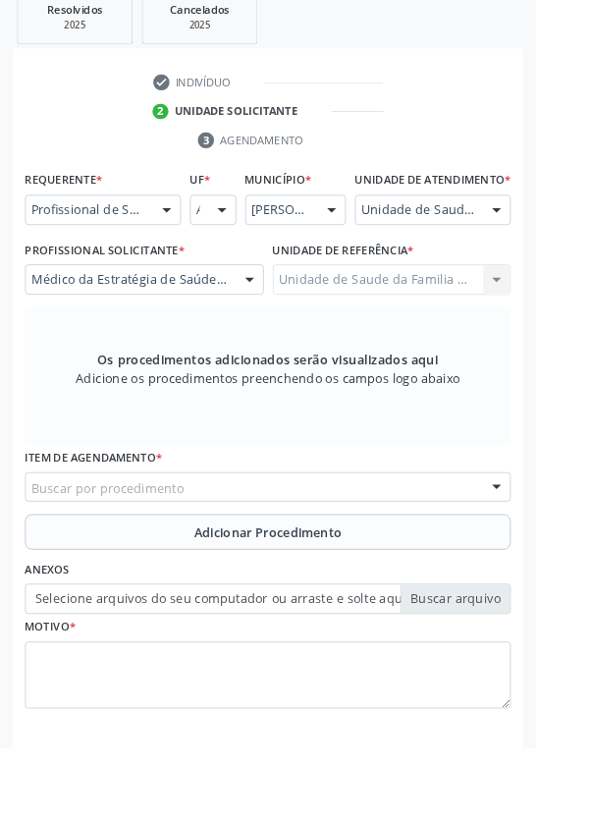
click at [361, 548] on div "Buscar por procedimento" at bounding box center [295, 536] width 535 height 33
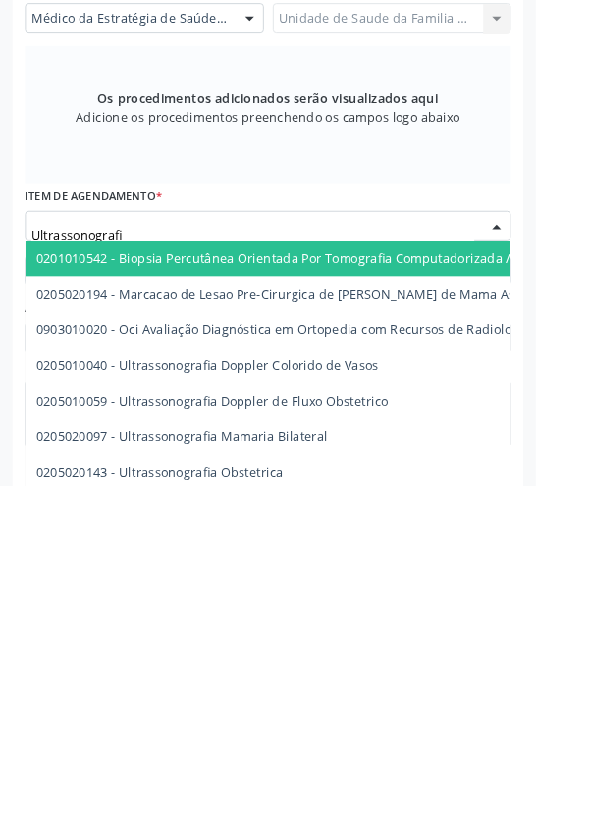
type input "Ultrassonografia"
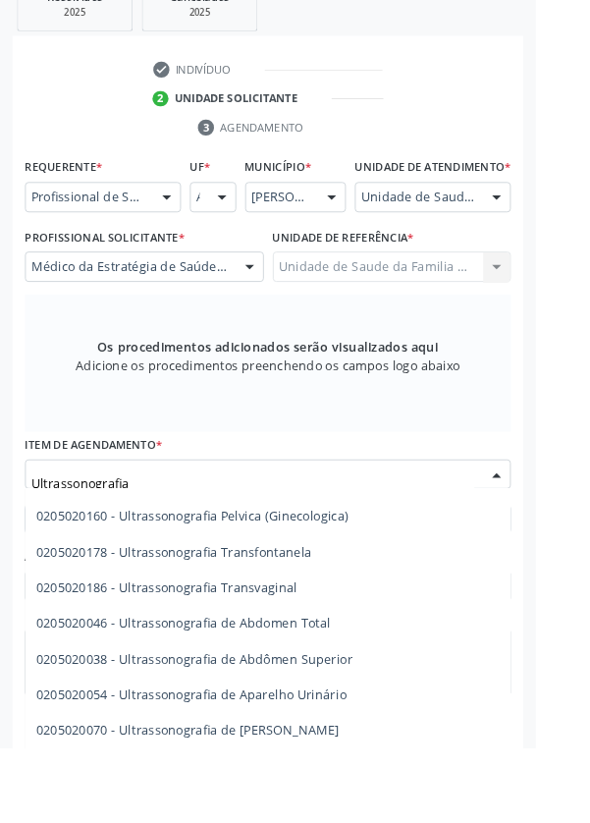
scroll to position [305, 0]
click at [330, 695] on span "0205020046 - Ultrassonografia de Abdomen Total" at bounding box center [202, 685] width 324 height 19
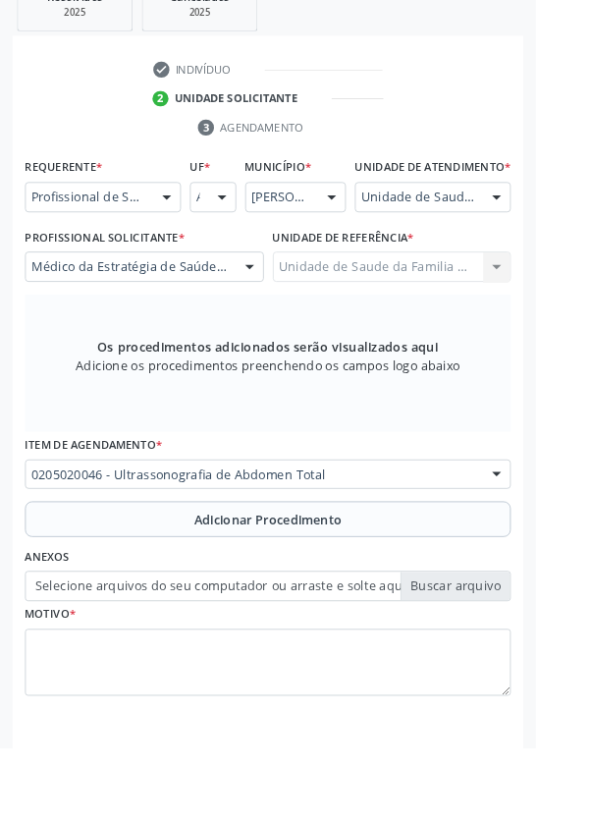
click at [376, 575] on button "Adicionar Procedimento" at bounding box center [295, 571] width 535 height 39
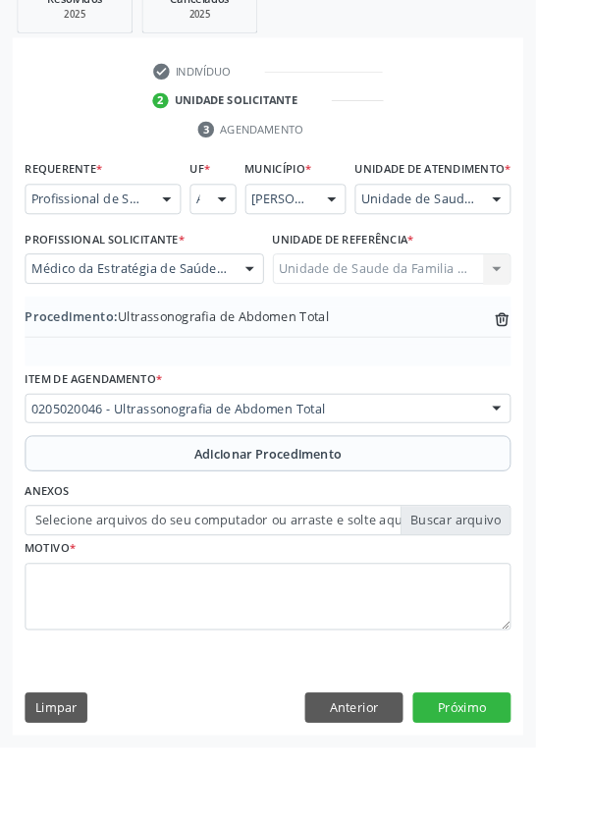
scroll to position [410, 0]
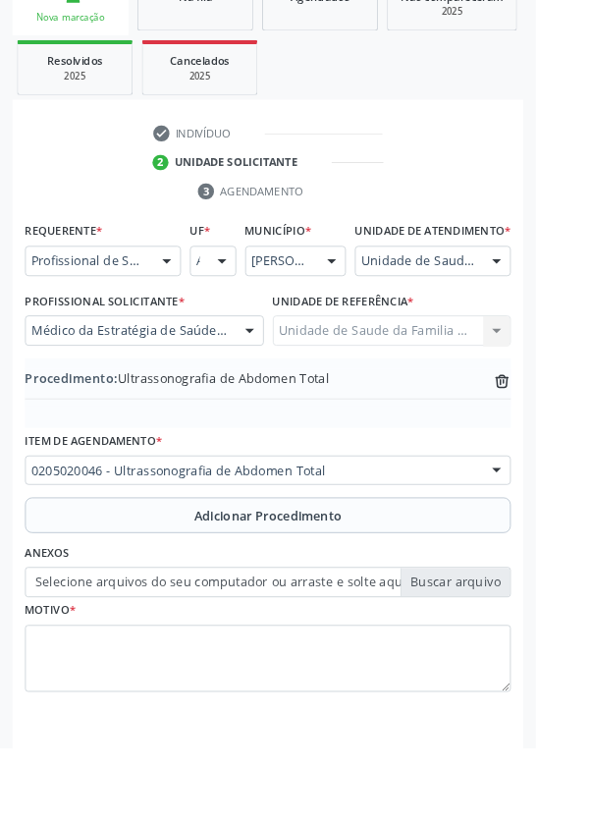
click at [515, 658] on label "Selecione arquivos do seu computador ou arraste e solte aqui" at bounding box center [295, 641] width 535 height 33
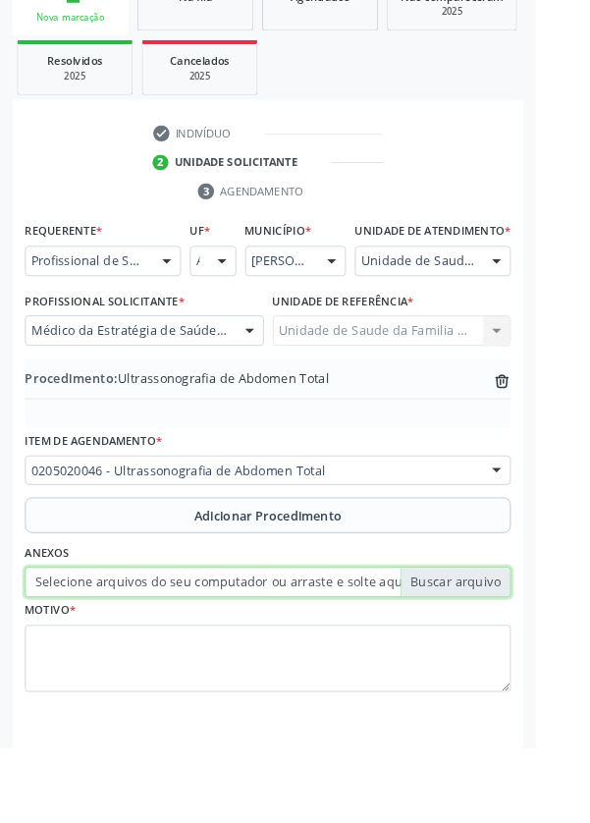
click at [515, 658] on input "Selecione arquivos do seu computador ou arraste e solte aqui" at bounding box center [295, 641] width 535 height 33
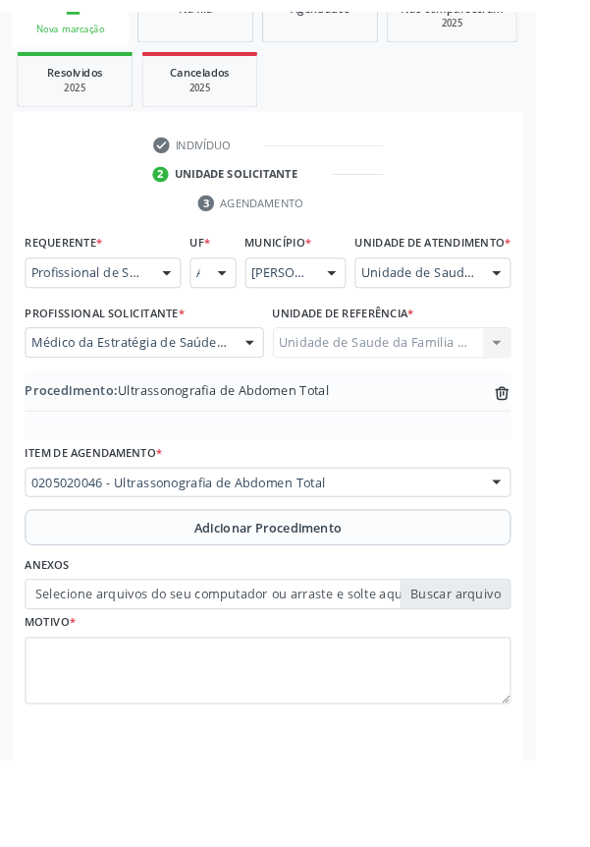
scroll to position [383, 0]
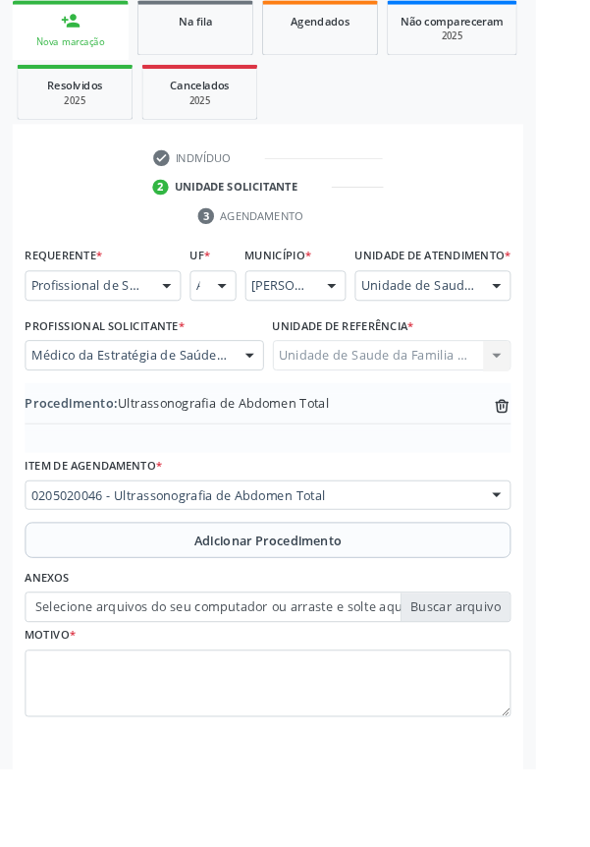
type input "C:\fakepath\1760095844656659917552435649005.jpg"
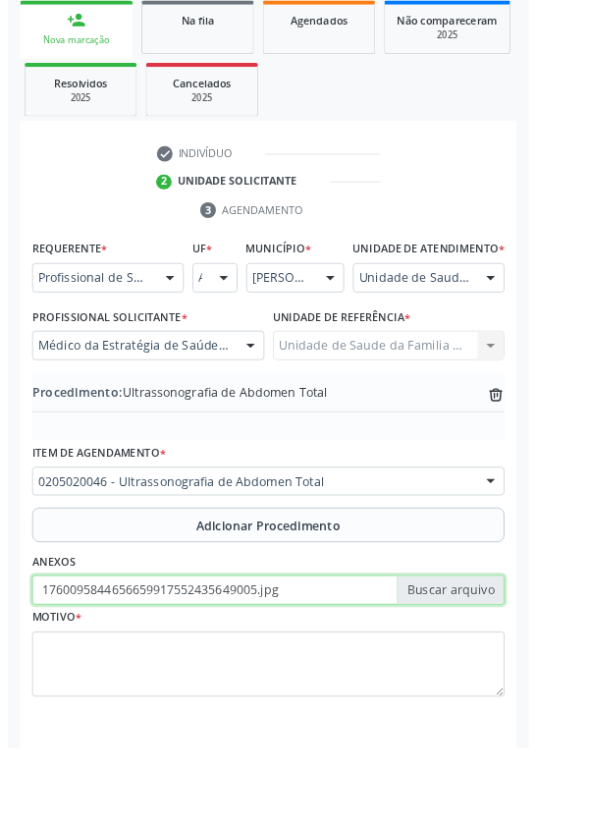
scroll to position [410, 0]
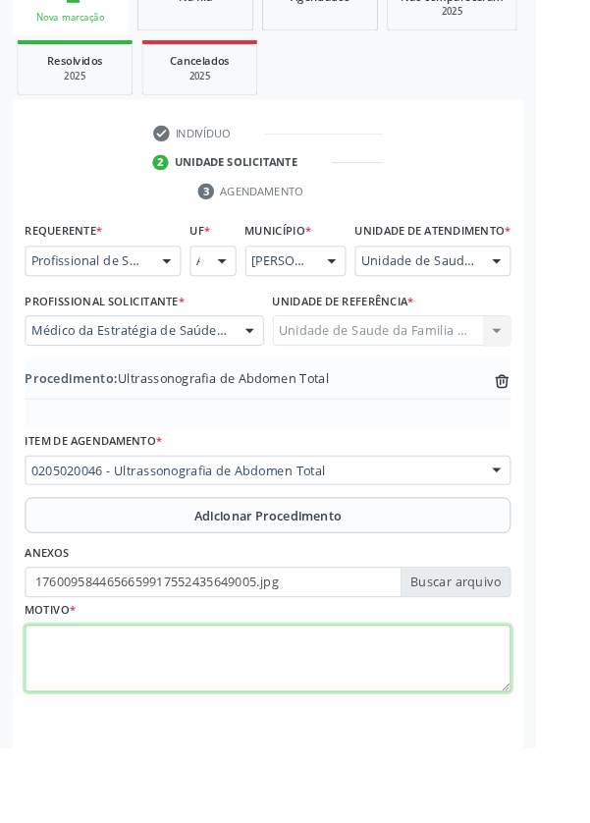
click at [316, 741] on textarea at bounding box center [295, 726] width 535 height 75
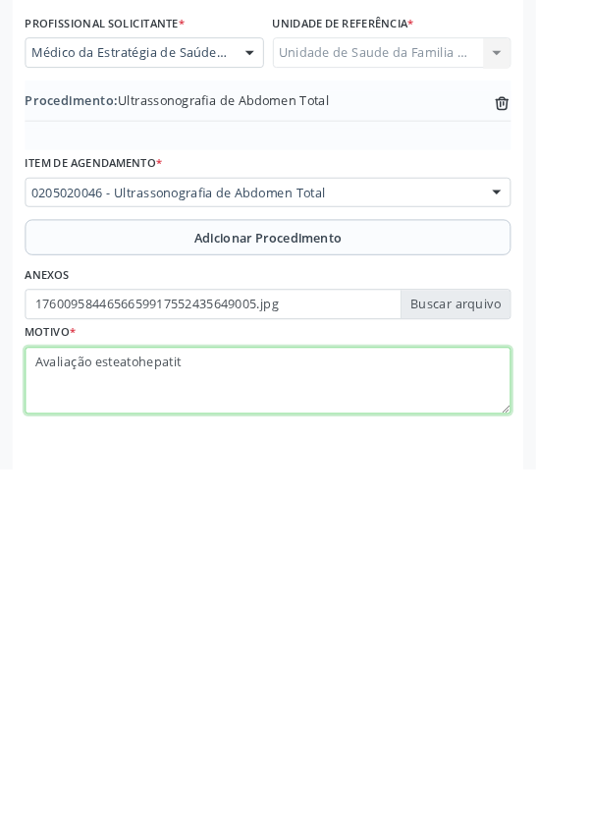
type textarea "Avaliação esteatohepatite"
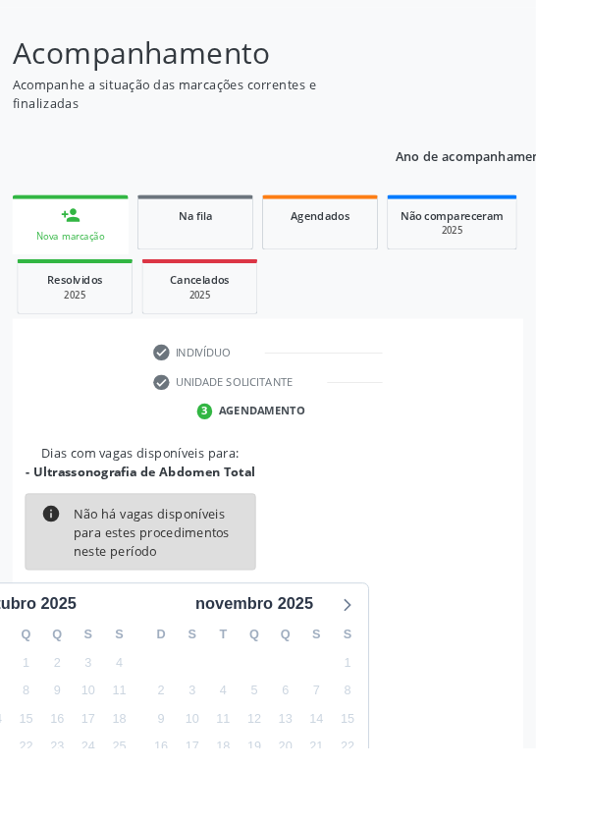
scroll to position [163, 0]
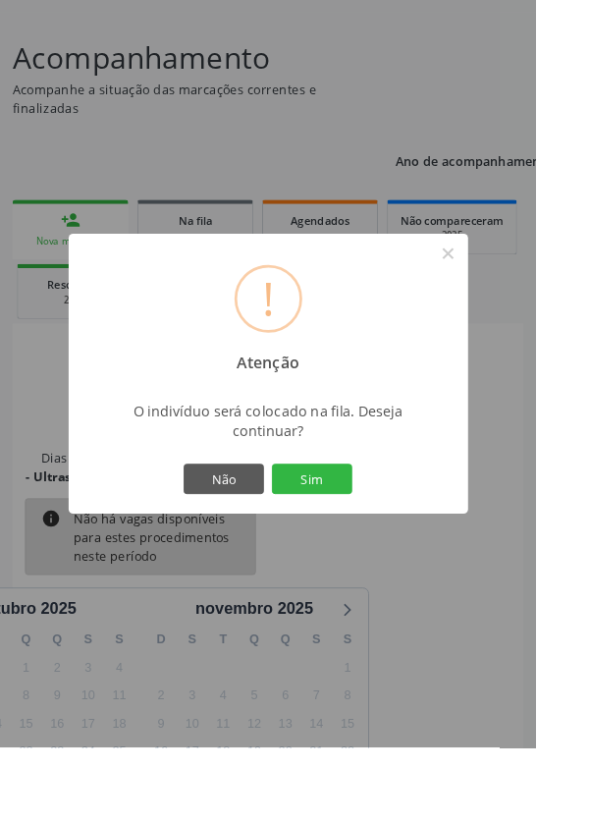
click at [388, 544] on button "Sim" at bounding box center [344, 527] width 88 height 33
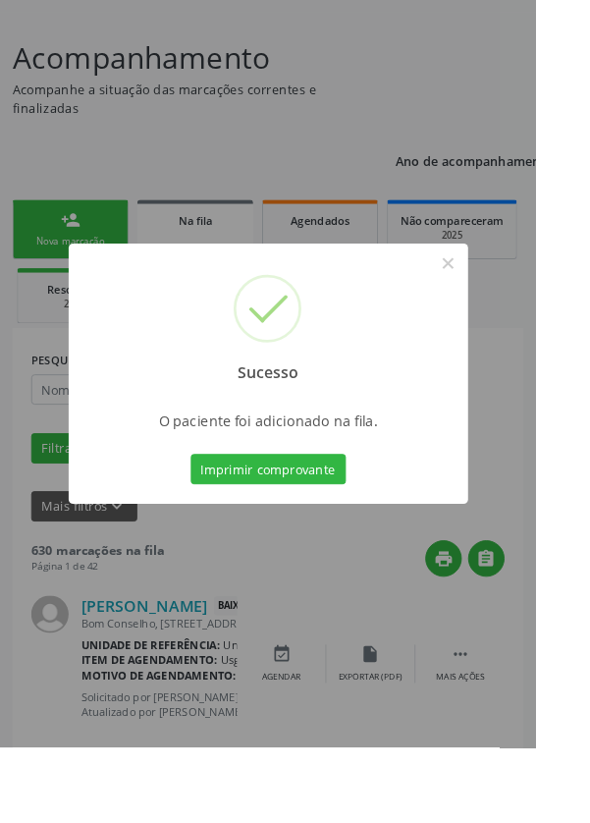
scroll to position [0, 0]
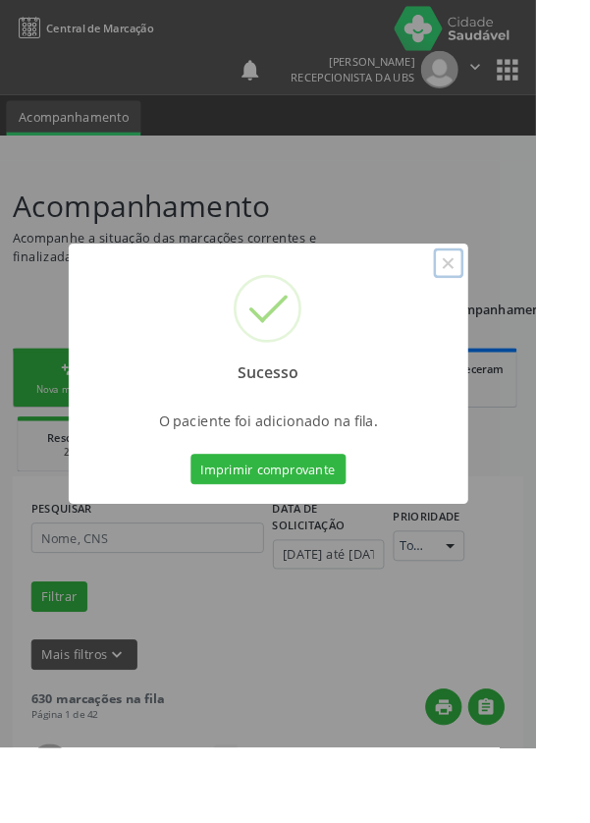
click at [511, 306] on button "×" at bounding box center [493, 289] width 33 height 33
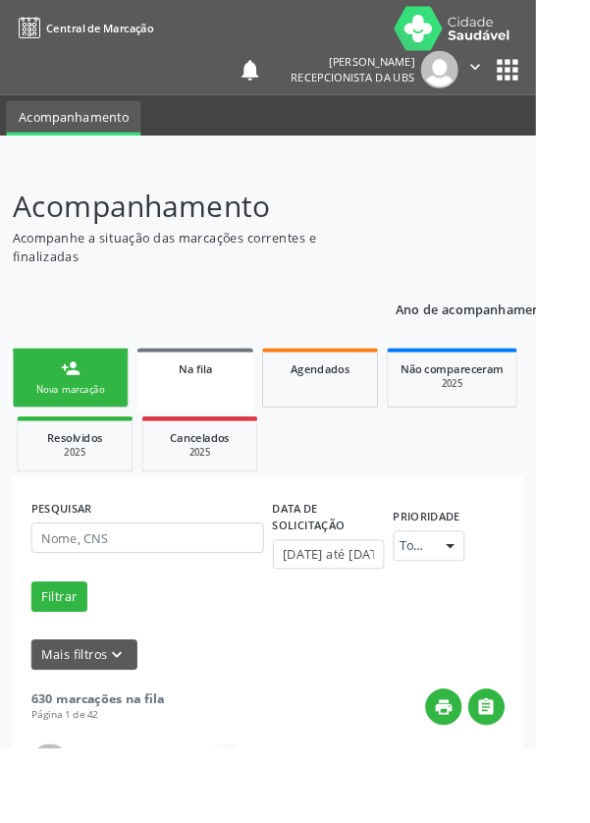
click at [93, 411] on link "person_add Nova marcação" at bounding box center [78, 416] width 128 height 66
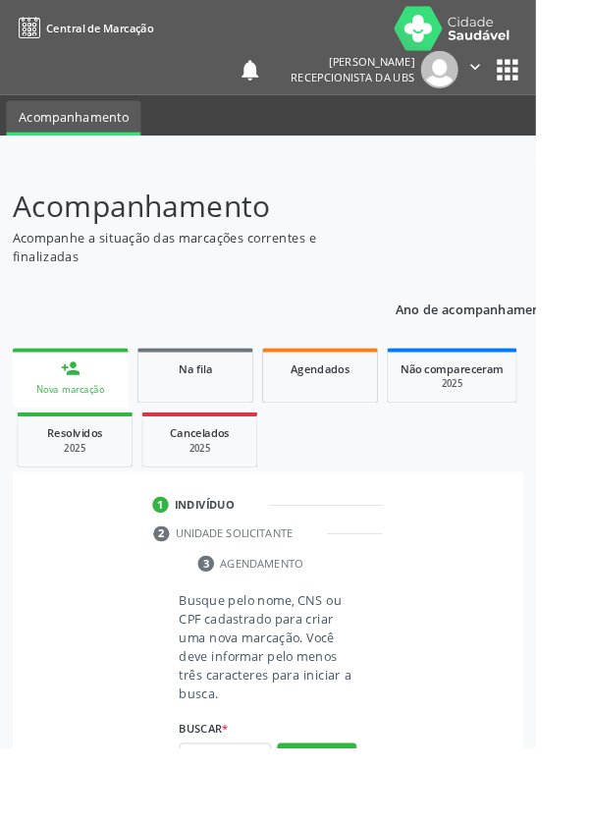
scroll to position [50, 0]
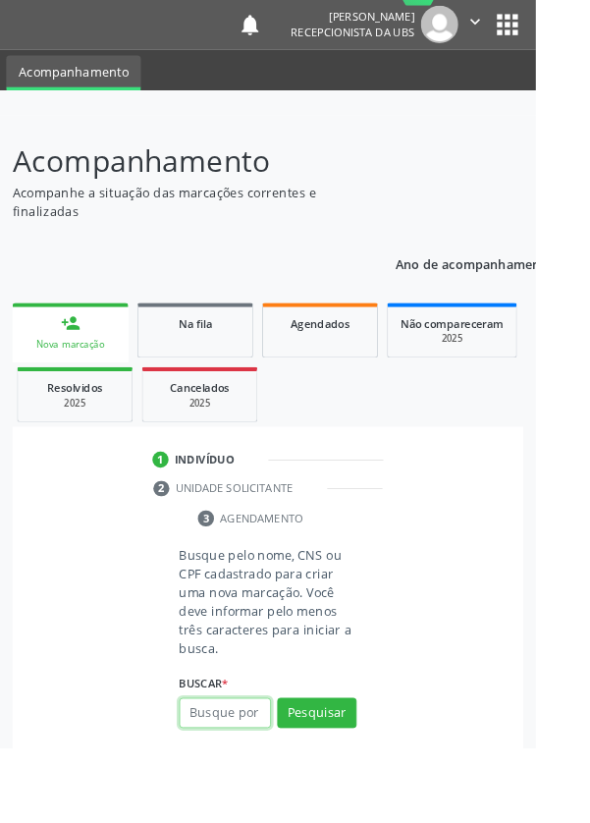
click at [257, 785] on input "text" at bounding box center [247, 784] width 101 height 33
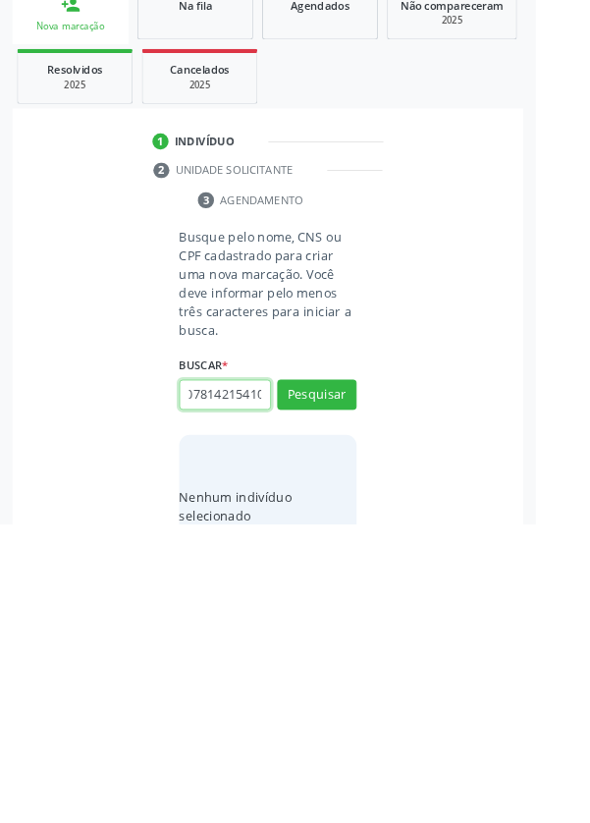
scroll to position [154, 0]
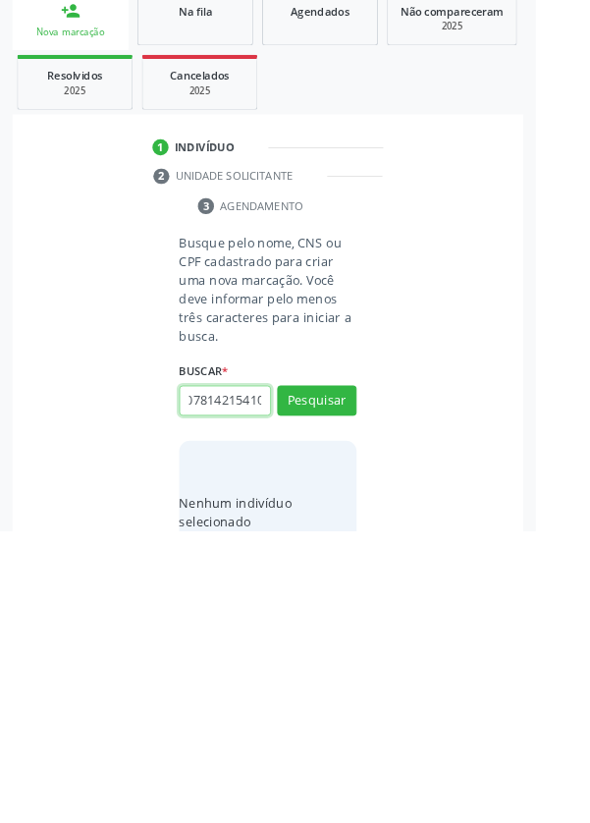
type input "709007814215410"
click at [359, 675] on button "Pesquisar" at bounding box center [349, 680] width 87 height 33
type input "709007814215410"
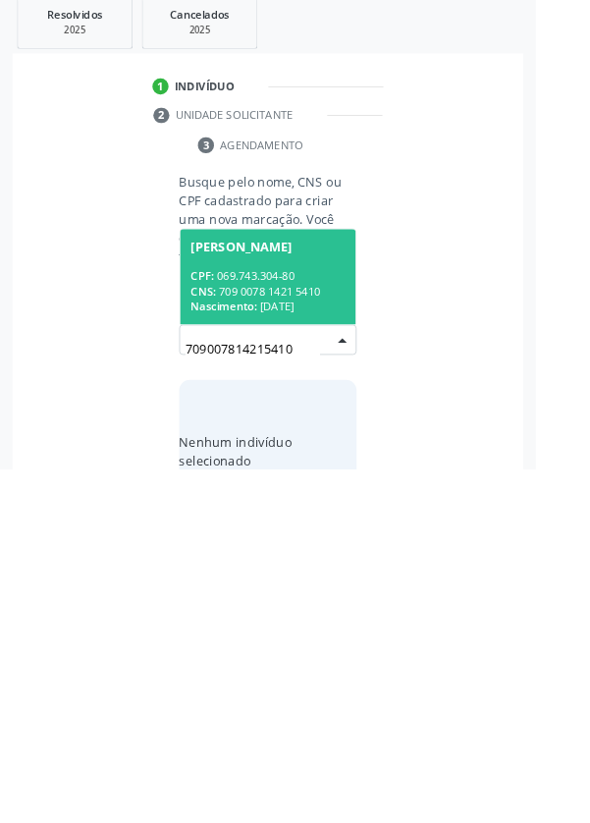
click at [320, 603] on div "CPF: 069.743.304-80" at bounding box center [295, 610] width 170 height 17
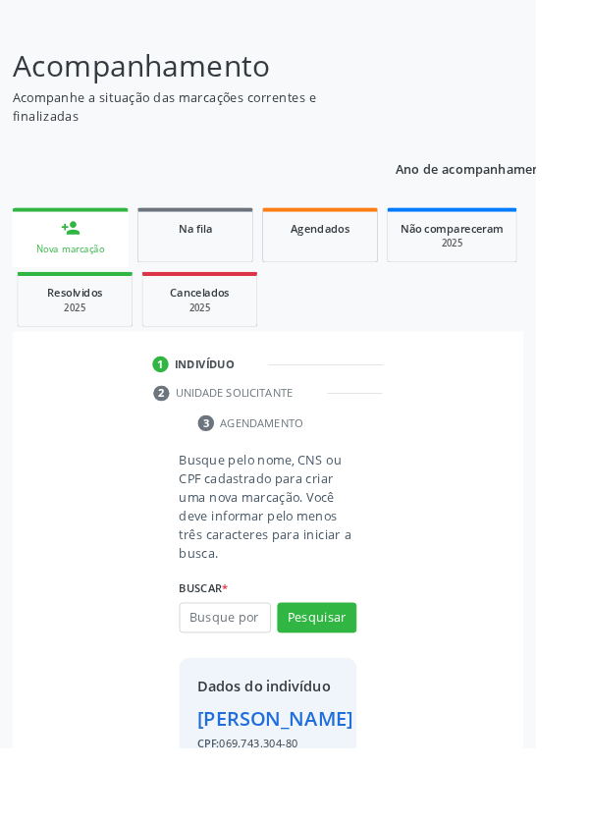
scroll to position [178, 0]
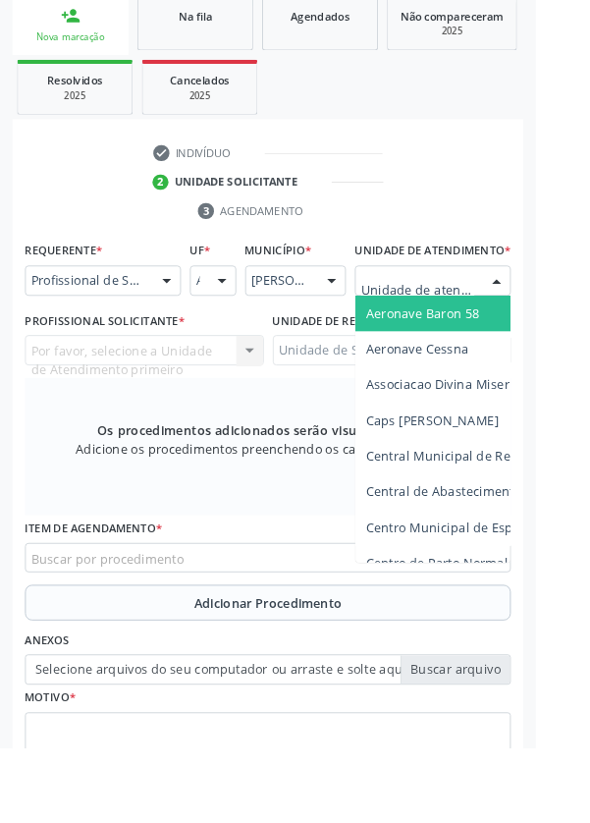
scroll to position [473, 0]
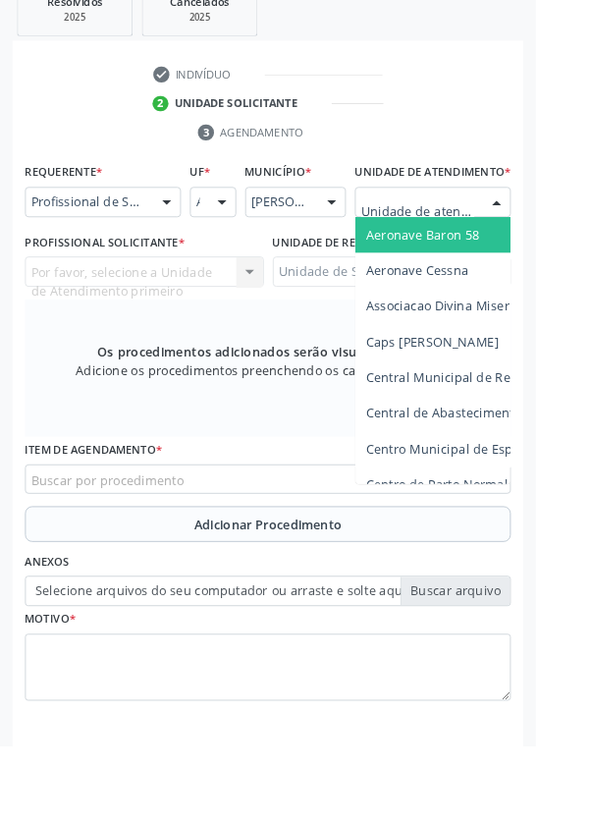
type input "Rua n"
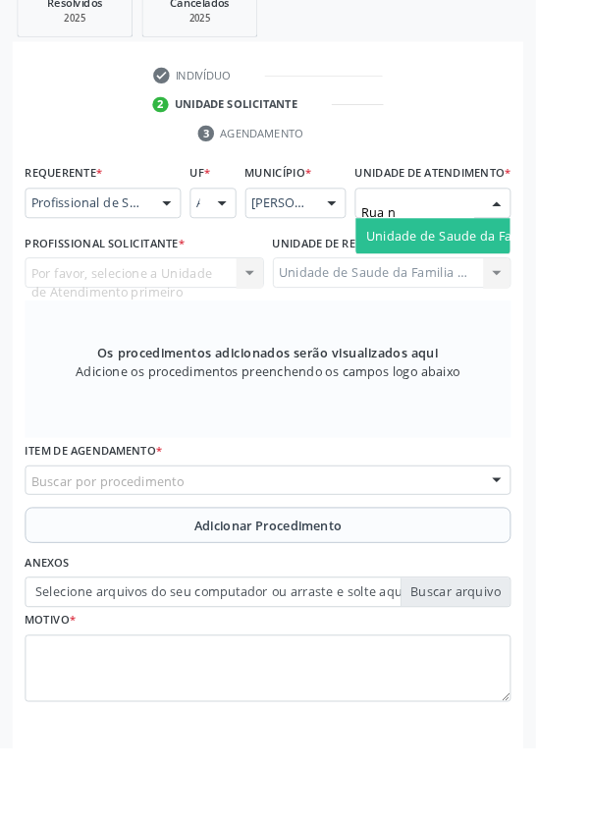
click at [523, 269] on span "Unidade de Saude da Familia Rua [GEOGRAPHIC_DATA]" at bounding box center [586, 259] width 364 height 19
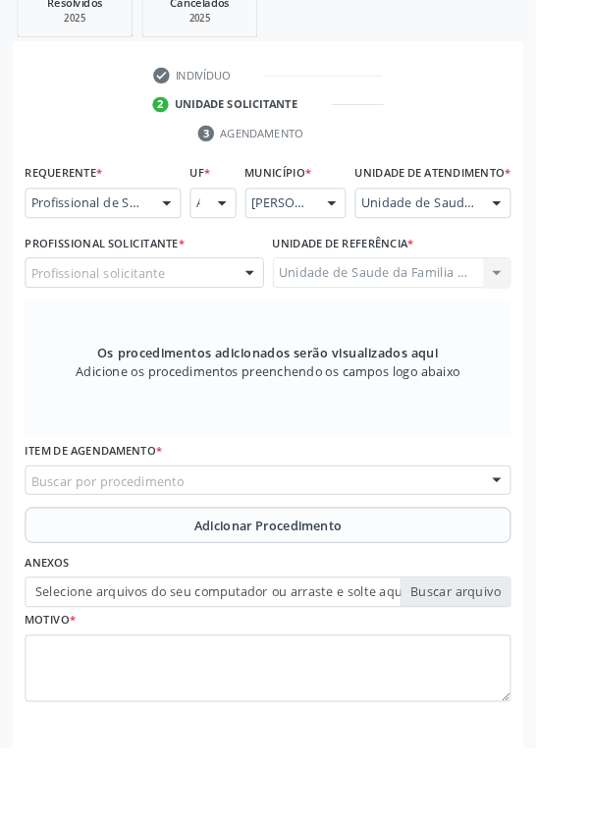
click at [210, 317] on div "Profissional solicitante" at bounding box center [159, 300] width 263 height 33
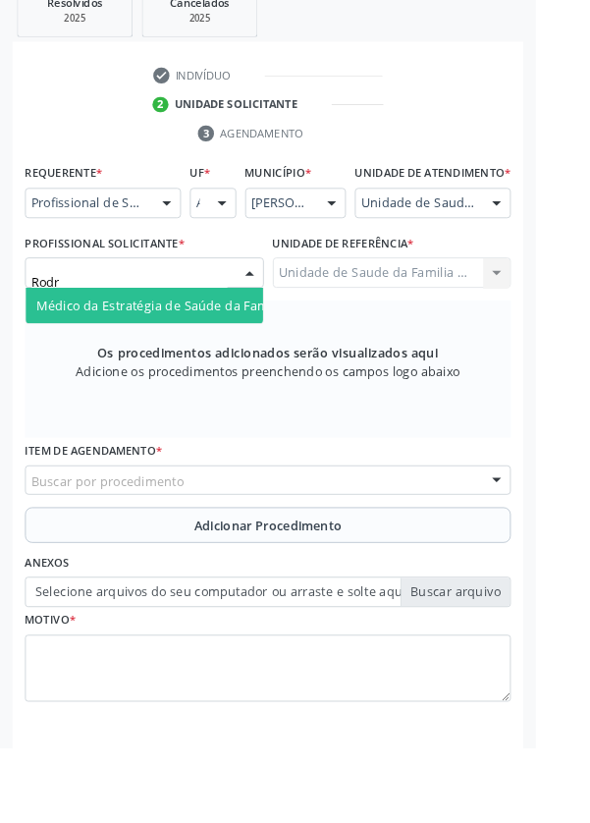
type input "Rodri"
click at [229, 346] on span "Médico da Estratégia de Saúde da Família - [PERSON_NAME]" at bounding box center [239, 336] width 399 height 19
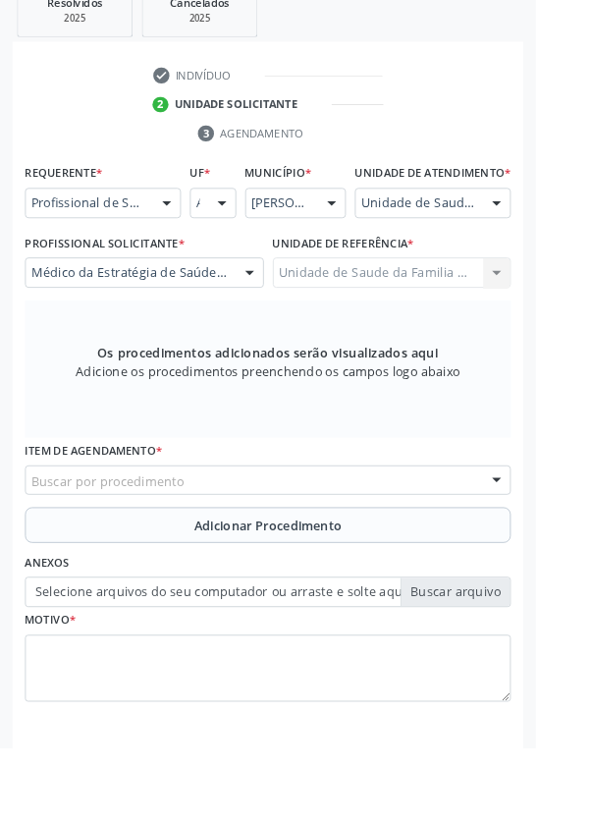
click at [417, 533] on div "Buscar por procedimento" at bounding box center [295, 529] width 535 height 33
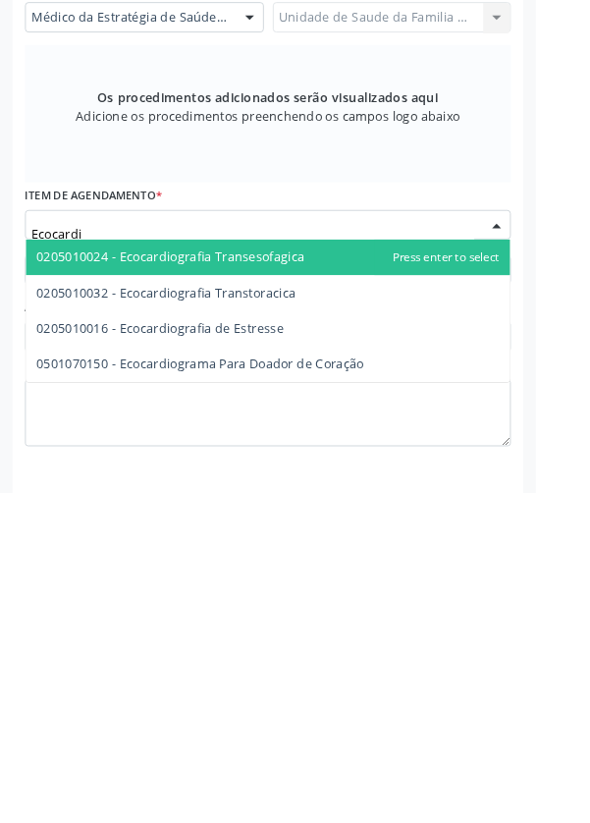
type input "Ecocardio"
click at [305, 613] on span "0205010032 - Ecocardiografia Transtoracica" at bounding box center [183, 603] width 286 height 19
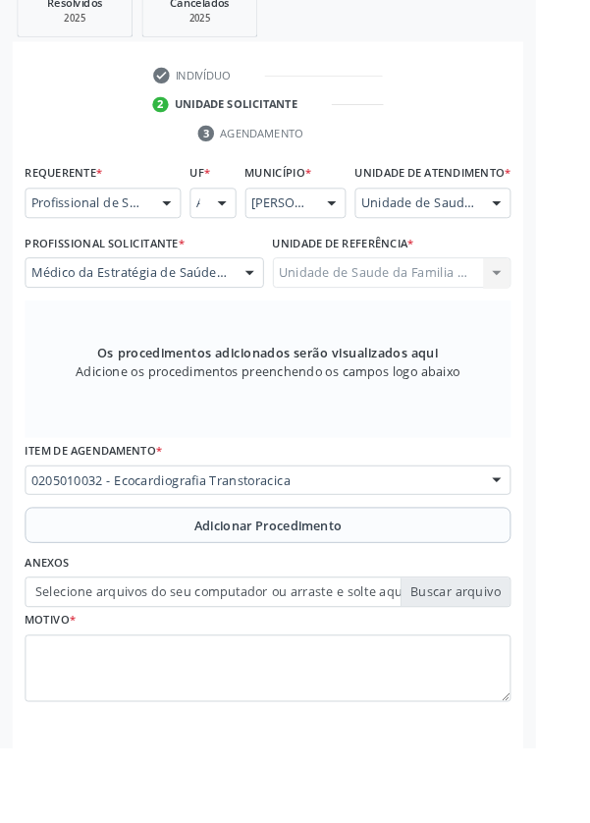
click at [366, 589] on span "Adicionar Procedimento" at bounding box center [295, 579] width 163 height 21
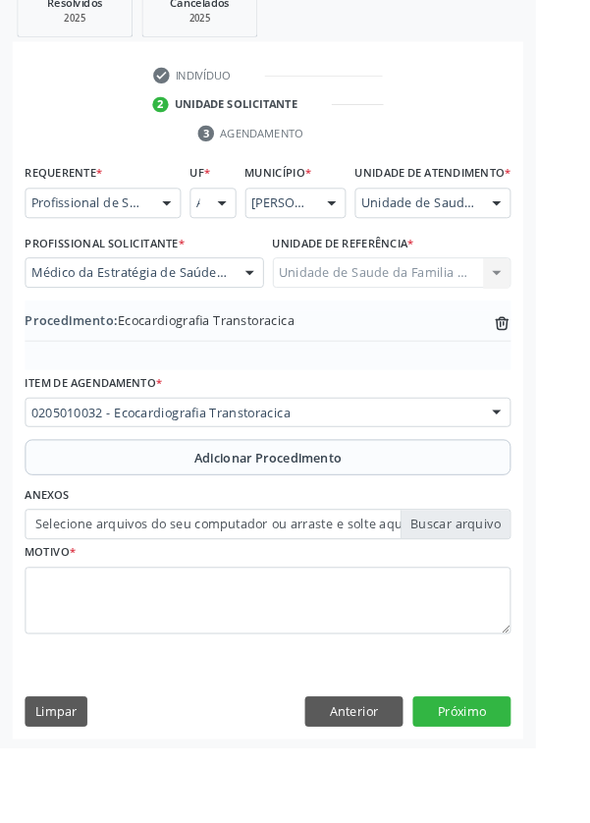
scroll to position [410, 0]
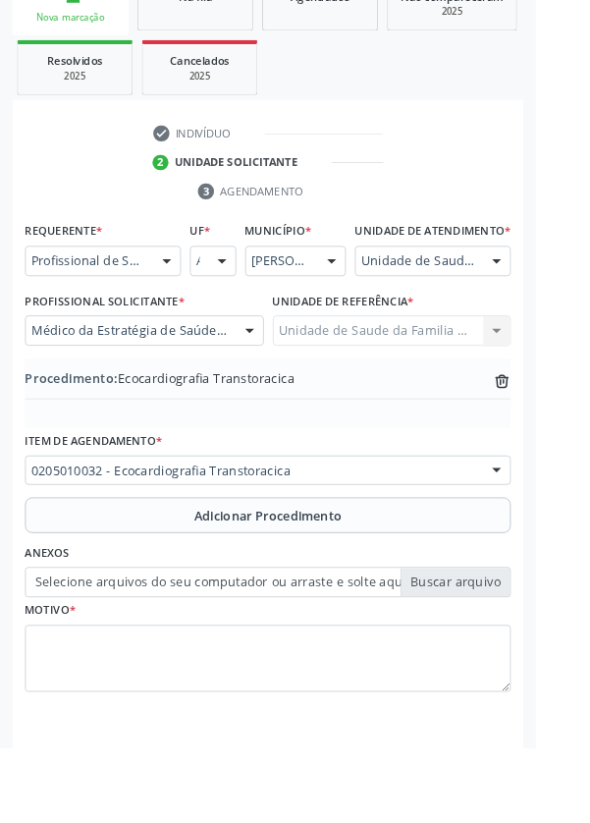
click at [516, 652] on label "Selecione arquivos do seu computador ou arraste e solte aqui" at bounding box center [295, 641] width 535 height 33
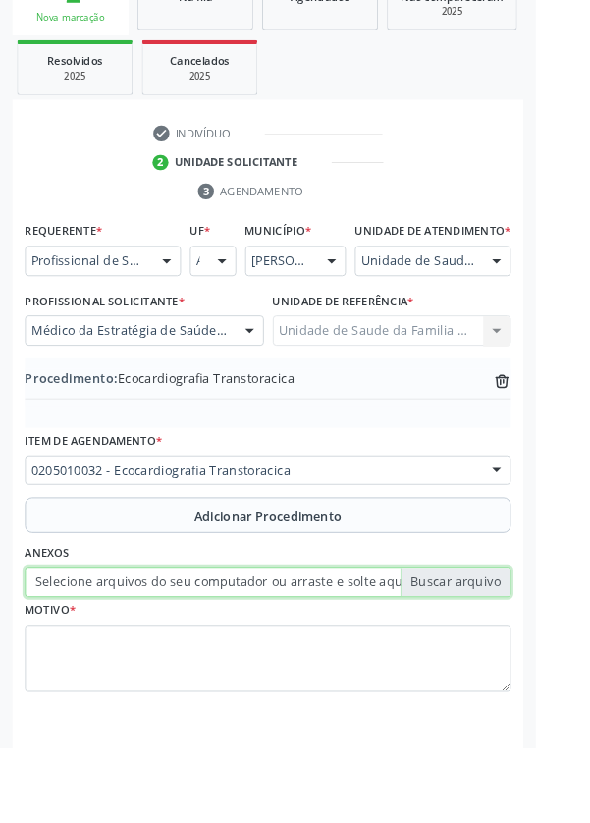
click at [516, 652] on input "Selecione arquivos do seu computador ou arraste e solte aqui" at bounding box center [295, 641] width 535 height 33
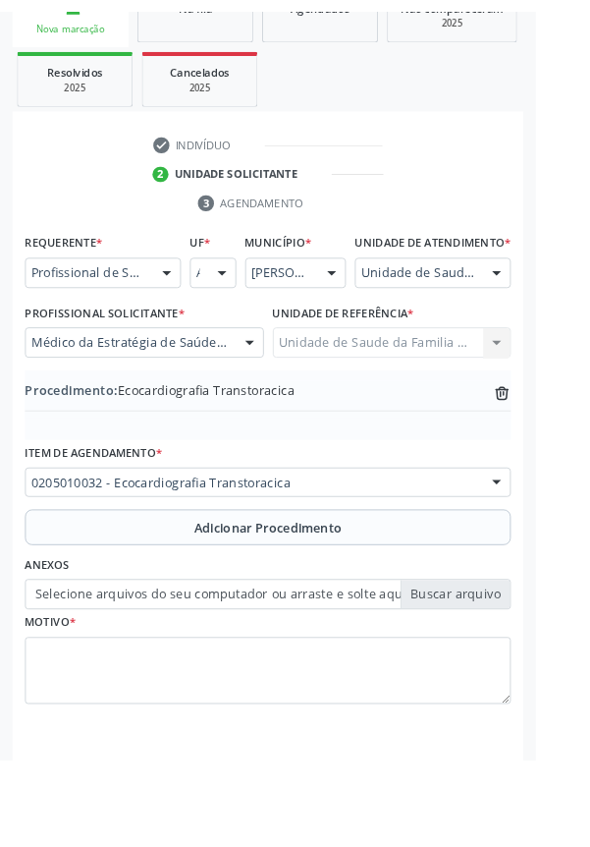
scroll to position [383, 0]
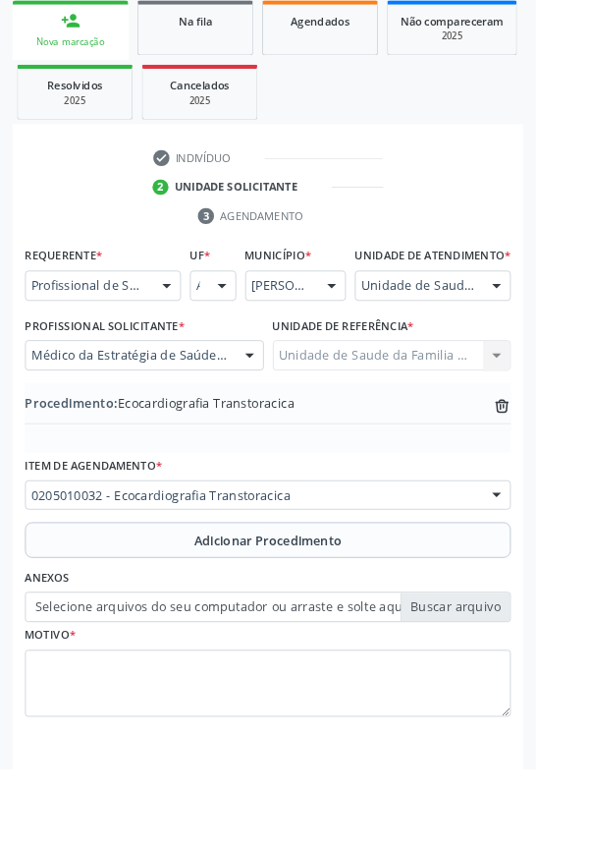
type input "C:\fakepath\17600959524615742461325878484412.jpg"
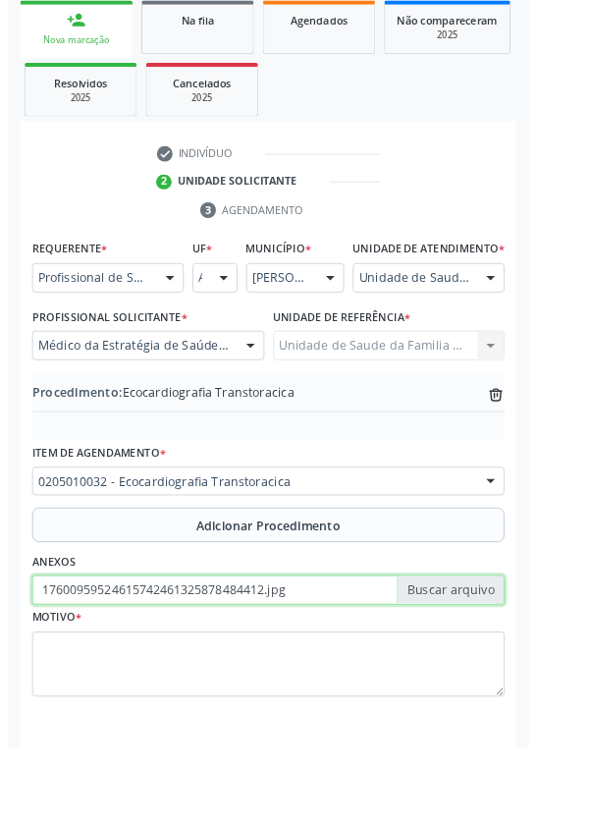
scroll to position [410, 0]
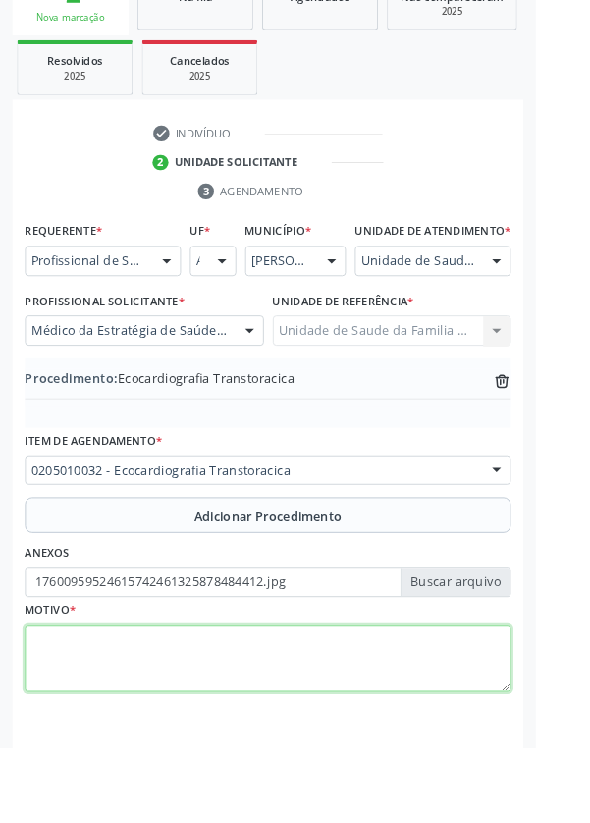
click at [243, 720] on textarea at bounding box center [295, 726] width 535 height 75
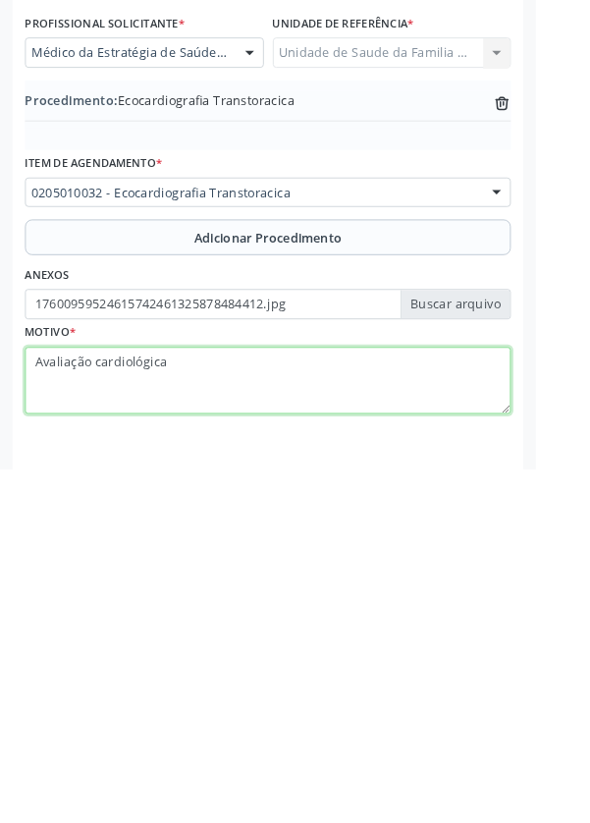
type textarea "Avaliação cardiológica"
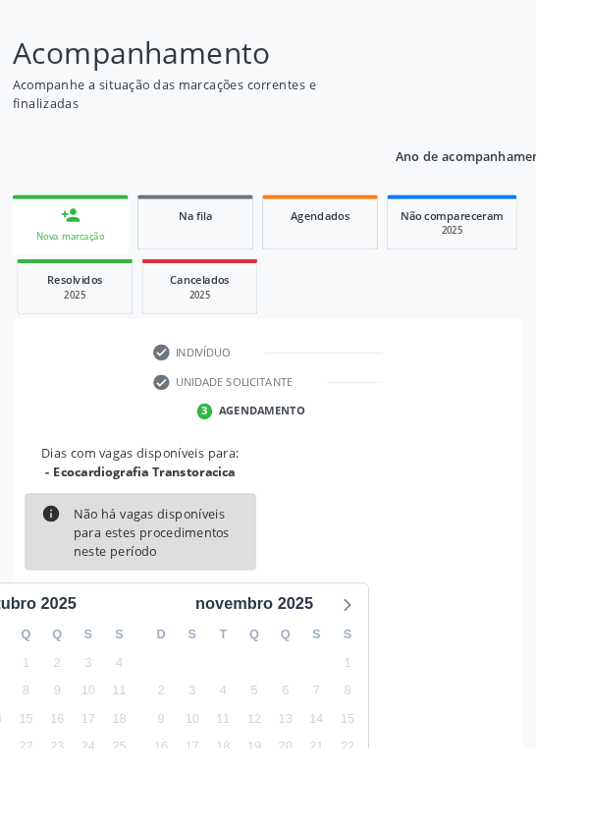
scroll to position [163, 0]
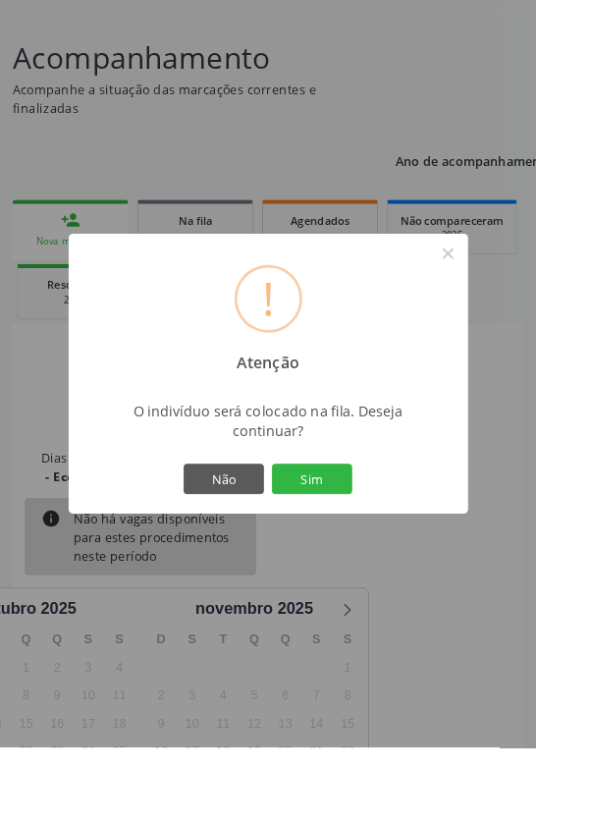
click at [388, 544] on button "Sim" at bounding box center [344, 527] width 88 height 33
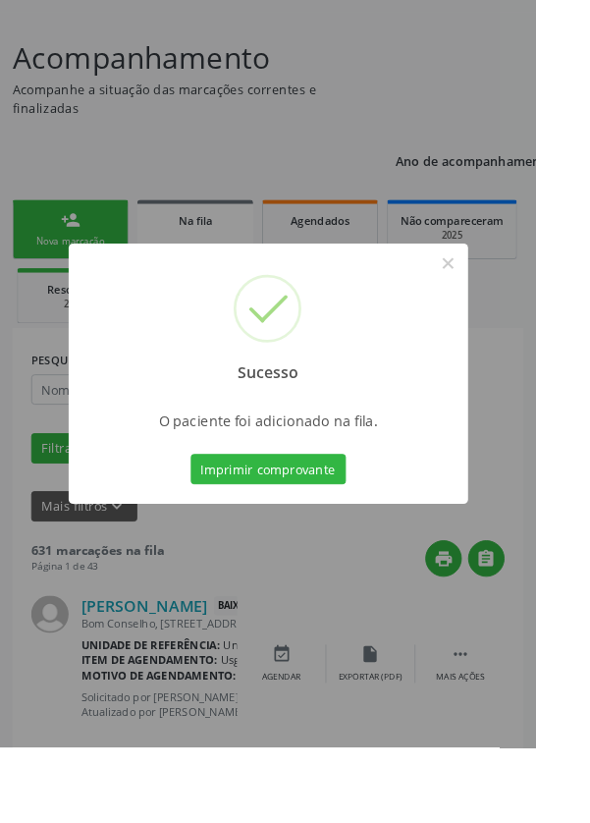
scroll to position [0, 0]
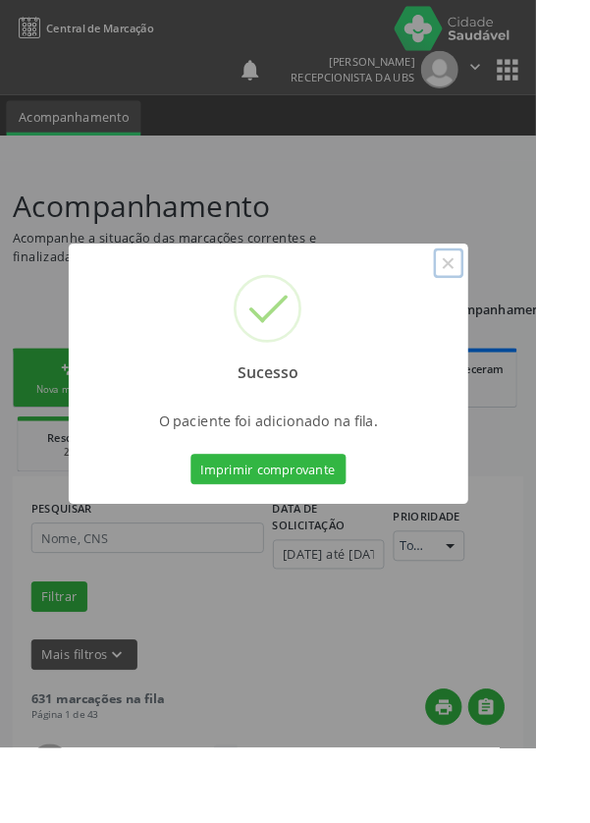
click at [511, 306] on button "×" at bounding box center [493, 289] width 33 height 33
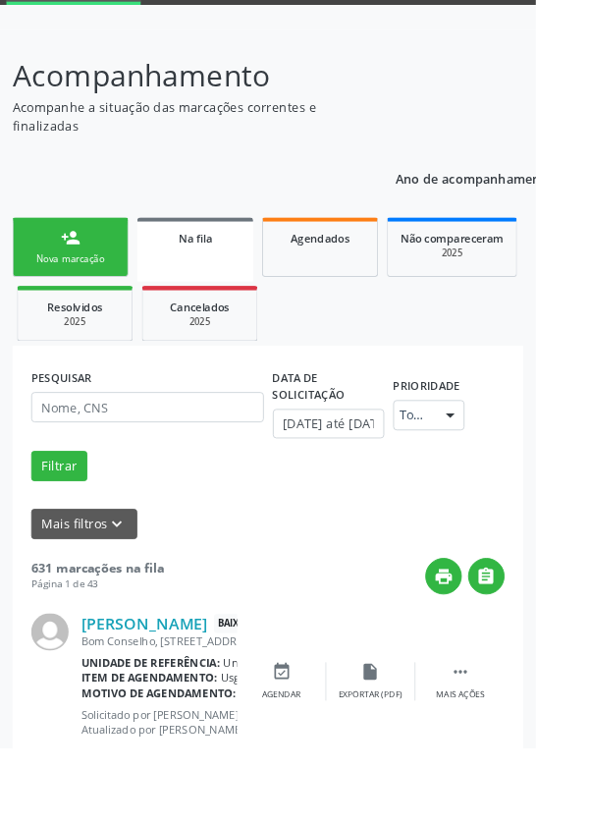
scroll to position [204, 0]
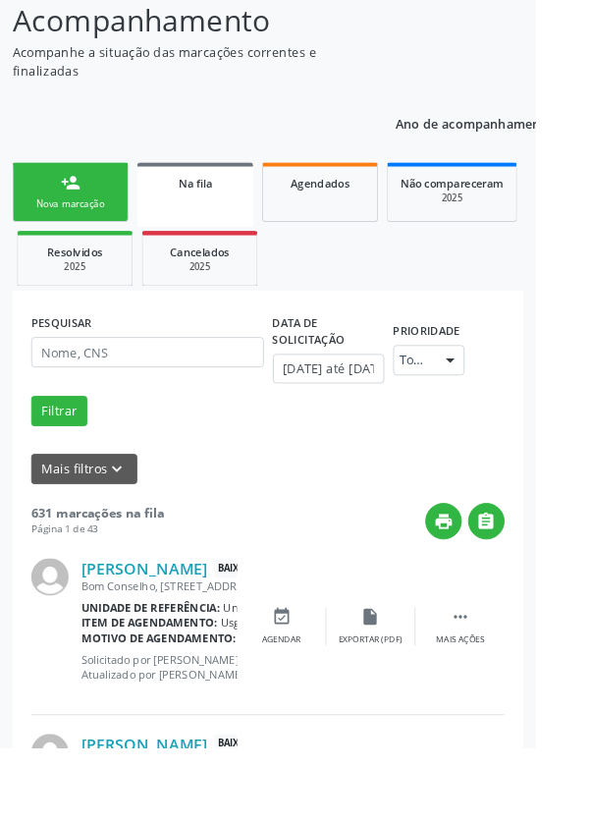
click at [103, 222] on div "Nova marcação" at bounding box center [77, 224] width 98 height 15
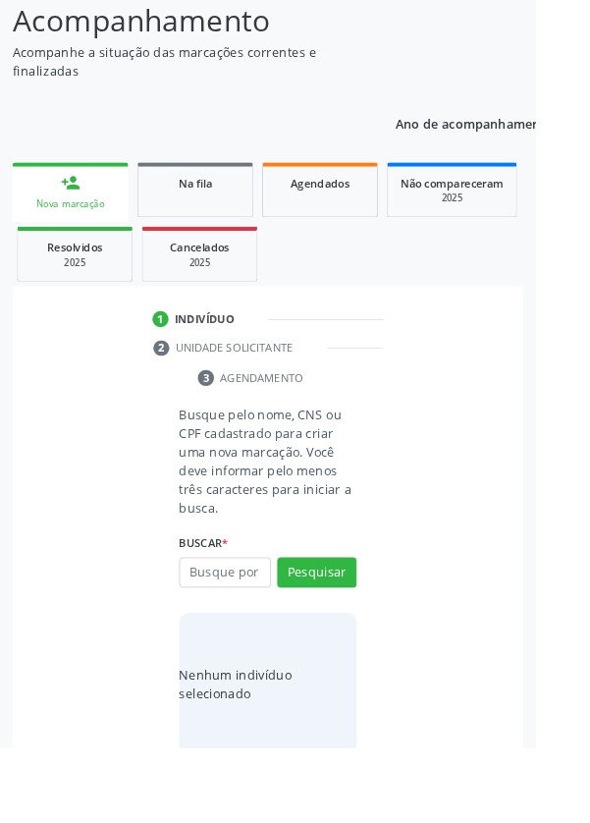
scroll to position [153, 0]
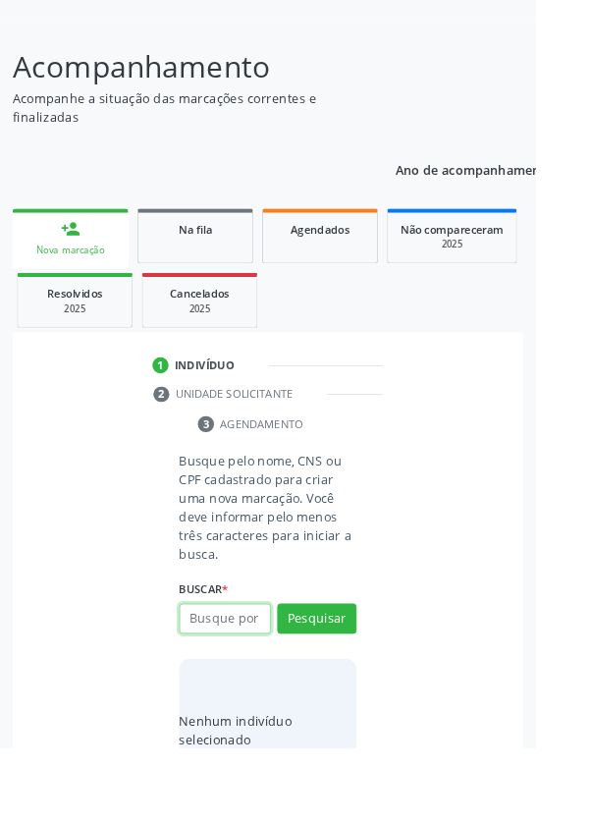
click at [255, 680] on input "text" at bounding box center [247, 681] width 101 height 33
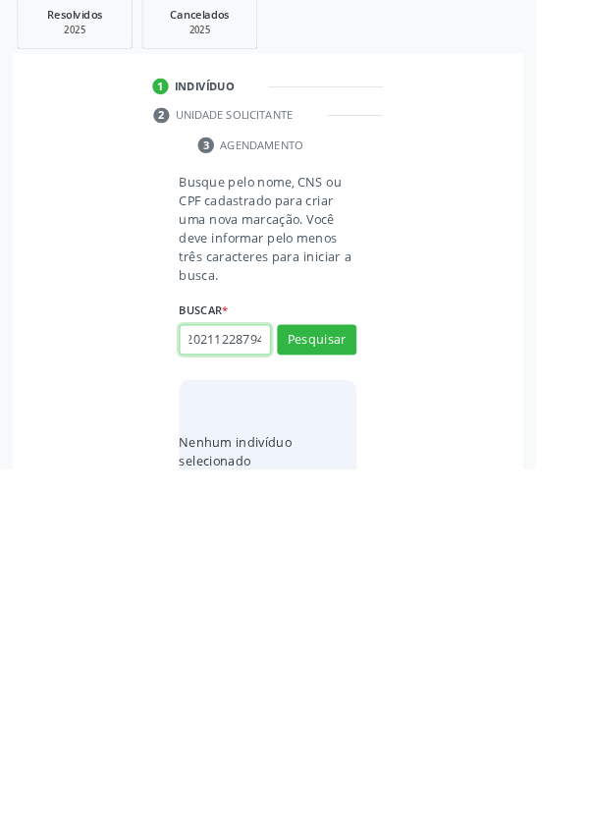
scroll to position [0, 35]
type input "708202112287948"
click at [368, 685] on button "Pesquisar" at bounding box center [349, 680] width 87 height 33
type input "708202112287948"
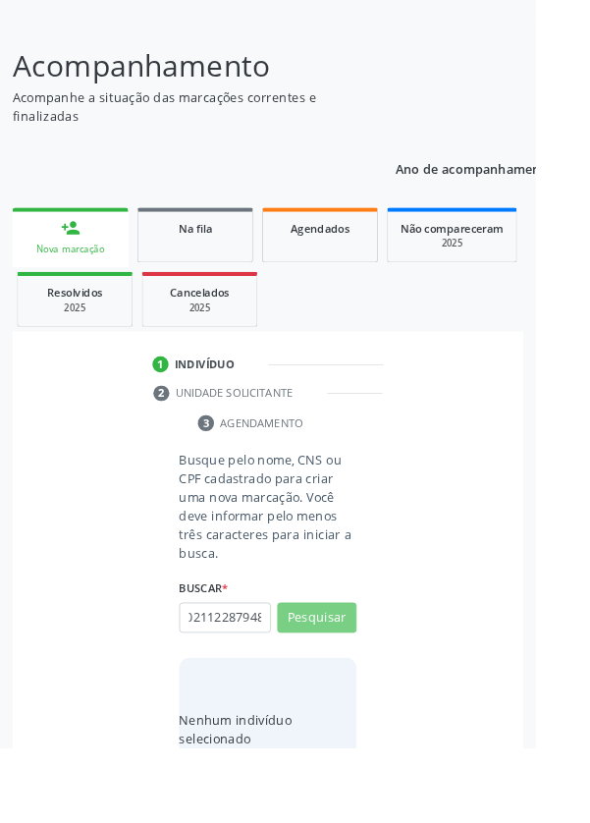
scroll to position [0, 0]
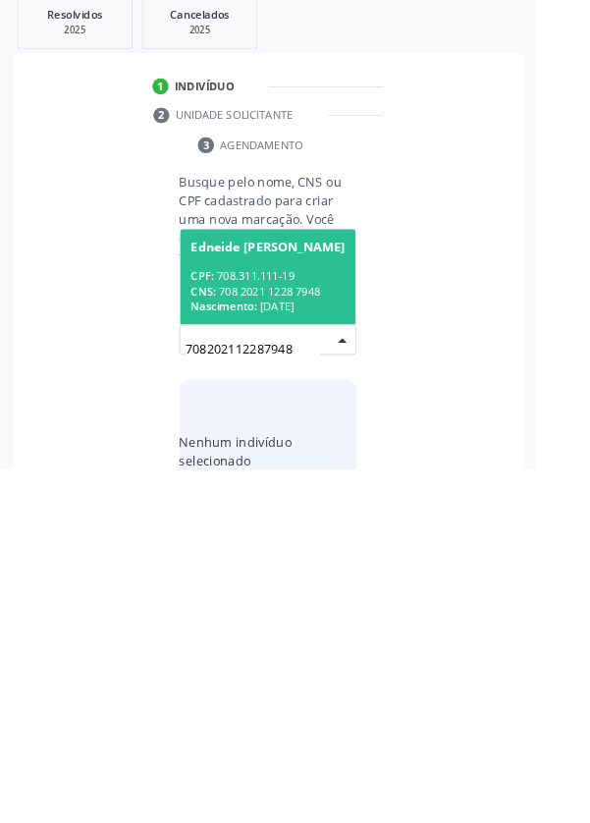
click at [326, 619] on div "CNS: 708 2021 1228 7948" at bounding box center [295, 627] width 170 height 17
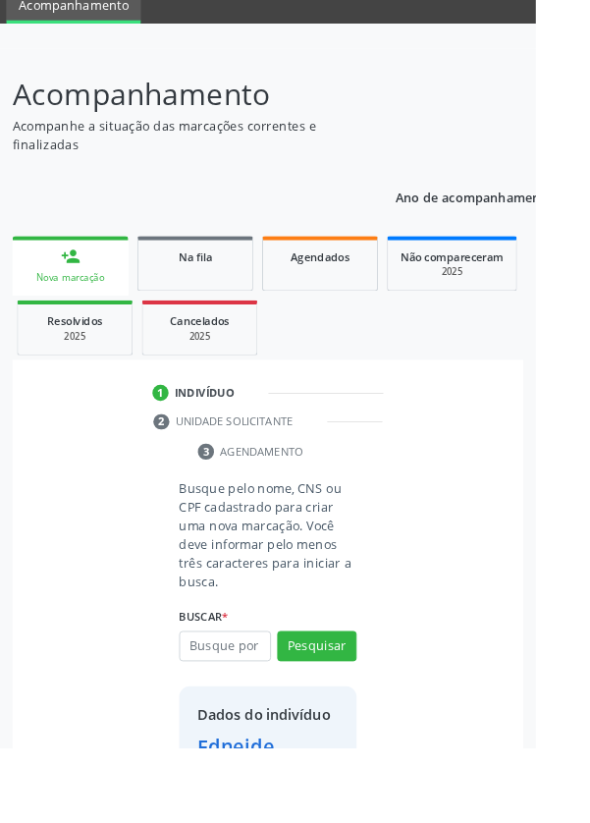
scroll to position [113, 0]
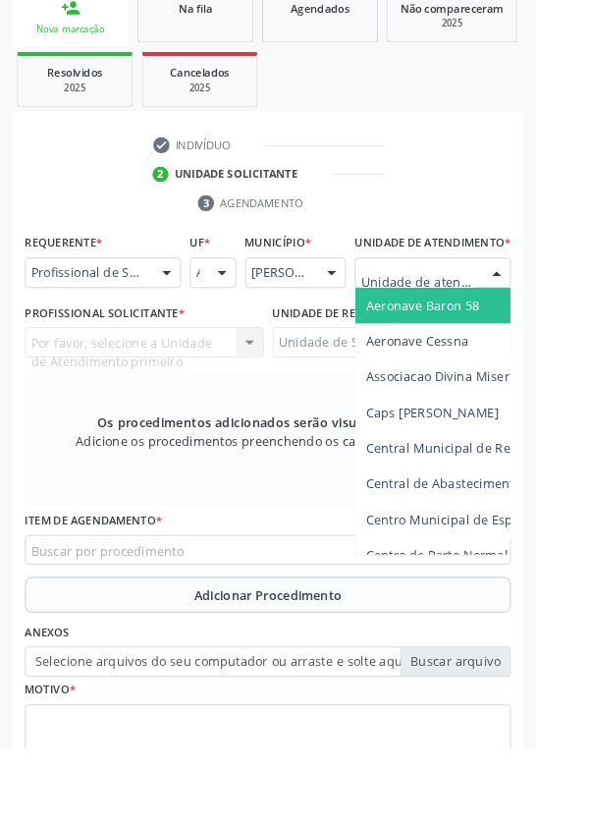
scroll to position [467, 0]
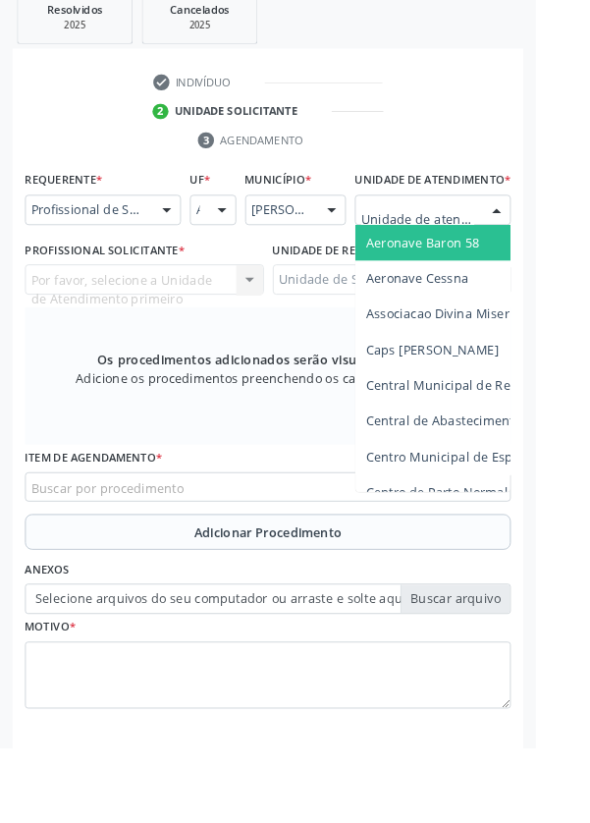
type input "Rua n"
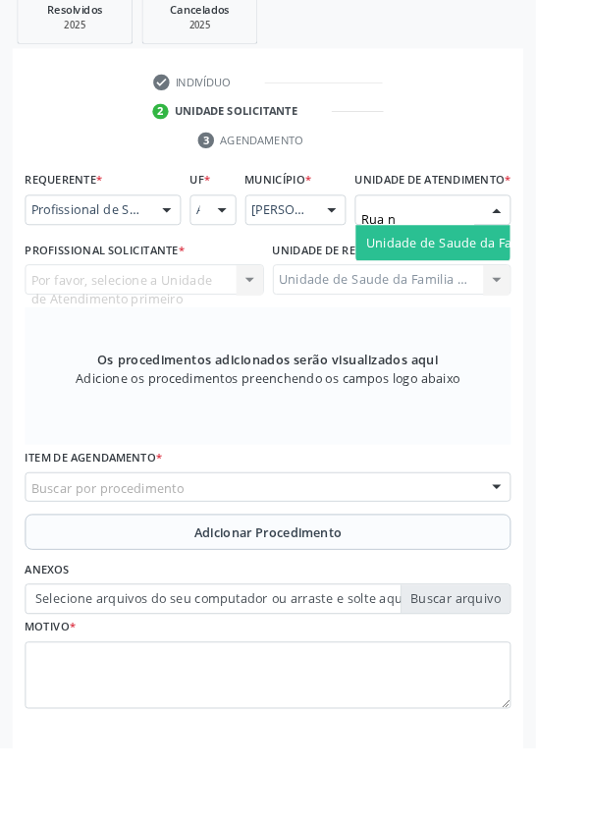
click at [502, 276] on span "Unidade de Saude da Familia Rua [GEOGRAPHIC_DATA]" at bounding box center [586, 266] width 364 height 19
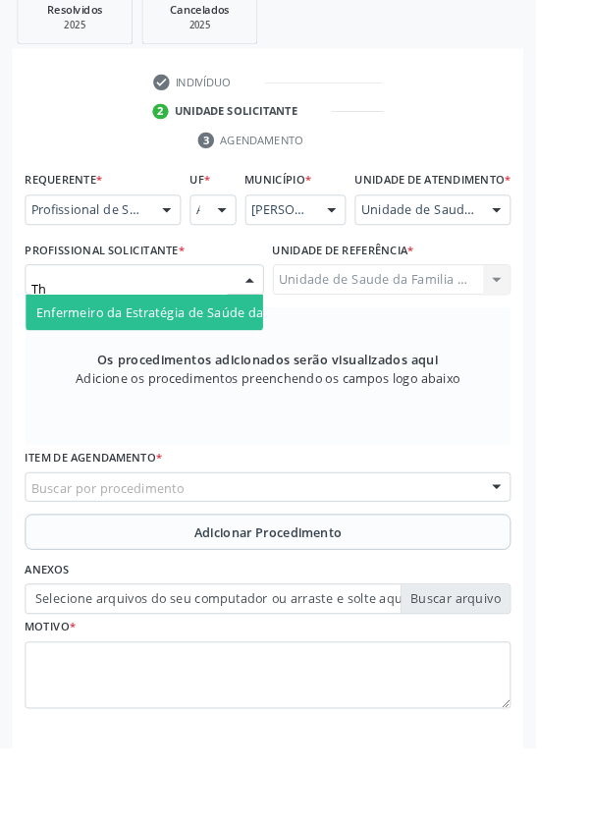
type input "Tha"
click at [217, 353] on span "Enfermeiro da Estratégia de Saúde da Família - [PERSON_NAME]" at bounding box center [252, 343] width 424 height 19
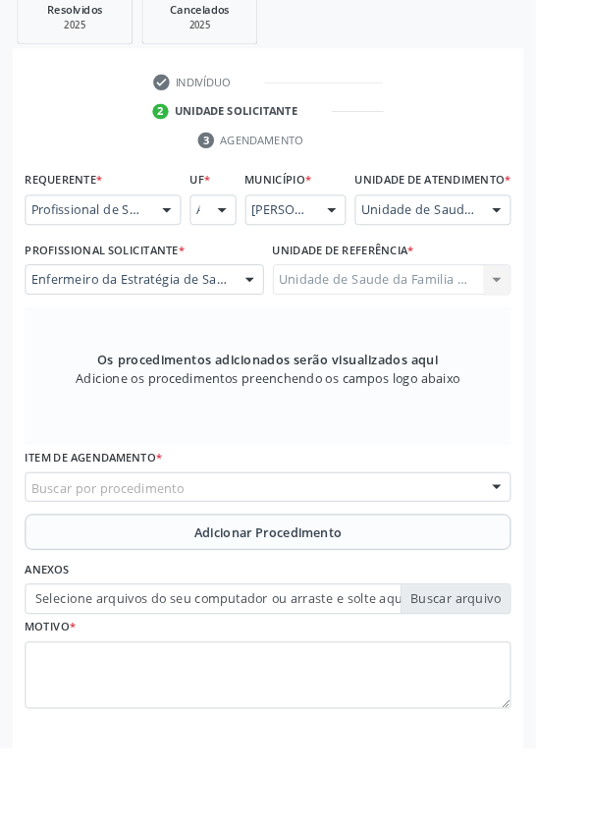
click at [385, 547] on div "Buscar por procedimento" at bounding box center [295, 536] width 535 height 33
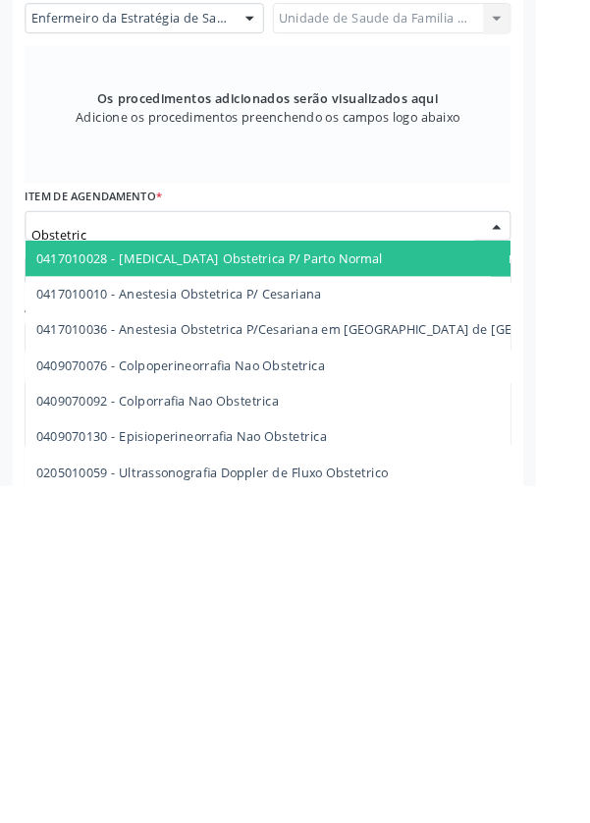
type input "Obstetrica"
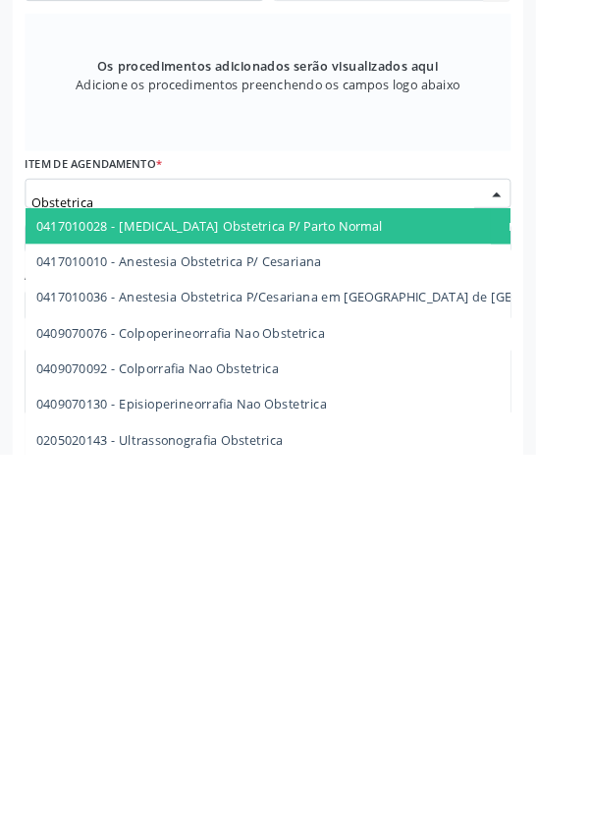
click at [275, 816] on span "0205020143 - Ultrassonografia Obstetrica" at bounding box center [176, 807] width 272 height 19
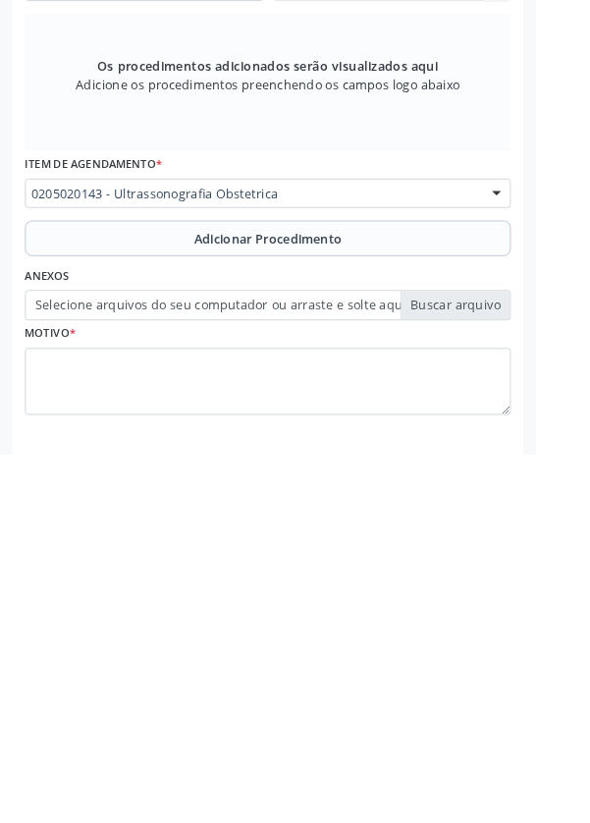
scroll to position [468, 0]
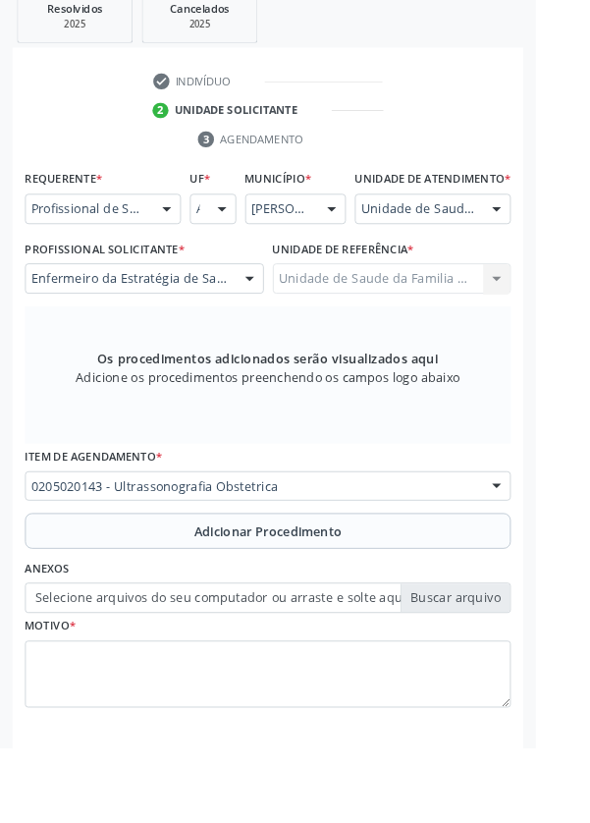
click at [361, 595] on span "Adicionar Procedimento" at bounding box center [295, 585] width 163 height 21
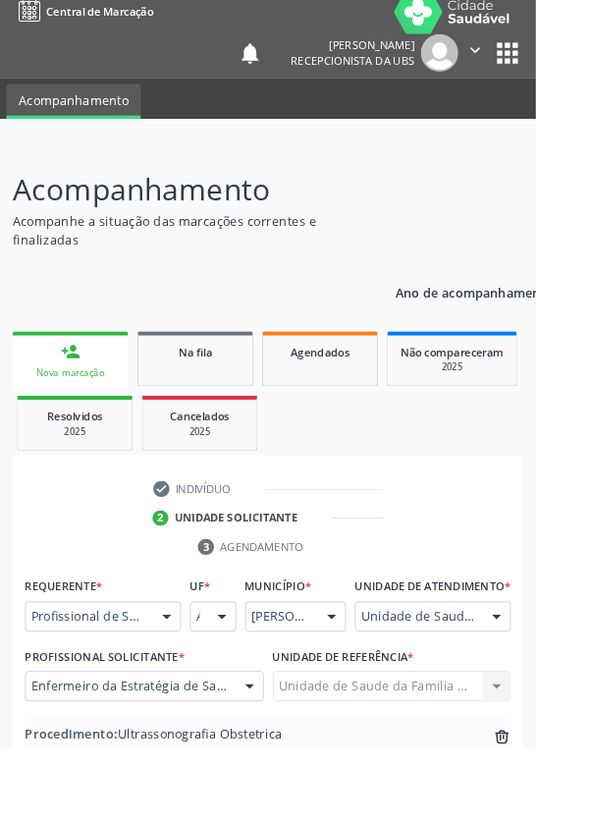
scroll to position [306, 0]
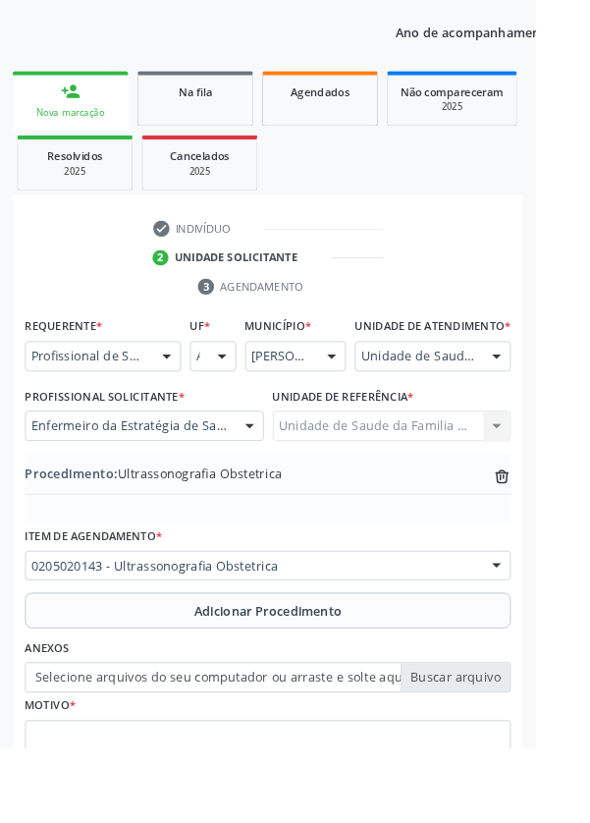
click at [523, 761] on label "Selecione arquivos do seu computador ou arraste e solte aqui" at bounding box center [295, 745] width 535 height 33
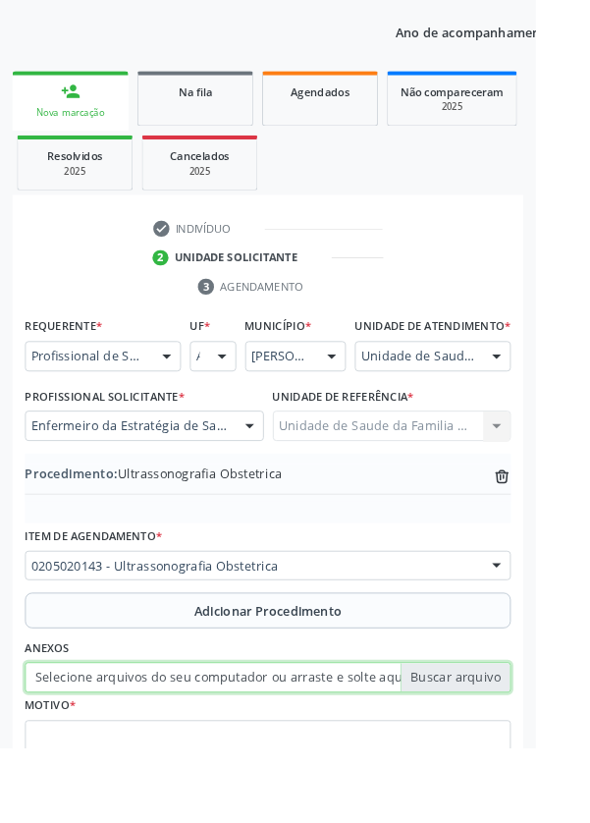
click at [523, 761] on input "Selecione arquivos do seu computador ou arraste e solte aqui" at bounding box center [295, 745] width 535 height 33
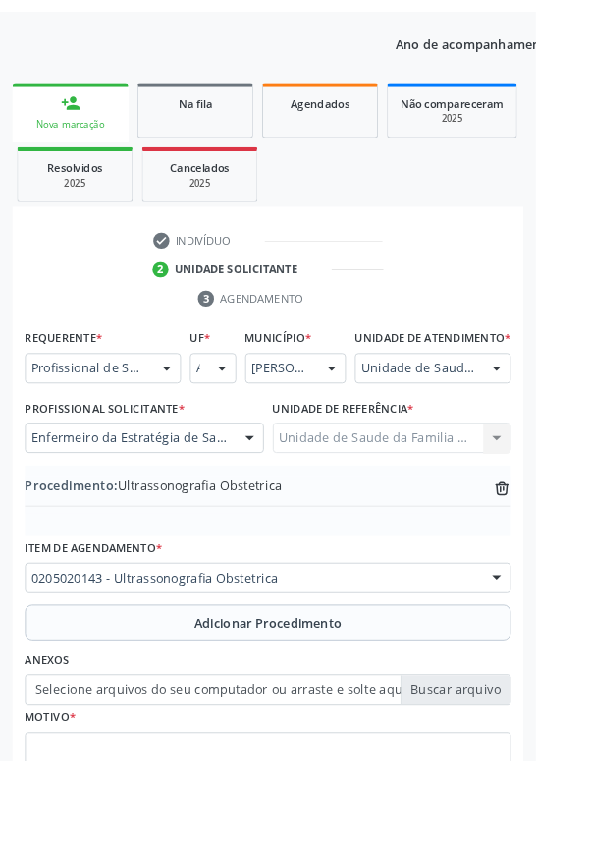
scroll to position [279, 0]
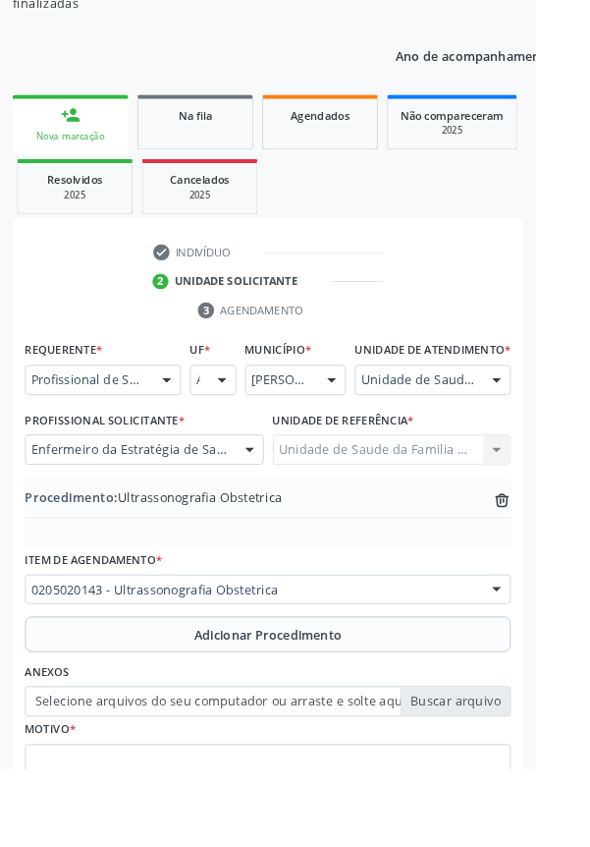
type input "C:\fakepath\17600964943393381633532710986806.jpg"
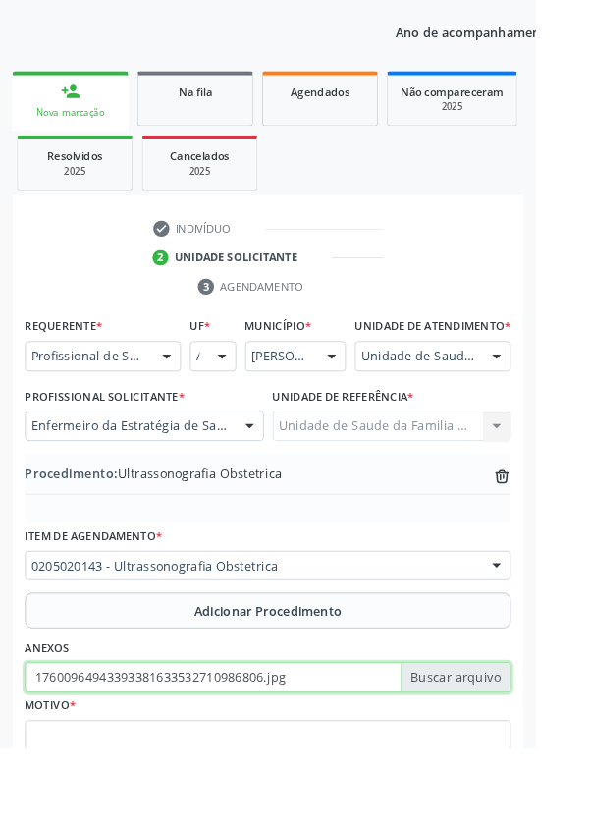
scroll to position [341, 0]
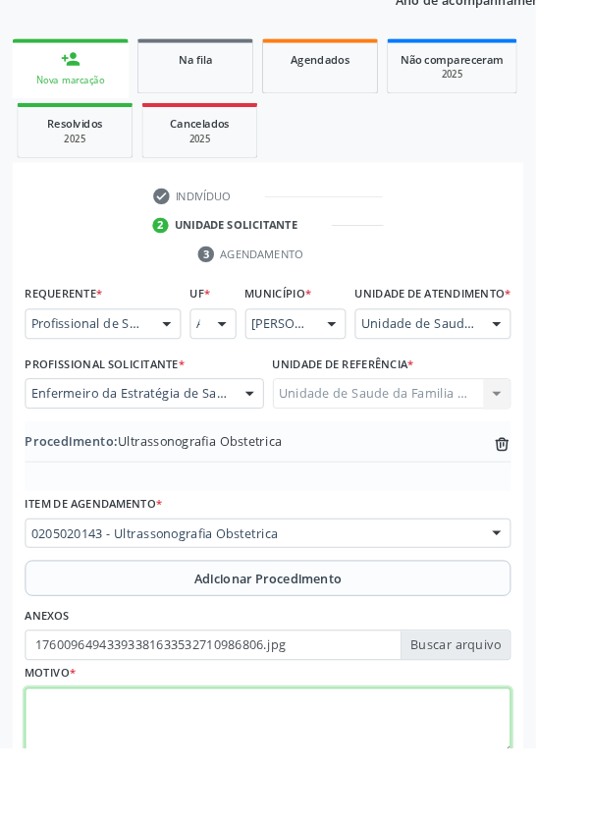
click at [283, 788] on textarea at bounding box center [295, 794] width 535 height 75
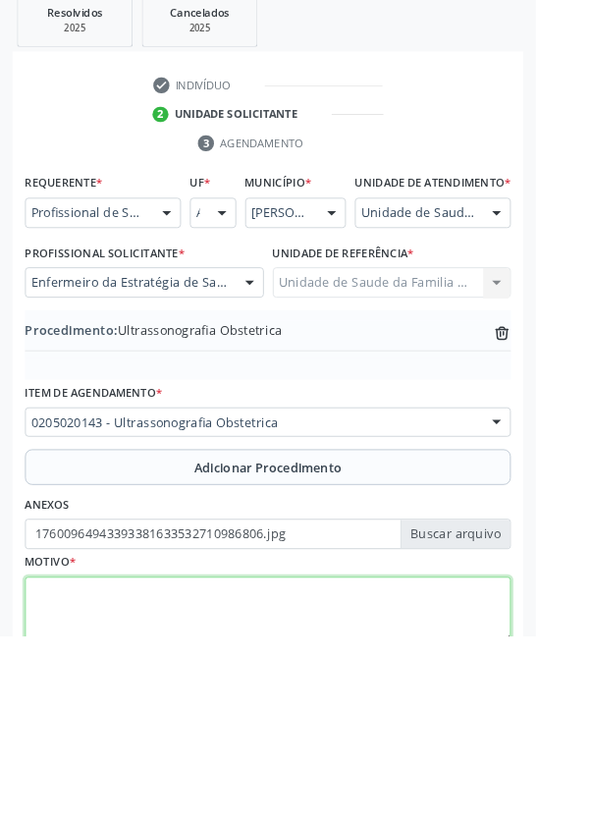
scroll to position [410, 0]
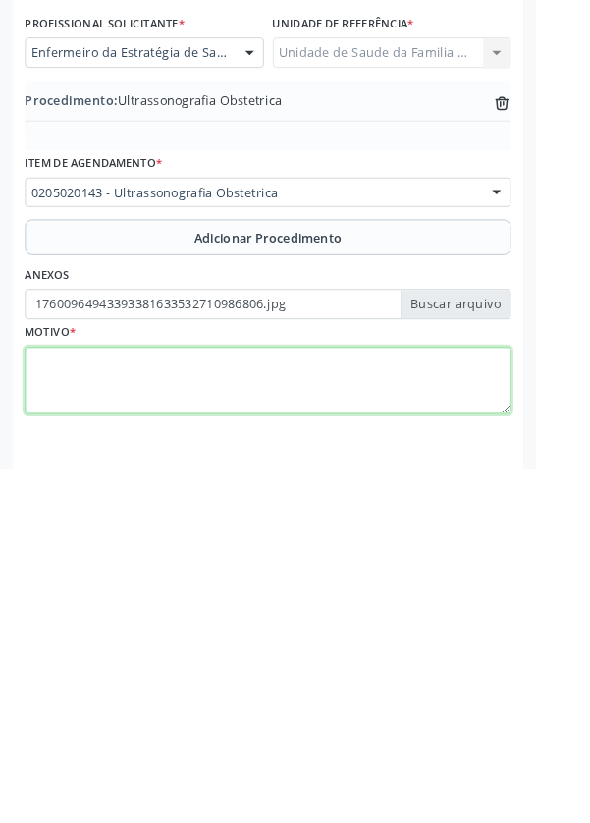
type textarea "F"
type textarea "Gestação"
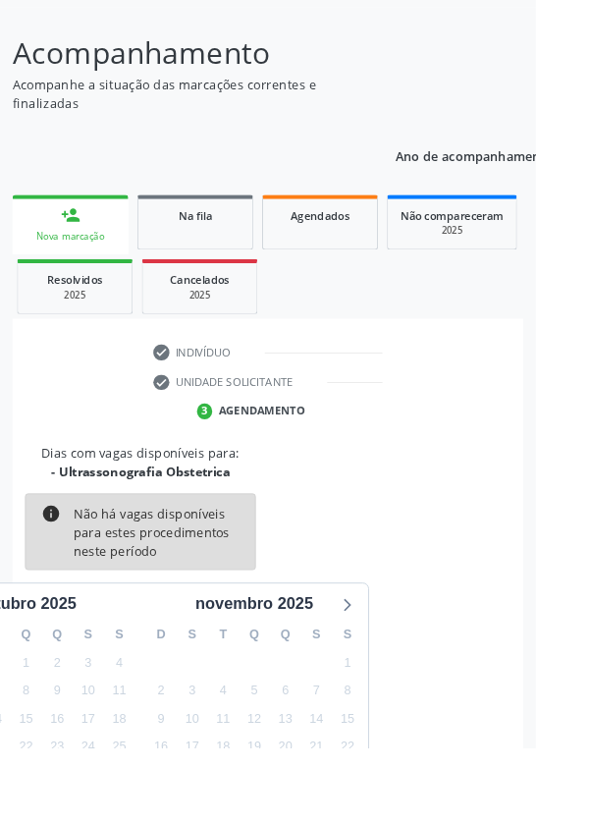
scroll to position [163, 0]
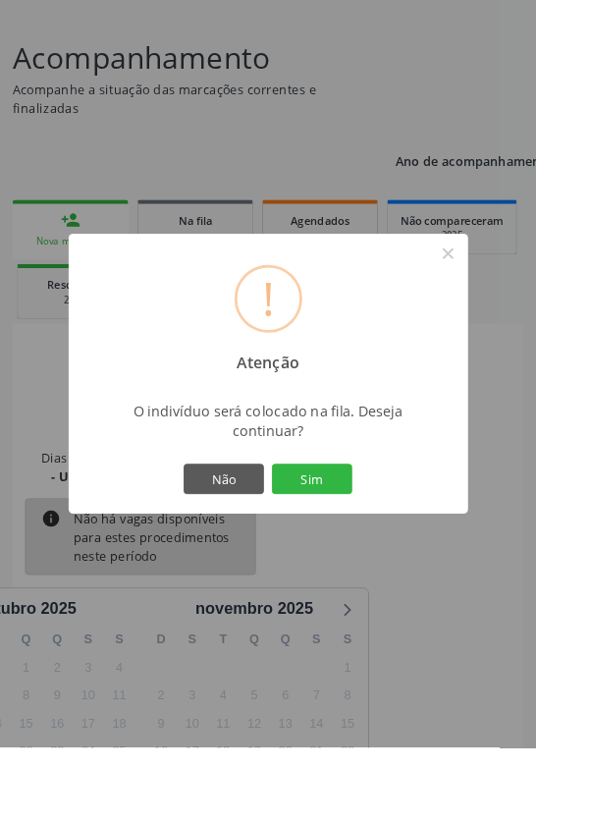
click at [388, 544] on button "Sim" at bounding box center [344, 527] width 88 height 33
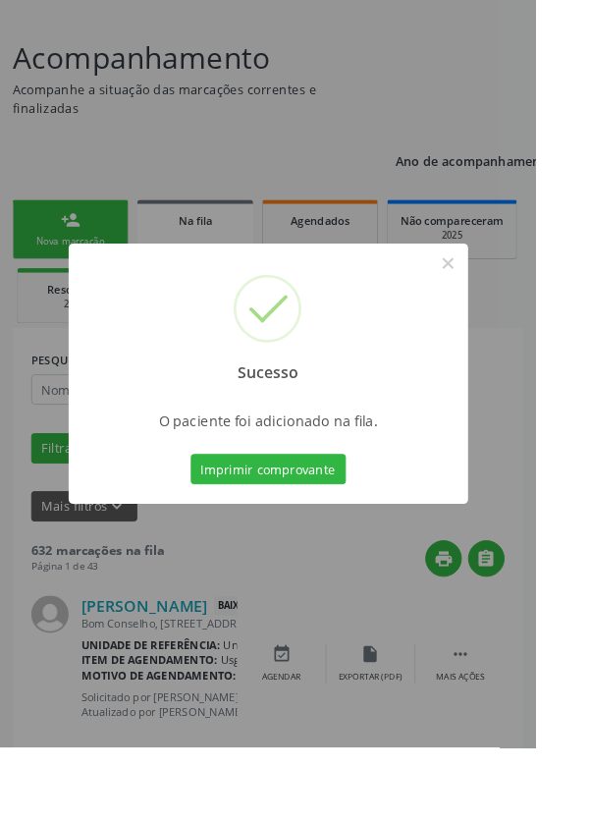
scroll to position [0, 0]
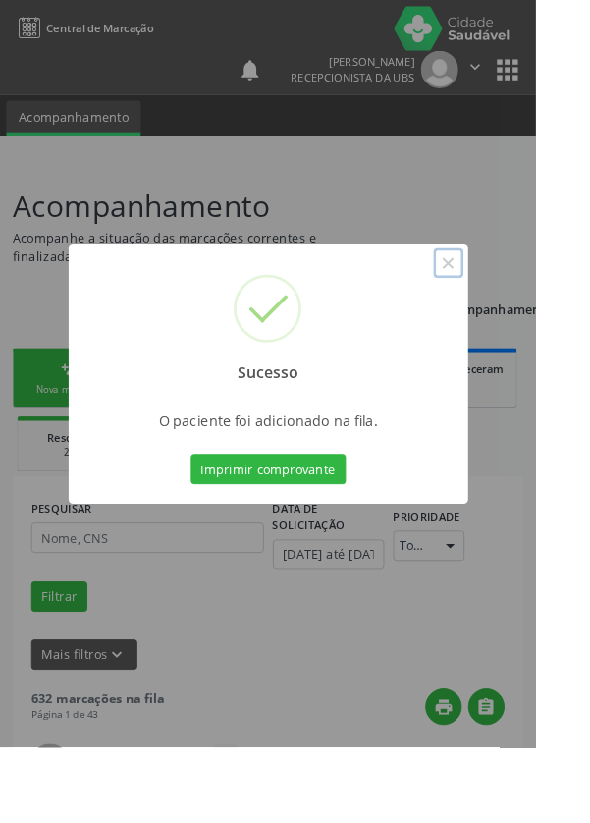
click at [511, 306] on button "×" at bounding box center [493, 289] width 33 height 33
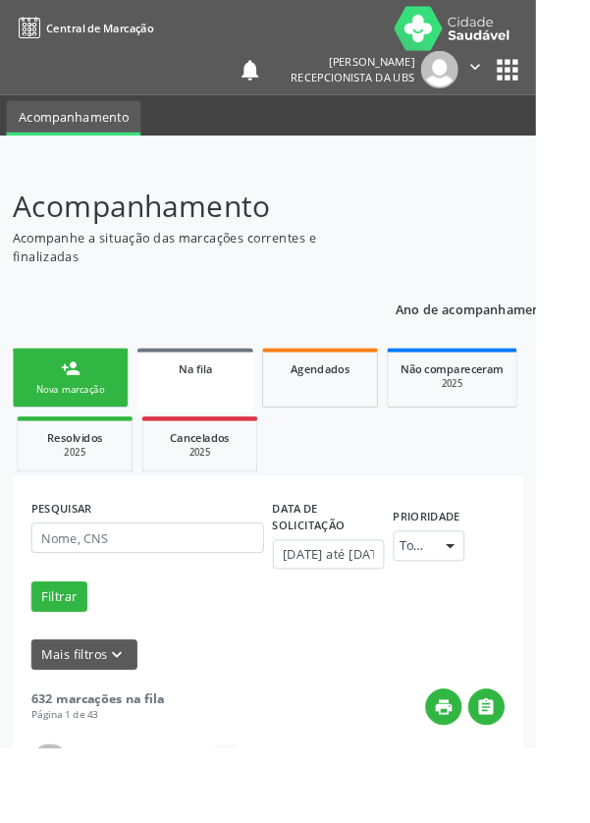
click at [88, 423] on div "Nova marcação" at bounding box center [77, 428] width 98 height 15
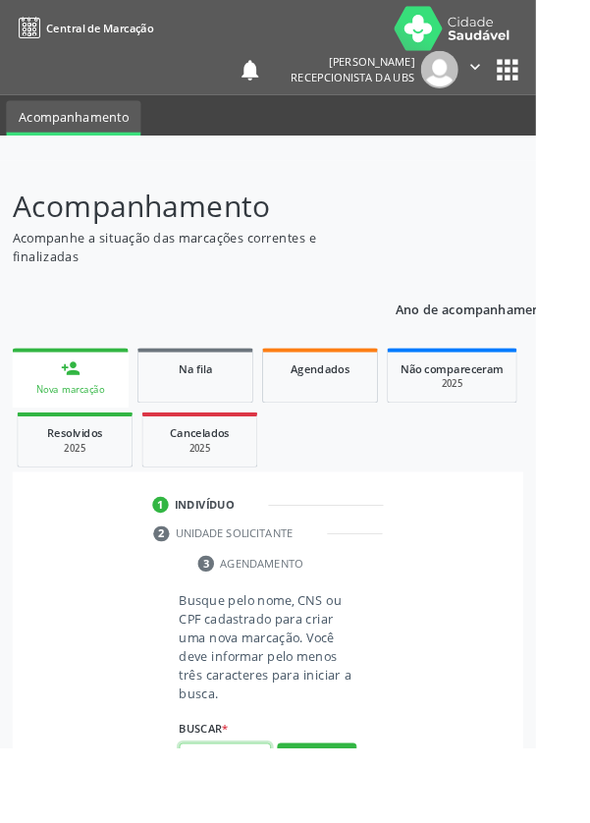
click at [262, 822] on input "text" at bounding box center [247, 834] width 101 height 33
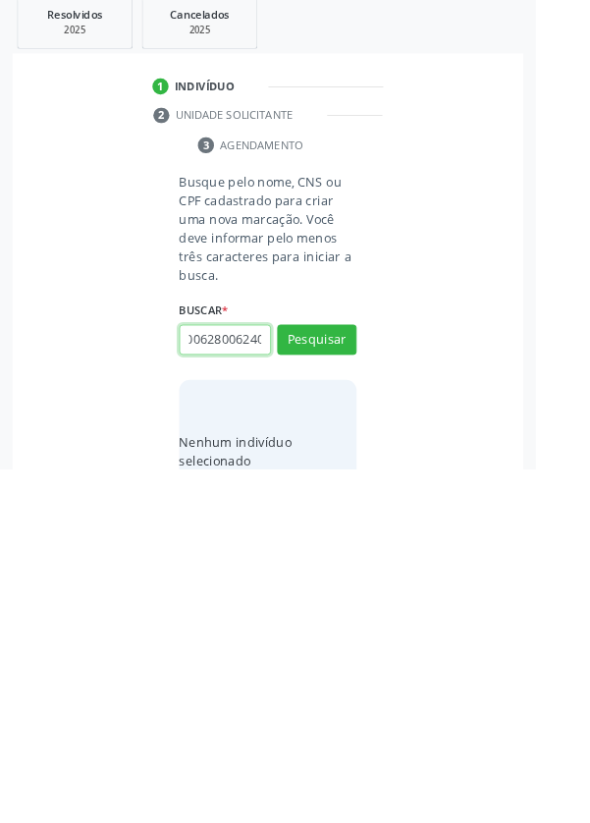
scroll to position [0, 35]
type input "700006280062400"
click at [361, 684] on button "Pesquisar" at bounding box center [349, 680] width 87 height 33
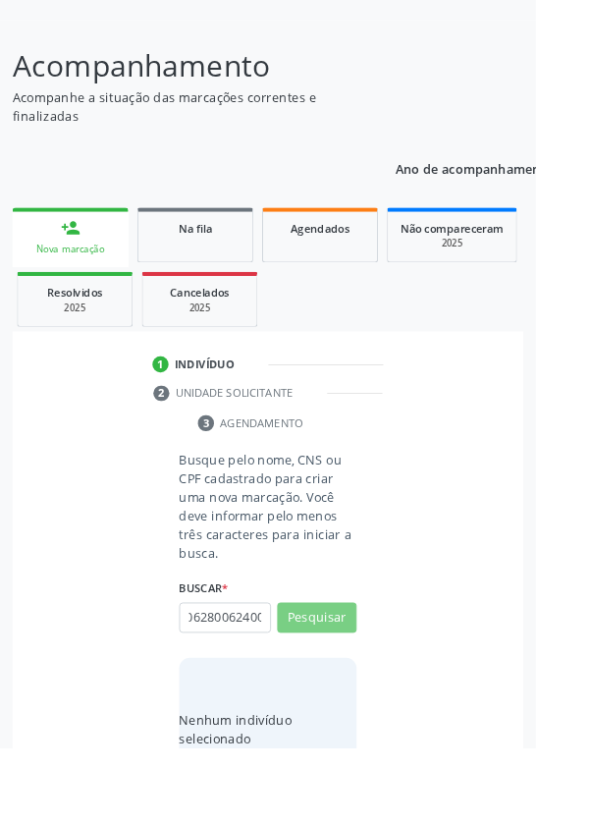
scroll to position [0, 0]
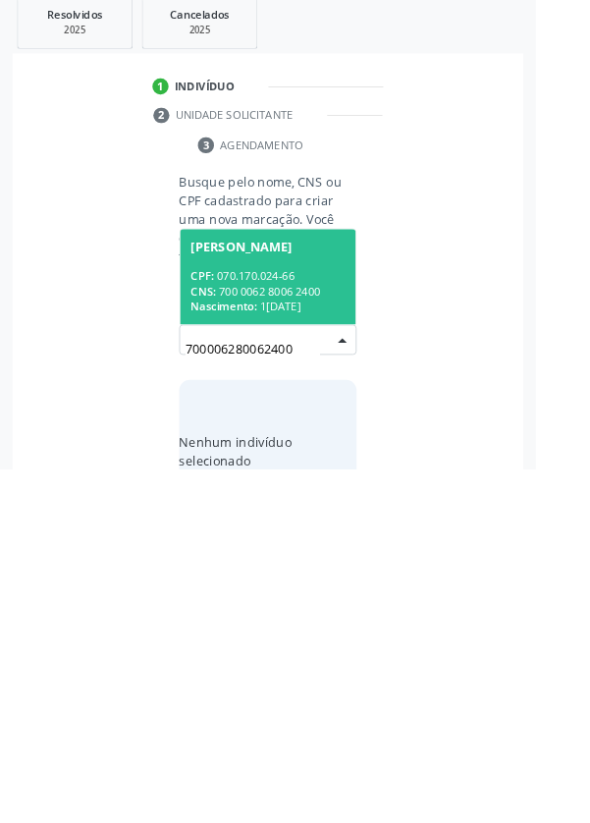
click at [310, 629] on div "CNS: 700 0062 8006 2400" at bounding box center [295, 627] width 170 height 17
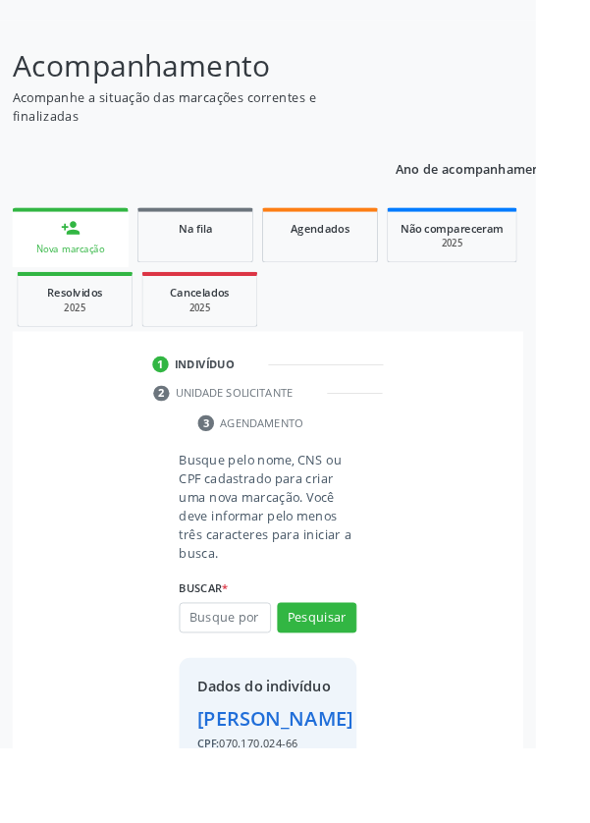
scroll to position [145, 0]
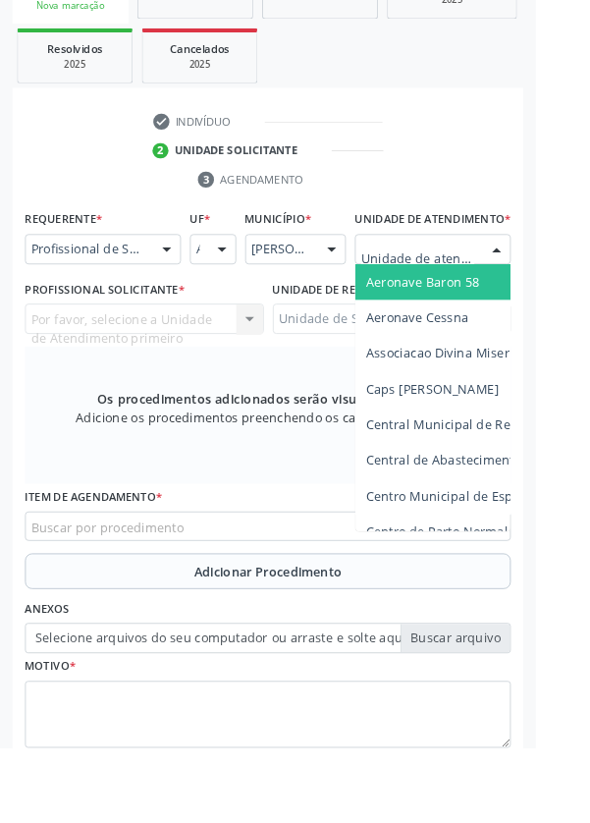
scroll to position [465, 0]
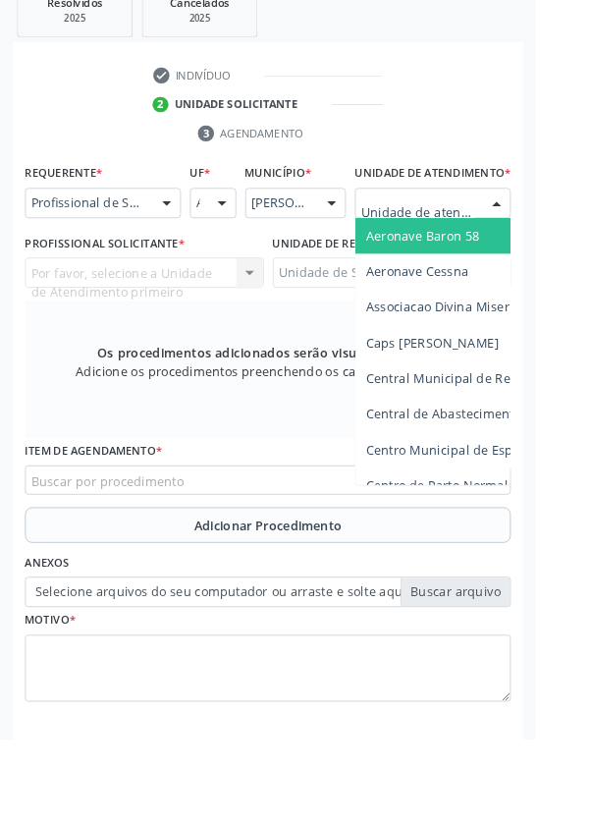
type input "Rua n"
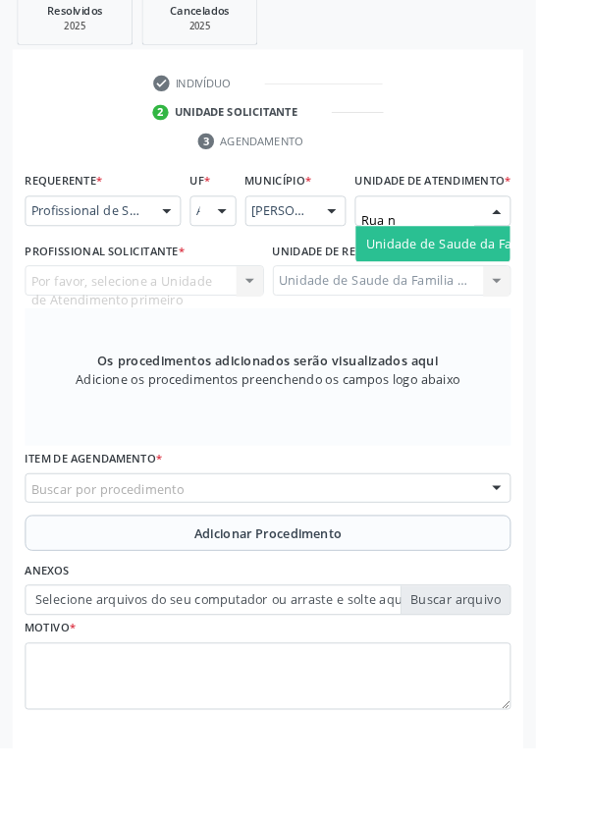
click at [503, 278] on span "Unidade de Saude da Familia Rua [GEOGRAPHIC_DATA]" at bounding box center [586, 268] width 364 height 19
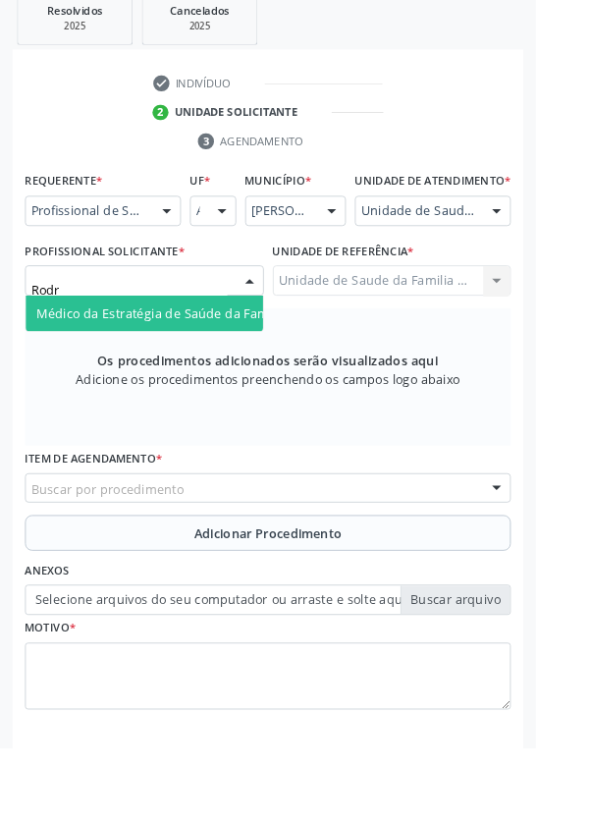
type input "Rodri"
click at [237, 355] on span "Médico da Estratégia de Saúde da Família - [PERSON_NAME]" at bounding box center [239, 345] width 399 height 19
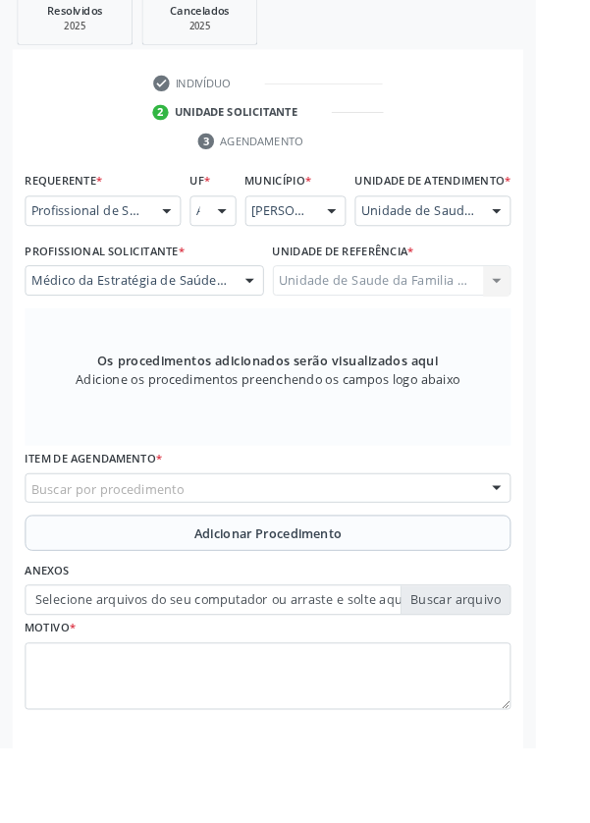
click at [394, 548] on div "Buscar por procedimento" at bounding box center [295, 538] width 535 height 33
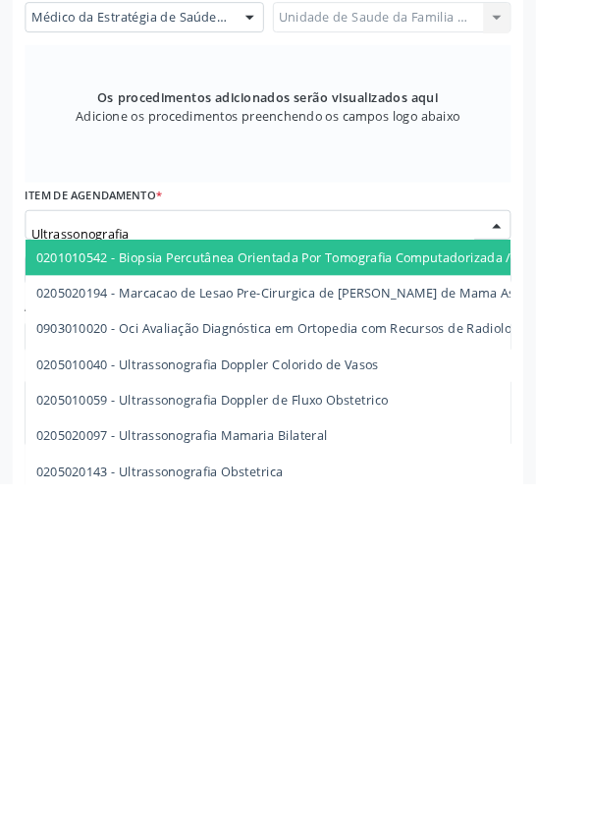
type input "Ultrassonografia"
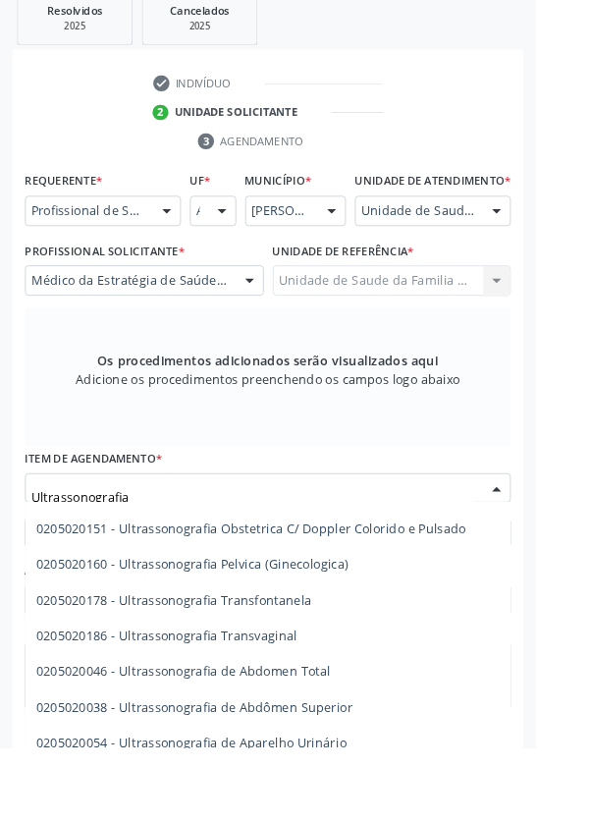
scroll to position [289, 0]
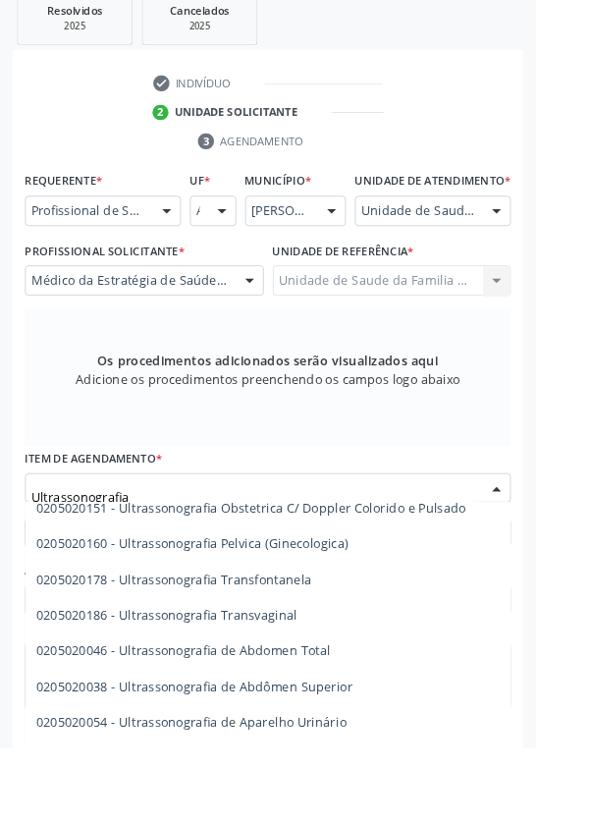
click at [355, 726] on span "0205020046 - Ultrassonografia de Abdomen Total" at bounding box center [202, 716] width 324 height 19
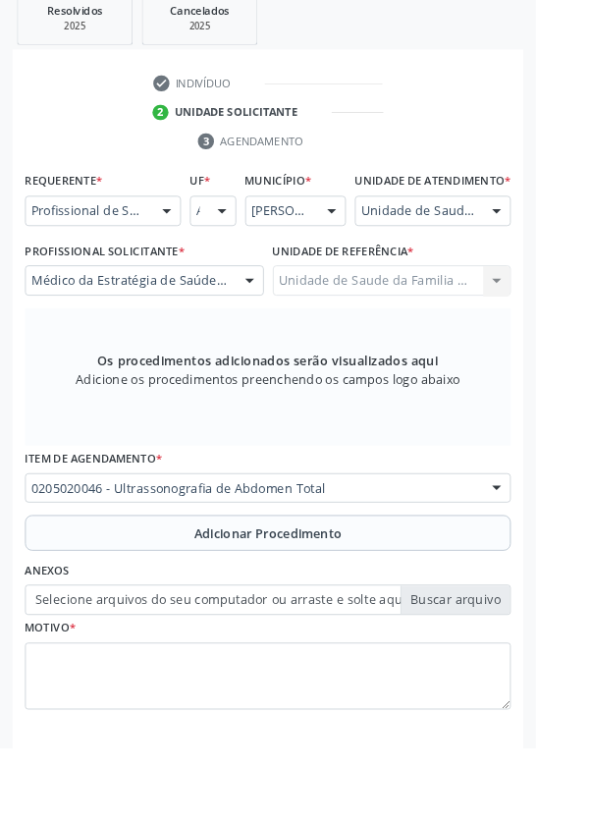
click at [389, 603] on button "Adicionar Procedimento" at bounding box center [295, 587] width 535 height 39
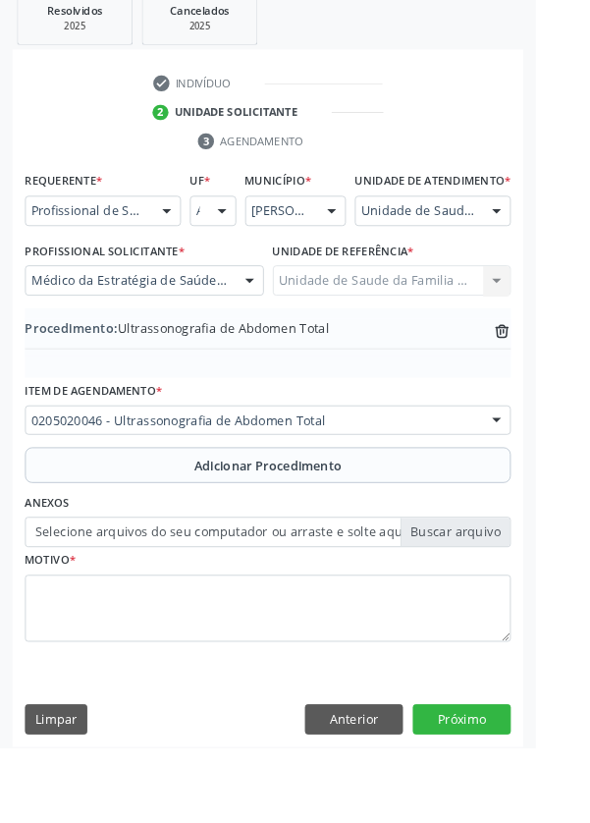
scroll to position [410, 0]
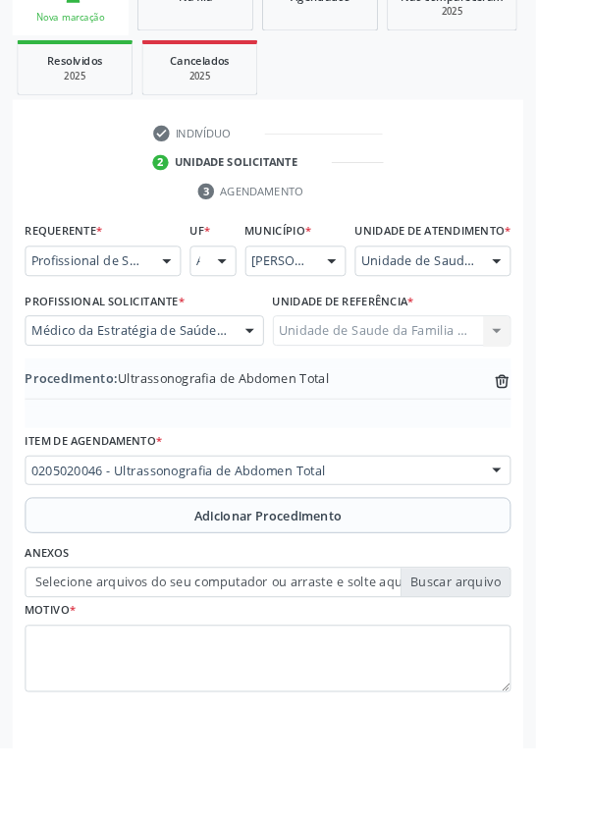
click at [519, 650] on label "Selecione arquivos do seu computador ou arraste e solte aqui" at bounding box center [295, 641] width 535 height 33
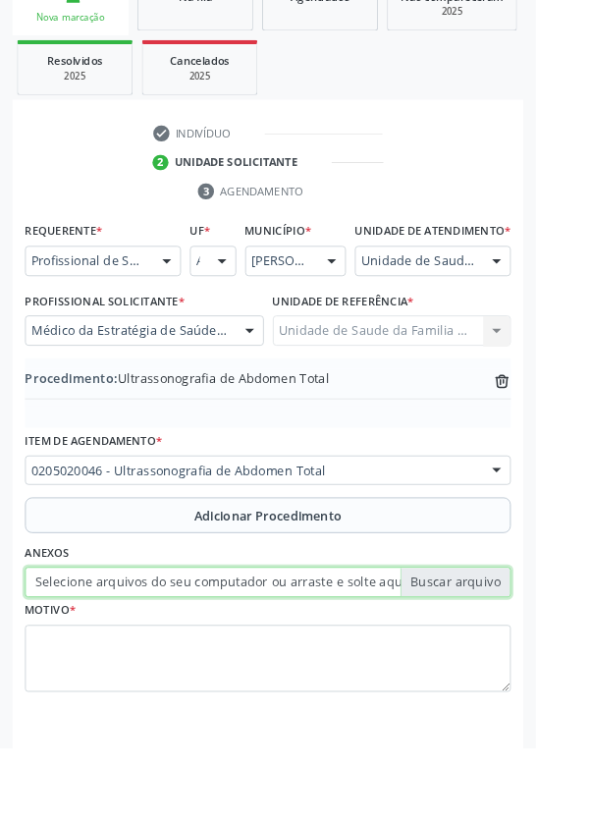
click at [519, 650] on input "Selecione arquivos do seu computador ou arraste e solte aqui" at bounding box center [295, 641] width 535 height 33
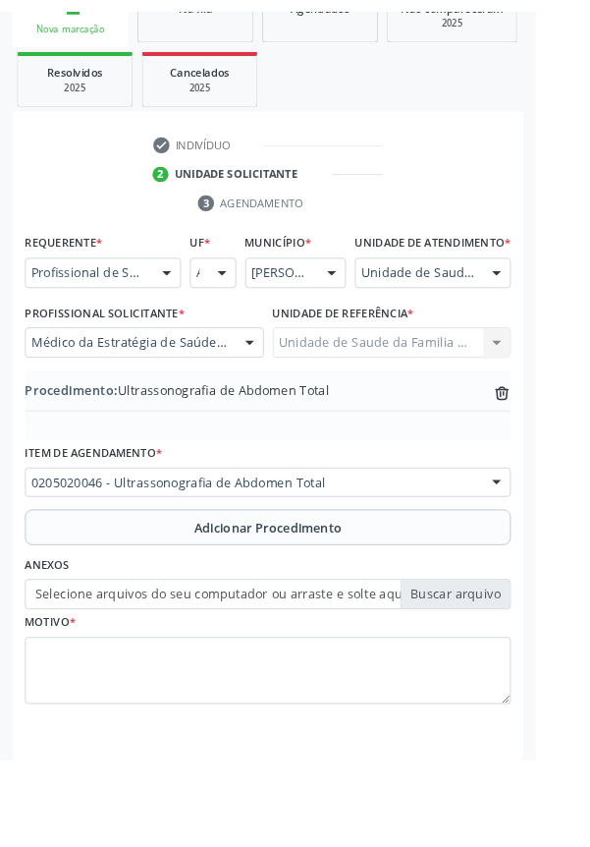
scroll to position [383, 0]
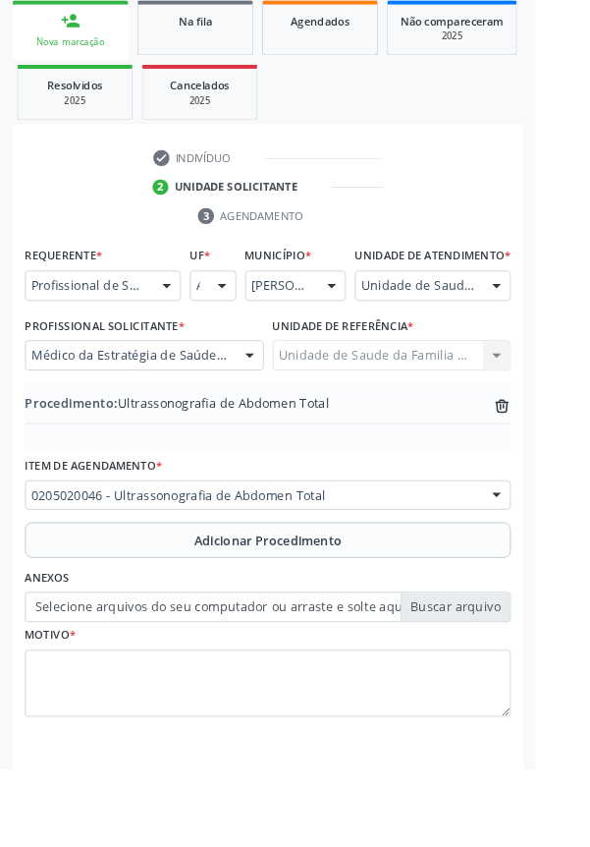
type input "C:\fakepath\17600966203691260914107426142390.jpg"
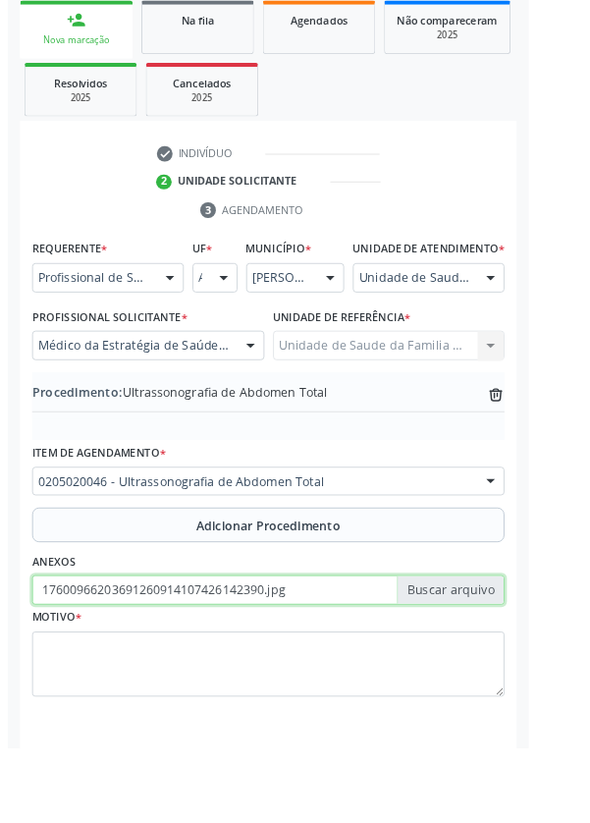
scroll to position [410, 0]
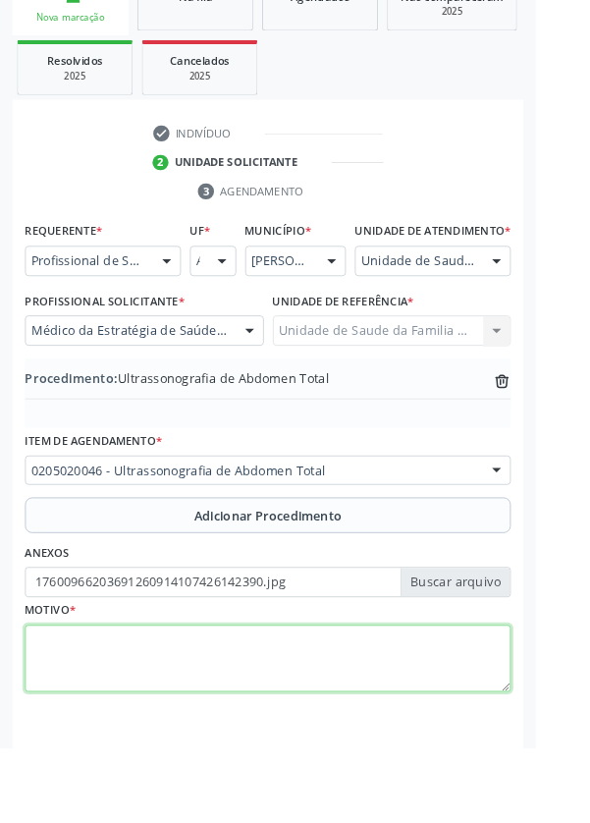
click at [217, 714] on textarea at bounding box center [295, 726] width 535 height 75
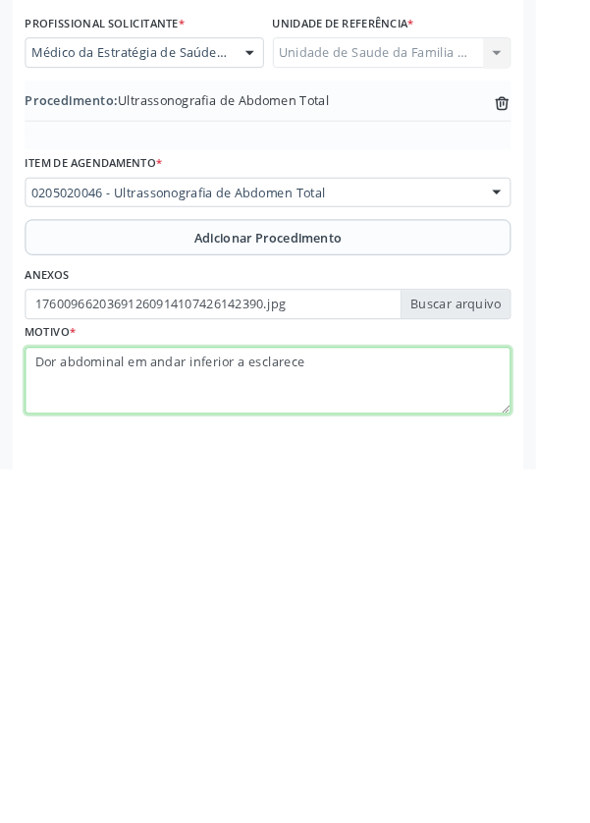
type textarea "Dor abdominal em andar inferior a esclarecer"
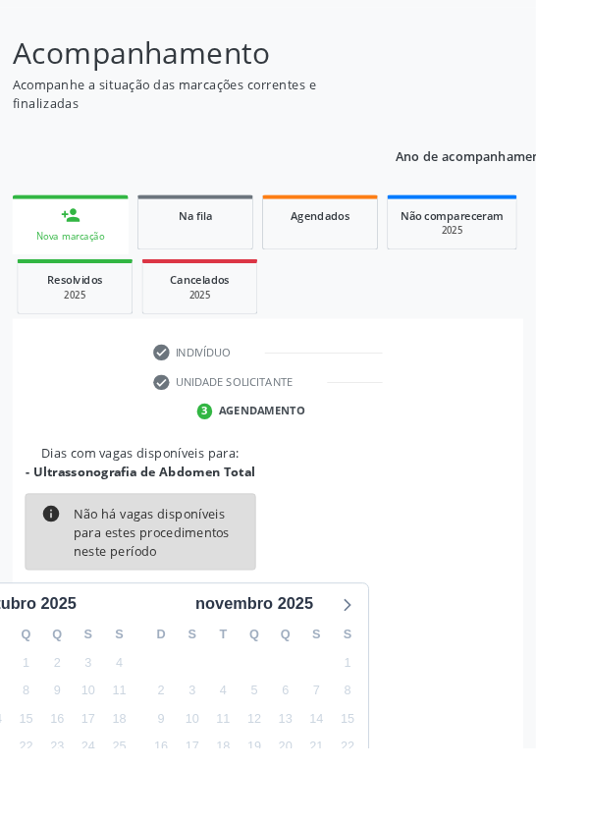
scroll to position [163, 0]
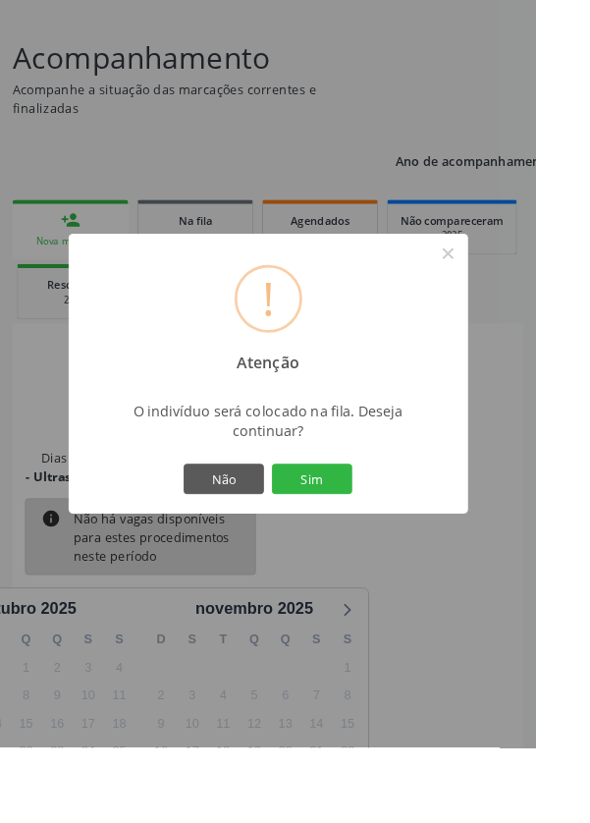
click at [388, 544] on button "Sim" at bounding box center [344, 527] width 88 height 33
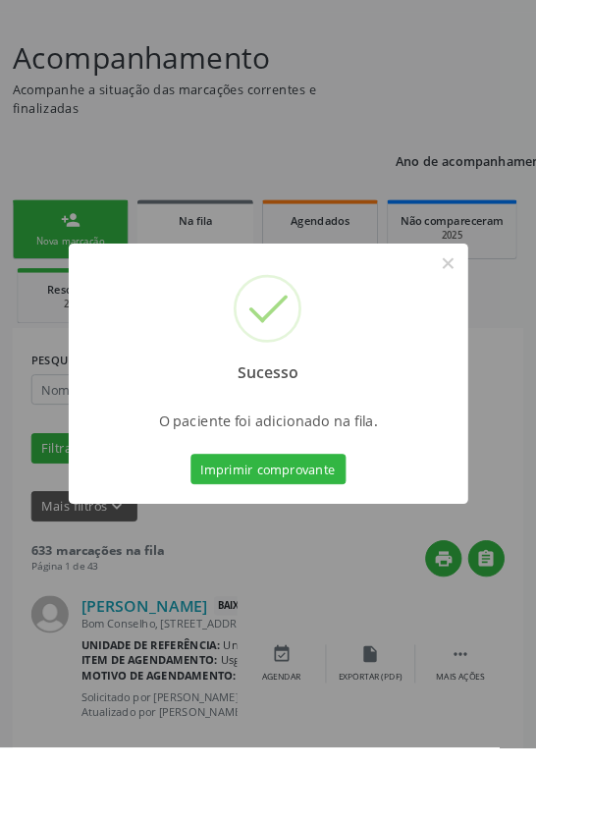
scroll to position [0, 0]
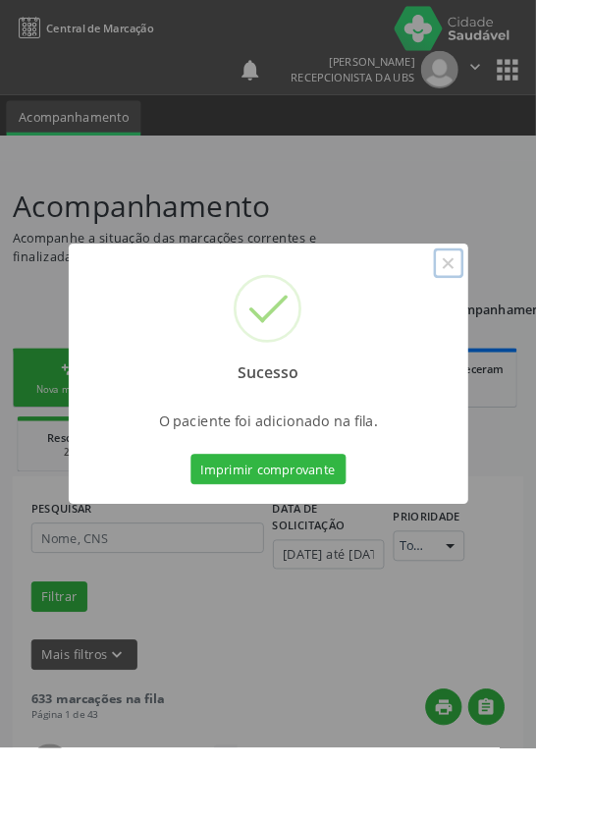
click at [511, 306] on button "×" at bounding box center [493, 289] width 33 height 33
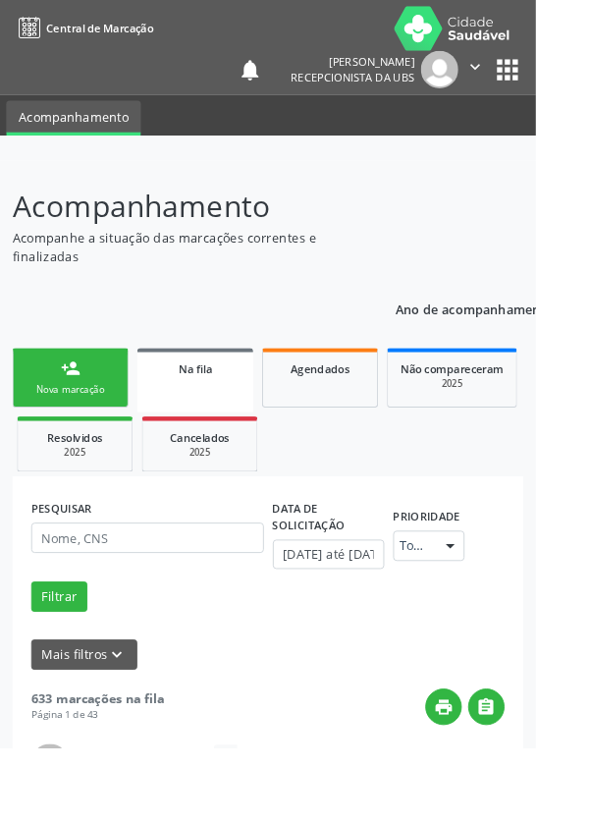
click at [87, 415] on div "person_add" at bounding box center [78, 406] width 22 height 22
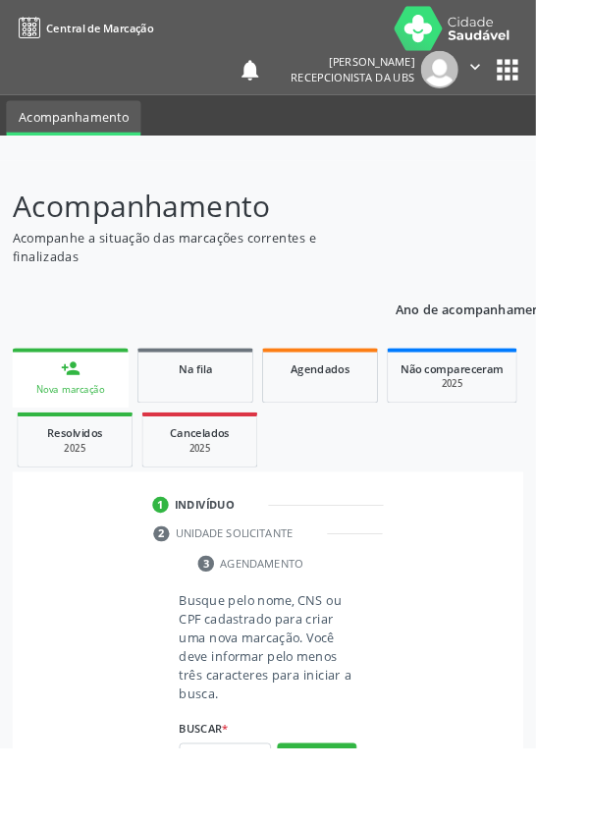
click at [83, 424] on div "Nova marcação" at bounding box center [78, 428] width 100 height 15
click at [260, 822] on input "text" at bounding box center [247, 834] width 101 height 33
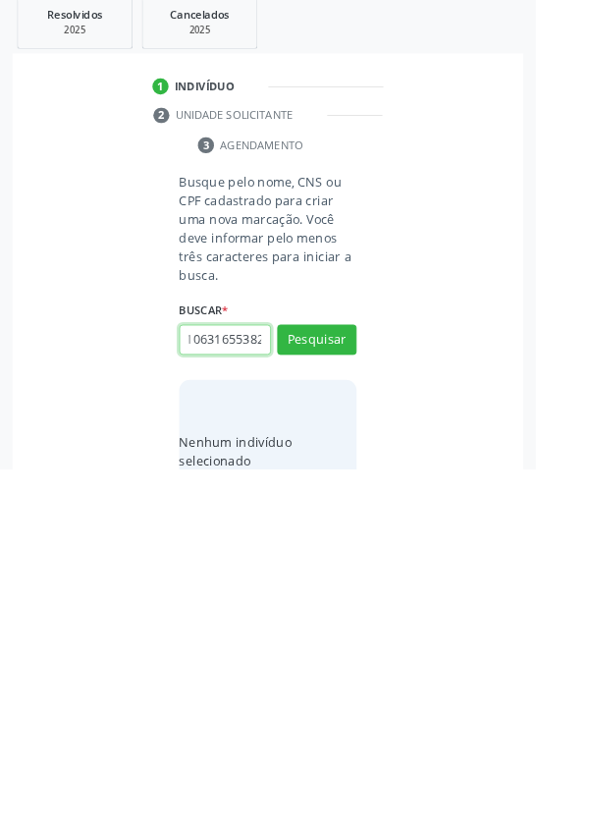
scroll to position [0, 35]
type input "707106316553820"
click at [375, 671] on button "Pesquisar" at bounding box center [349, 680] width 87 height 33
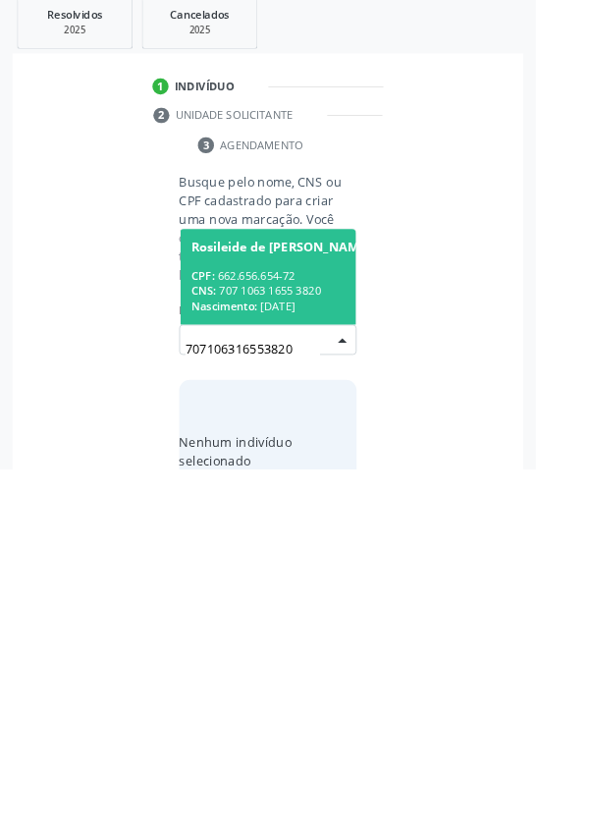
click at [329, 612] on div "CPF: 662.656.654-72" at bounding box center [308, 610] width 197 height 17
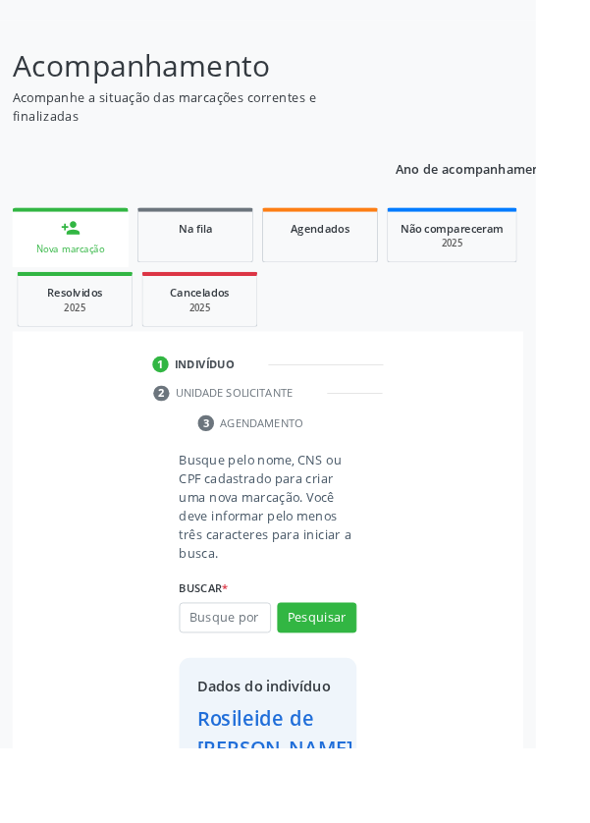
scroll to position [145, 0]
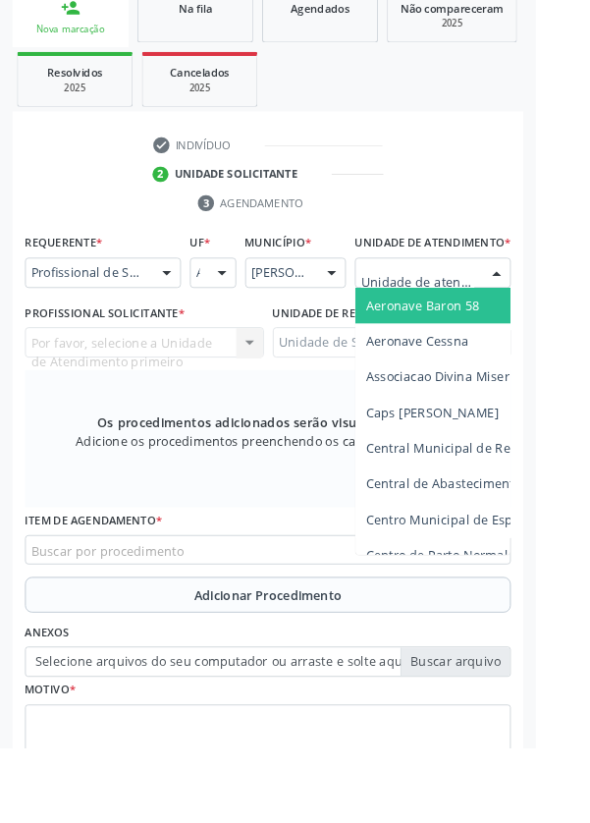
scroll to position [474, 0]
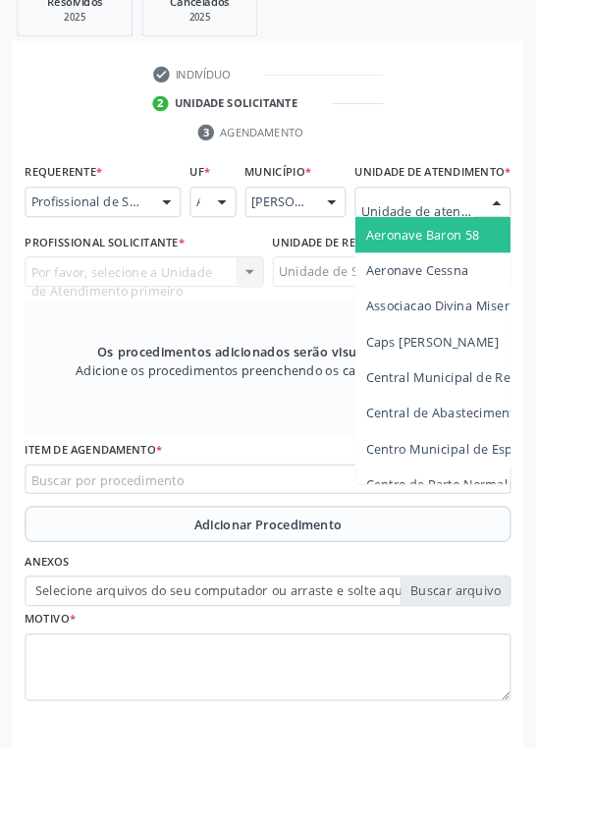
type input "Rua n"
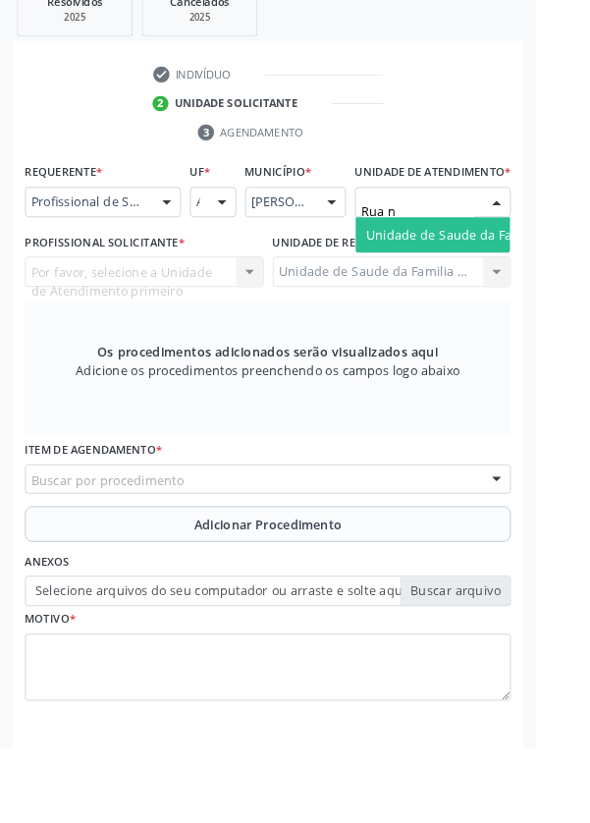
click at [492, 268] on span "Unidade de Saude da Familia Rua [GEOGRAPHIC_DATA]" at bounding box center [586, 259] width 364 height 19
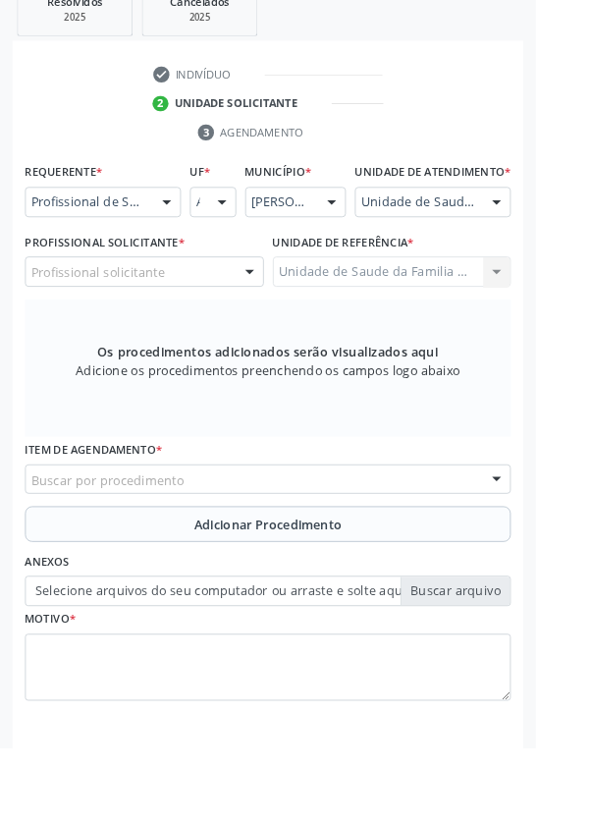
click at [194, 314] on div "Profissional solicitante" at bounding box center [159, 299] width 263 height 33
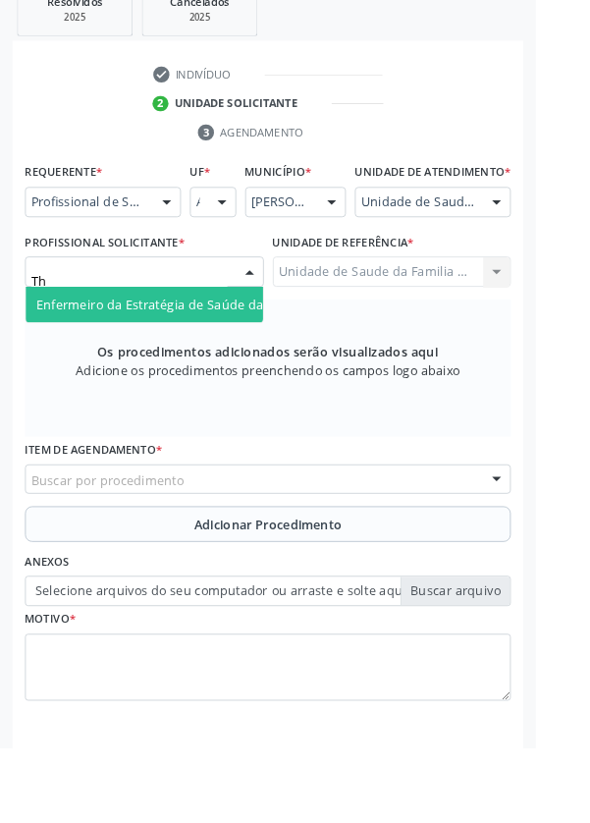
type input "Tha"
click at [215, 345] on span "Enfermeiro da Estratégia de Saúde da Família - [PERSON_NAME]" at bounding box center [252, 335] width 424 height 19
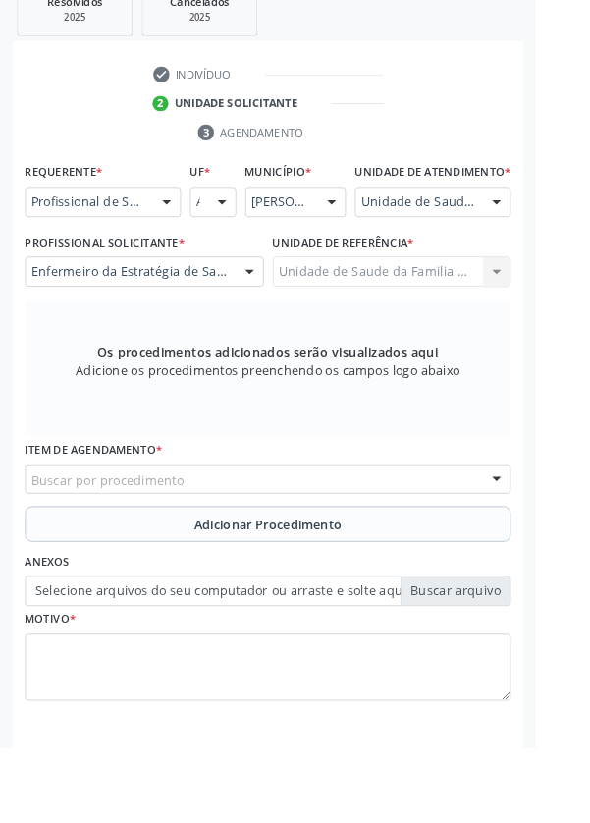
click at [378, 539] on div "Buscar por procedimento" at bounding box center [295, 528] width 535 height 33
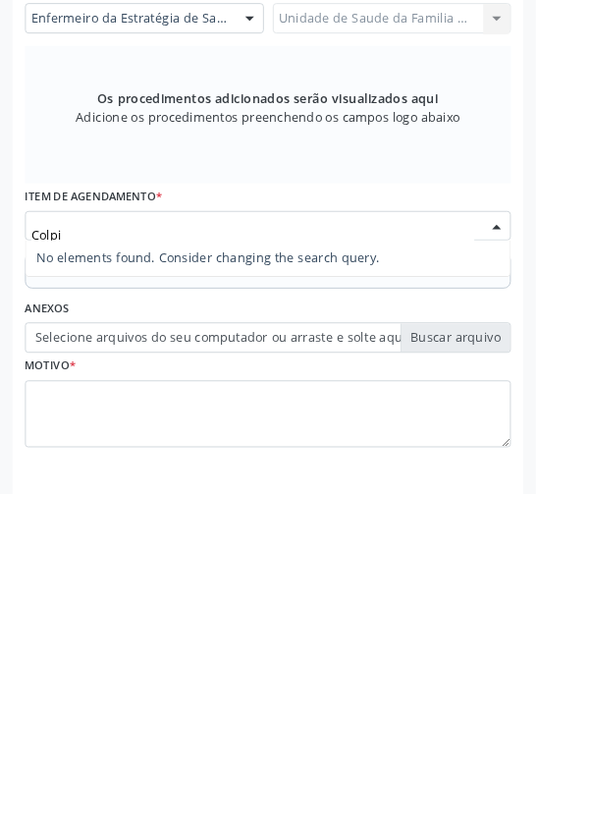
type input "Colp"
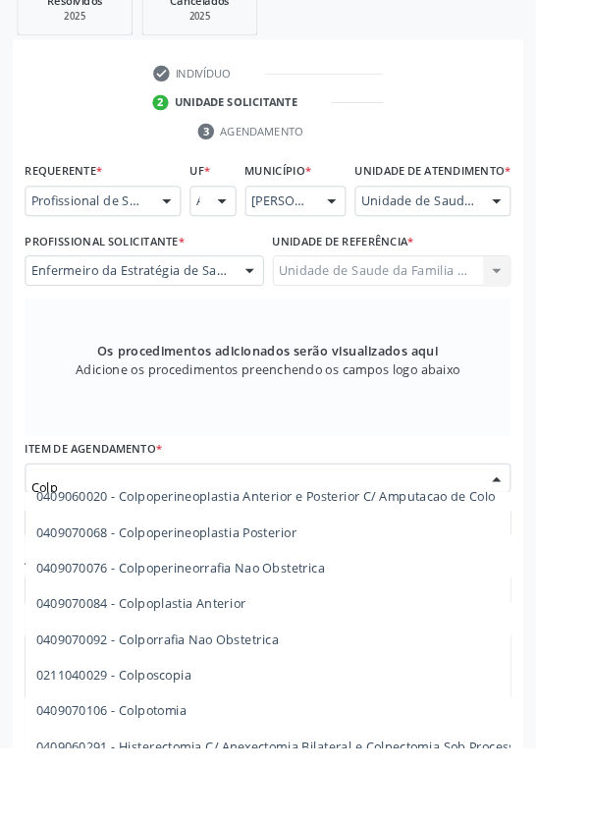
scroll to position [216, 0]
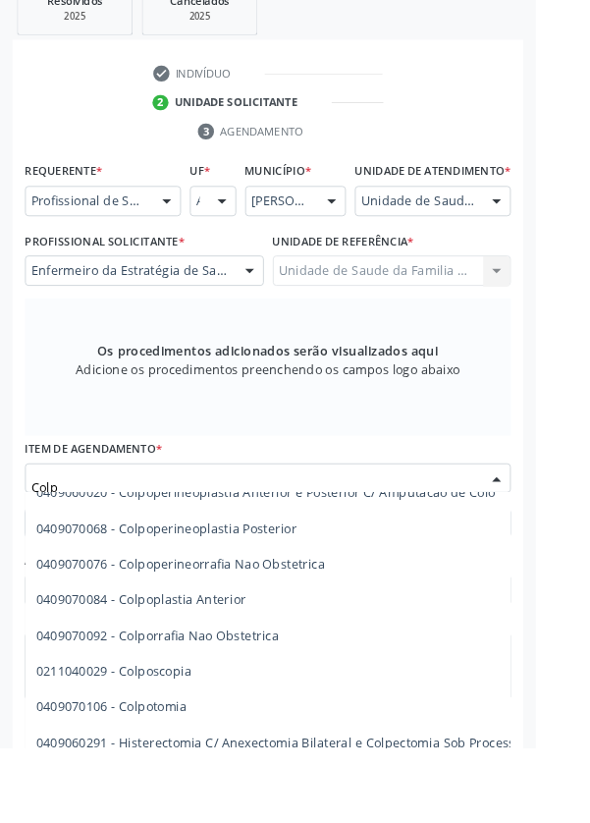
click at [190, 749] on span "0211040029 - Colposcopia" at bounding box center [125, 739] width 171 height 19
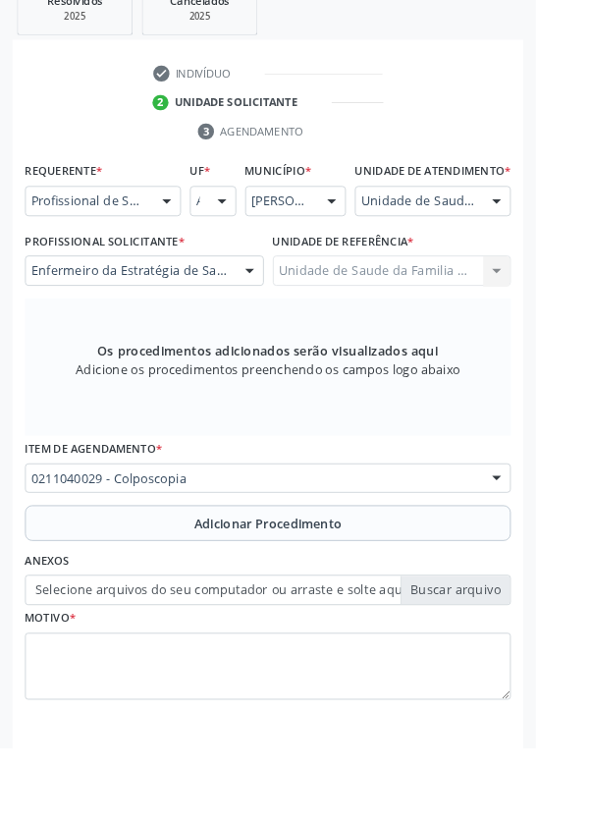
click at [333, 587] on span "Adicionar Procedimento" at bounding box center [295, 577] width 163 height 21
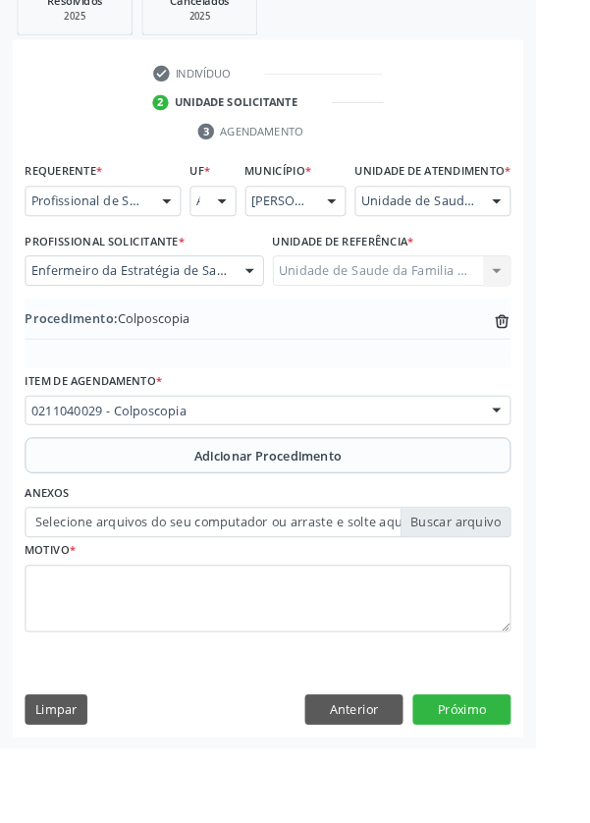
scroll to position [410, 0]
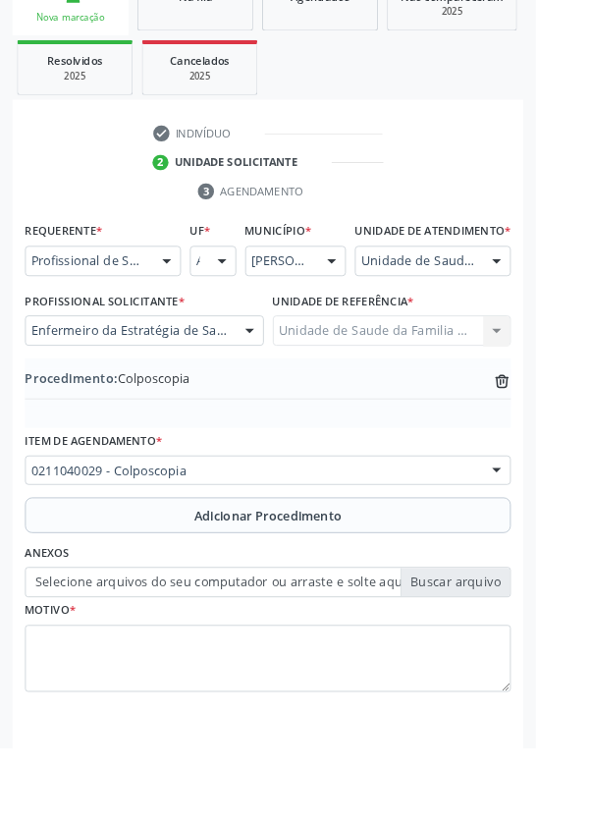
click at [513, 658] on label "Selecione arquivos do seu computador ou arraste e solte aqui" at bounding box center [295, 641] width 535 height 33
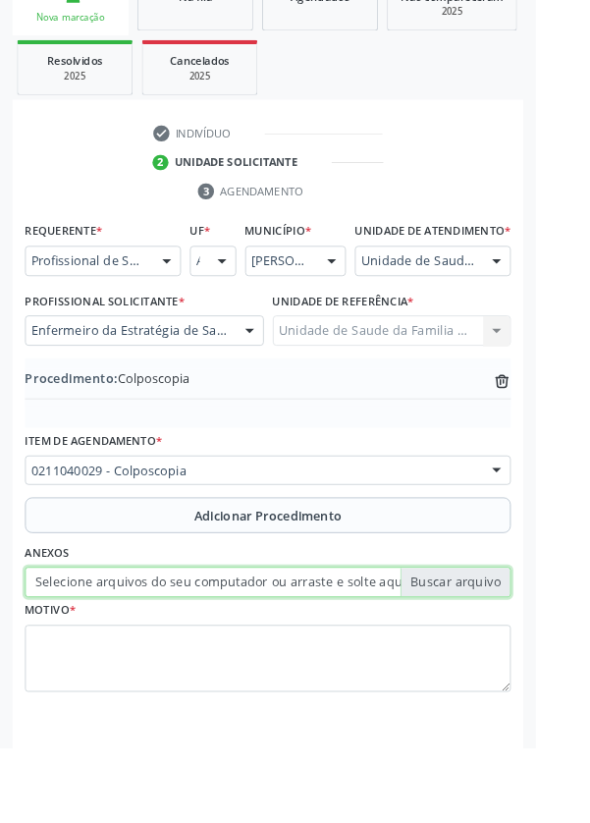
click at [513, 658] on input "Selecione arquivos do seu computador ou arraste e solte aqui" at bounding box center [295, 641] width 535 height 33
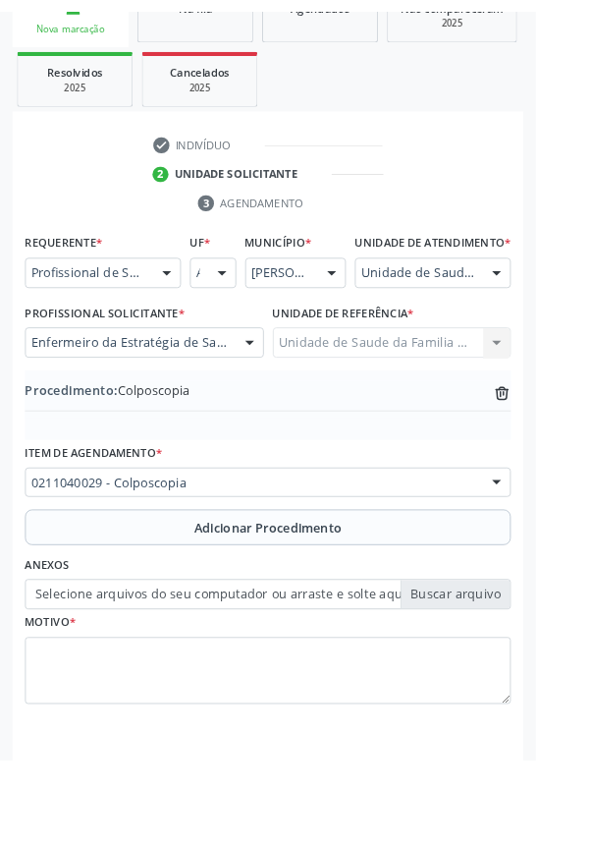
scroll to position [383, 0]
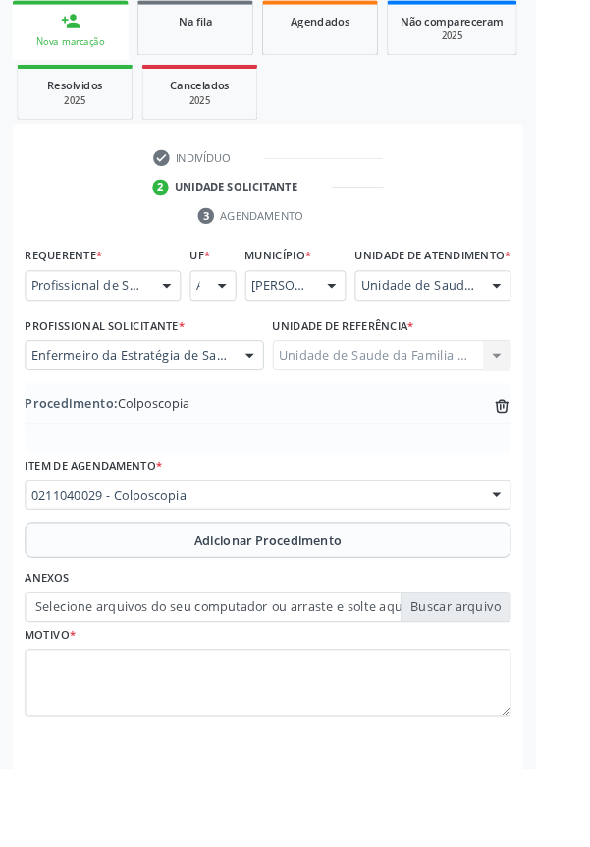
type input "C:\fakepath\17600967672826468840954654987148.jpg"
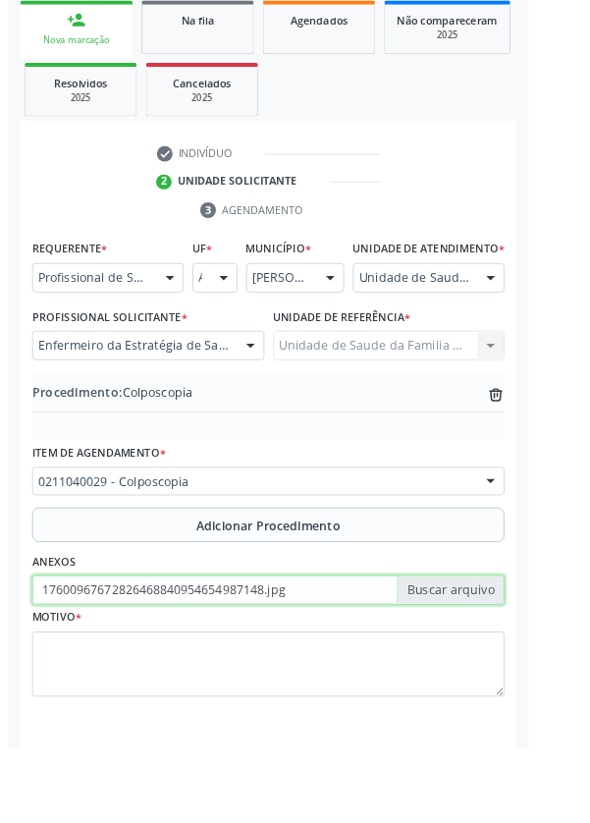
scroll to position [410, 0]
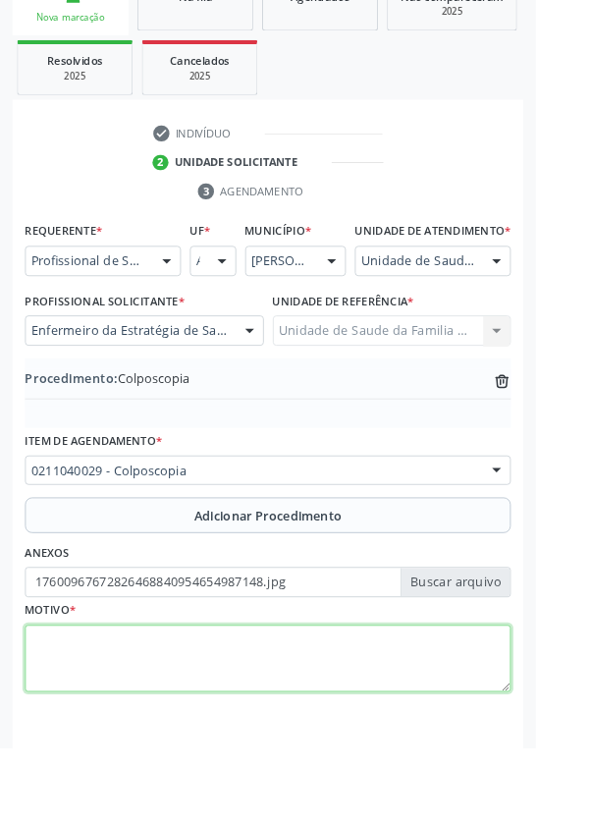
click at [220, 726] on textarea at bounding box center [295, 726] width 535 height 75
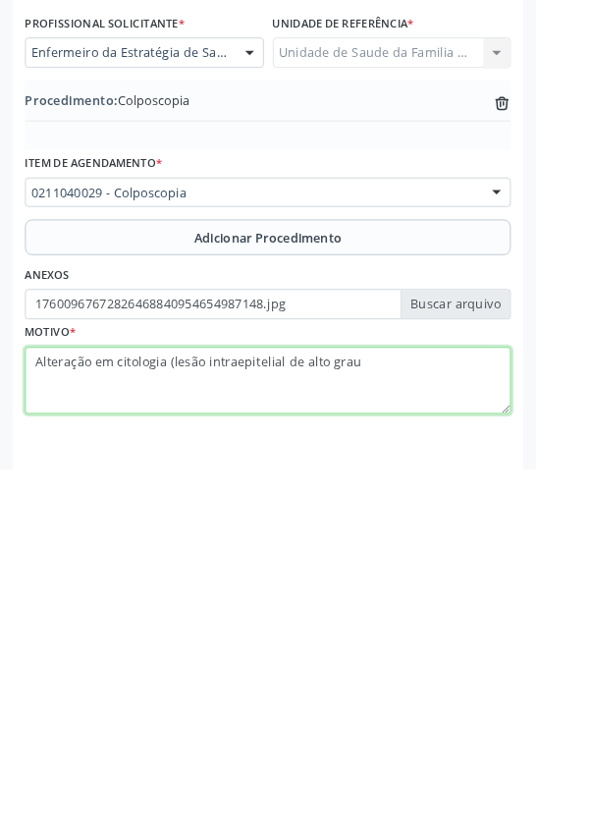
type textarea "Alteração em citologia (lesão intraepitelial de alto grau)"
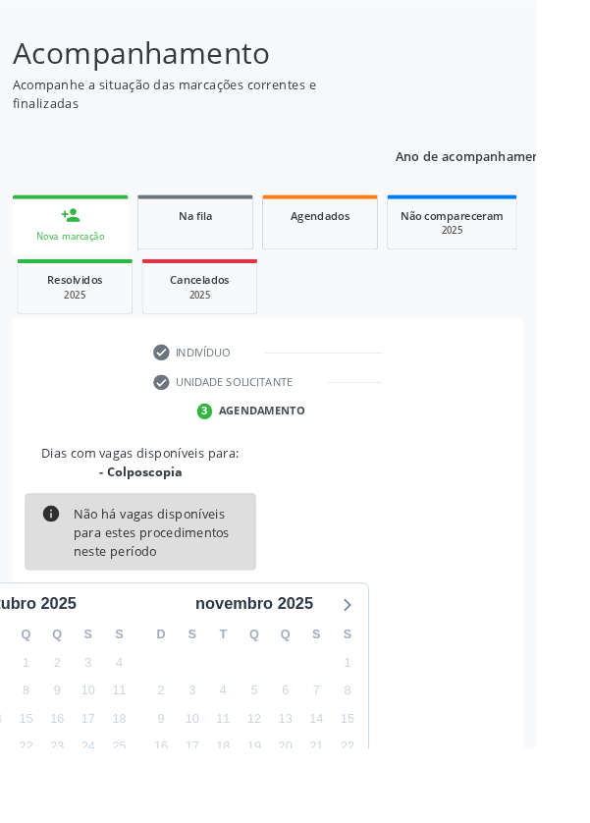
scroll to position [163, 0]
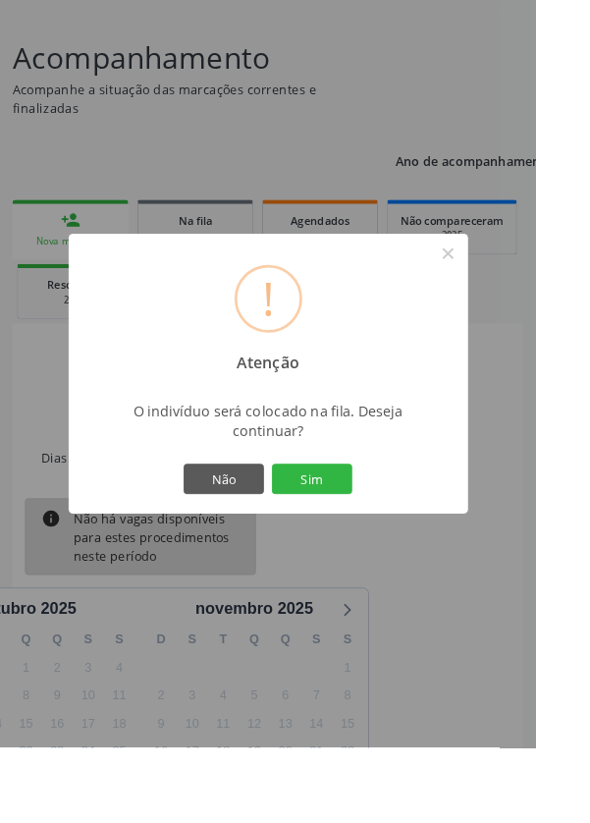
click at [388, 544] on button "Sim" at bounding box center [344, 527] width 88 height 33
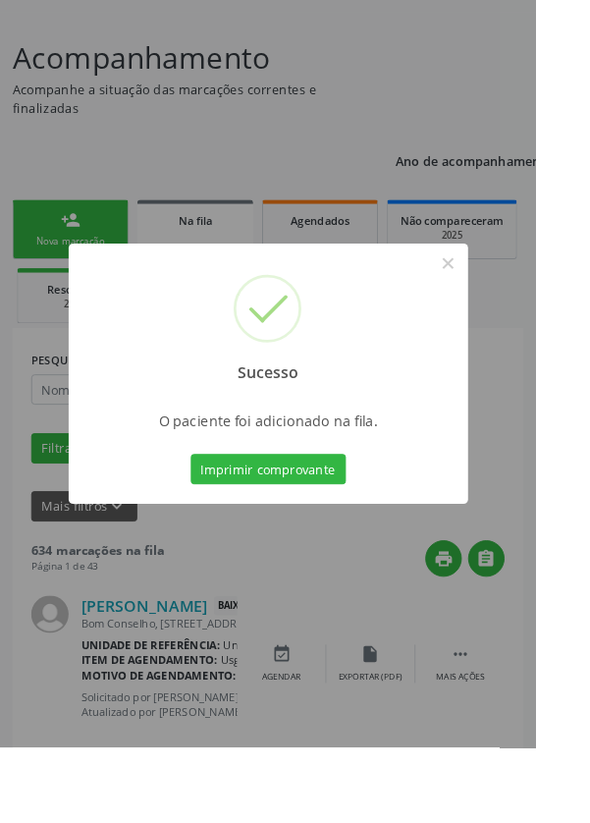
scroll to position [0, 0]
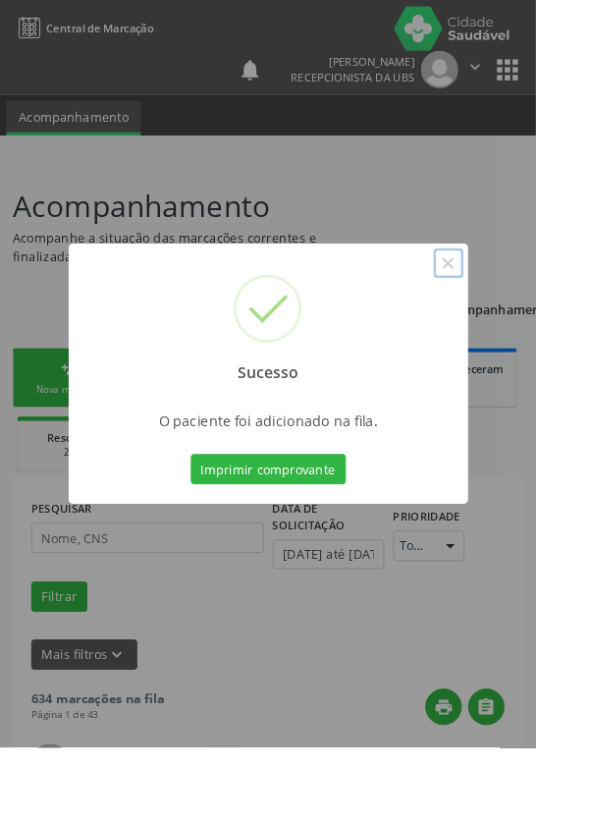
click at [511, 306] on button "×" at bounding box center [493, 289] width 33 height 33
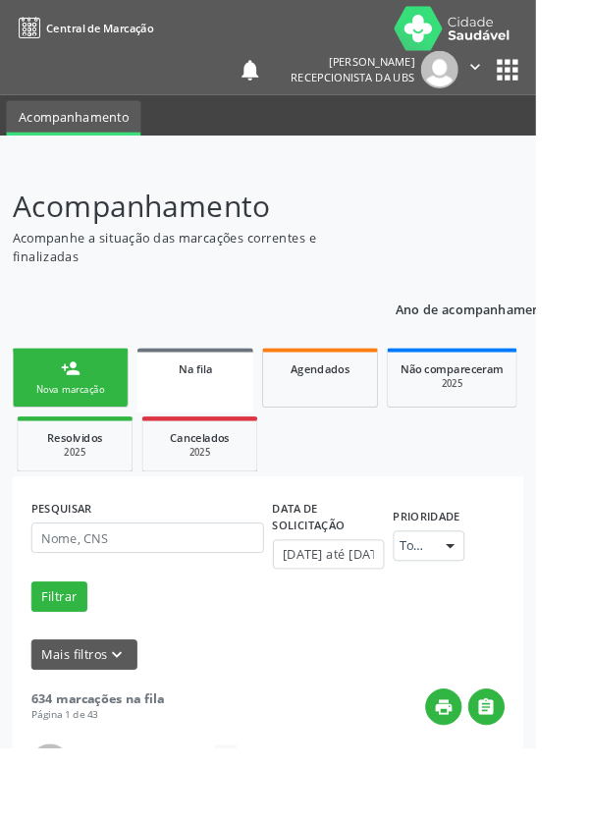
click at [75, 418] on link "person_add Nova marcação" at bounding box center [78, 416] width 128 height 66
click at [84, 417] on link "person_add Nova marcação" at bounding box center [78, 416] width 128 height 66
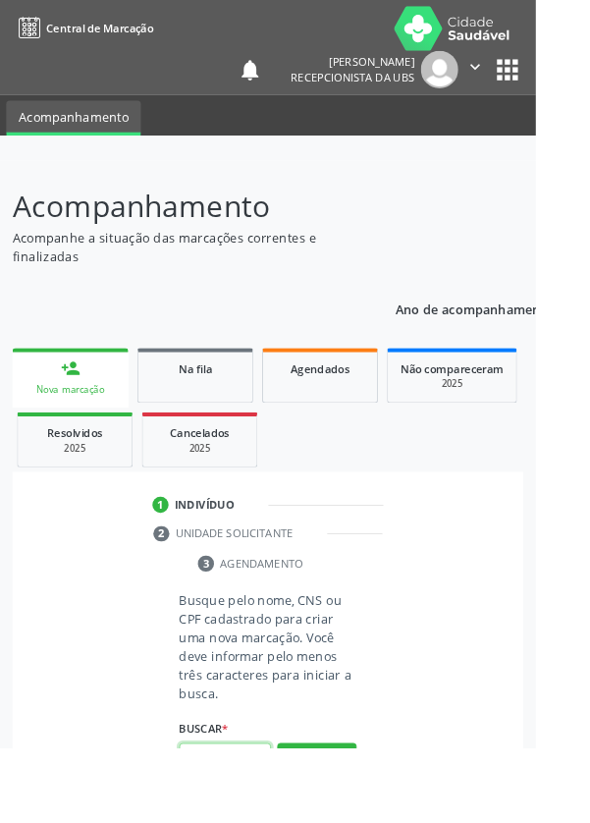
click at [275, 822] on input "text" at bounding box center [247, 834] width 101 height 33
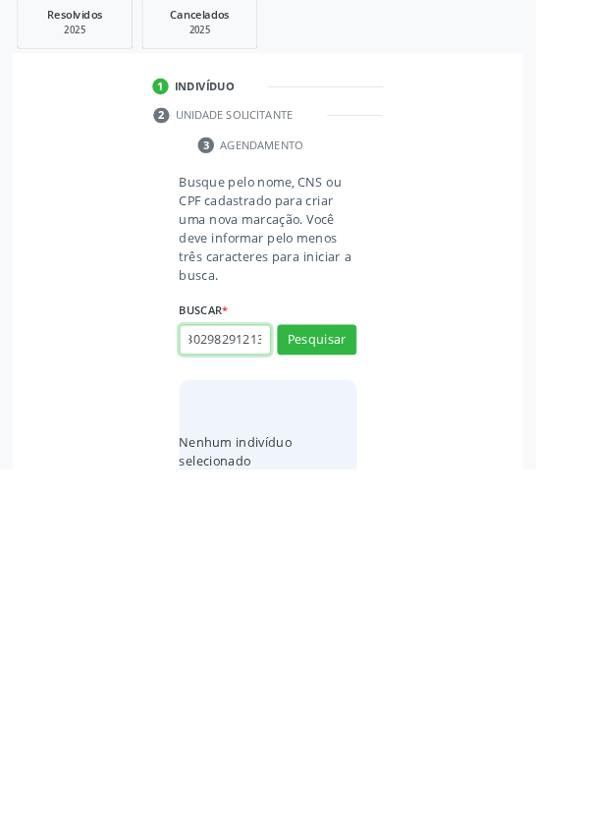
scroll to position [0, 35]
type input "700302982912130"
click at [370, 692] on button "Pesquisar" at bounding box center [349, 680] width 87 height 33
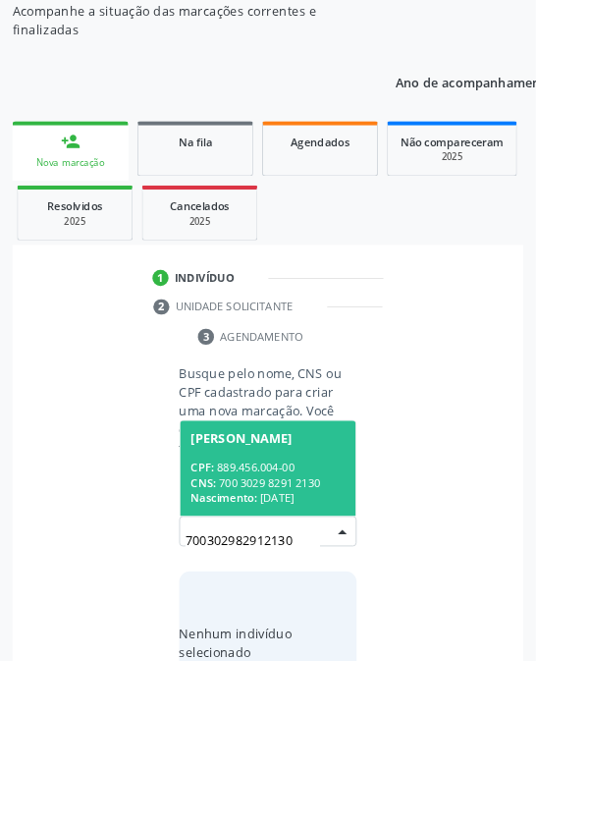
scroll to position [154, 0]
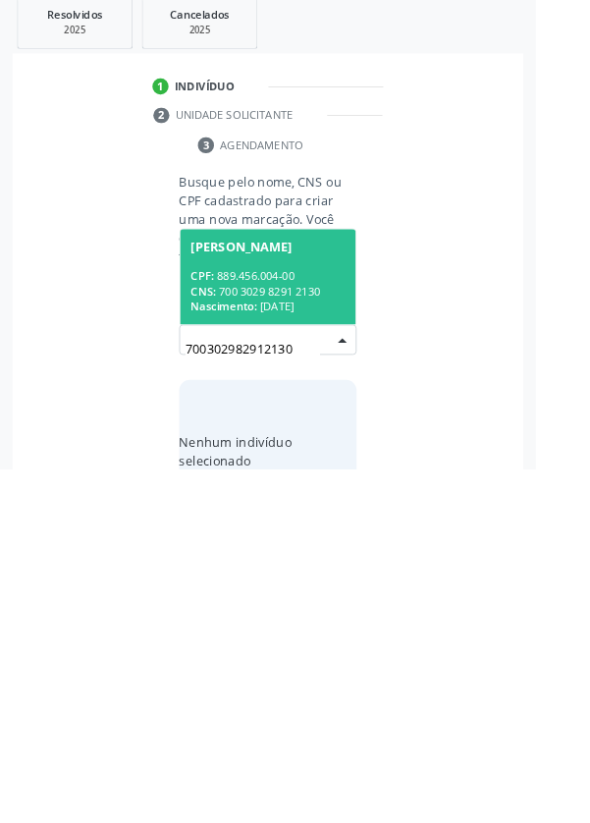
click at [290, 614] on div "CPF: 889.456.004-00" at bounding box center [295, 610] width 170 height 17
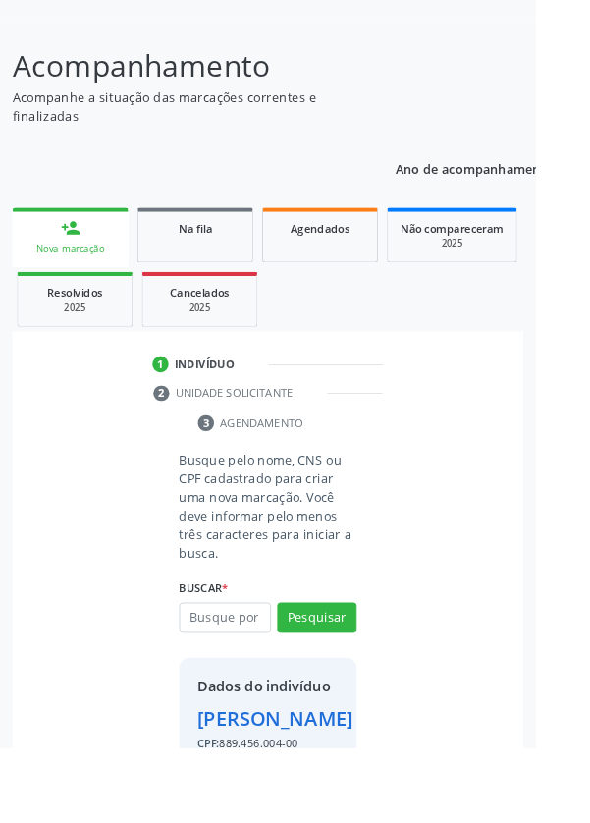
scroll to position [113, 0]
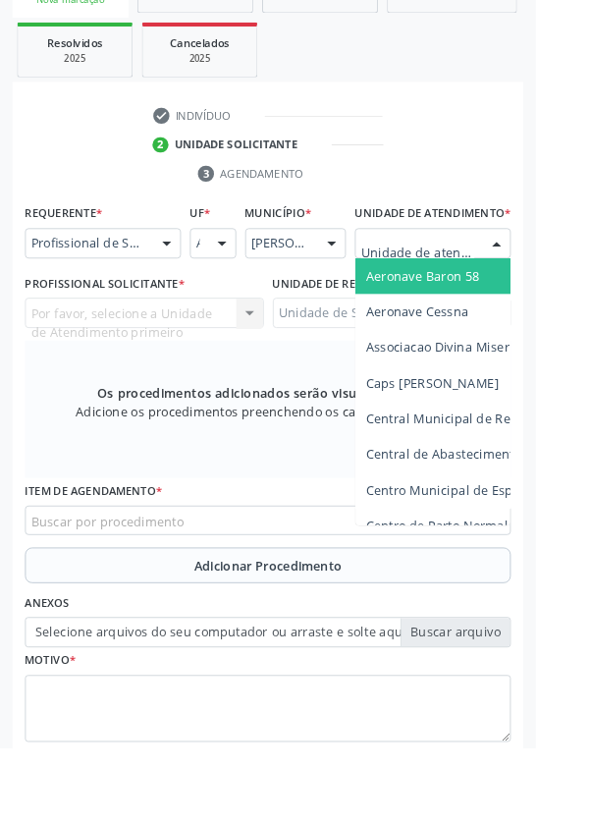
scroll to position [466, 0]
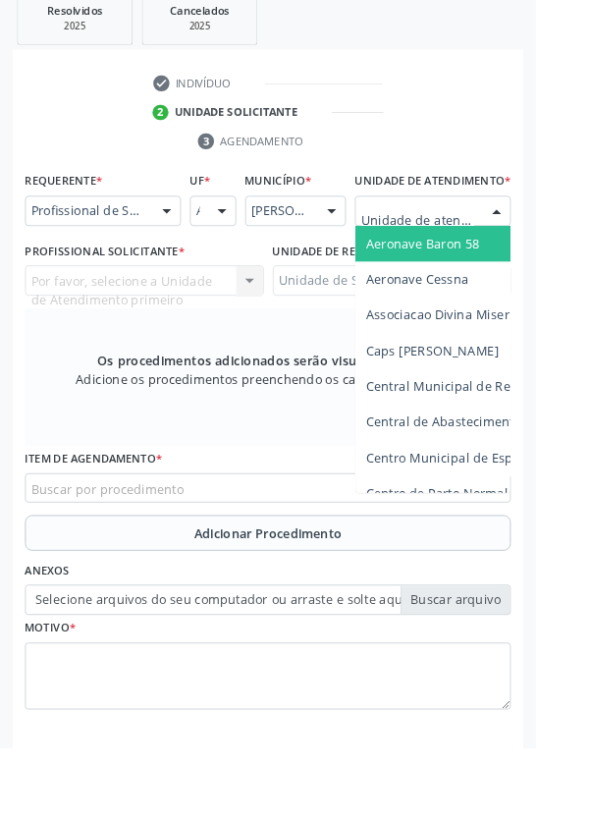
type input "Rua n"
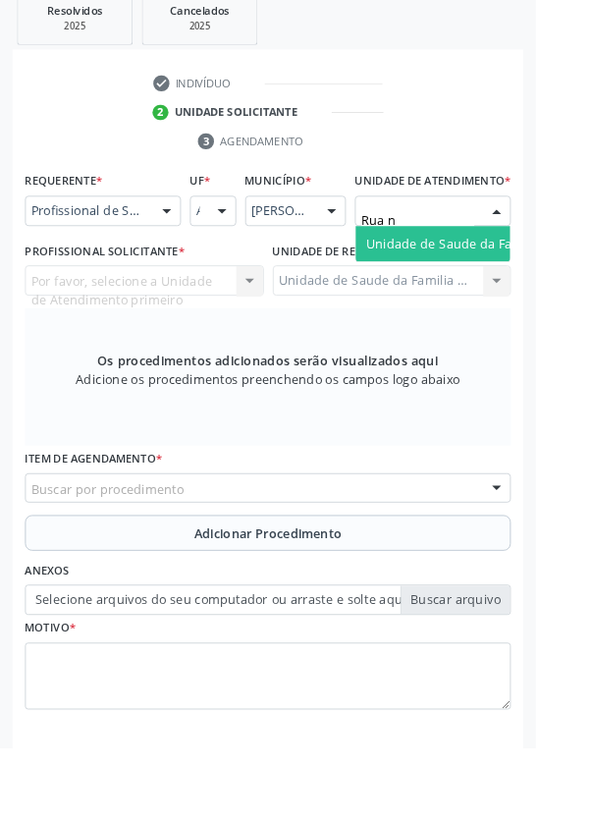
click at [516, 277] on span "Unidade de Saude da Familia Rua [GEOGRAPHIC_DATA]" at bounding box center [586, 267] width 364 height 19
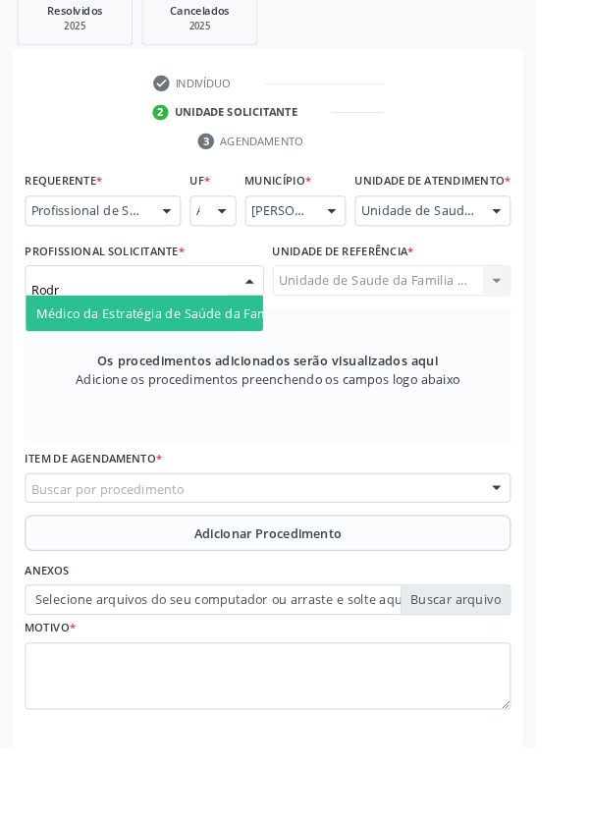
type input "Rodri"
click at [215, 354] on span "Médico da Estratégia de Saúde da Família - [PERSON_NAME]" at bounding box center [239, 344] width 399 height 19
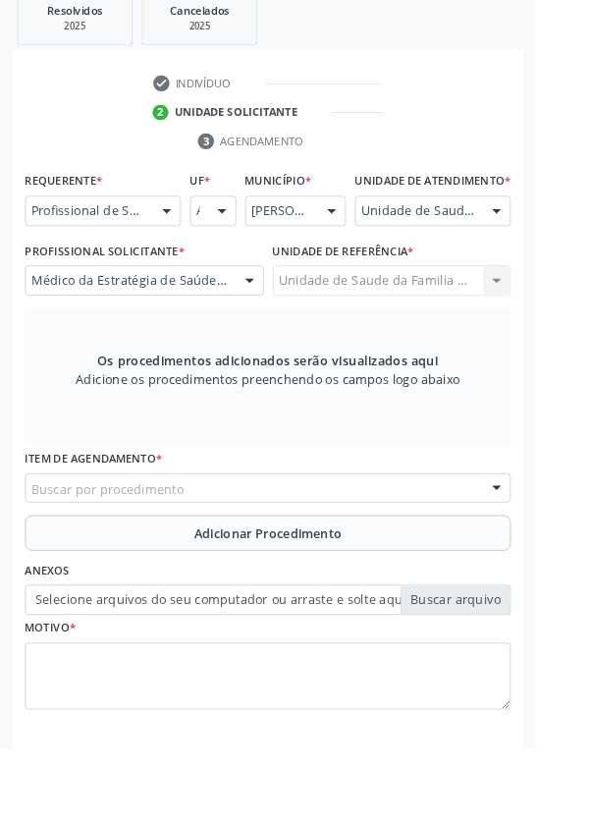
click at [327, 554] on div "Buscar por procedimento" at bounding box center [295, 537] width 535 height 33
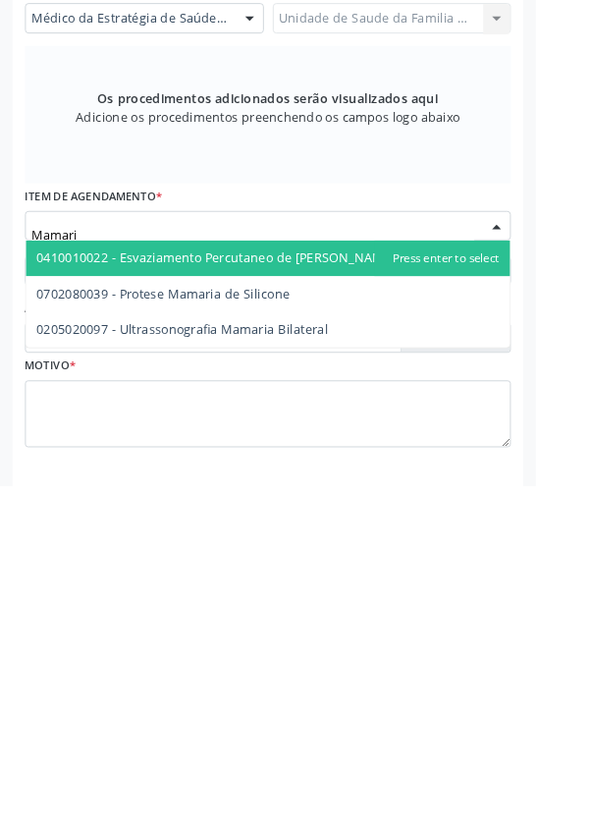
type input "Mamaria"
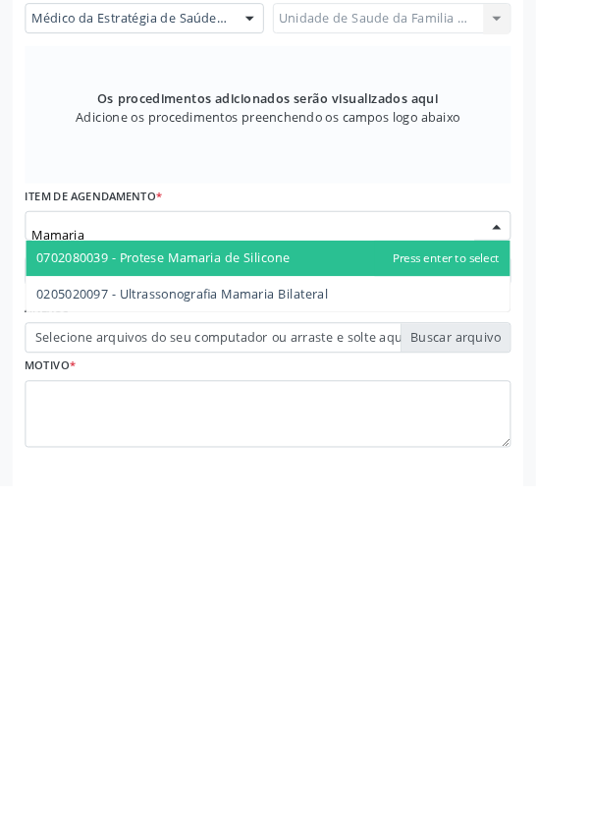
click at [329, 621] on span "0205020097 - Ultrassonografia Mamaria Bilateral" at bounding box center [200, 611] width 321 height 19
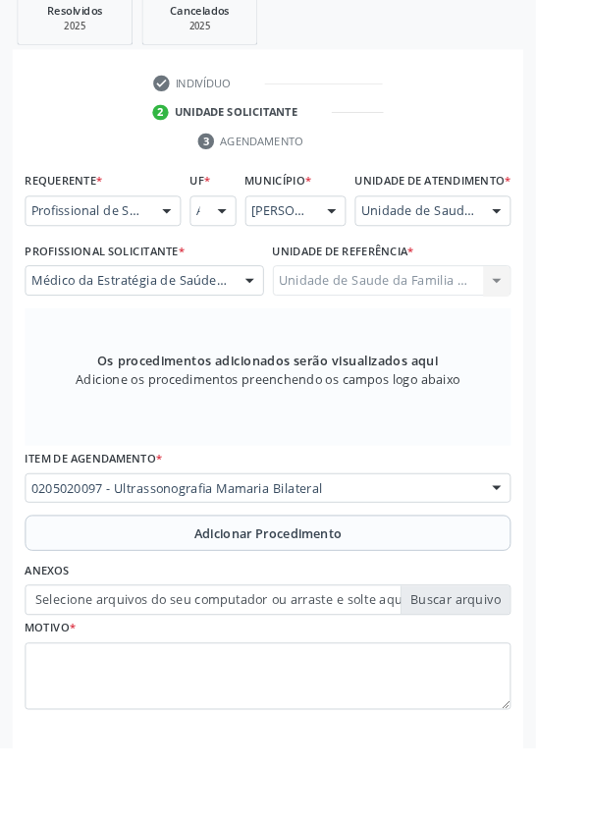
click at [370, 597] on span "Adicionar Procedimento" at bounding box center [295, 587] width 163 height 21
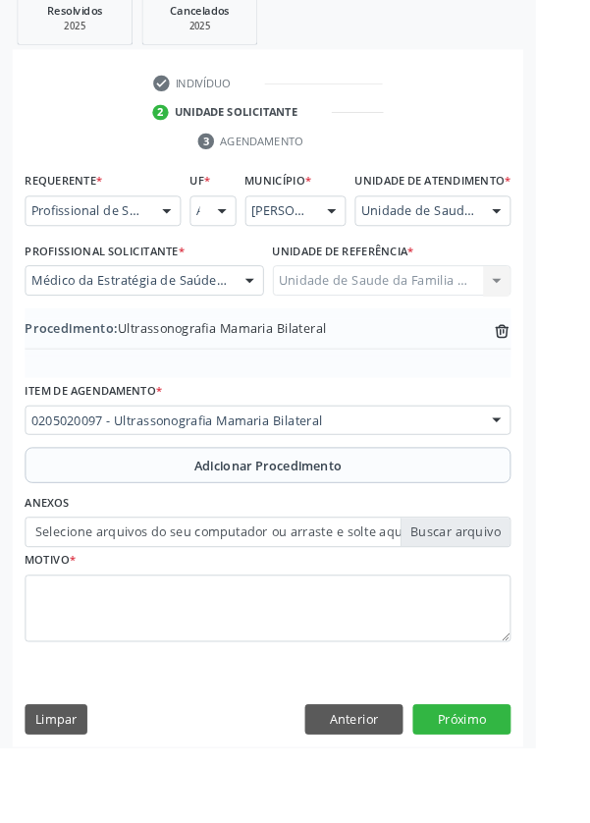
scroll to position [410, 0]
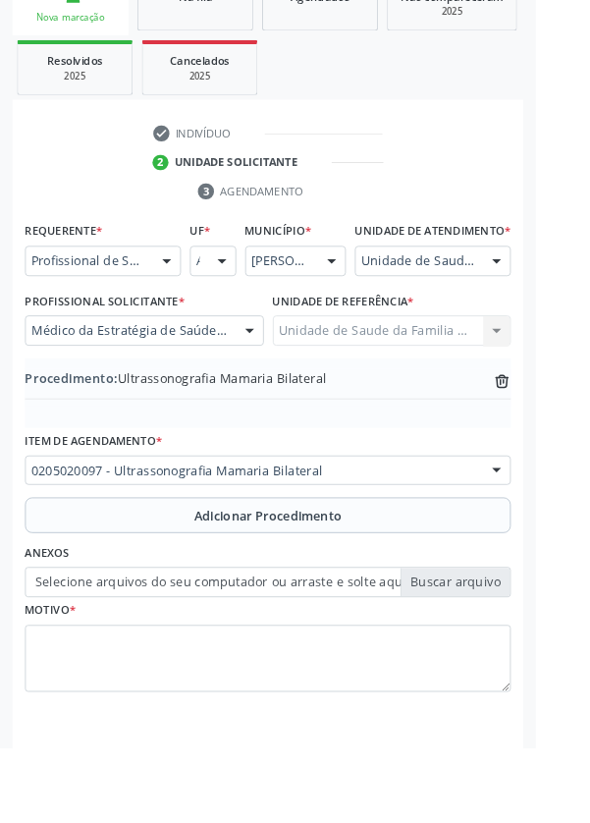
click at [522, 657] on label "Selecione arquivos do seu computador ou arraste e solte aqui" at bounding box center [295, 641] width 535 height 33
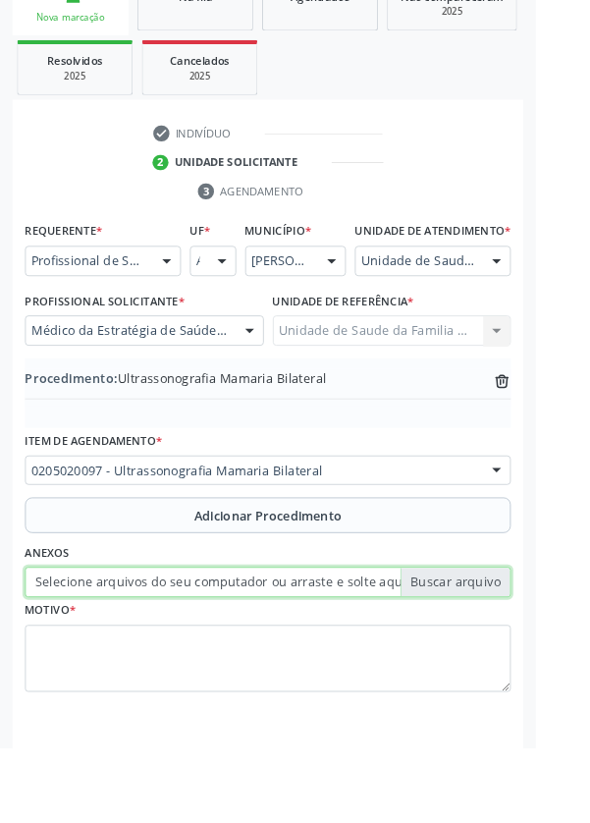
click at [522, 657] on input "Selecione arquivos do seu computador ou arraste e solte aqui" at bounding box center [295, 641] width 535 height 33
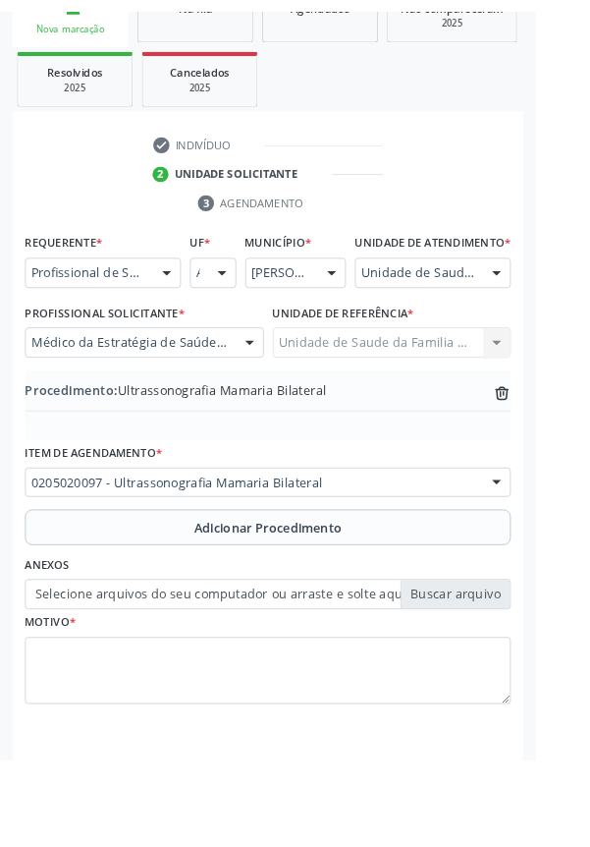
scroll to position [383, 0]
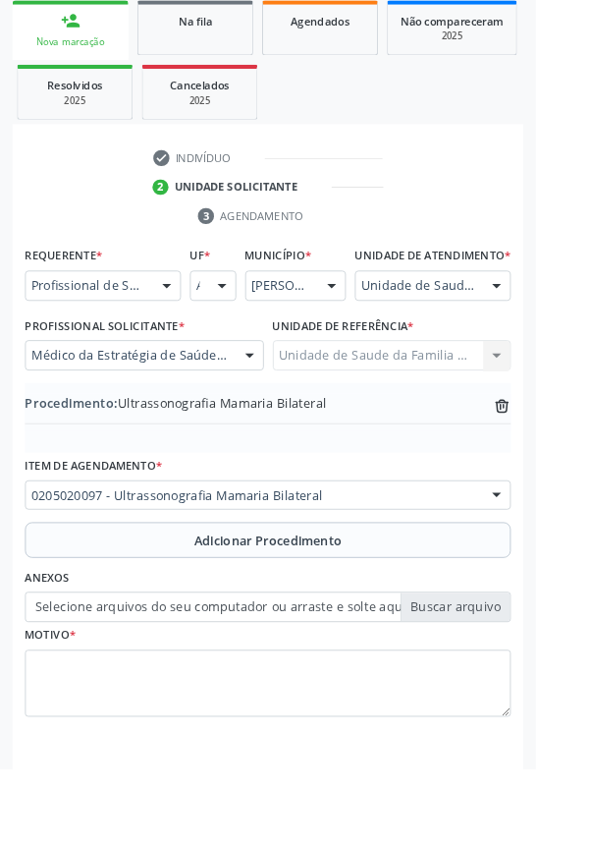
type input "C:\fakepath\17600969177084121428113356784852.jpg"
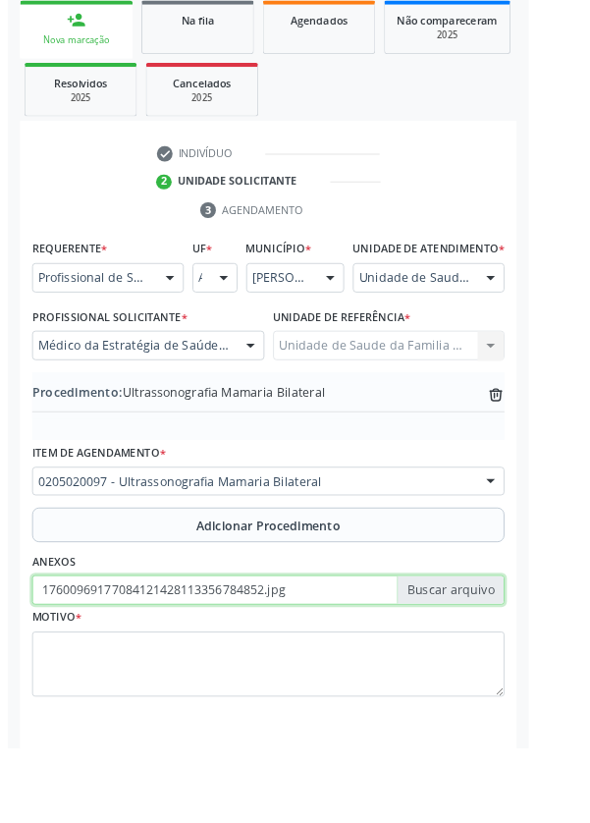
scroll to position [410, 0]
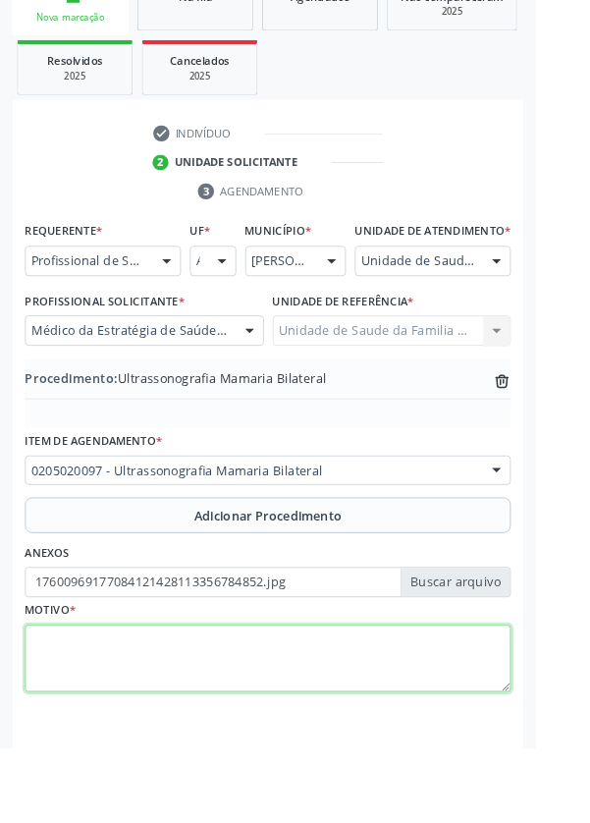
click at [153, 741] on textarea at bounding box center [295, 726] width 535 height 75
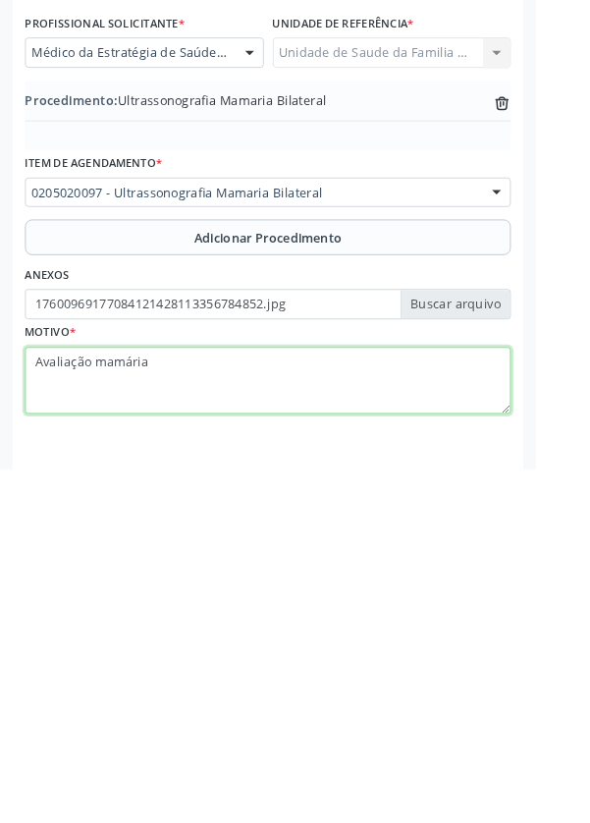
type textarea "Avaliação mamária"
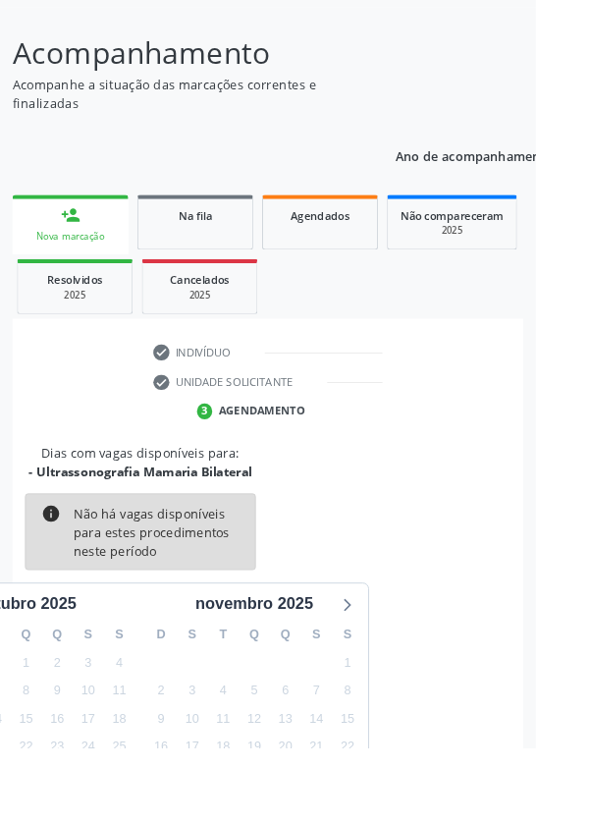
scroll to position [163, 0]
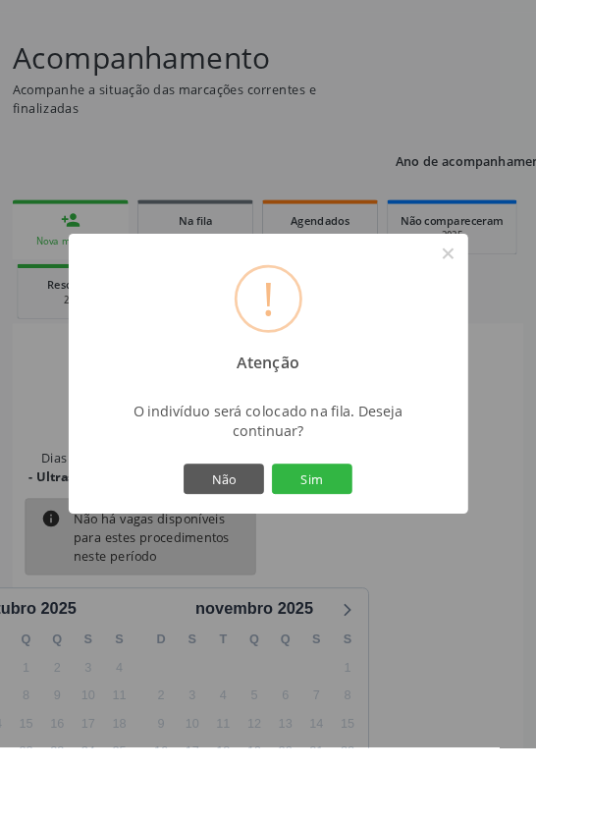
click at [388, 544] on button "Sim" at bounding box center [344, 527] width 88 height 33
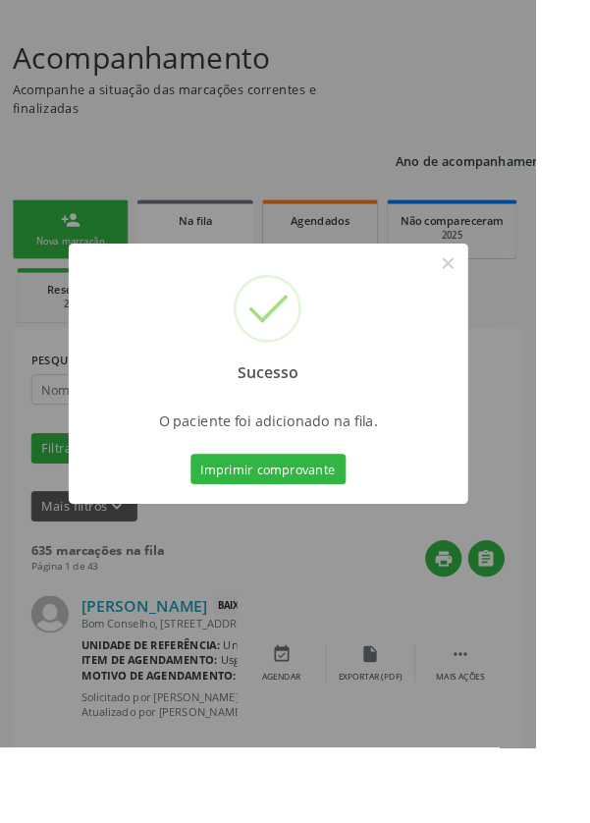
scroll to position [0, 0]
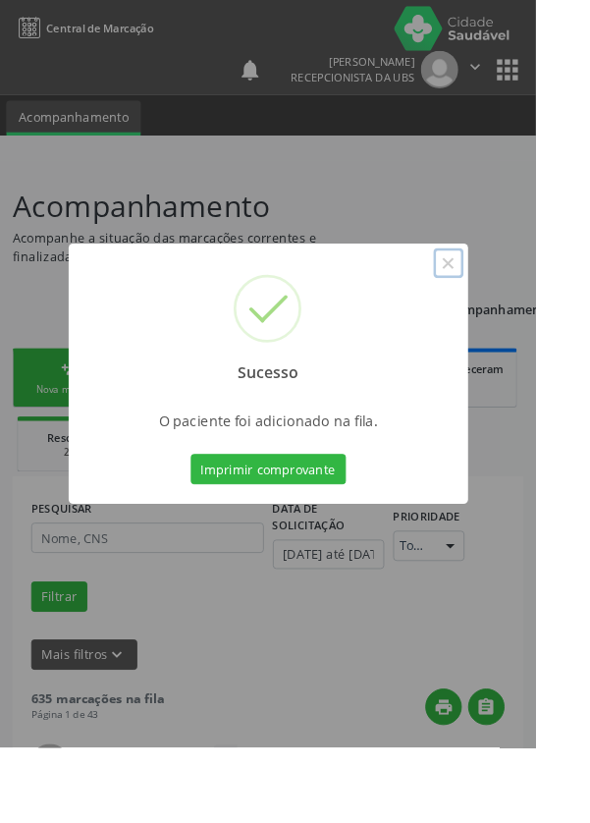
click at [511, 306] on button "×" at bounding box center [493, 289] width 33 height 33
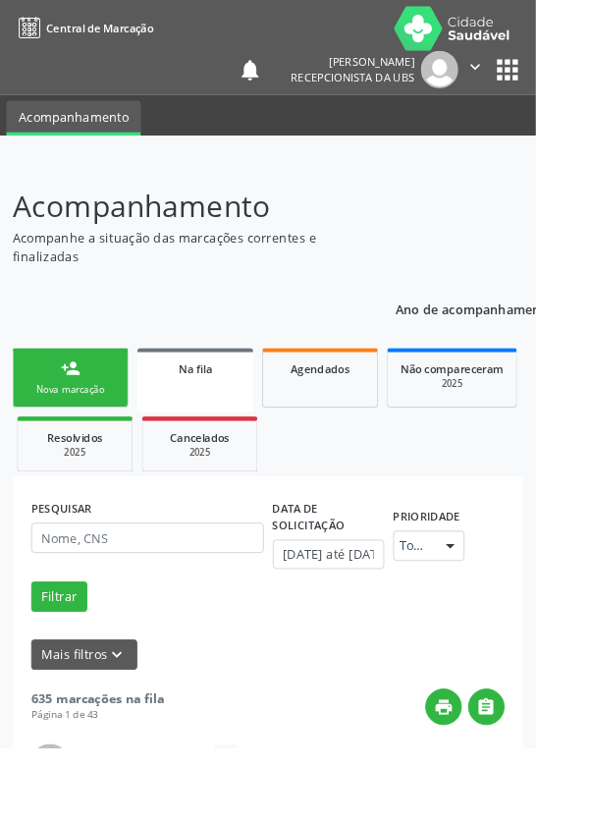
click at [103, 417] on link "person_add Nova marcação" at bounding box center [78, 416] width 128 height 66
click at [94, 406] on link "person_add Nova marcação" at bounding box center [78, 416] width 128 height 66
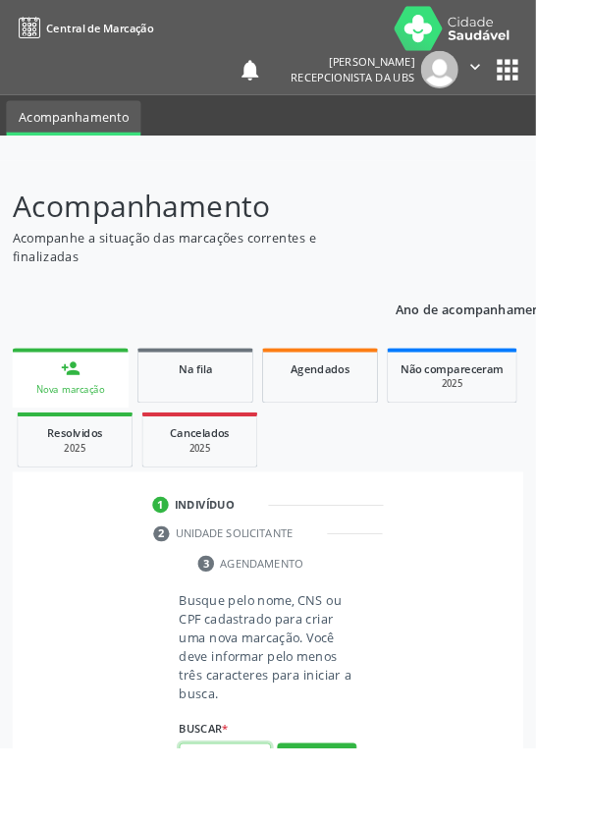
click at [263, 822] on input "text" at bounding box center [247, 834] width 101 height 33
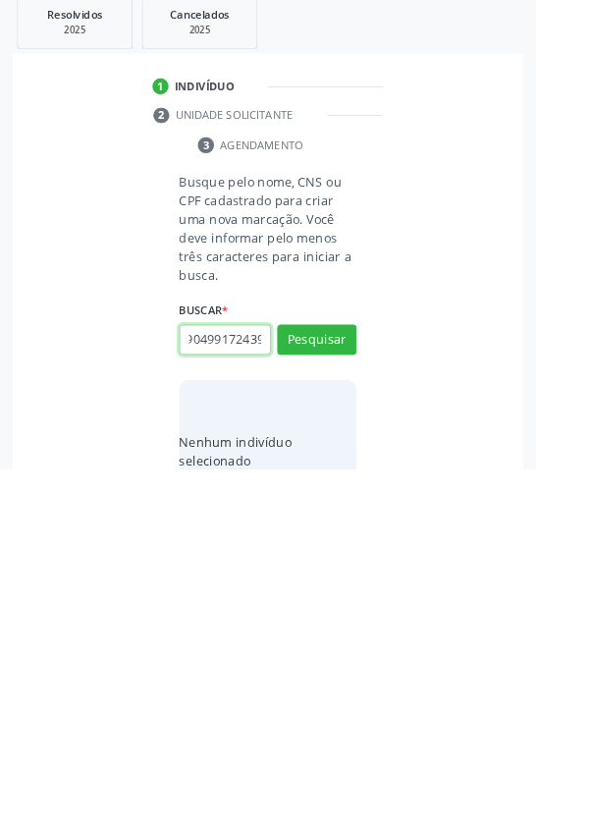
scroll to position [0, 35]
type input "700904991724399"
click at [371, 673] on button "Pesquisar" at bounding box center [349, 680] width 87 height 33
type input "700904991724399"
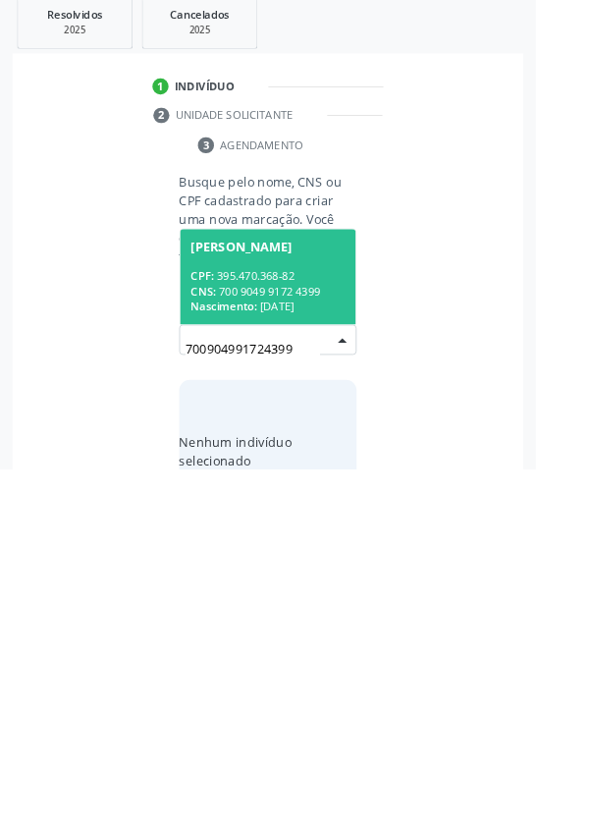
click at [355, 615] on div "CPF: 395.470.368-82" at bounding box center [295, 610] width 170 height 17
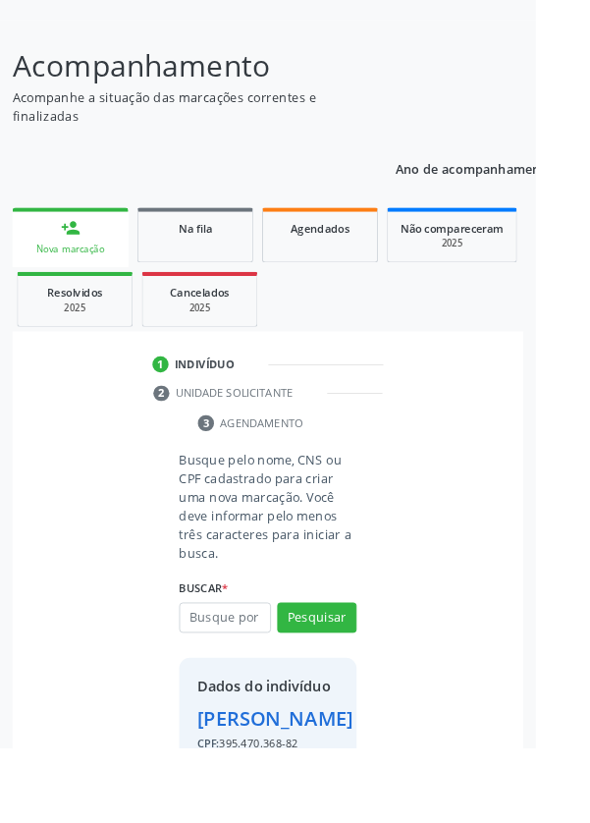
scroll to position [145, 0]
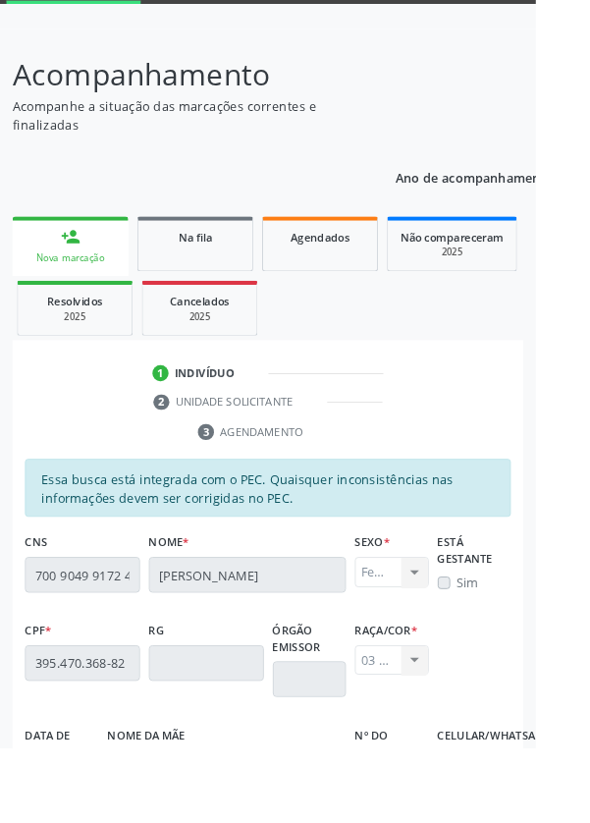
scroll to position [467, 0]
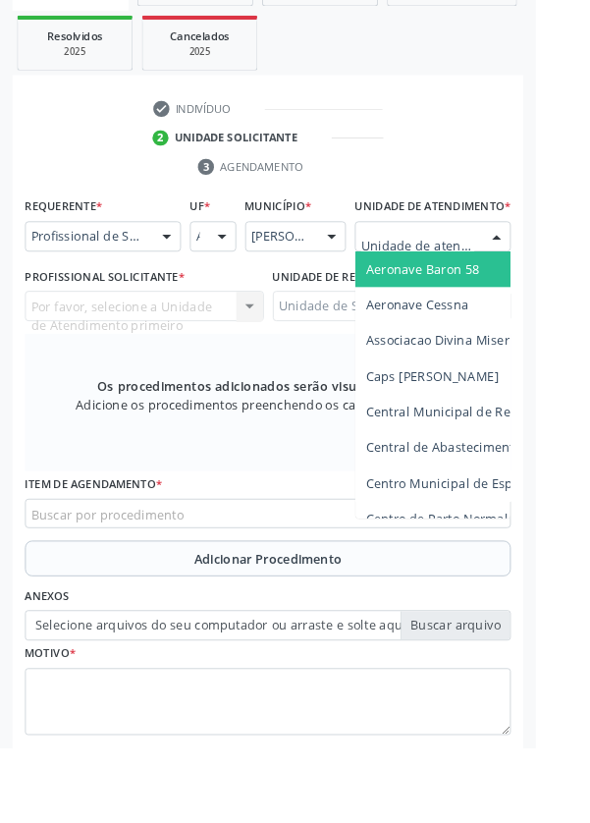
scroll to position [464, 0]
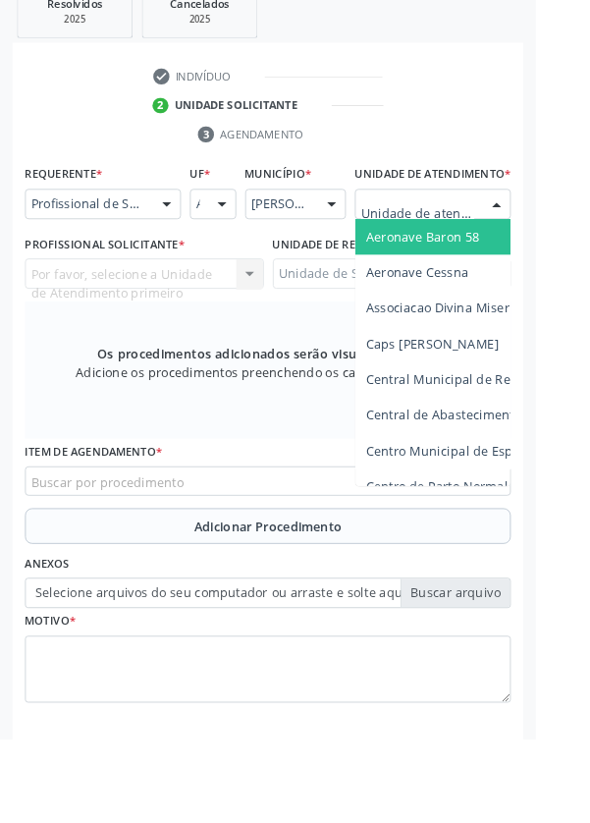
type input "Rua n"
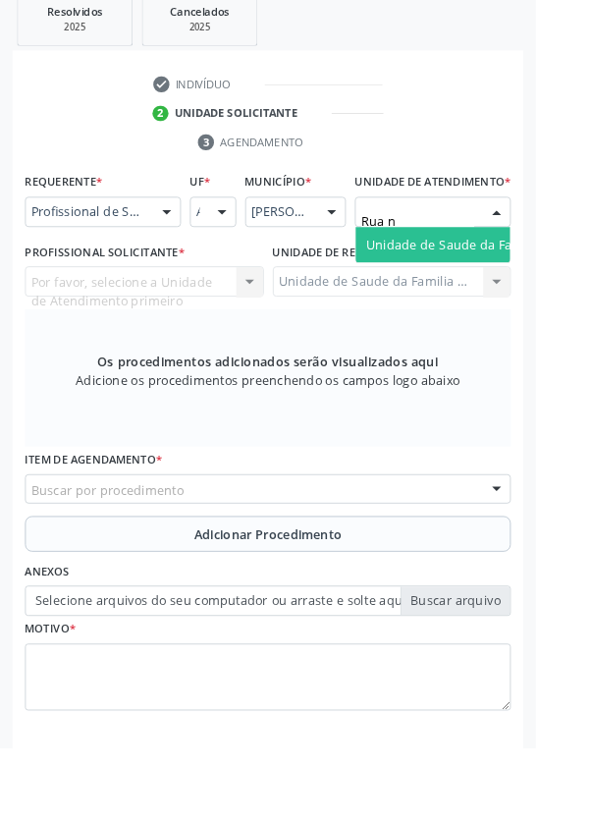
click at [507, 279] on span "Unidade de Saude da Familia Rua [GEOGRAPHIC_DATA]" at bounding box center [586, 269] width 364 height 19
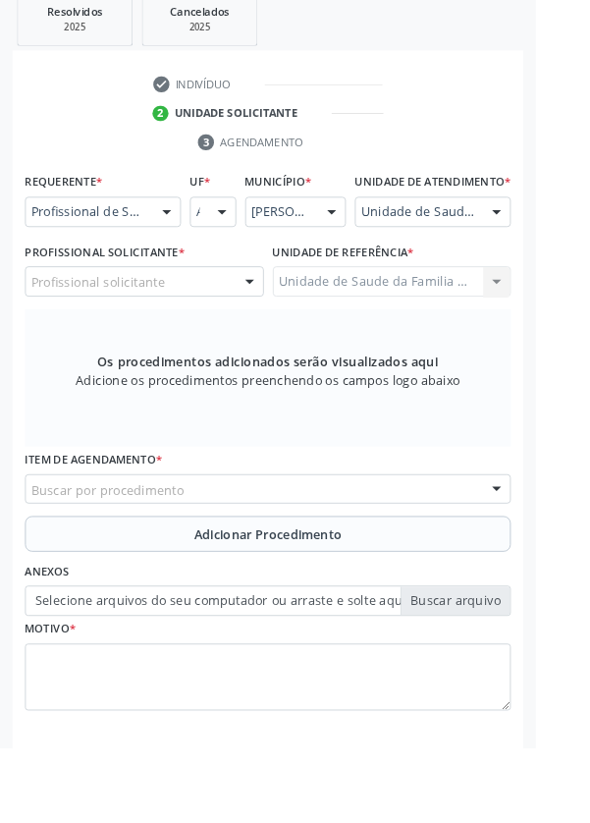
click at [213, 327] on div "Profissional solicitante" at bounding box center [159, 310] width 263 height 33
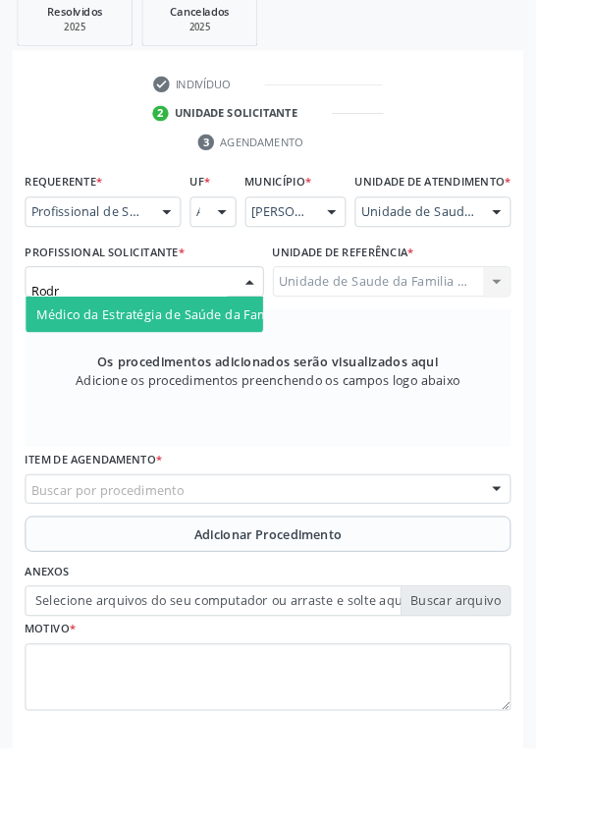
type input "Rodri"
click at [213, 356] on span "Médico da Estratégia de Saúde da Família - [PERSON_NAME]" at bounding box center [239, 346] width 399 height 19
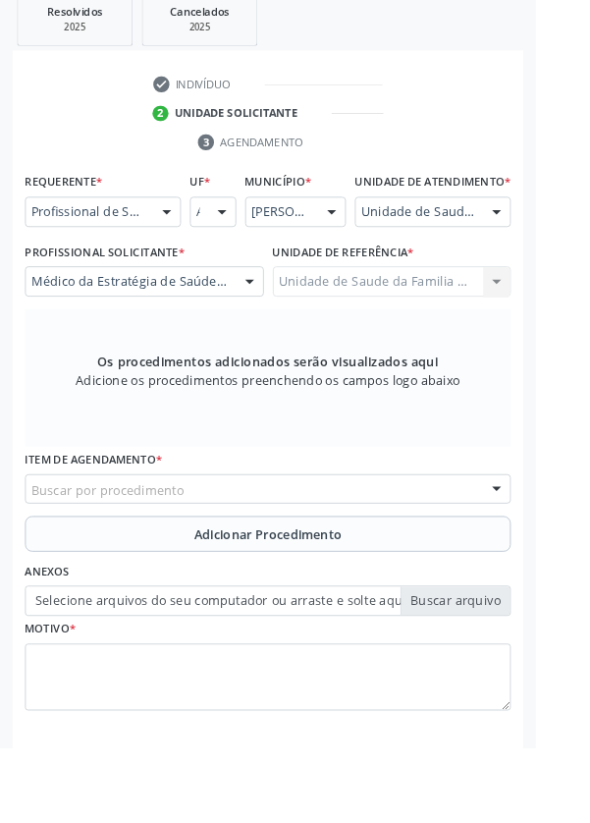
click at [404, 547] on div "Buscar por procedimento" at bounding box center [295, 539] width 535 height 33
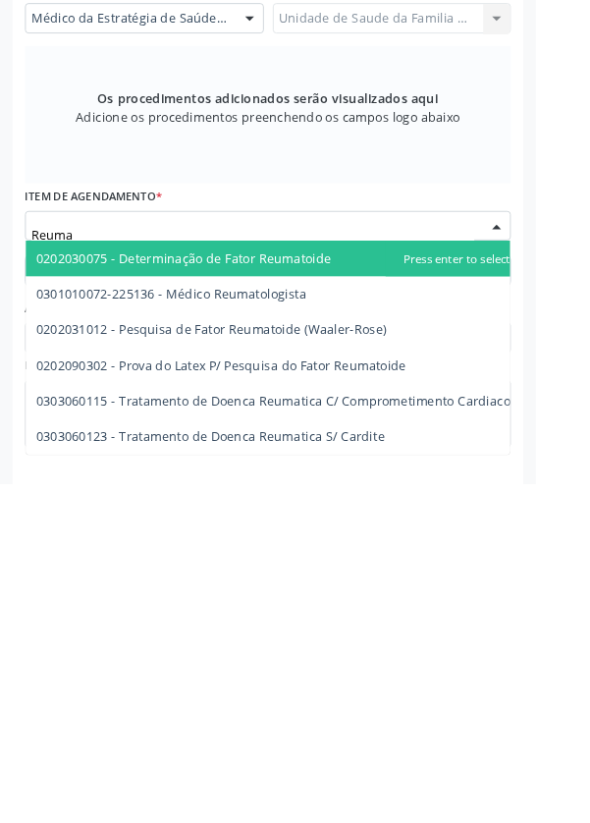
type input "Reumat"
click at [329, 623] on span "0301010072-225136 - Médico Reumatologista" at bounding box center [189, 613] width 298 height 19
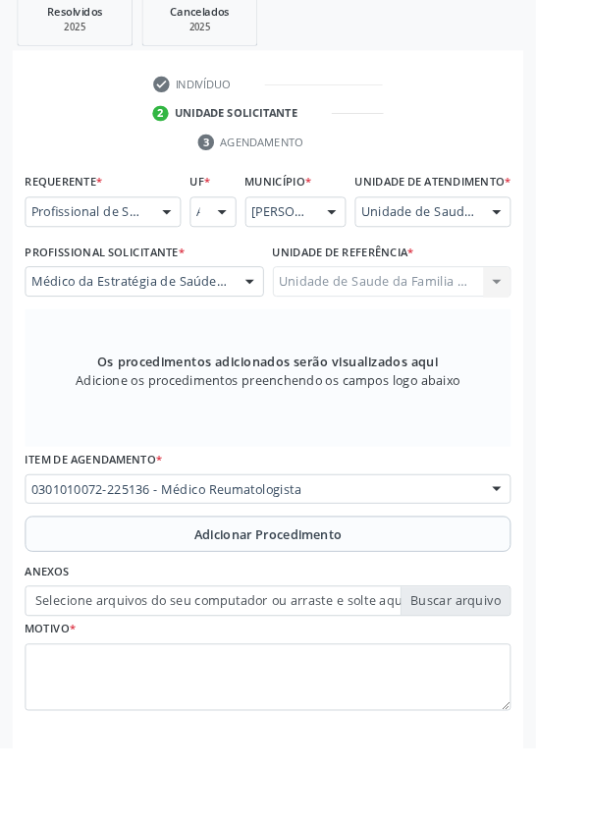
click at [371, 599] on span "Adicionar Procedimento" at bounding box center [295, 589] width 163 height 21
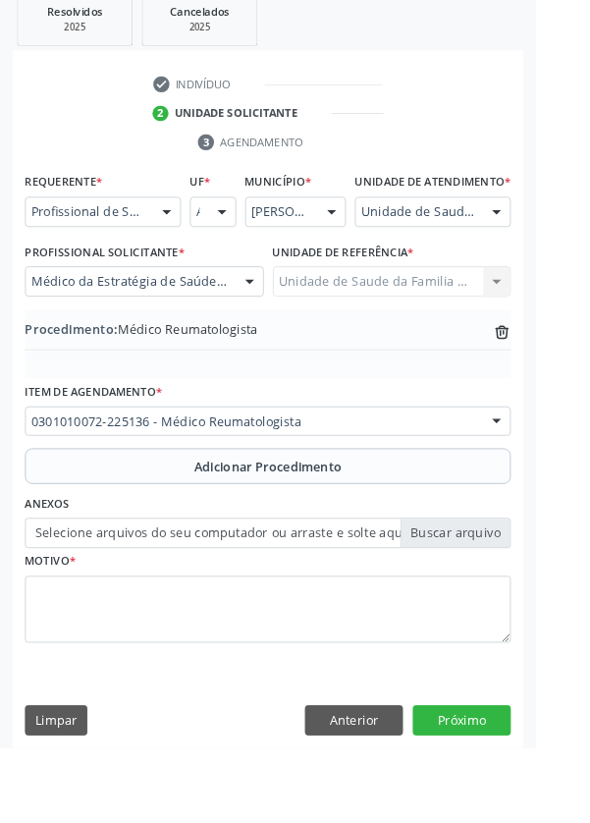
scroll to position [410, 0]
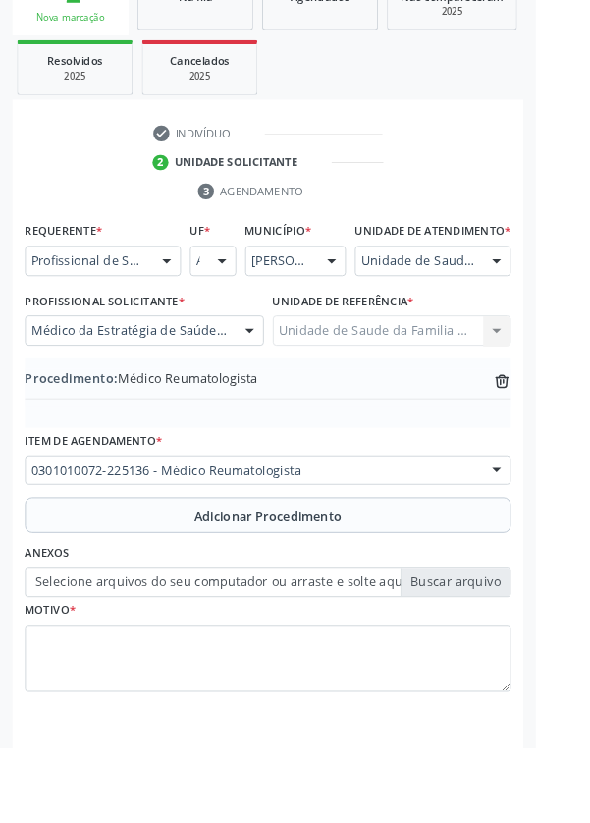
click at [522, 658] on label "Selecione arquivos do seu computador ou arraste e solte aqui" at bounding box center [295, 641] width 535 height 33
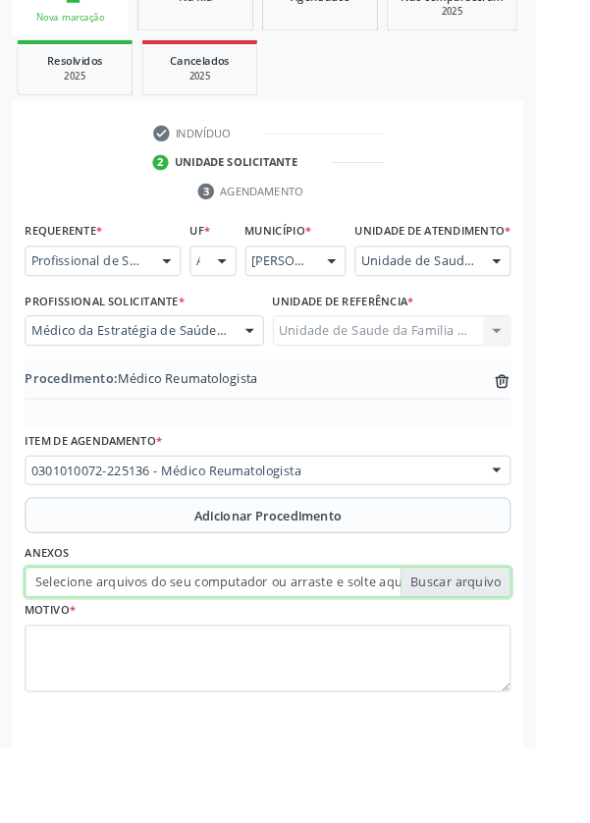
click at [522, 658] on input "Selecione arquivos do seu computador ou arraste e solte aqui" at bounding box center [295, 641] width 535 height 33
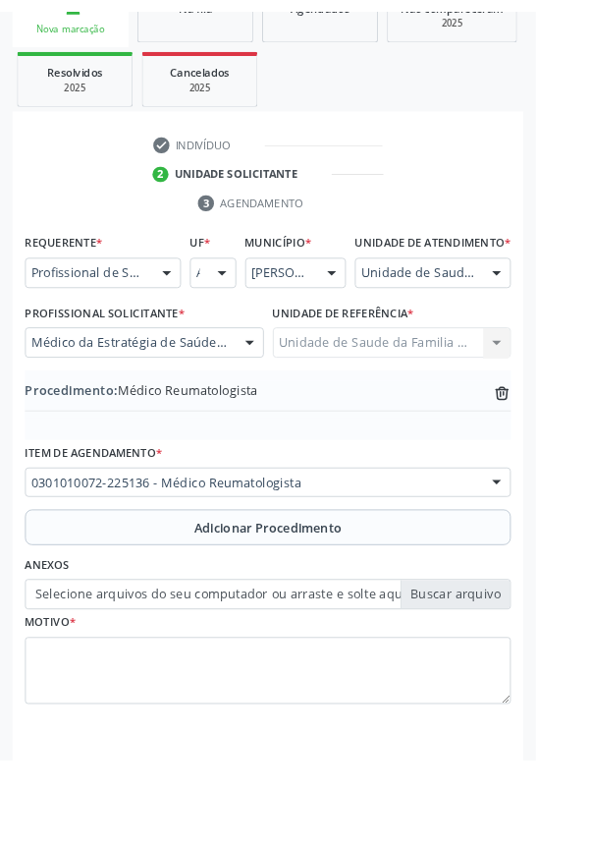
scroll to position [383, 0]
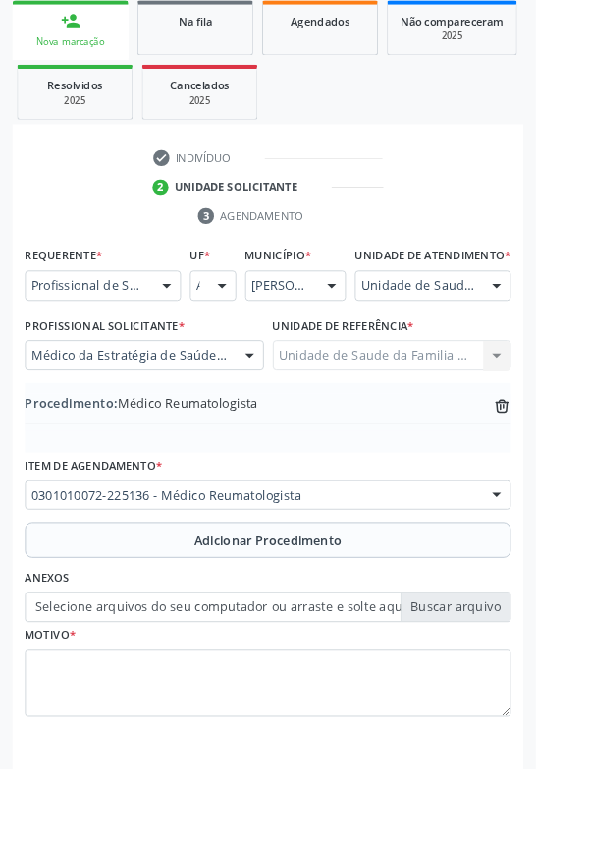
type input "C:\fakepath\17600970239613705681352835225223.jpg"
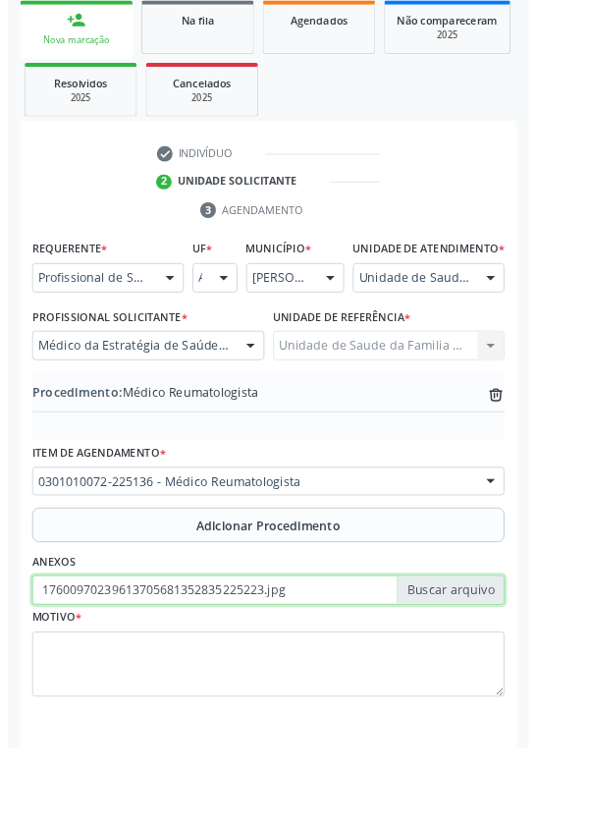
scroll to position [410, 0]
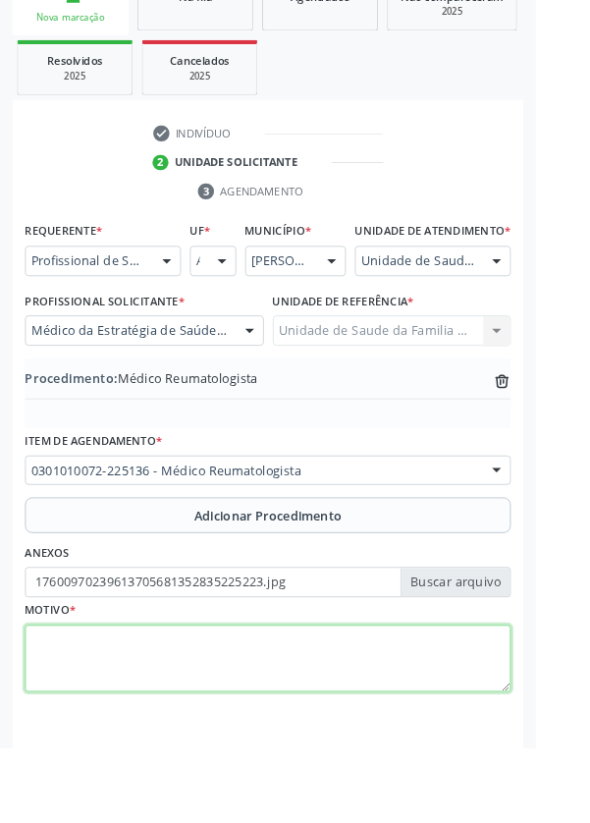
click at [201, 724] on textarea at bounding box center [295, 726] width 535 height 75
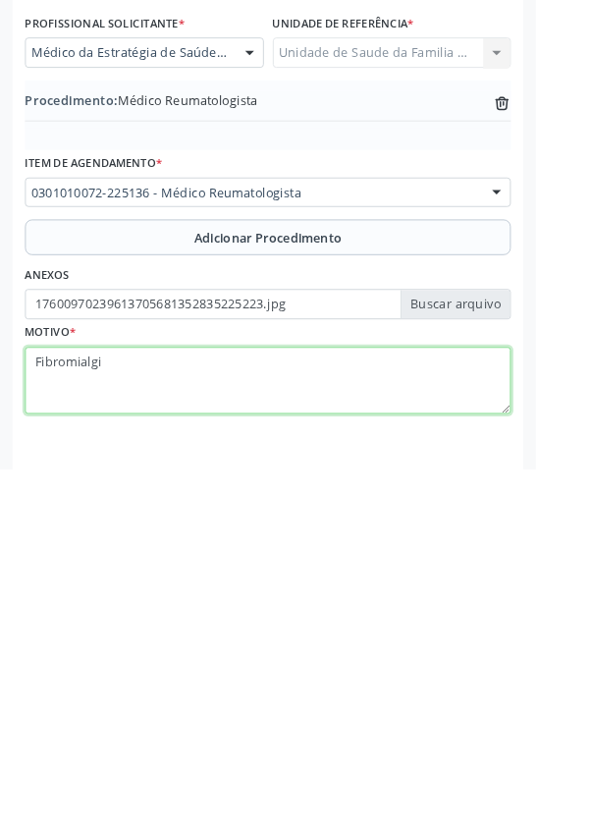
type textarea "Fibromialgia"
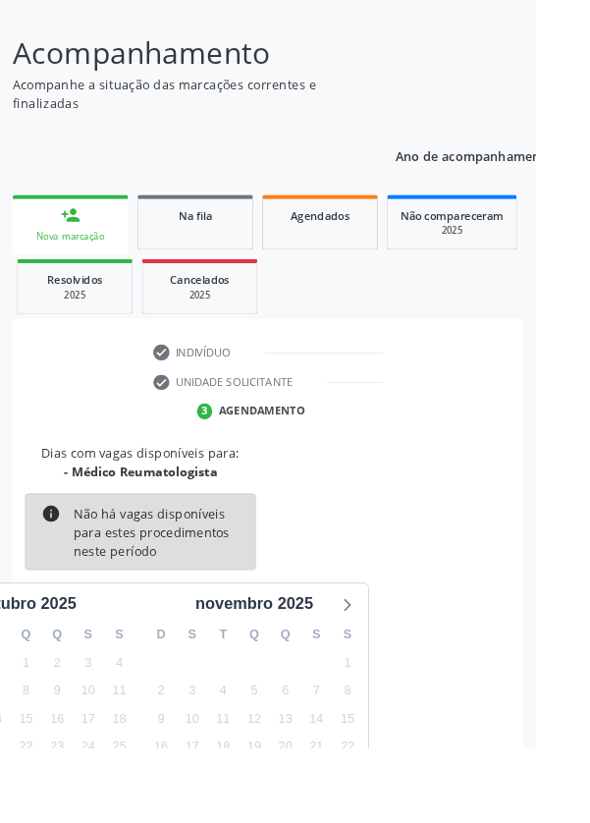
scroll to position [163, 0]
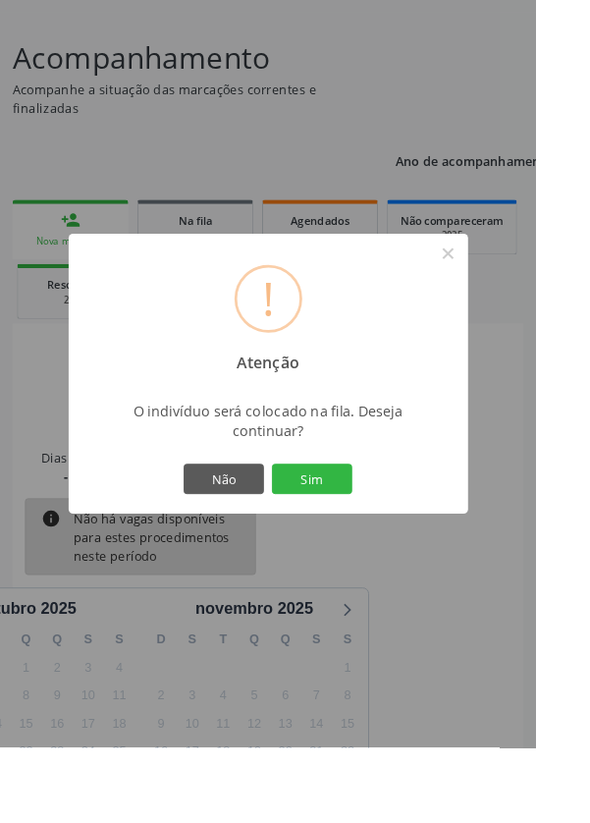
click at [388, 544] on button "Sim" at bounding box center [344, 527] width 88 height 33
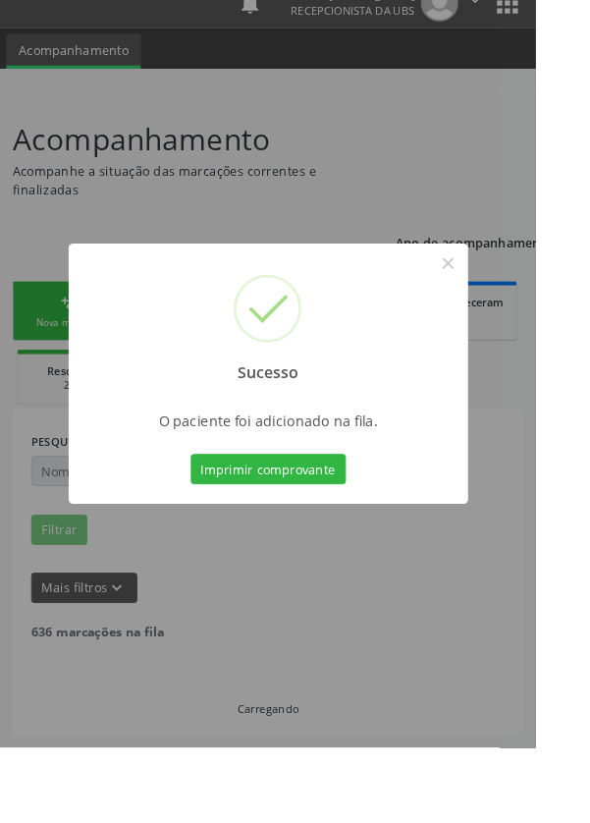
scroll to position [0, 0]
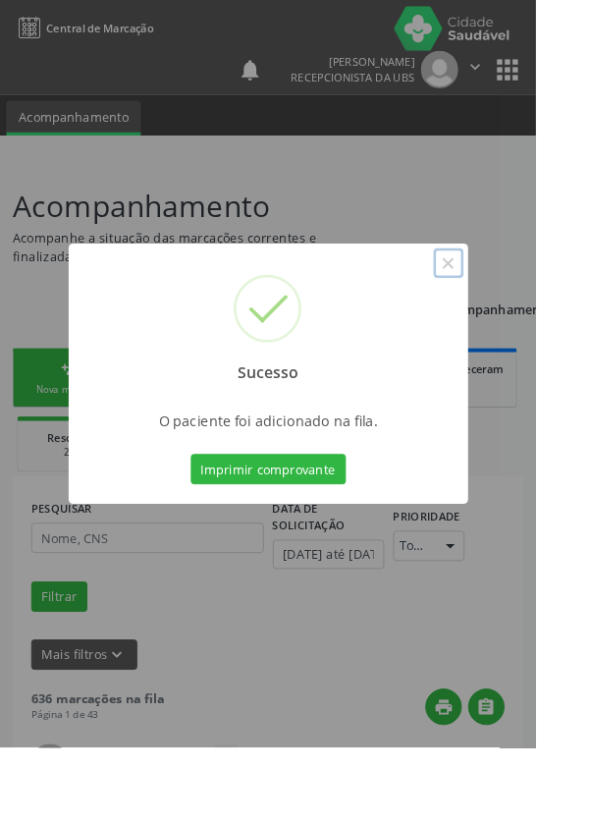
click at [511, 306] on button "×" at bounding box center [493, 289] width 33 height 33
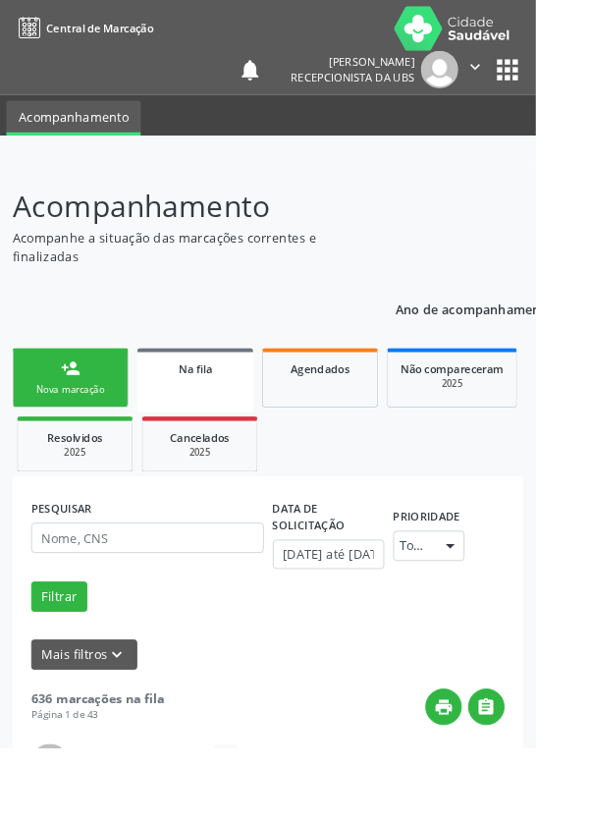
click at [90, 420] on link "person_add Nova marcação" at bounding box center [78, 416] width 128 height 66
click at [99, 431] on div "Nova marcação" at bounding box center [77, 428] width 98 height 15
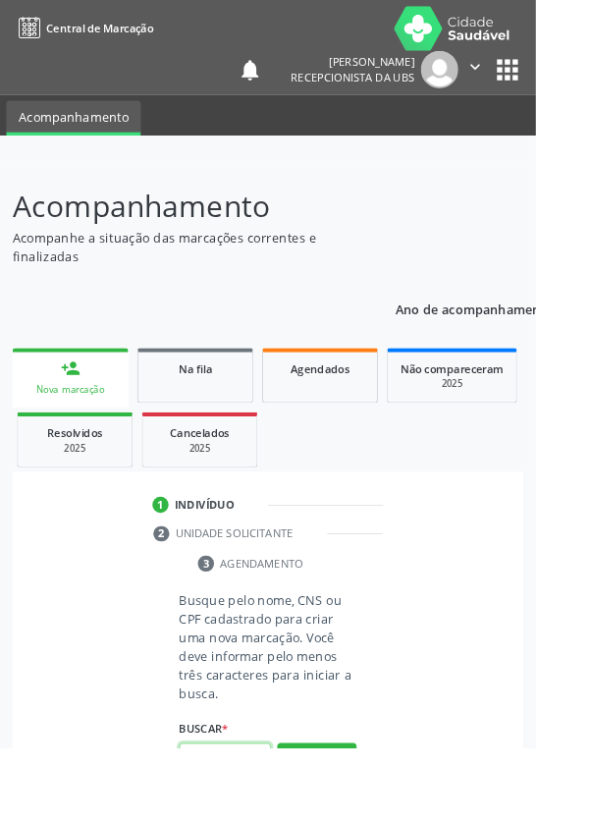
click at [265, 822] on input "text" at bounding box center [247, 834] width 101 height 33
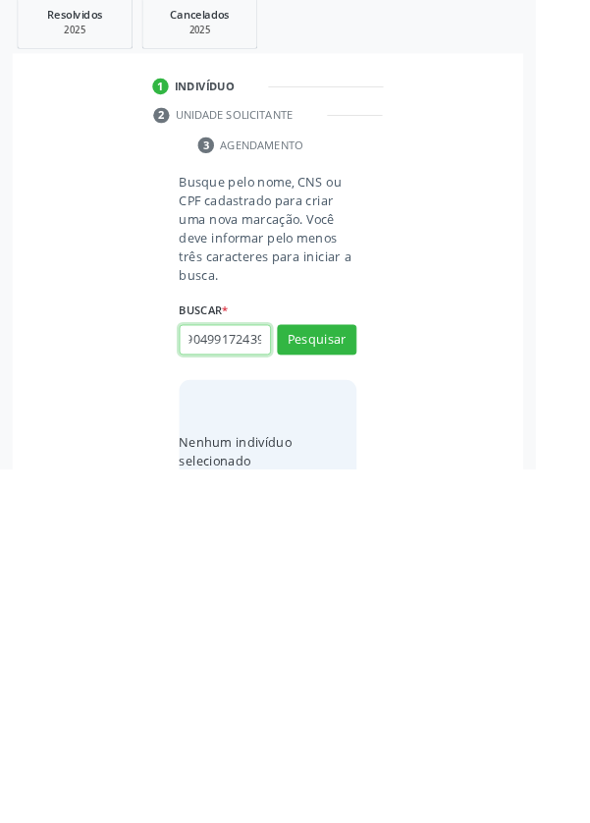
scroll to position [0, 35]
type input "700904991724399"
click at [382, 667] on button "Pesquisar" at bounding box center [349, 680] width 87 height 33
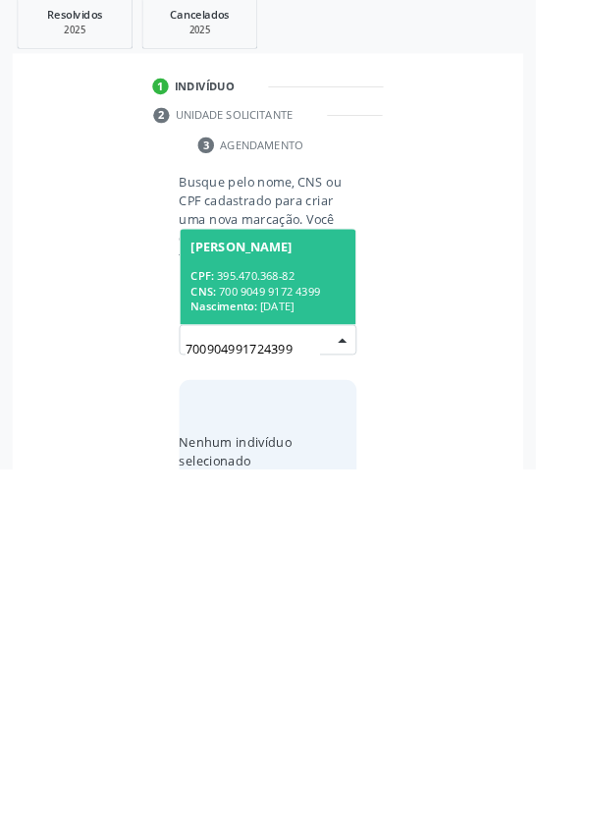
click at [314, 596] on span "Priscila Carina de Melo Santos CPF: 395.470.368-82 CNS: 700 9049 9172 4399 Nasc…" at bounding box center [295, 611] width 194 height 105
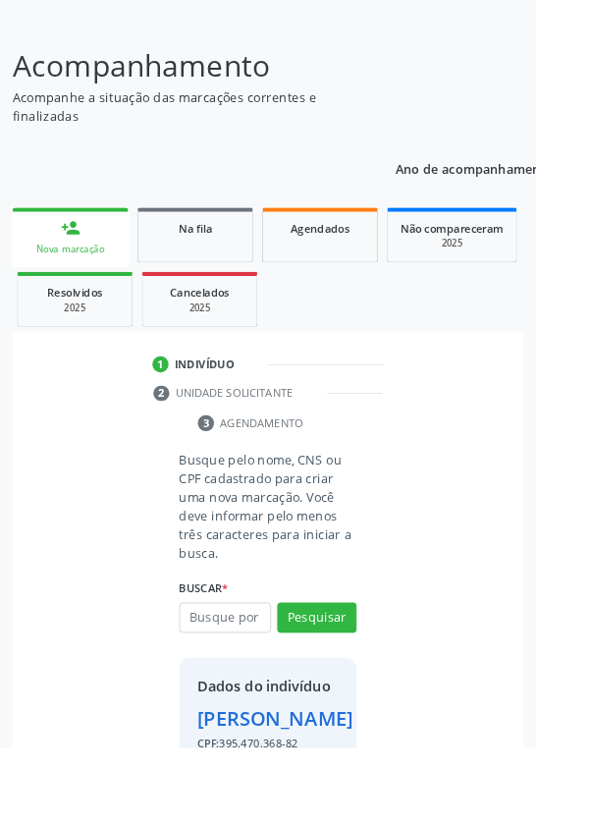
scroll to position [145, 0]
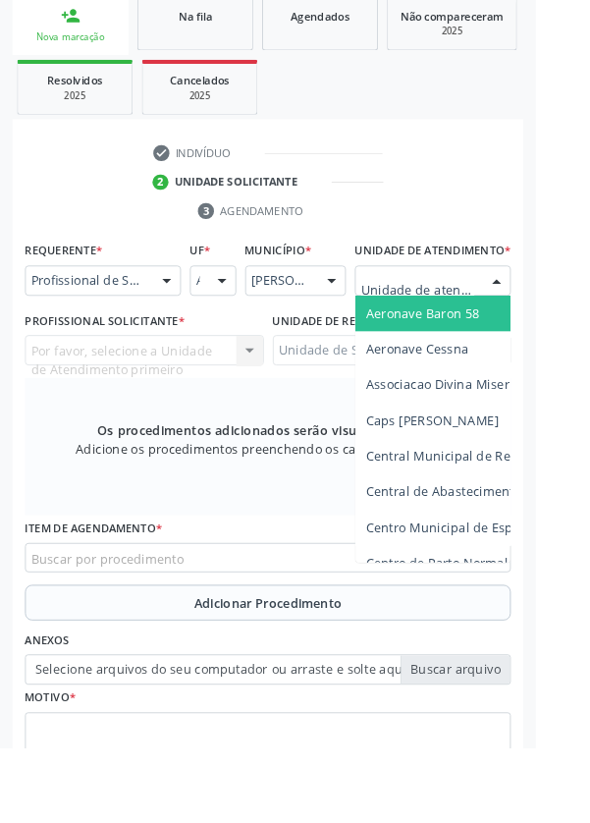
scroll to position [473, 0]
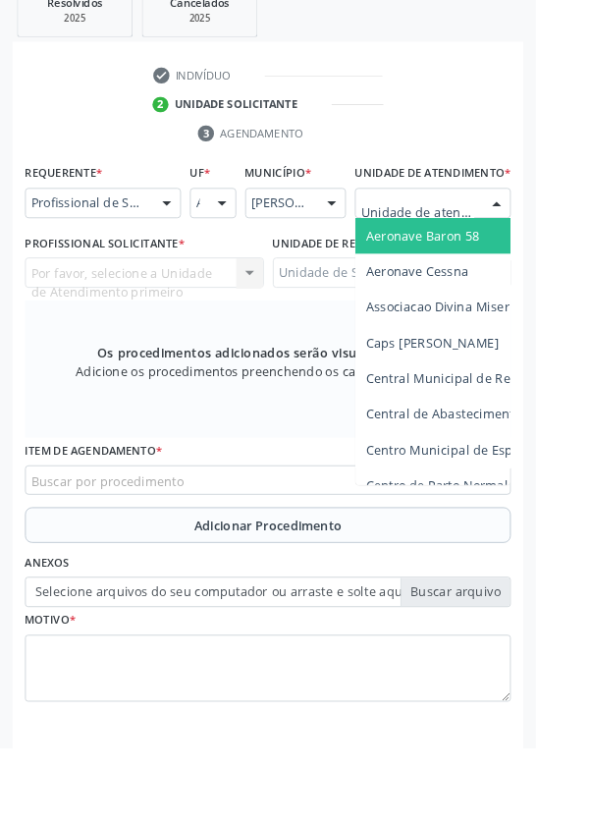
type input "Rua n"
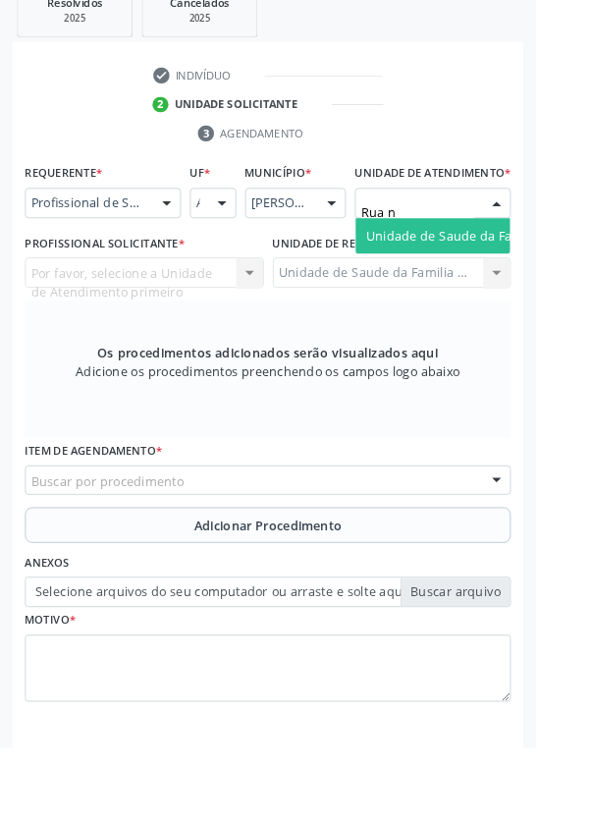
click at [516, 269] on span "Unidade de Saude da Familia Rua [GEOGRAPHIC_DATA]" at bounding box center [586, 259] width 364 height 19
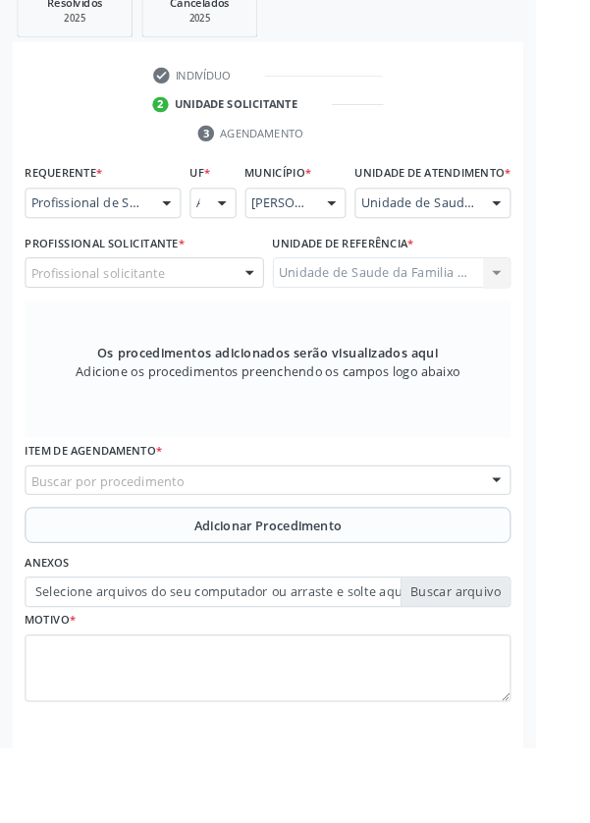
click at [204, 317] on div "Profissional solicitante" at bounding box center [159, 300] width 263 height 33
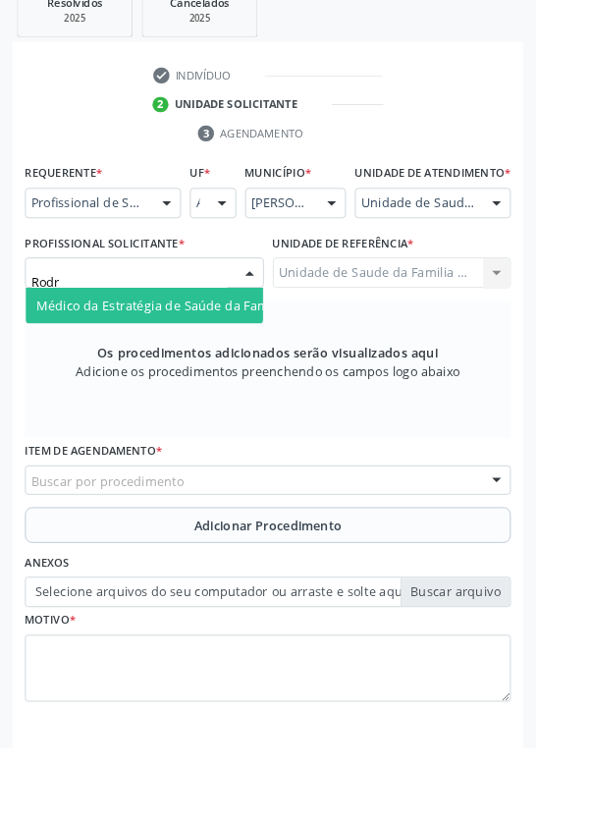
type input "Rodri"
click at [249, 346] on span "Médico da Estratégia de Saúde da Família - [PERSON_NAME]" at bounding box center [239, 336] width 399 height 19
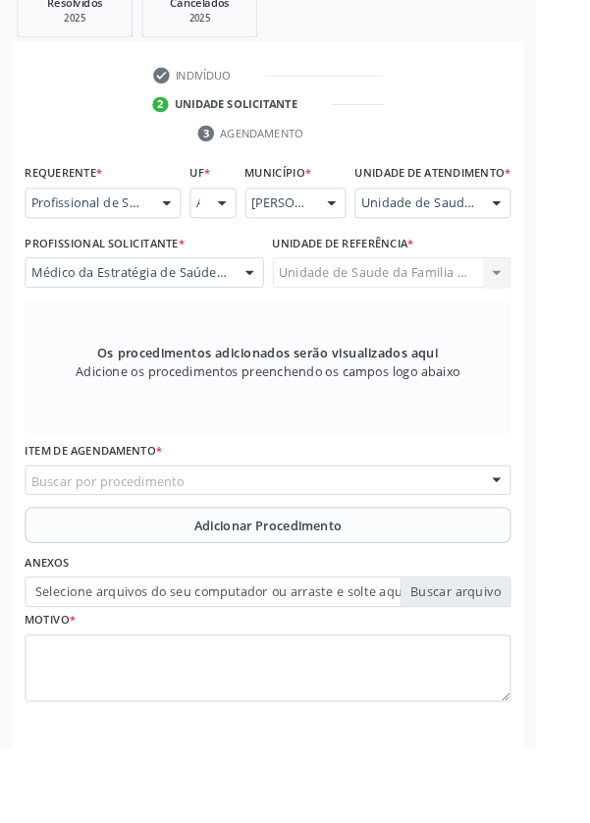
click at [403, 545] on div "Buscar por procedimento" at bounding box center [295, 529] width 535 height 33
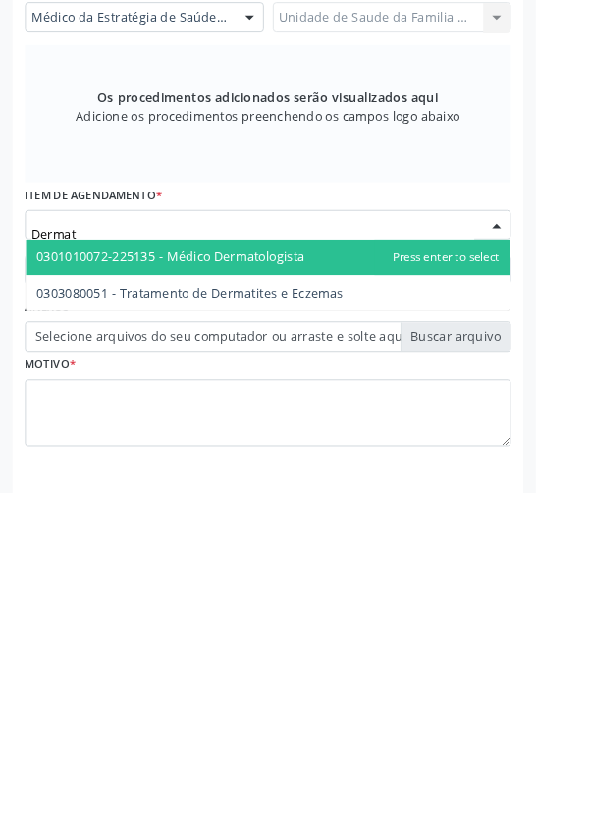
type input "Dermato"
click at [329, 574] on span "0301010072-225135 - Médico Dermatologista" at bounding box center [188, 564] width 296 height 19
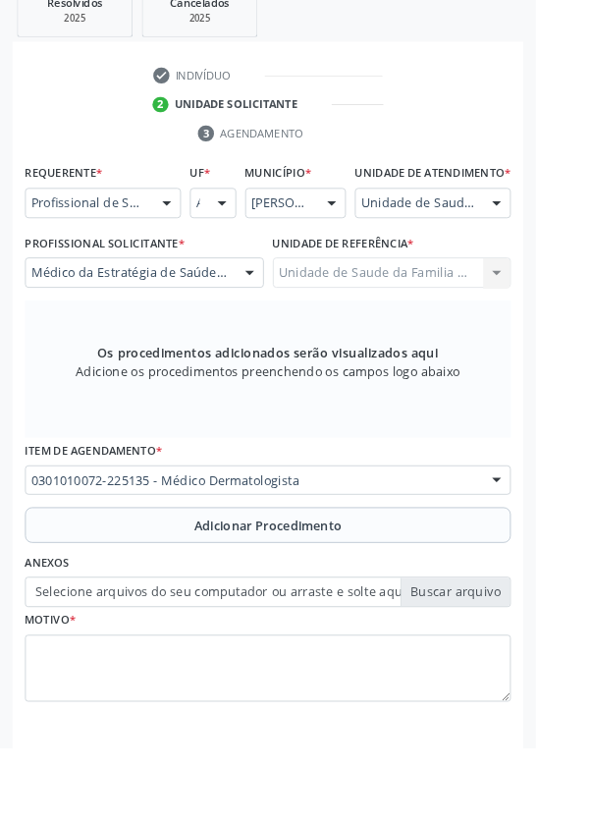
click at [360, 589] on span "Adicionar Procedimento" at bounding box center [295, 579] width 163 height 21
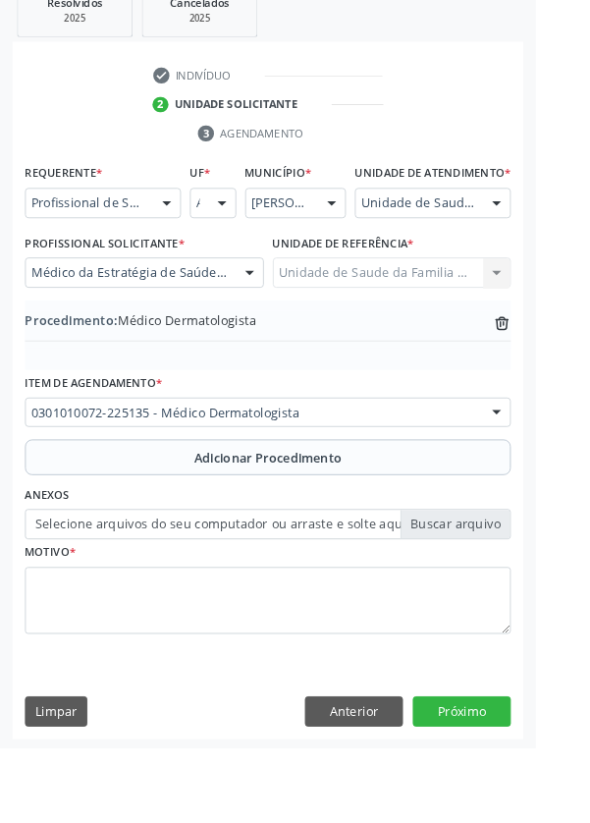
scroll to position [410, 0]
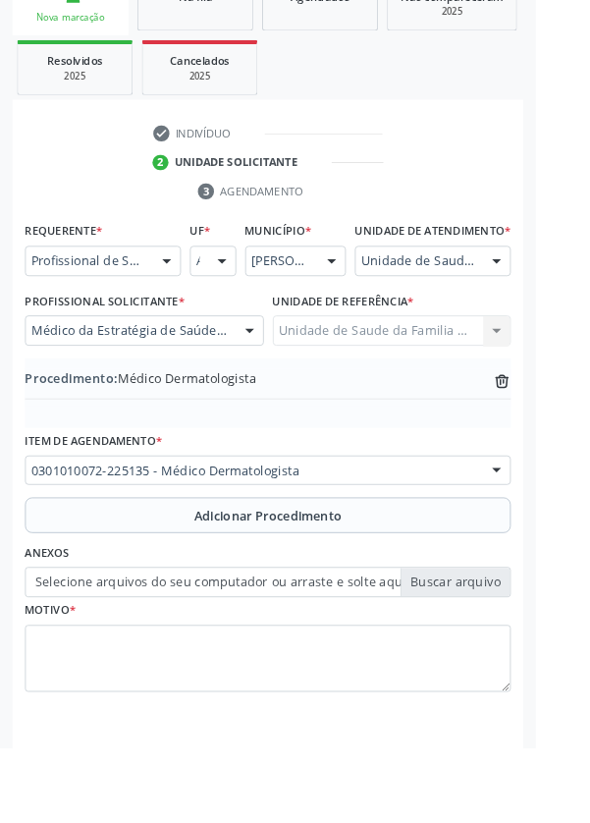
click at [523, 658] on label "Selecione arquivos do seu computador ou arraste e solte aqui" at bounding box center [295, 641] width 535 height 33
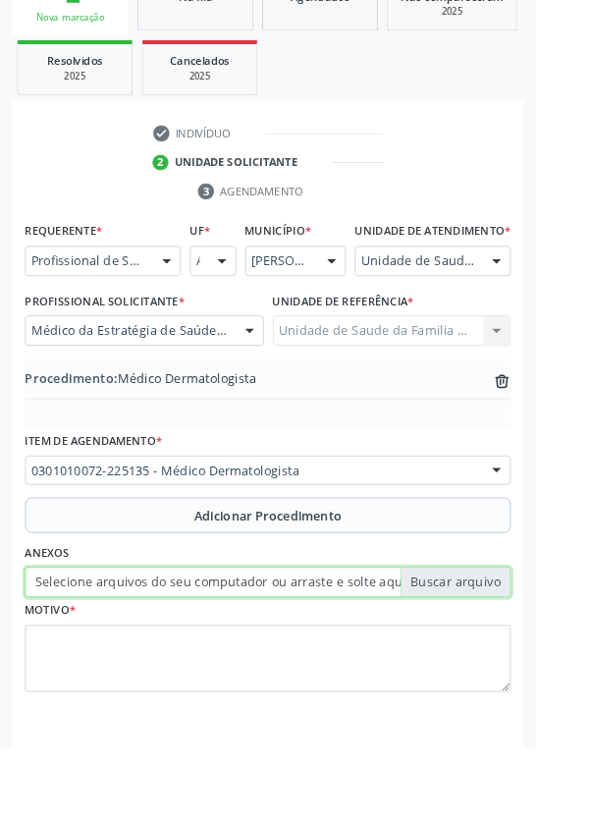
click at [523, 658] on input "Selecione arquivos do seu computador ou arraste e solte aqui" at bounding box center [295, 641] width 535 height 33
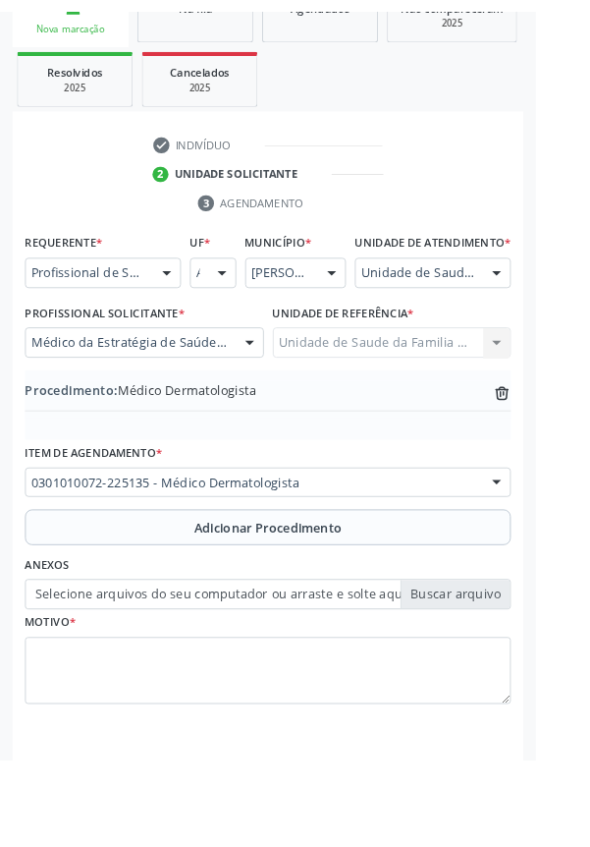
scroll to position [383, 0]
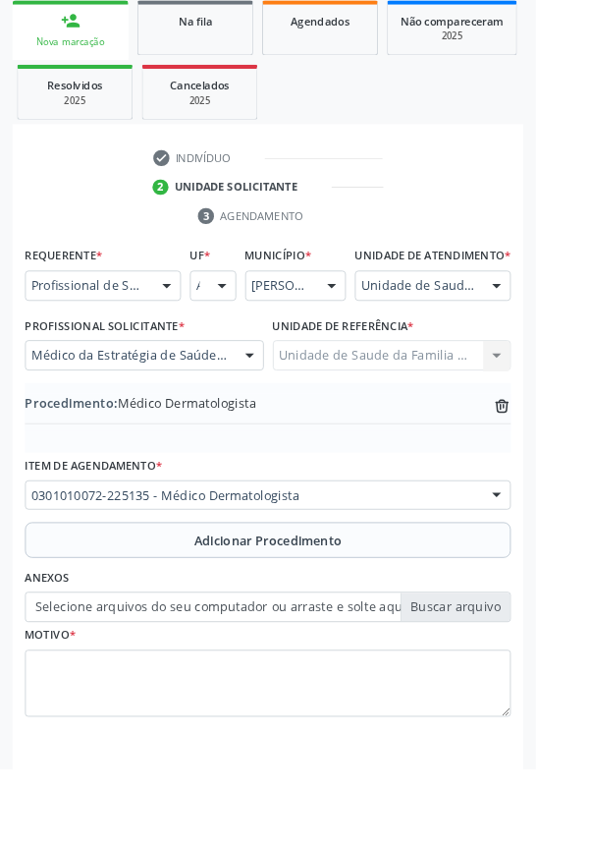
type input "C:\fakepath\17600971201298199897701837218748.jpg"
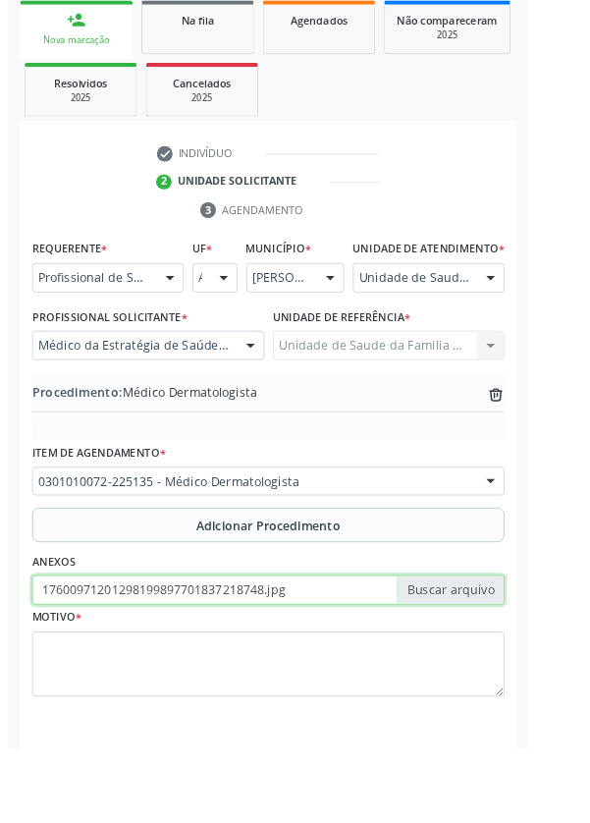
scroll to position [410, 0]
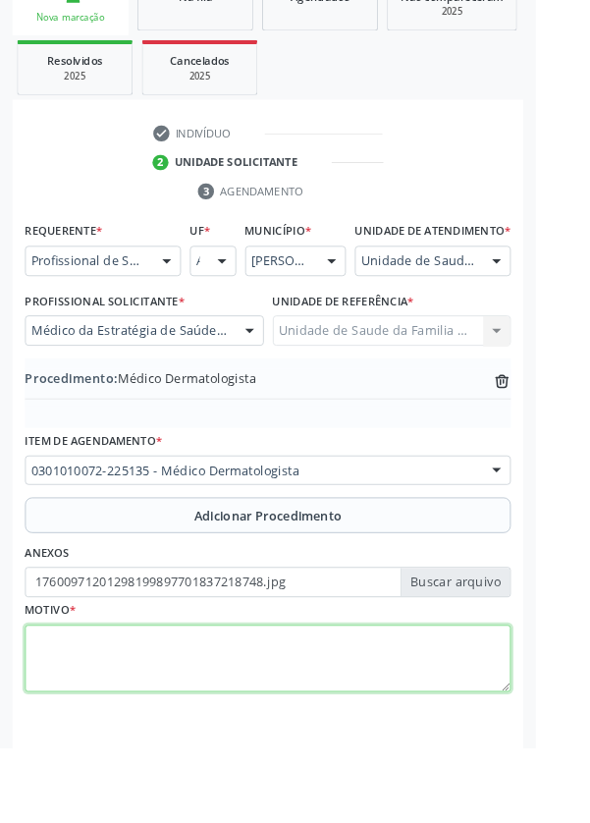
click at [153, 724] on textarea at bounding box center [295, 726] width 535 height 75
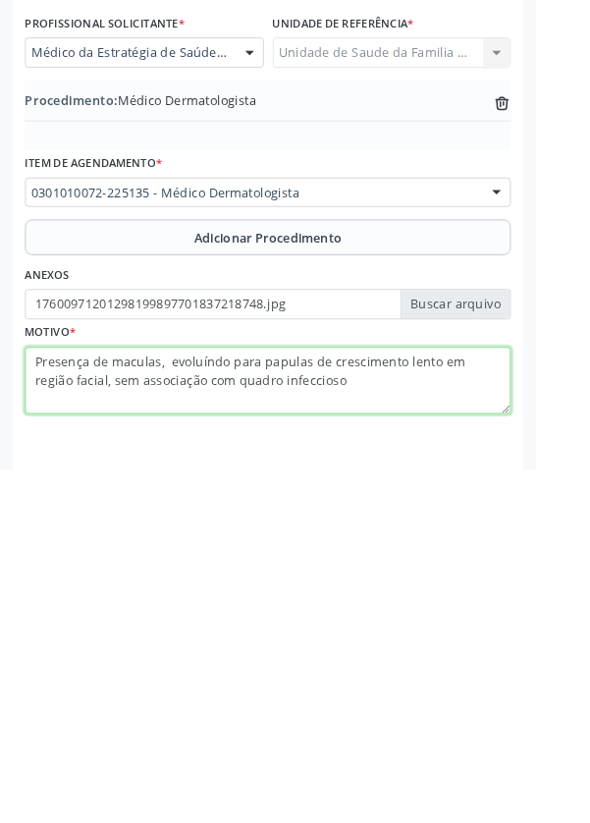
type textarea "Presença de maculas, evoluíndo para papulas de crescimento lento em região faci…"
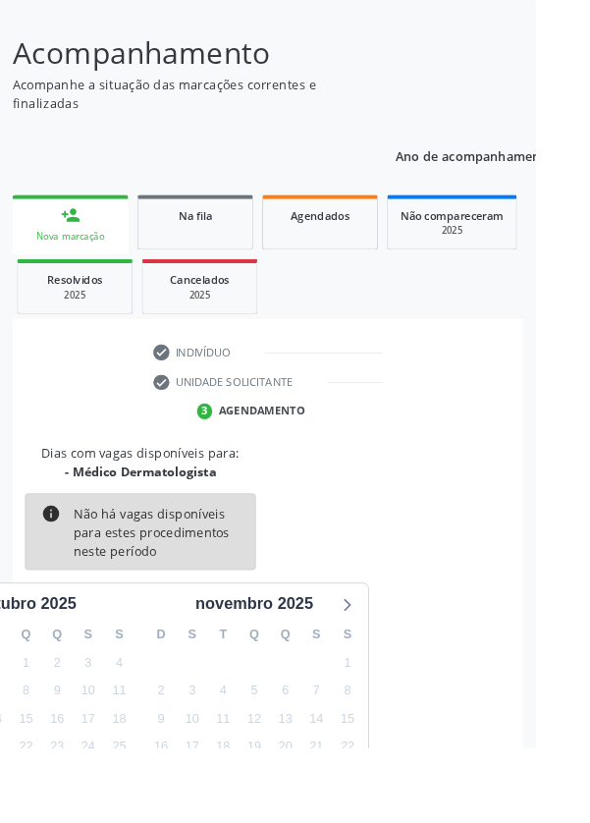
scroll to position [163, 0]
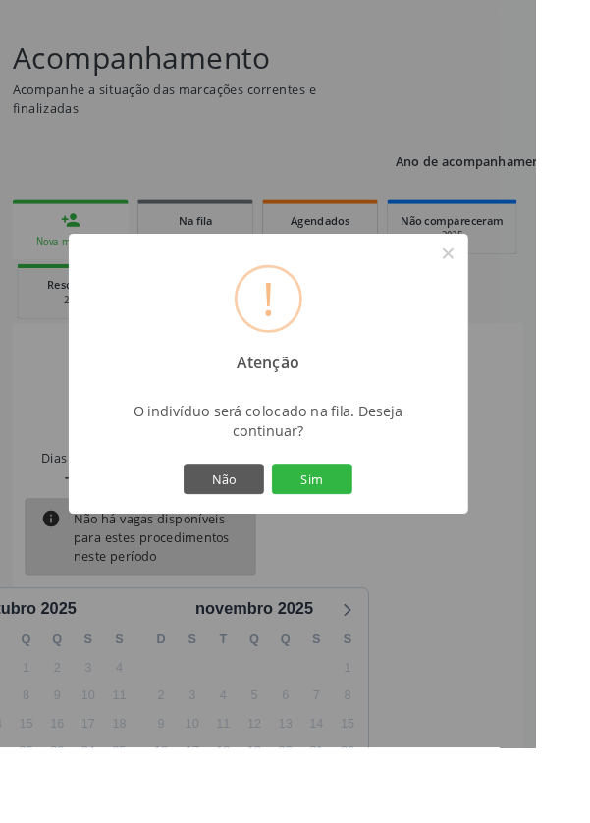
click at [414, 566] on div "! Atenção × O indivíduo será colocado na fila. Deseja continuar? Não Sim" at bounding box center [296, 411] width 440 height 308
click at [388, 544] on button "Sim" at bounding box center [344, 527] width 88 height 33
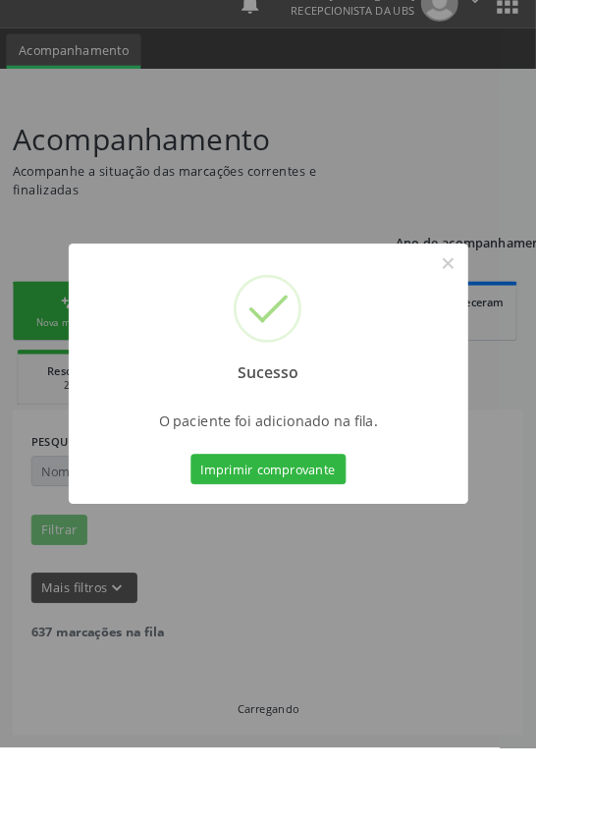
scroll to position [0, 0]
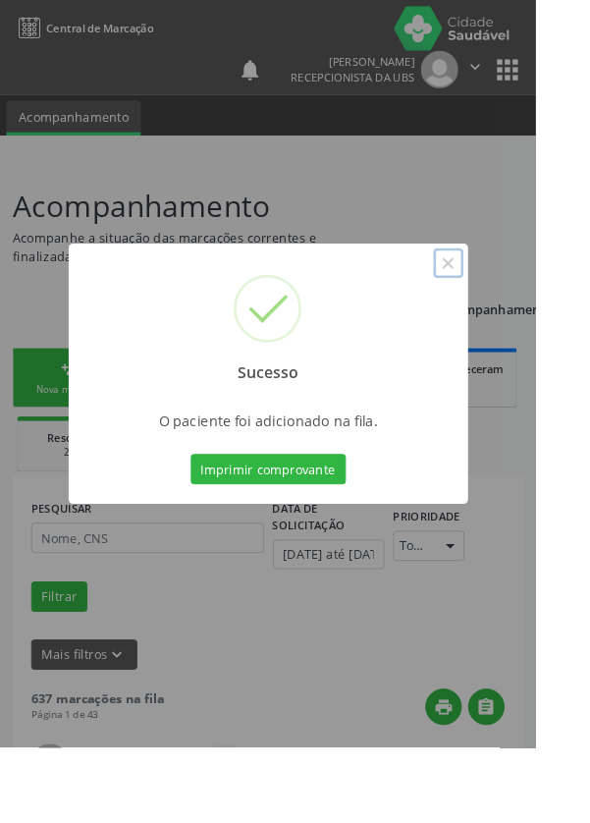
click at [511, 306] on button "×" at bounding box center [493, 289] width 33 height 33
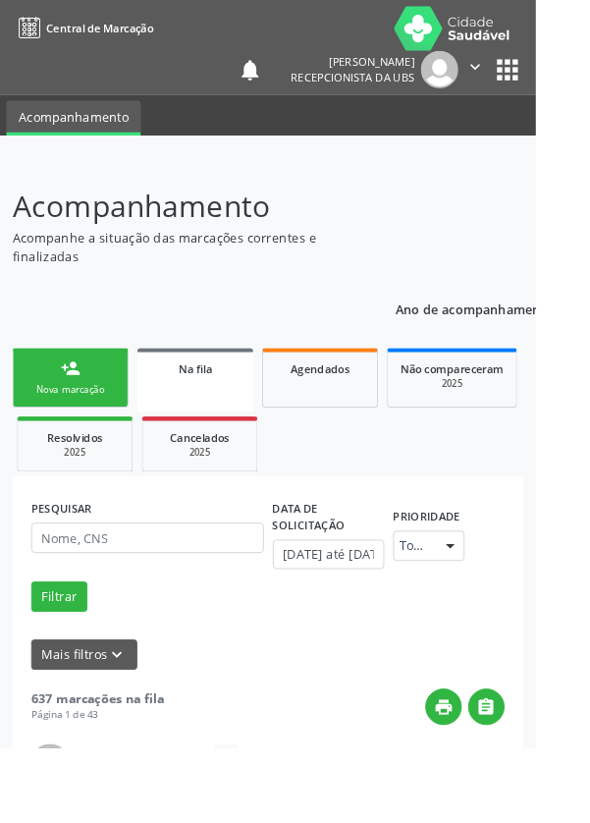
click at [99, 407] on link "person_add Nova marcação" at bounding box center [78, 416] width 128 height 66
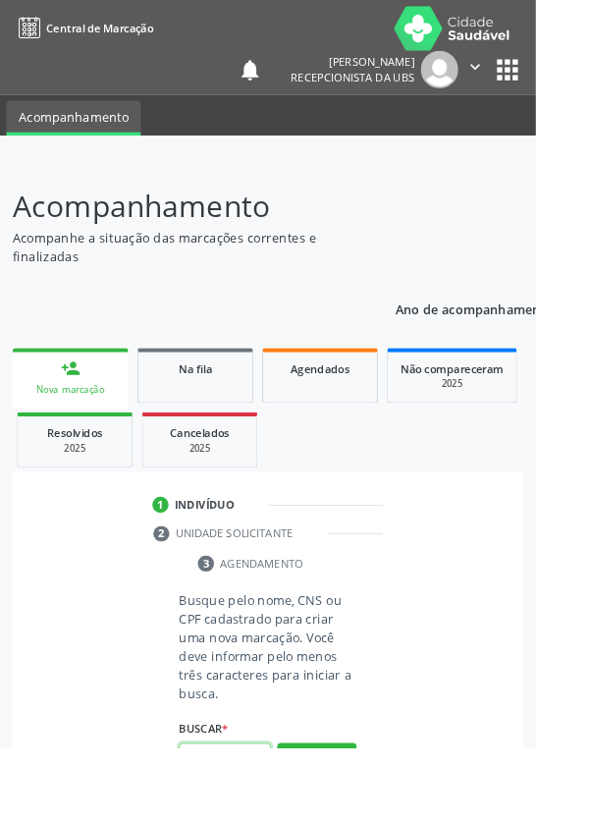
click at [249, 822] on input "text" at bounding box center [247, 834] width 101 height 33
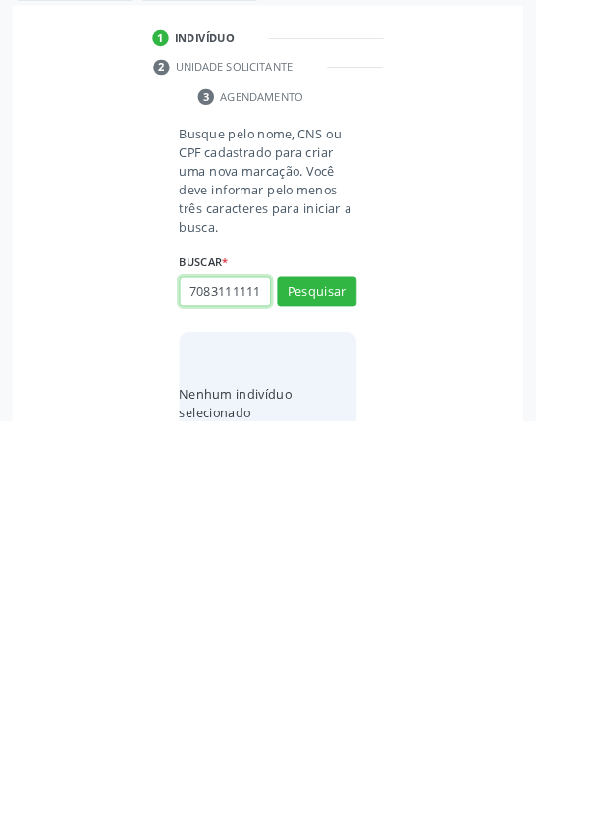
scroll to position [0, 4]
type input "70831111119"
click at [374, 677] on button "Pesquisar" at bounding box center [349, 680] width 87 height 33
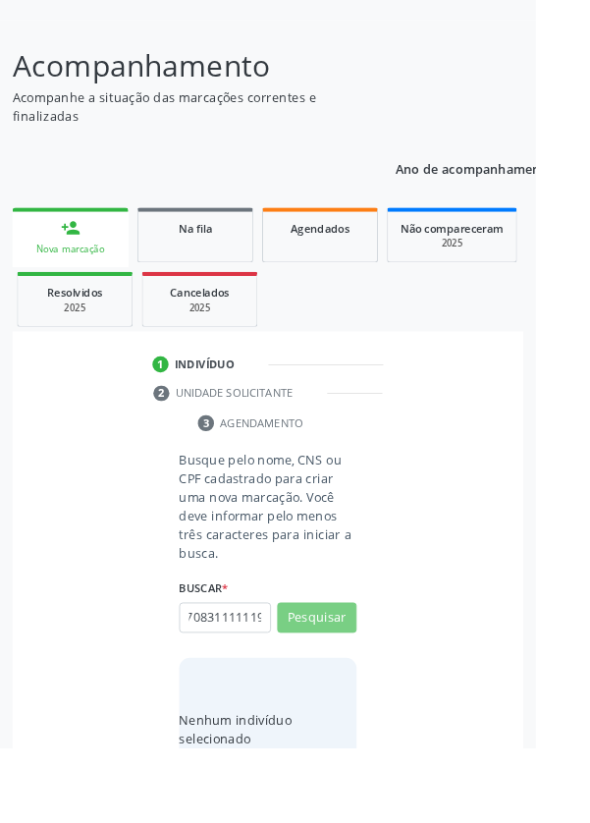
scroll to position [0, 0]
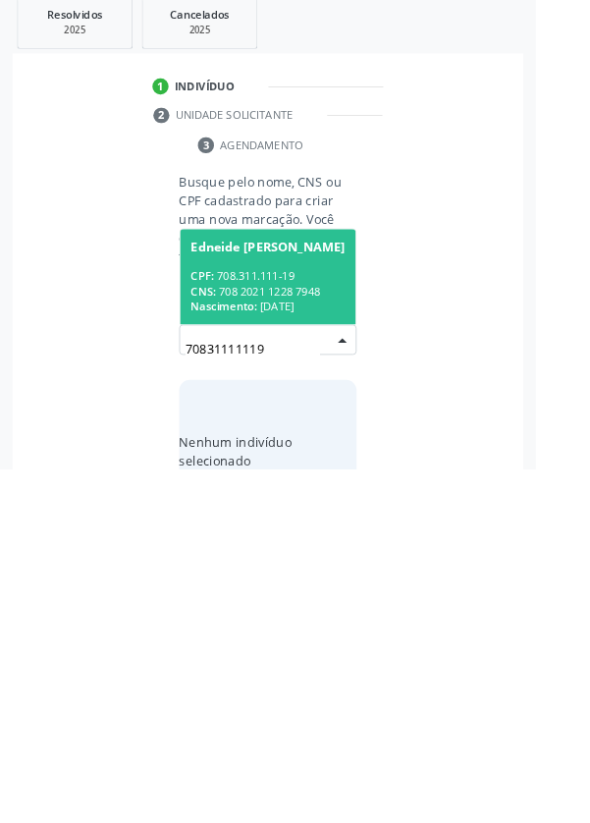
click at [321, 619] on div "CNS: 708 2021 1228 7948" at bounding box center [295, 627] width 170 height 17
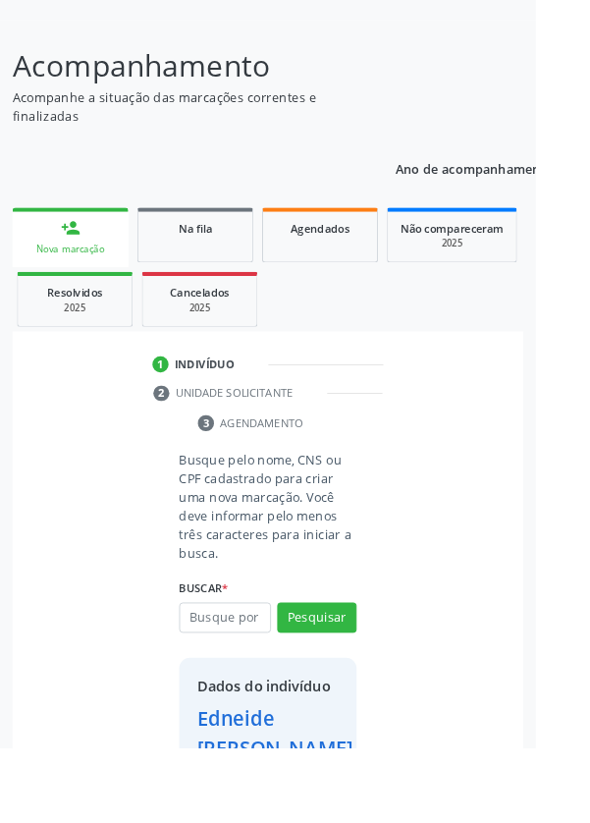
scroll to position [113, 0]
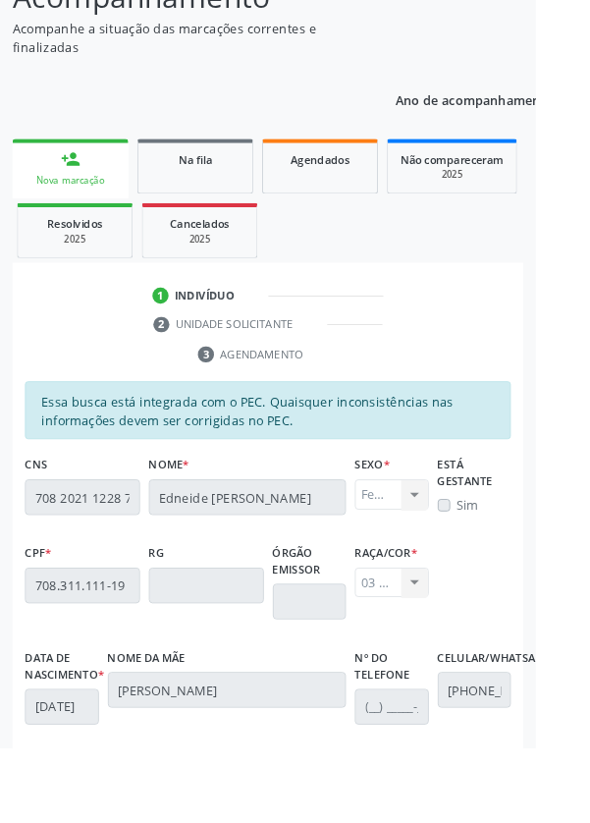
scroll to position [467, 0]
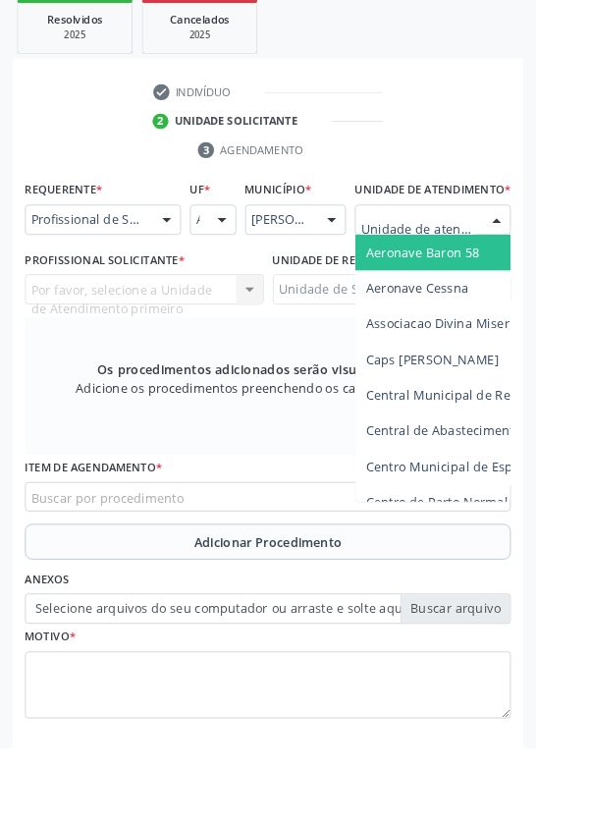
scroll to position [474, 0]
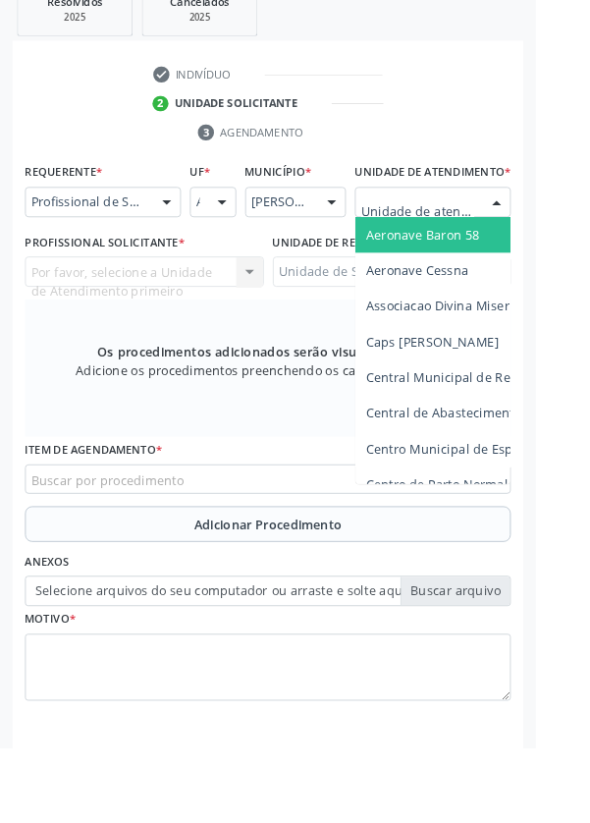
type input "Rua n"
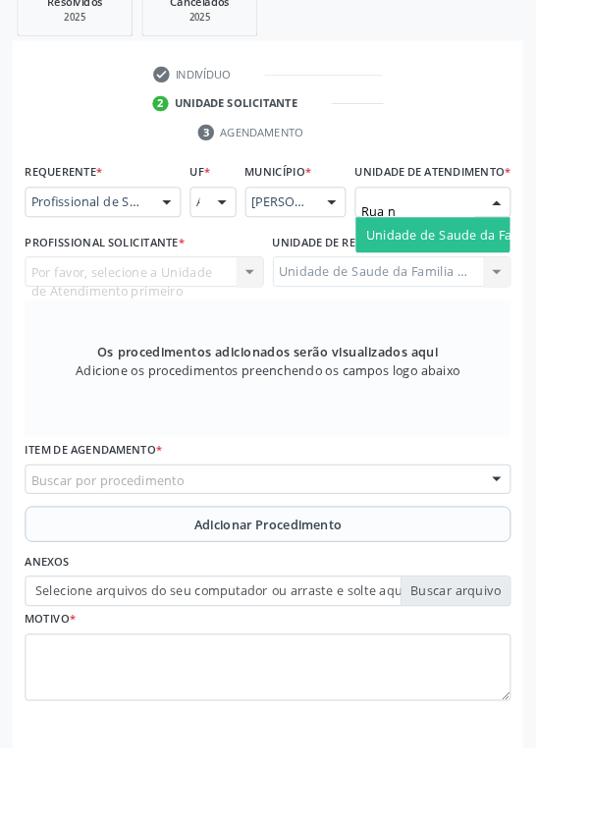
click at [507, 268] on span "Unidade de Saude da Familia Rua [GEOGRAPHIC_DATA]" at bounding box center [586, 259] width 364 height 19
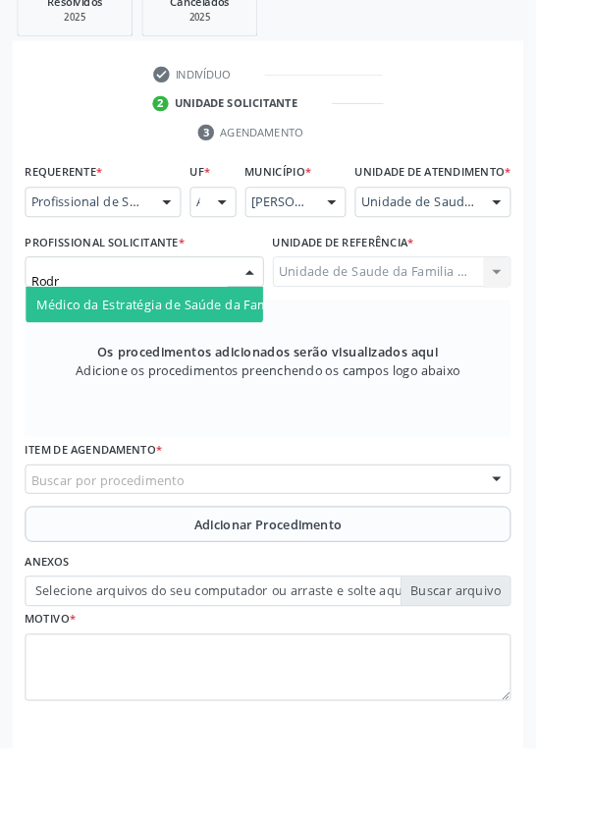
type input "Rodri"
click at [231, 344] on span "Médico da Estratégia de Saúde da Família - [PERSON_NAME]" at bounding box center [239, 335] width 399 height 19
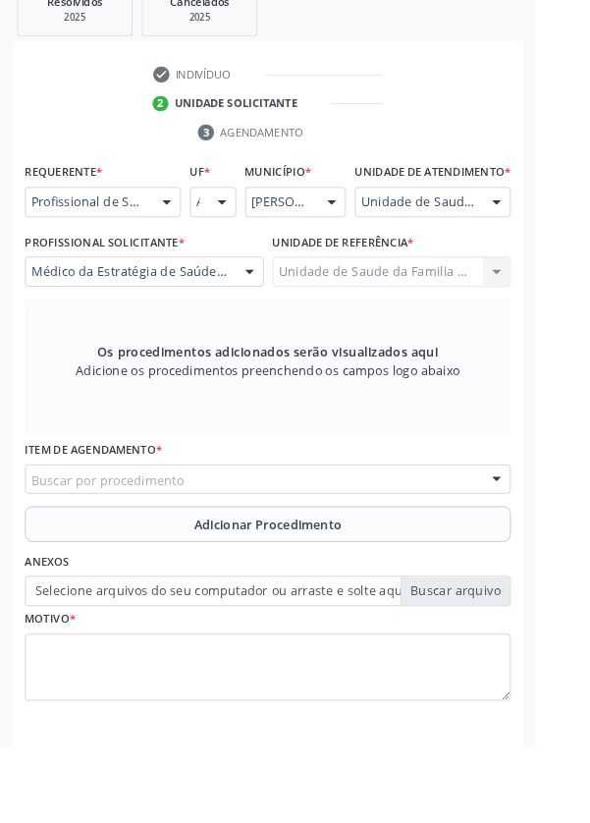
click at [298, 536] on div "Buscar por procedimento" at bounding box center [295, 528] width 535 height 33
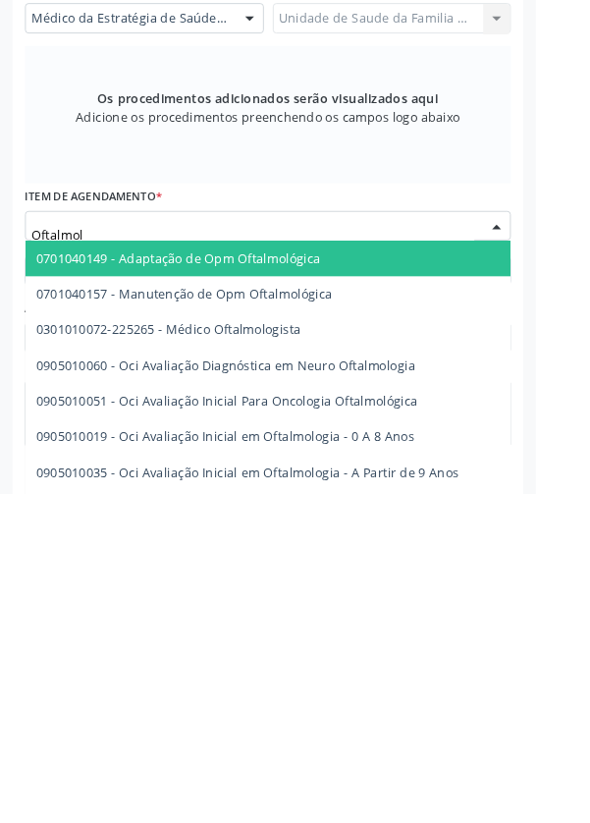
type input "Oftalmolo"
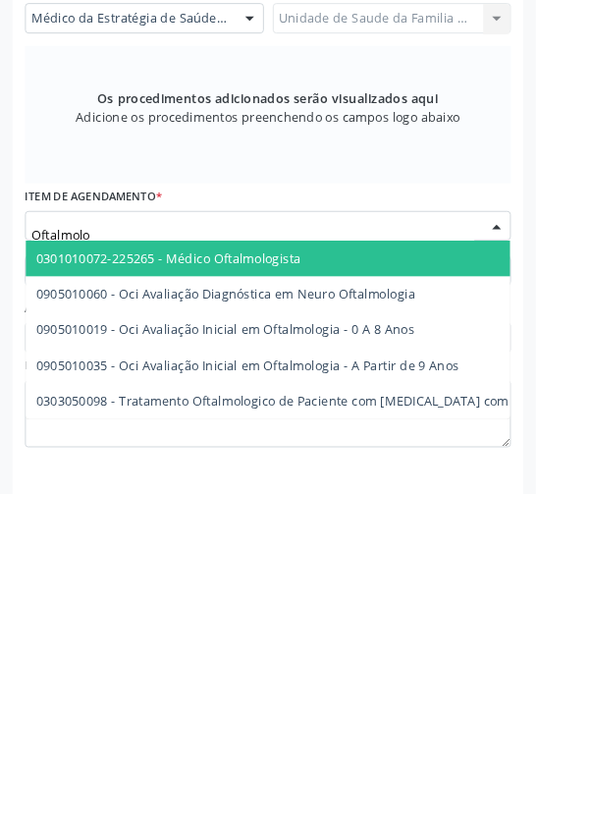
click at [296, 573] on span "0301010072-225265 - Médico Oftalmologista" at bounding box center [186, 563] width 292 height 19
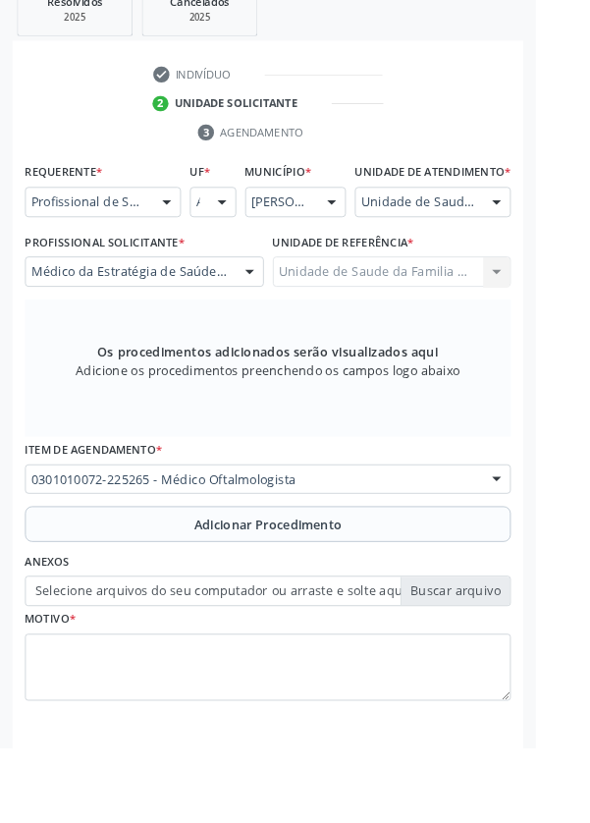
click at [345, 588] on span "Adicionar Procedimento" at bounding box center [295, 578] width 163 height 21
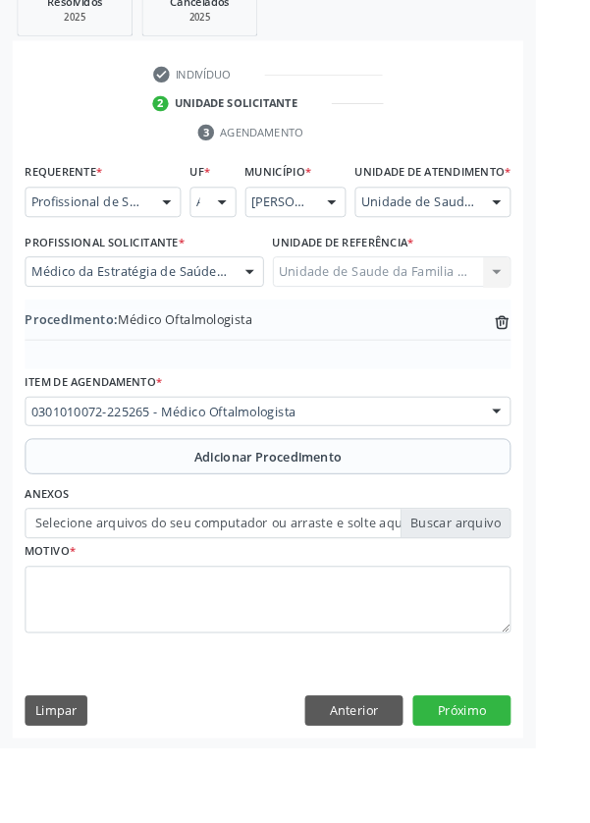
scroll to position [410, 0]
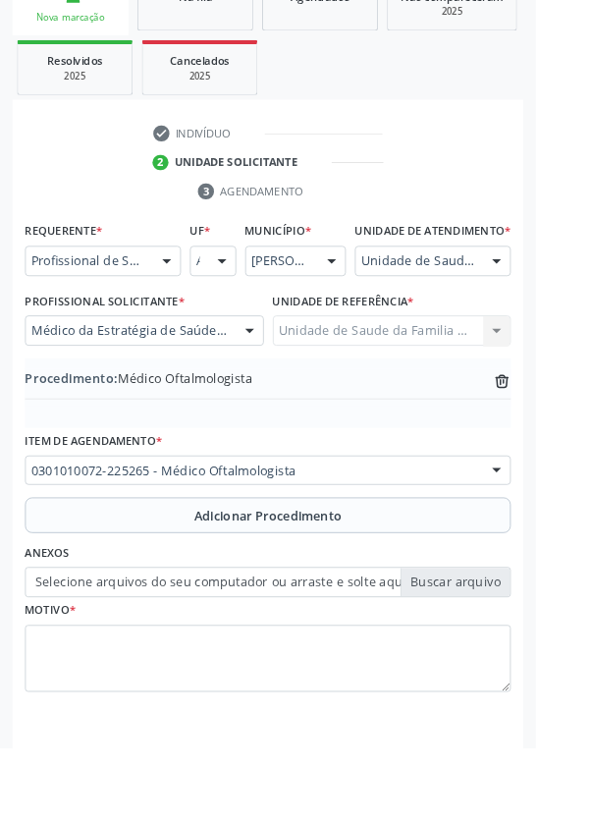
click at [518, 655] on label "Selecione arquivos do seu computador ou arraste e solte aqui" at bounding box center [295, 641] width 535 height 33
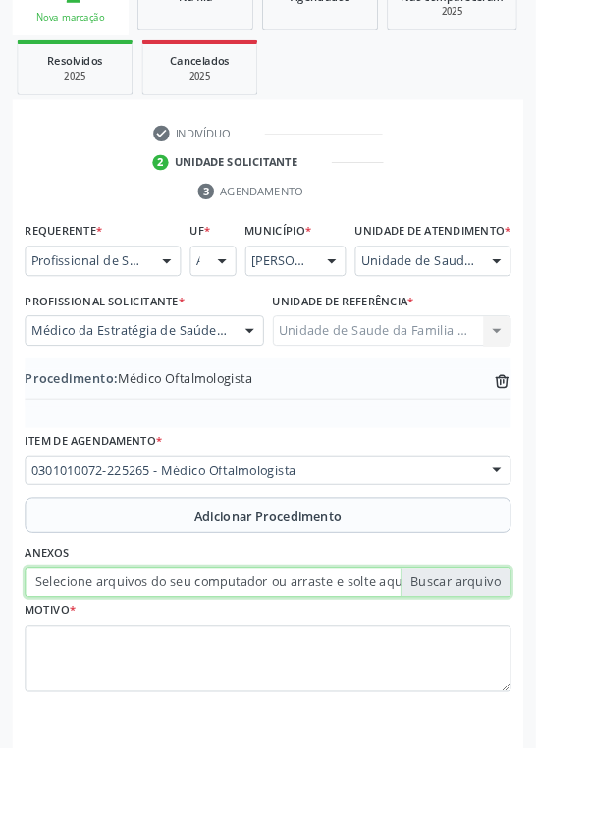
click at [518, 655] on input "Selecione arquivos do seu computador ou arraste e solte aqui" at bounding box center [295, 641] width 535 height 33
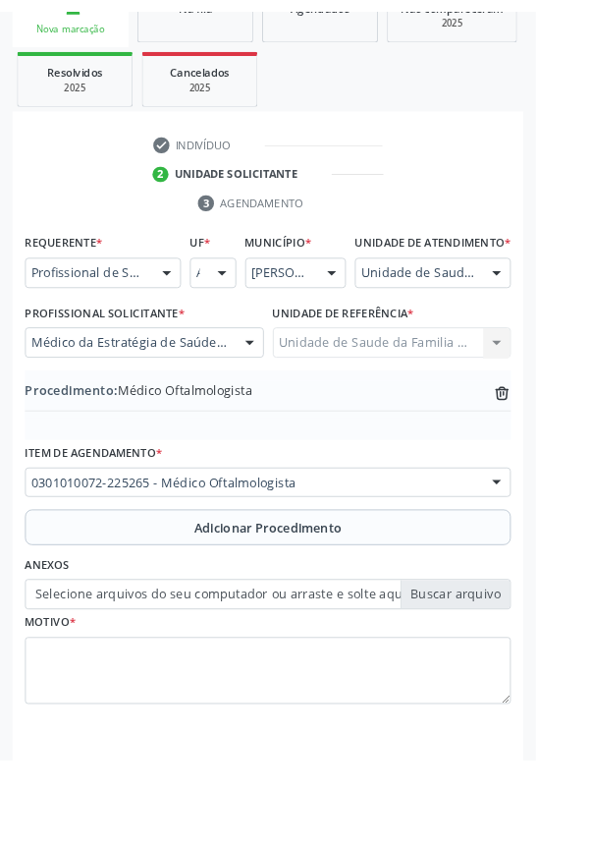
scroll to position [383, 0]
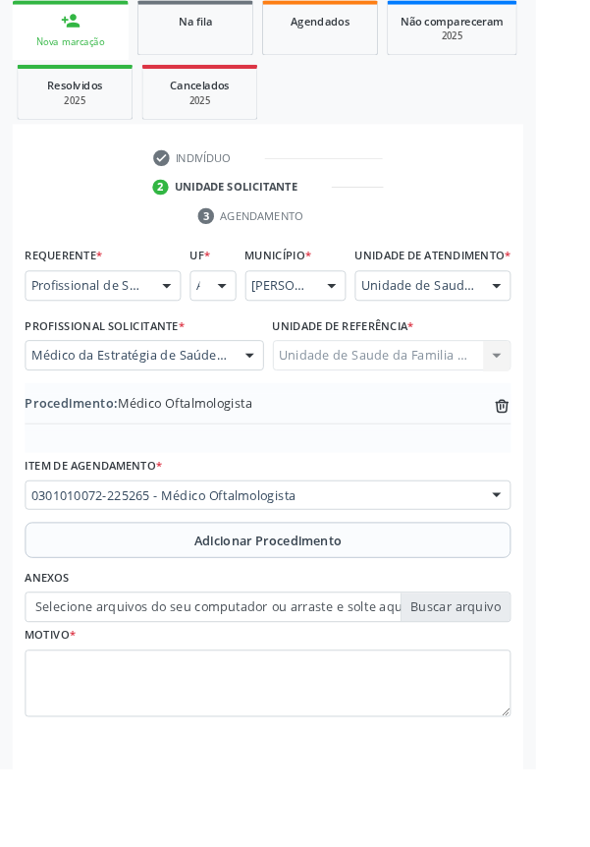
type input "C:\fakepath\17600973288864650898072742543401.jpg"
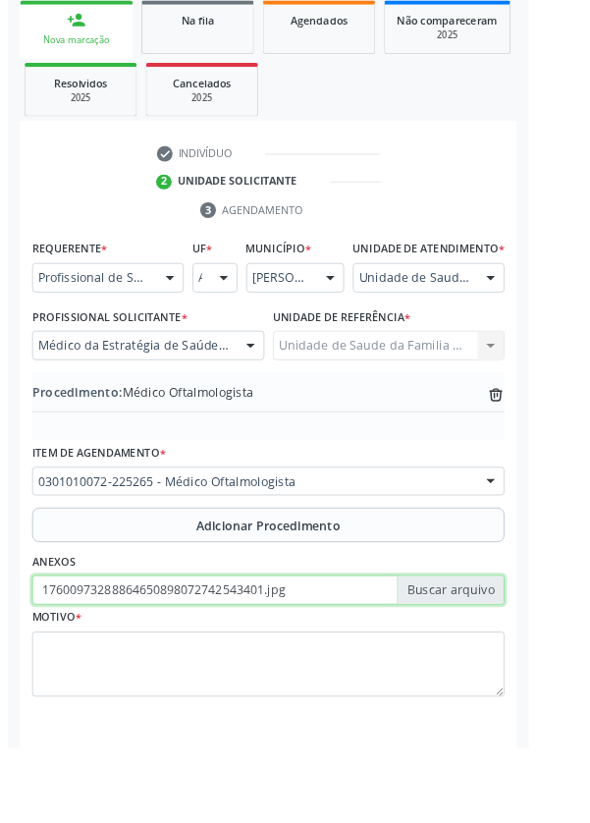
scroll to position [410, 0]
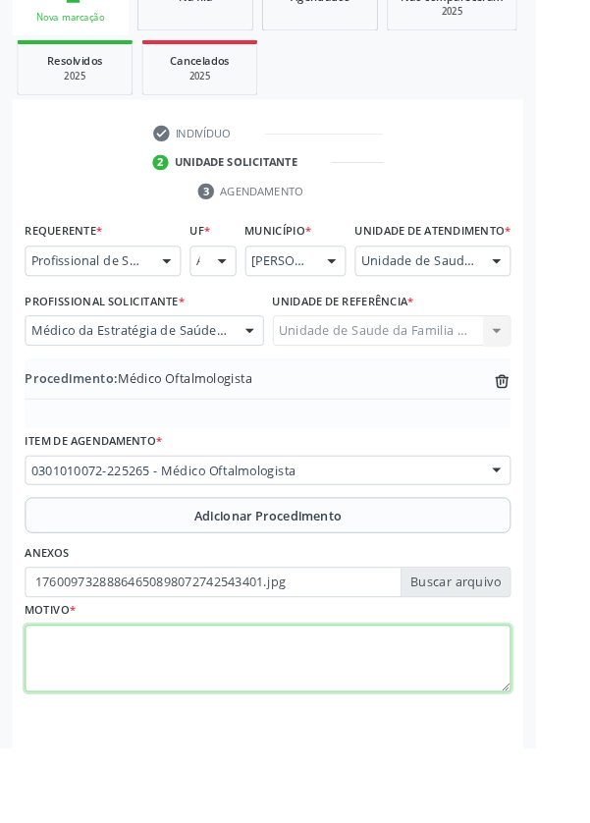
click at [296, 727] on textarea at bounding box center [295, 726] width 535 height 75
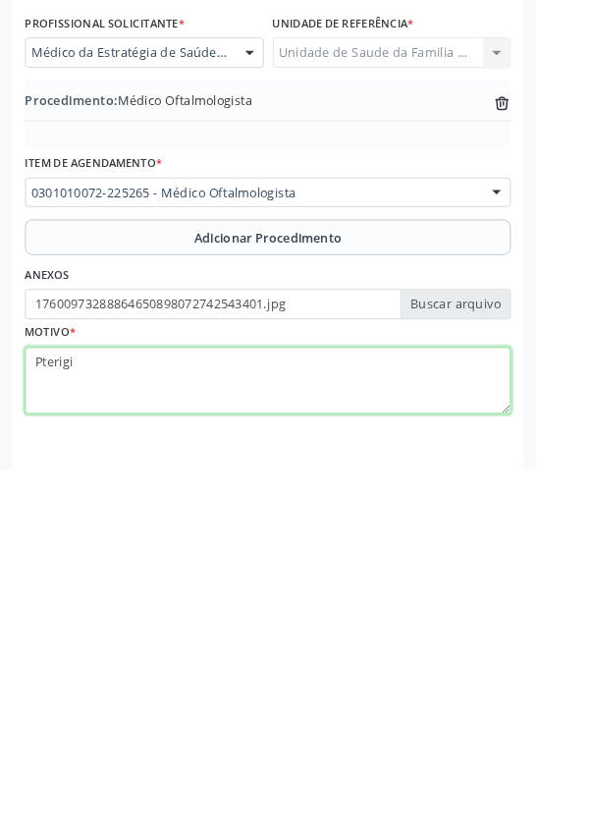
type textarea "Pterigio"
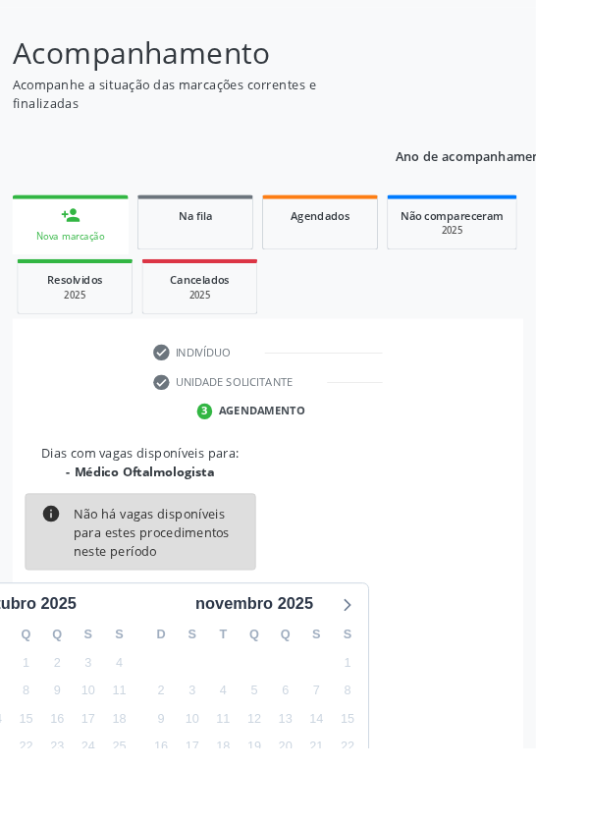
scroll to position [163, 0]
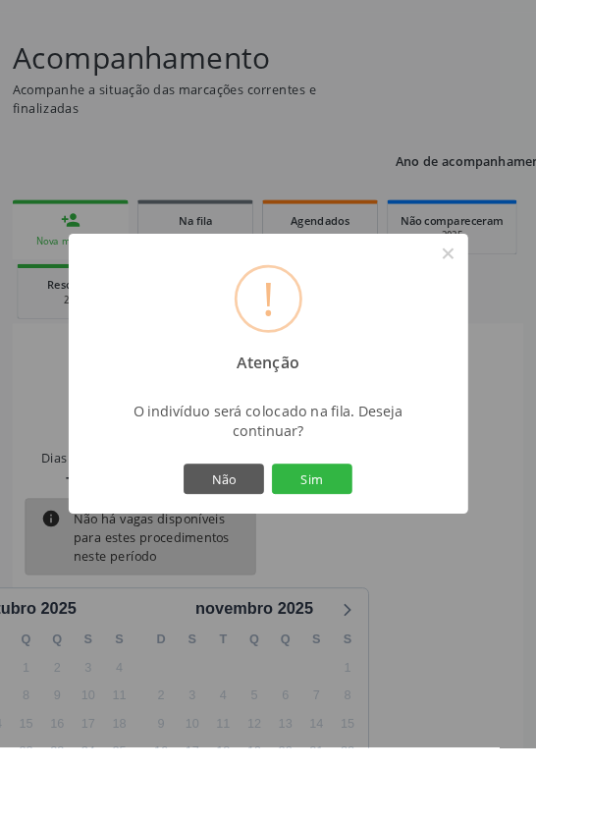
click at [388, 544] on button "Sim" at bounding box center [344, 527] width 88 height 33
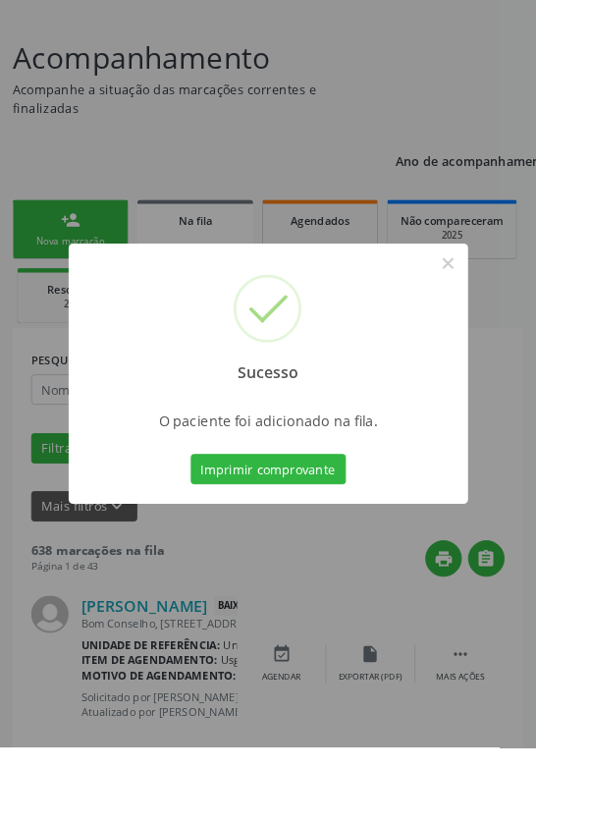
scroll to position [0, 0]
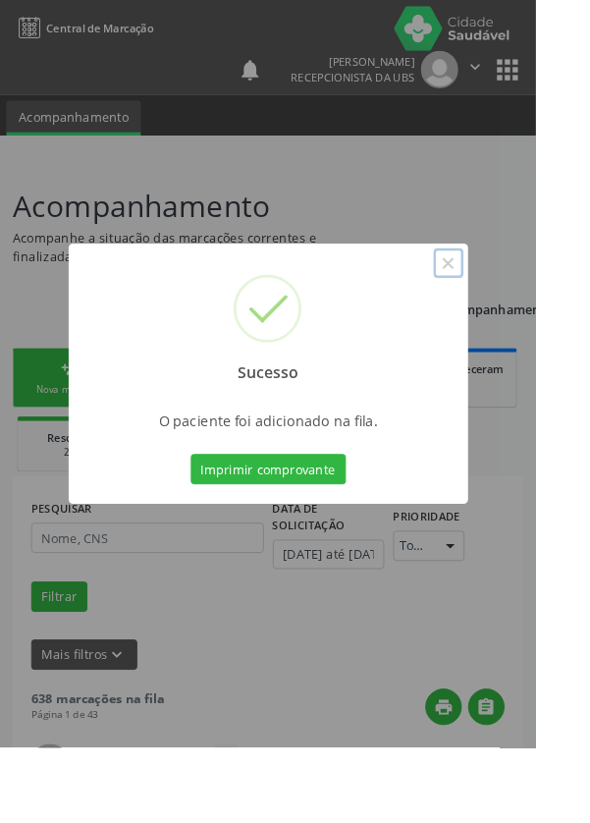
click at [511, 306] on button "×" at bounding box center [493, 289] width 33 height 33
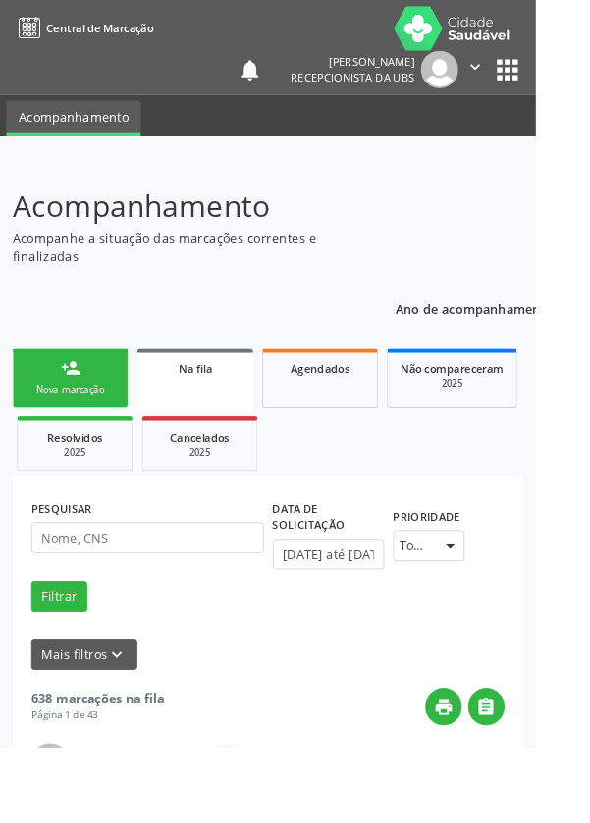
click at [106, 416] on link "person_add Nova marcação" at bounding box center [78, 416] width 128 height 66
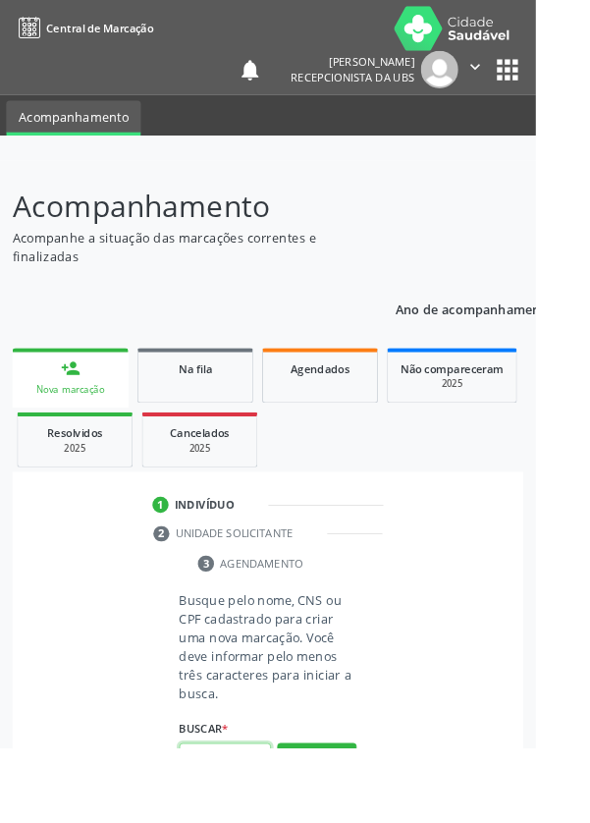
click at [265, 822] on input "text" at bounding box center [247, 834] width 101 height 33
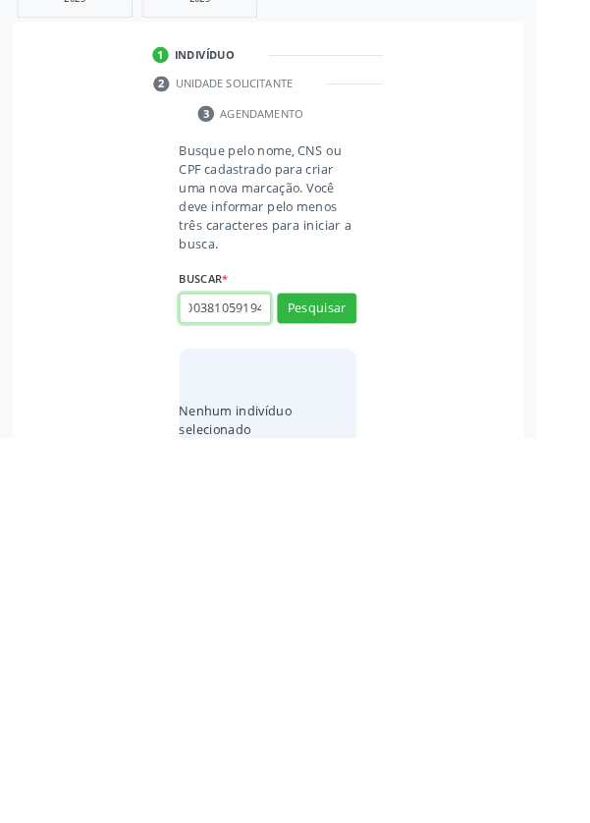
scroll to position [0, 35]
type input "706003810591940"
click at [368, 684] on button "Pesquisar" at bounding box center [349, 680] width 87 height 33
type input "706003810591940"
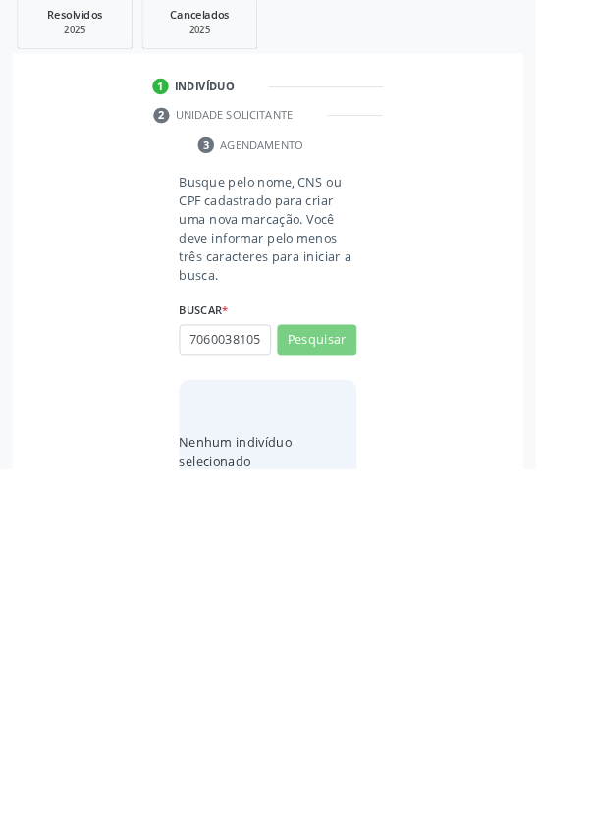
scroll to position [154, 0]
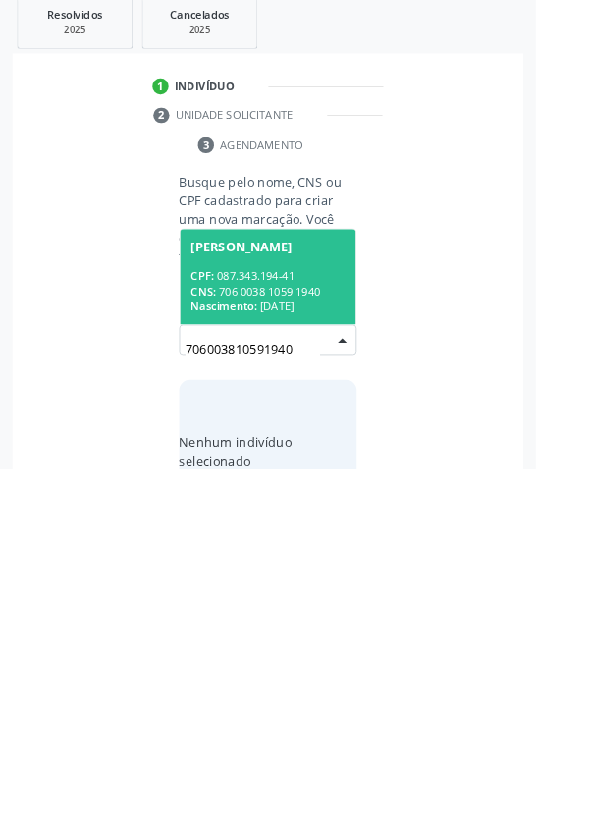
click at [309, 629] on div "CNS: 706 0038 1059 1940" at bounding box center [295, 627] width 170 height 17
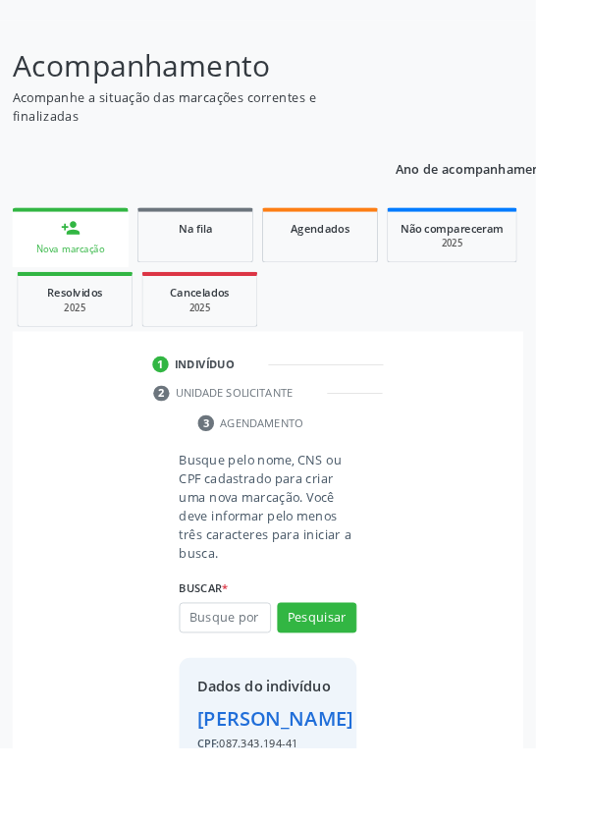
scroll to position [113, 0]
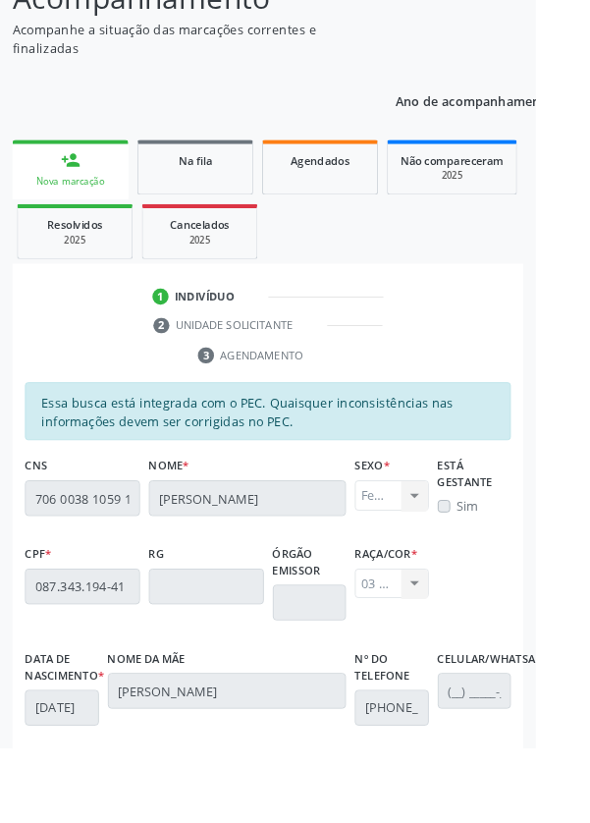
scroll to position [467, 0]
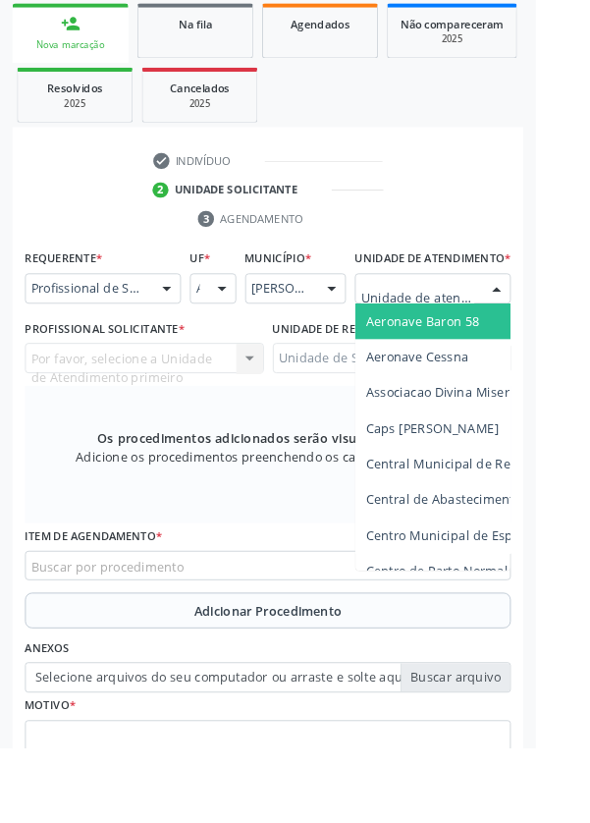
scroll to position [474, 0]
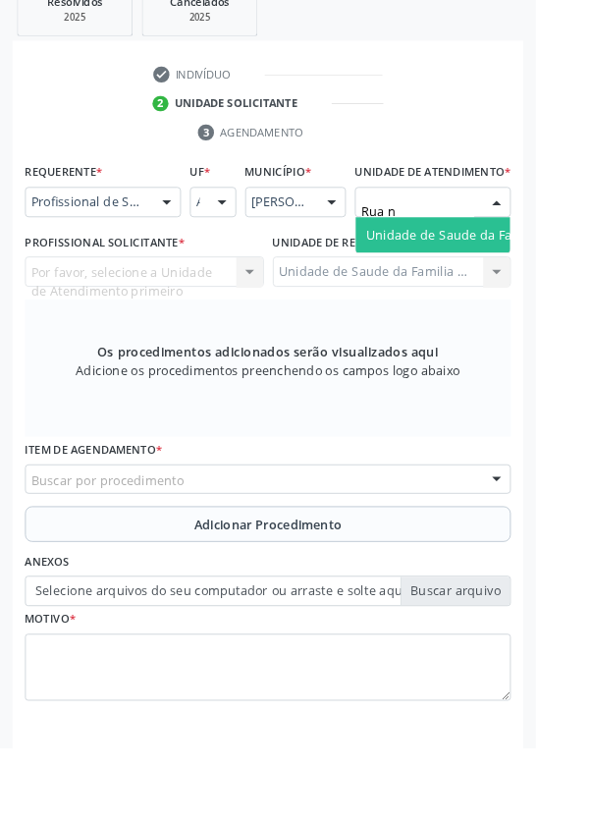
click at [171, 302] on div "Por favor, selecione a Unidade de Atendimento primeiro Nenhum resultado encontr…" at bounding box center [159, 299] width 263 height 33
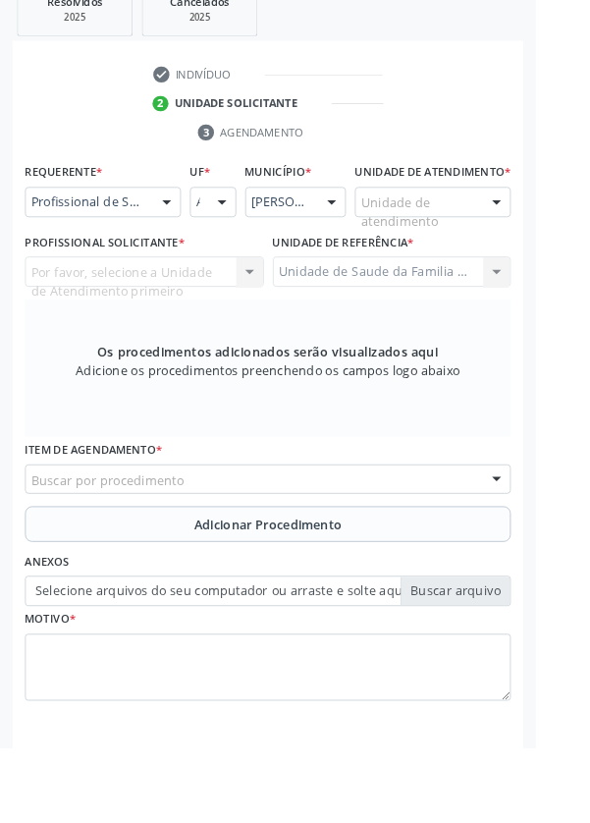
click at [186, 316] on div "Por favor, selecione a Unidade de Atendimento primeiro Nenhum resultado encontr…" at bounding box center [159, 299] width 263 height 33
click at [201, 316] on div "Por favor, selecione a Unidade de Atendimento primeiro Nenhum resultado encontr…" at bounding box center [159, 299] width 263 height 33
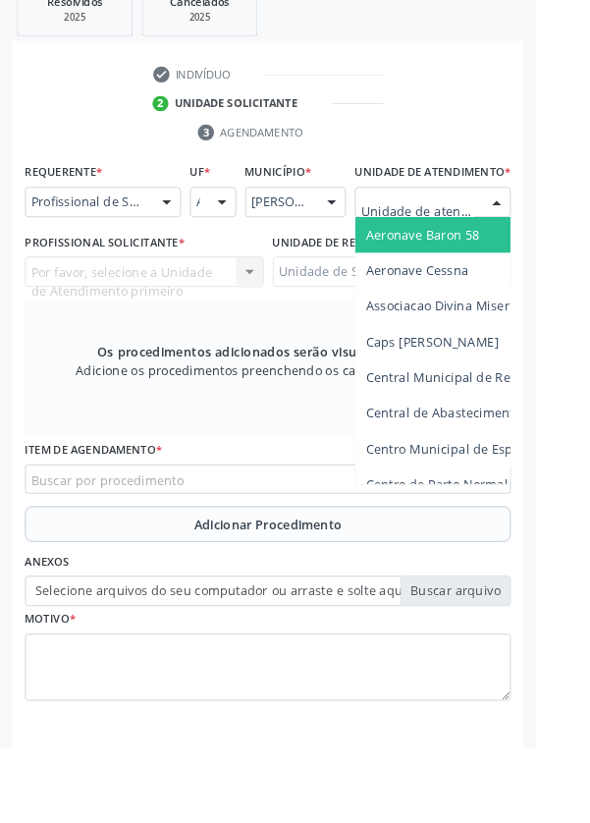
type input "Rua n"
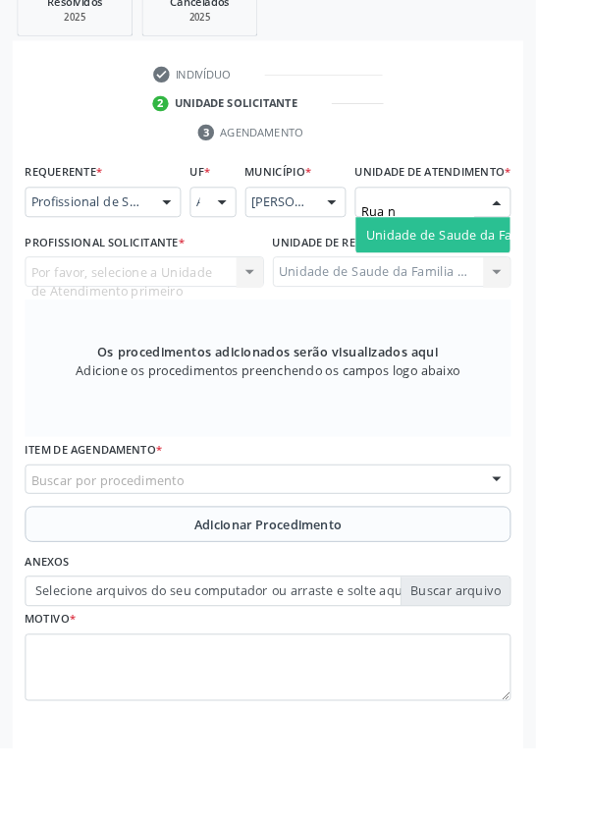
click at [497, 268] on span "Unidade de Saude da Familia Rua [GEOGRAPHIC_DATA]" at bounding box center [586, 259] width 364 height 19
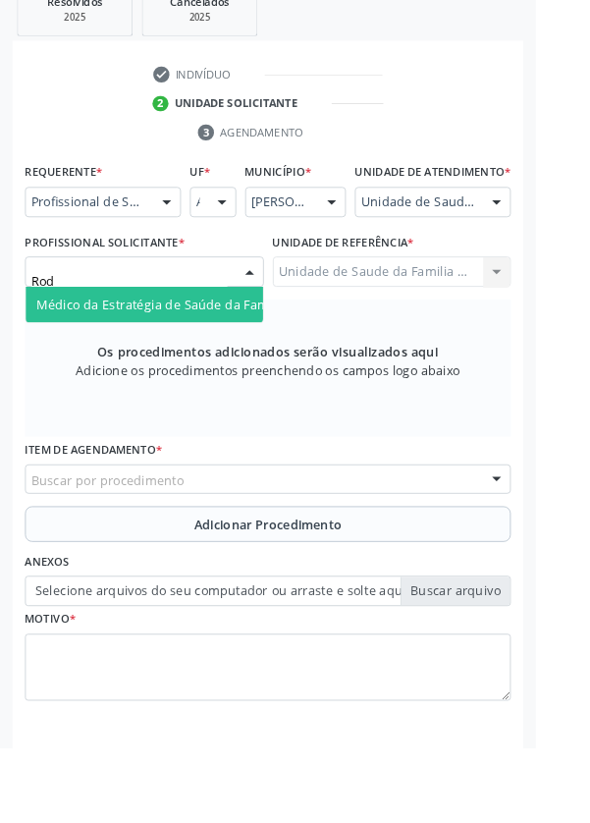
type input "Rodr"
click at [221, 345] on span "Médico da Estratégia de Saúde da Família - [PERSON_NAME]" at bounding box center [239, 335] width 399 height 19
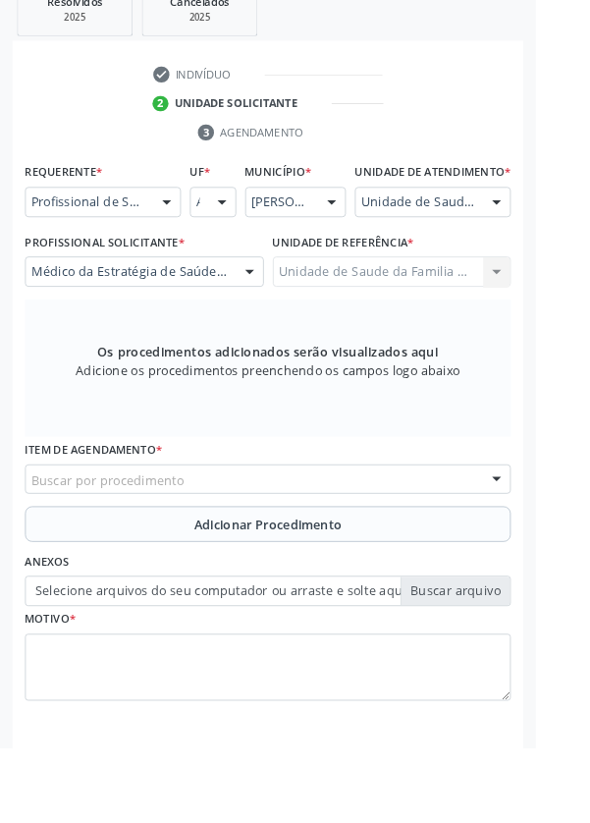
click at [322, 539] on div "Buscar por procedimento" at bounding box center [295, 528] width 535 height 33
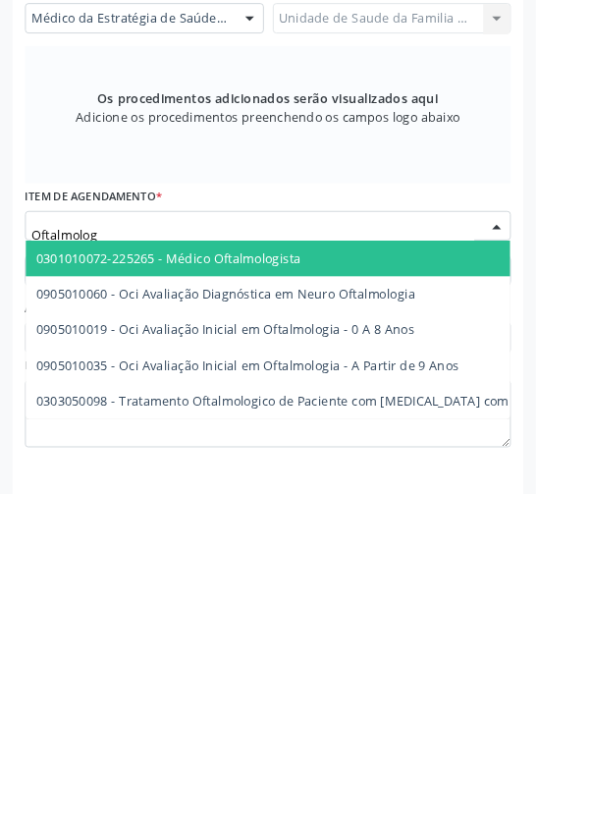
type input "Oftalmologi"
click at [300, 573] on span "0301010072-225265 - Médico Oftalmologista" at bounding box center [186, 563] width 292 height 19
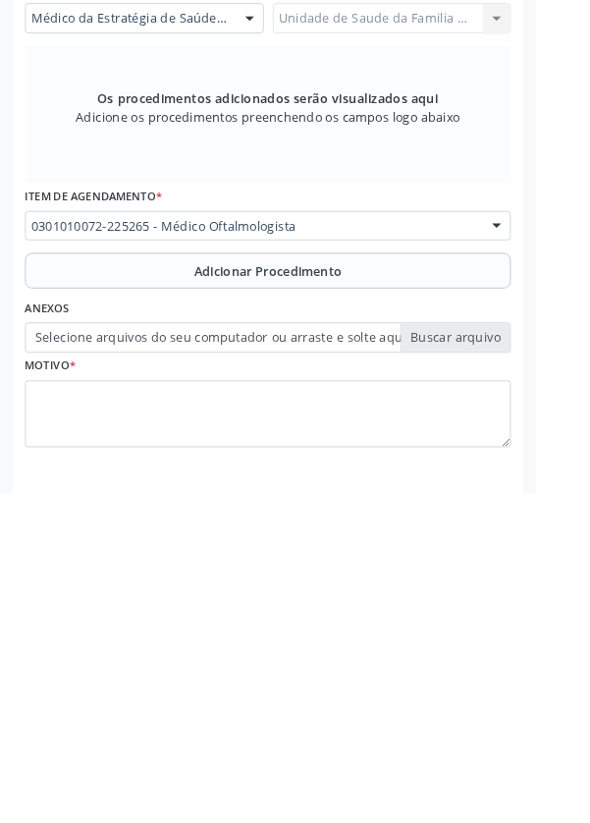
click at [279, 576] on button "Adicionar Procedimento" at bounding box center [295, 577] width 535 height 39
click at [328, 619] on div "Anexos Selecione arquivos do seu computador ou arraste e solte aqui" at bounding box center [295, 635] width 545 height 63
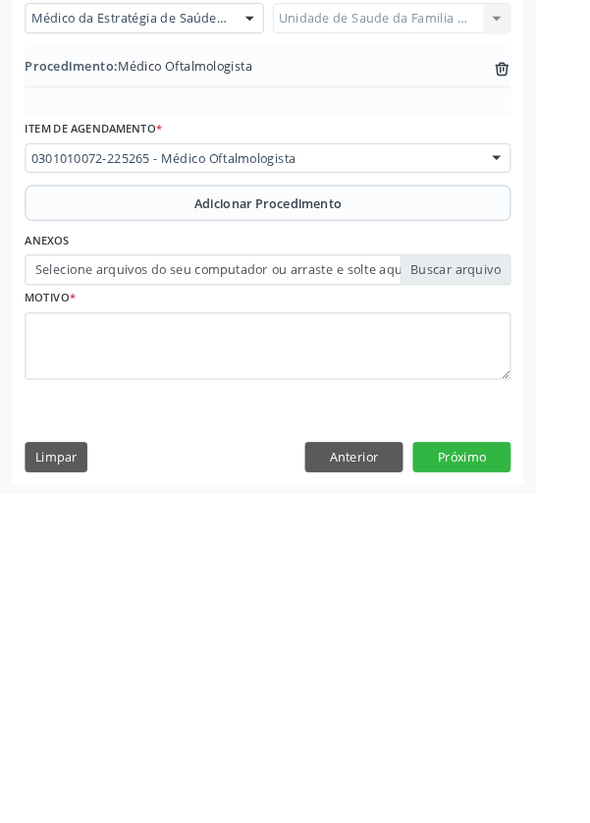
click at [337, 514] on span "Adicionar Procedimento" at bounding box center [295, 503] width 163 height 21
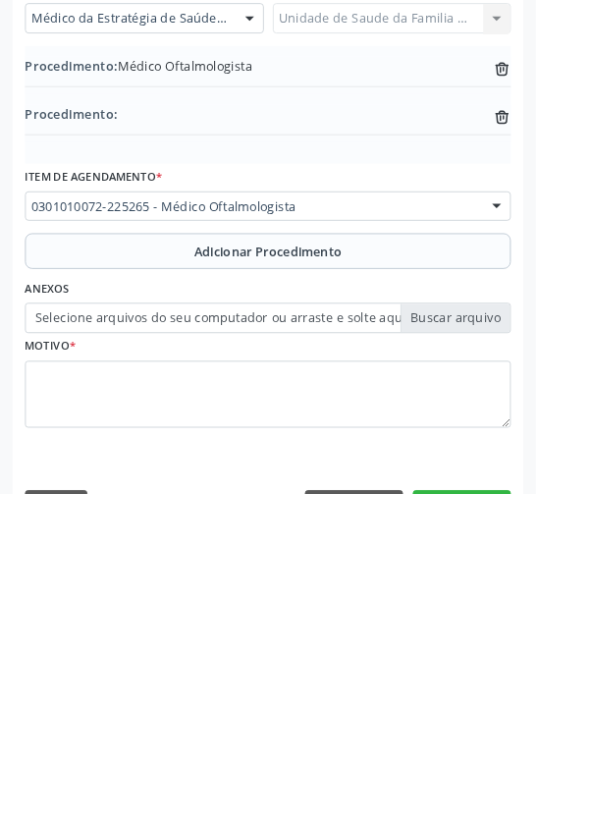
scroll to position [410, 0]
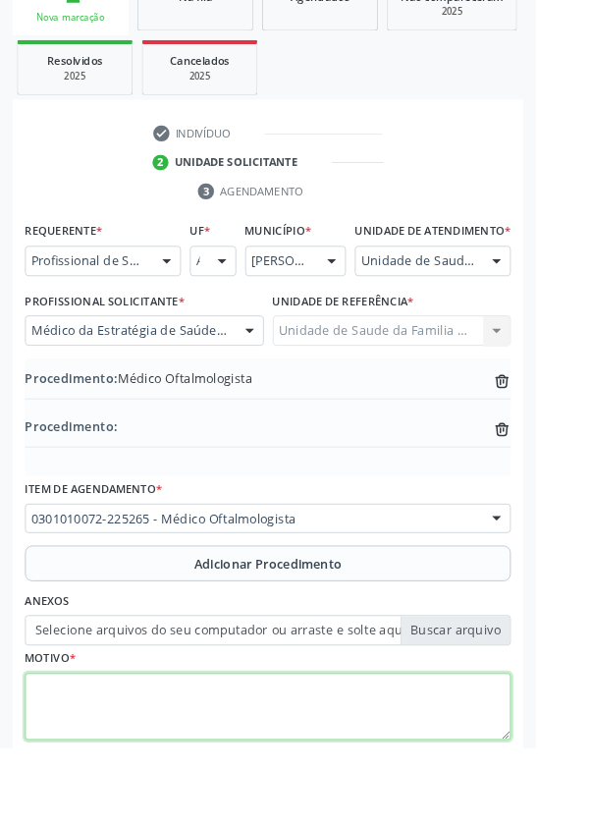
click at [195, 766] on textarea at bounding box center [295, 779] width 535 height 75
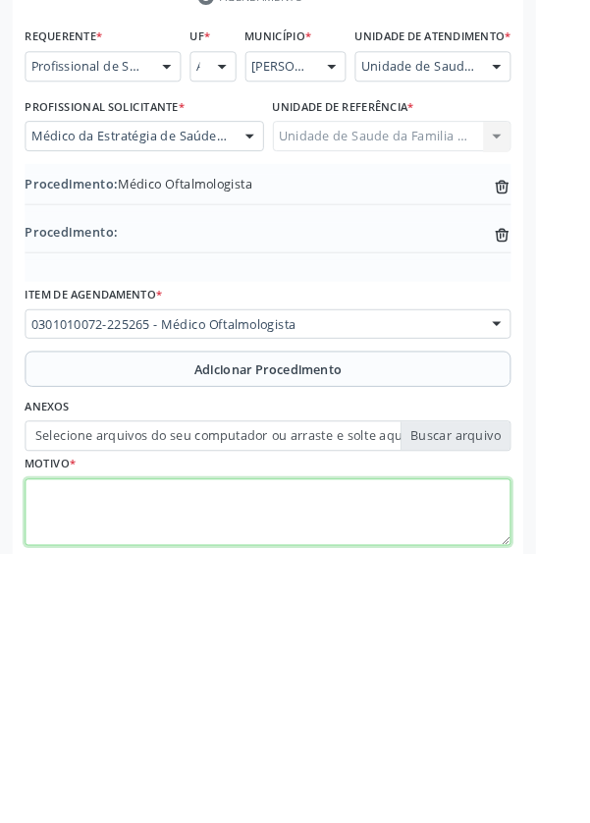
scroll to position [462, 0]
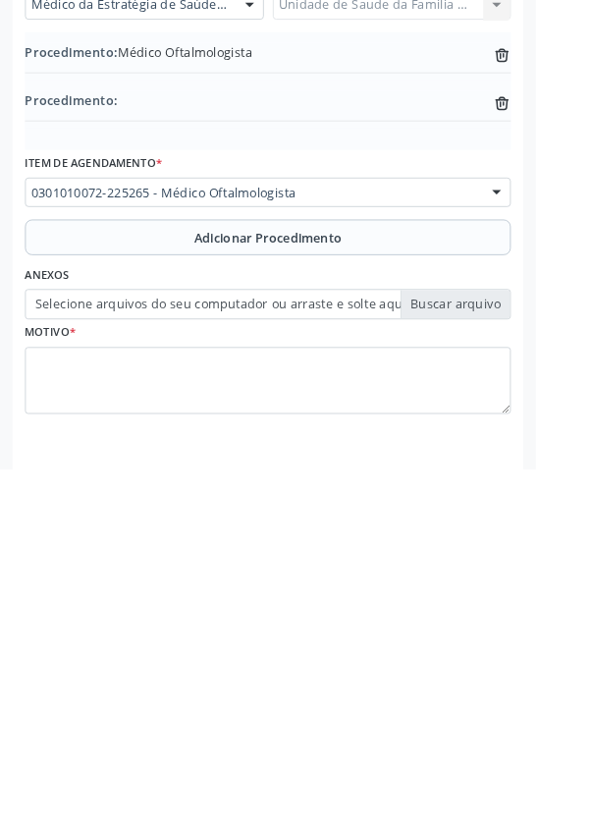
click at [528, 656] on label "Selecione arquivos do seu computador ou arraste e solte aqui" at bounding box center [295, 642] width 535 height 33
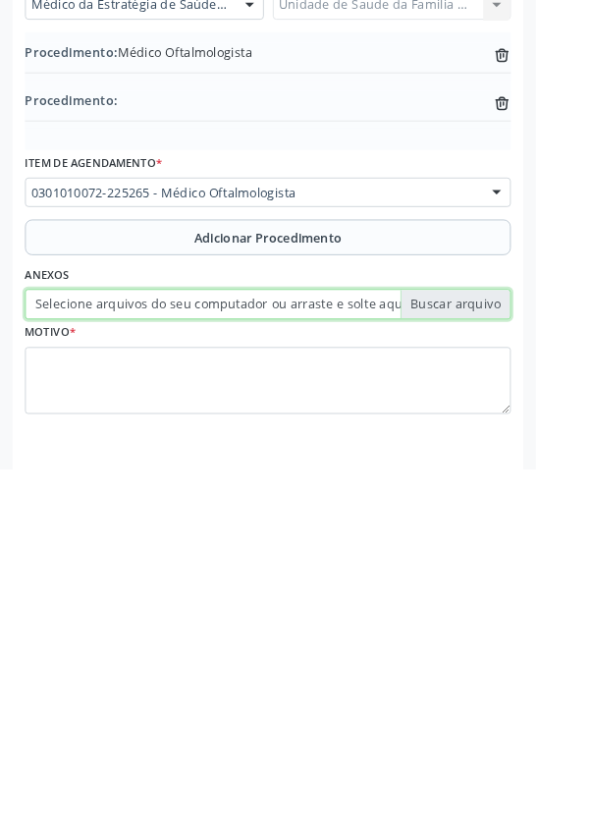
click at [528, 656] on input "Selecione arquivos do seu computador ou arraste e solte aqui" at bounding box center [295, 642] width 535 height 33
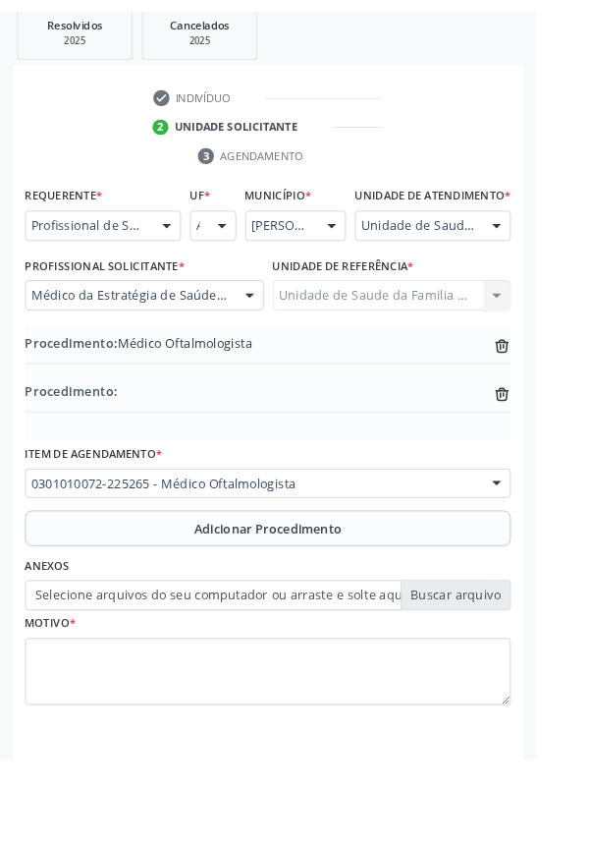
scroll to position [435, 0]
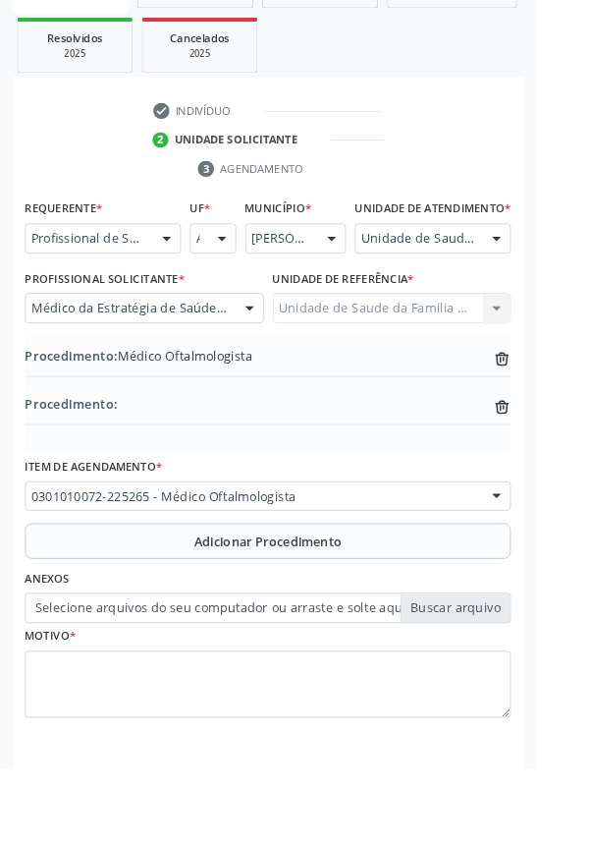
type input "C:\fakepath\17600992257138976129411262508263.jpg"
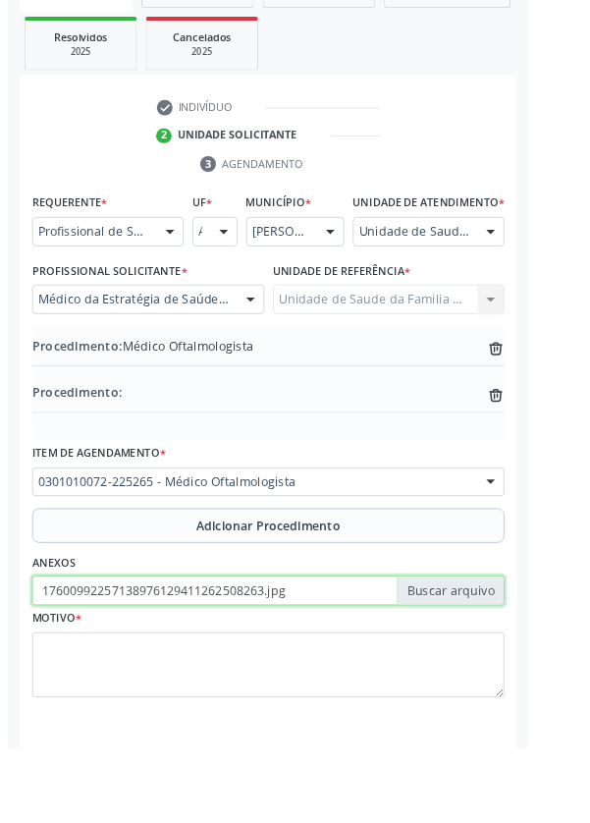
scroll to position [462, 0]
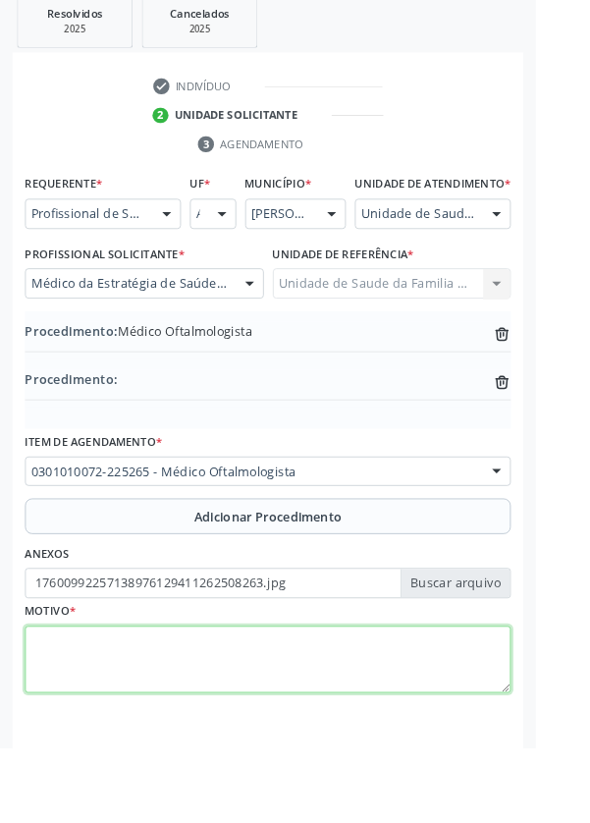
click at [294, 728] on textarea at bounding box center [295, 727] width 535 height 75
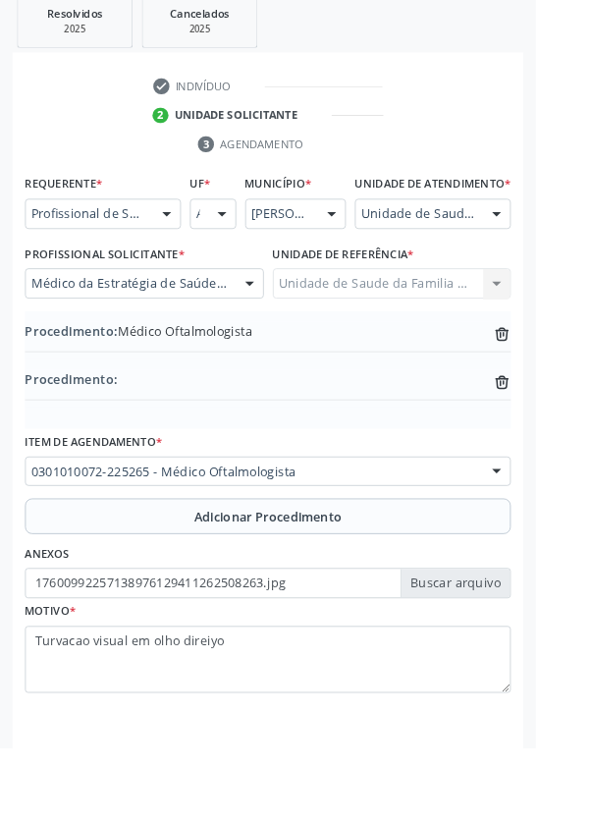
click at [271, 416] on div "Procedimento: Médico Oftalmologista trash-outline icon Procedimento: trash-outl…" at bounding box center [295, 408] width 535 height 130
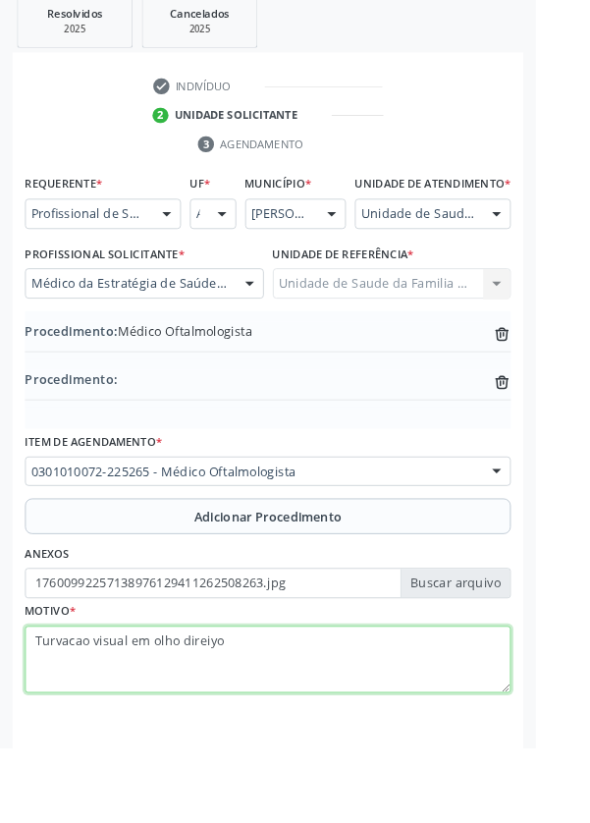
click at [270, 722] on textarea "Turvacao visual em olho direiyo" at bounding box center [295, 727] width 535 height 75
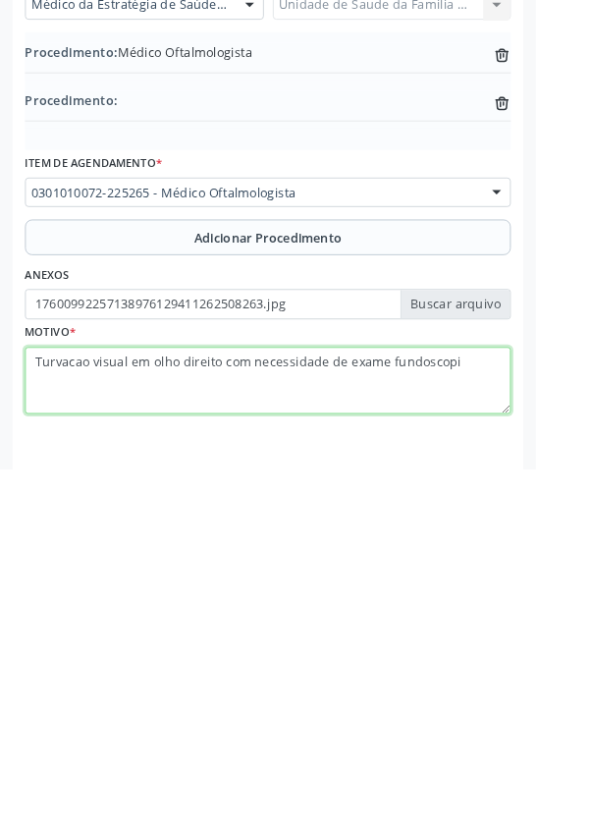
type textarea "Turvacao visual em olho direito com necessidade de exame fundoscopia"
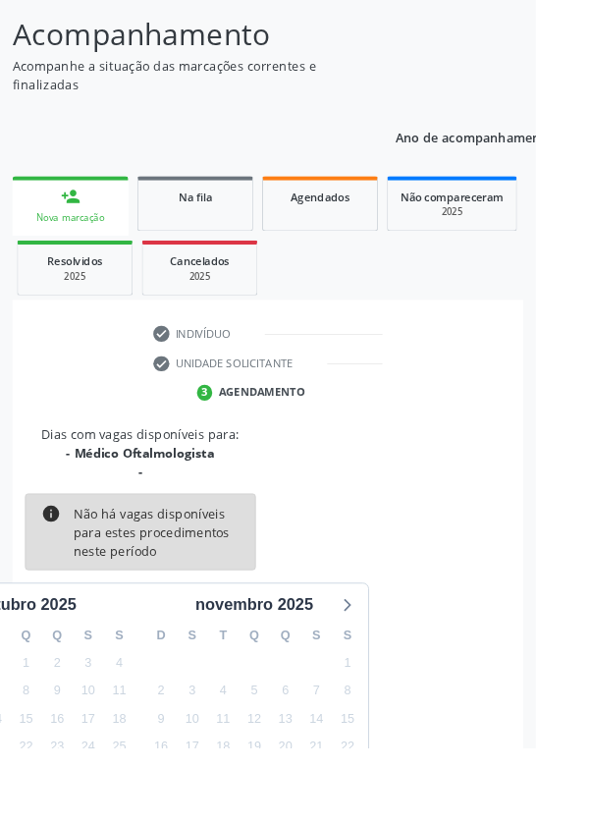
scroll to position [184, 0]
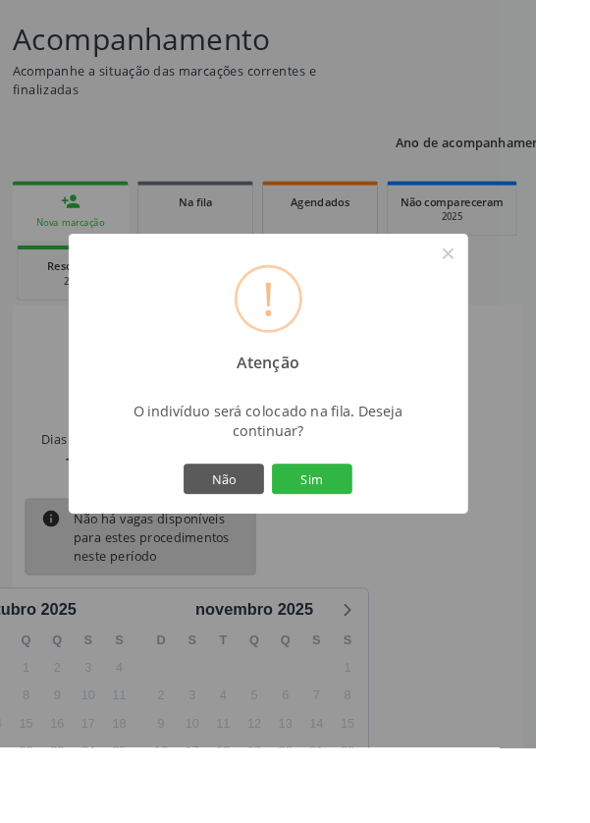
click at [388, 544] on button "Sim" at bounding box center [344, 527] width 88 height 33
